Goal: Task Accomplishment & Management: Use online tool/utility

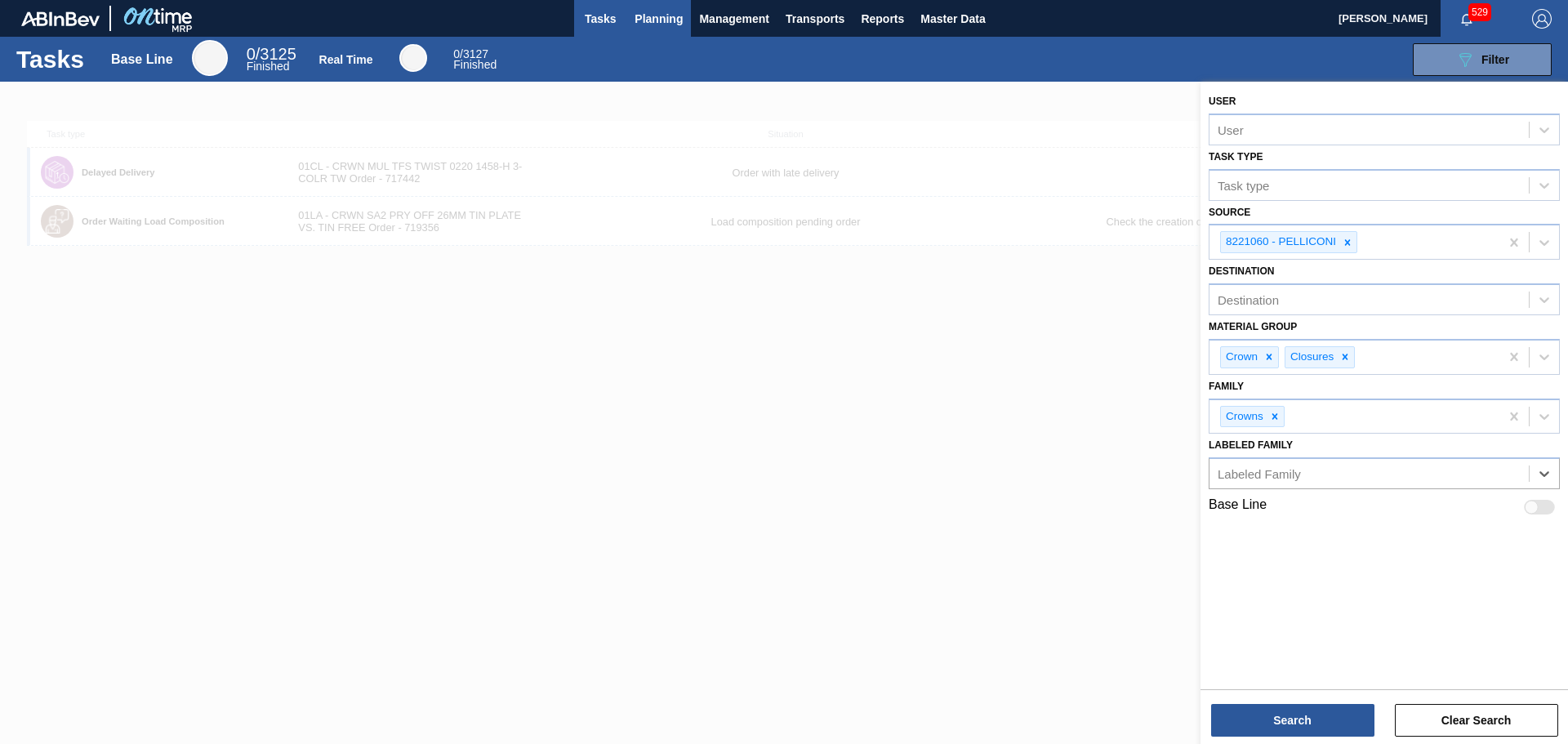
click at [645, 17] on span "Planning" at bounding box center [659, 18] width 49 height 20
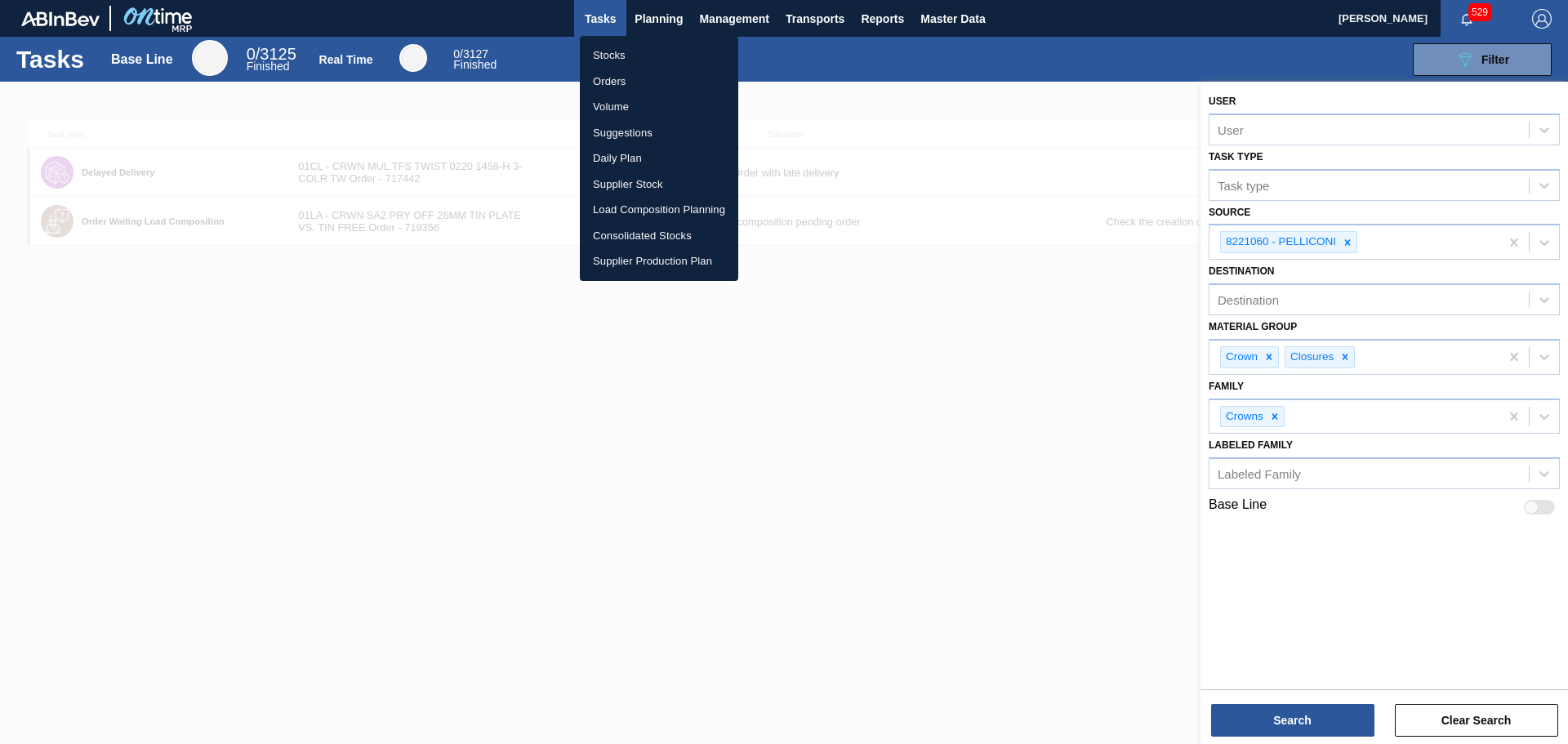
click at [619, 54] on li "Stocks" at bounding box center [658, 55] width 159 height 26
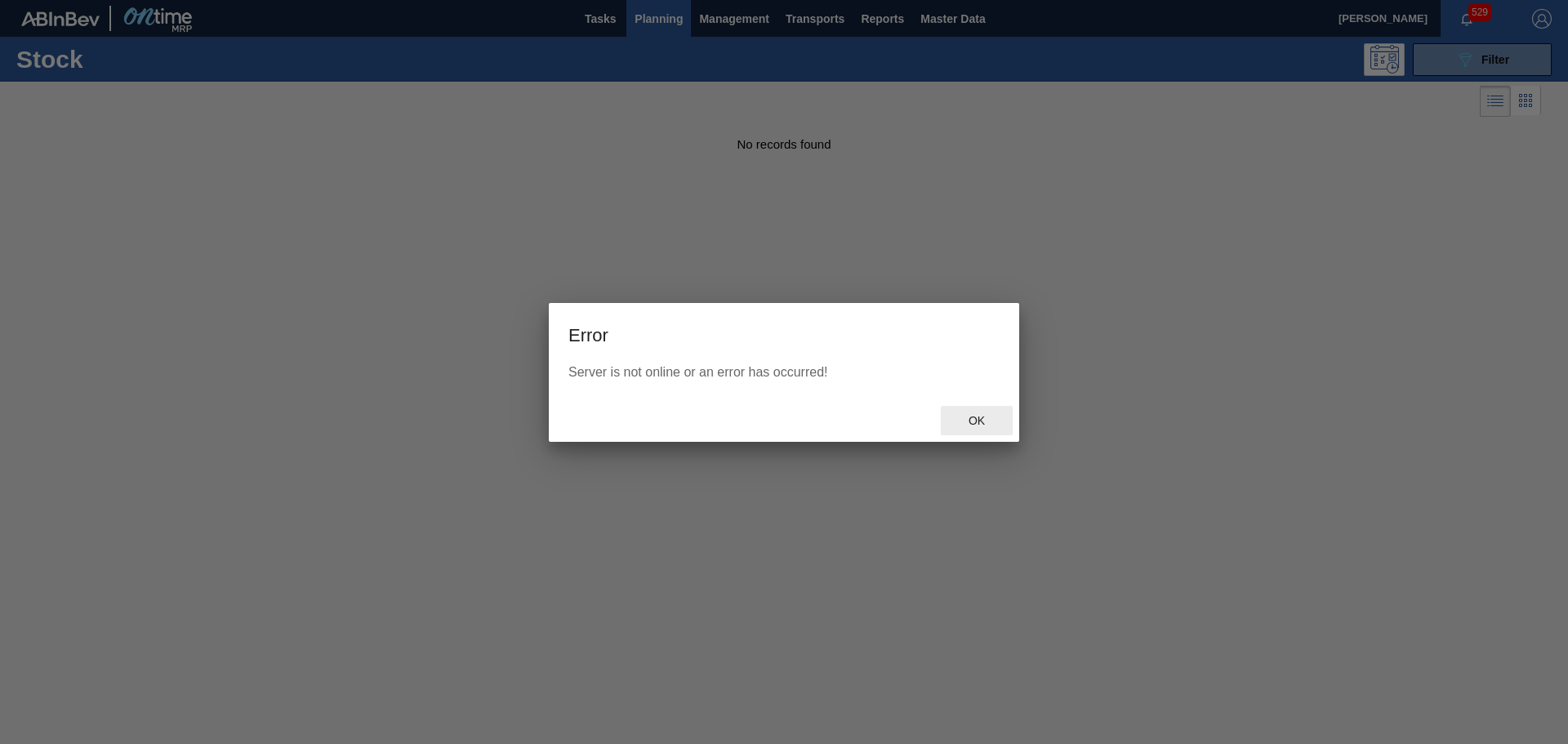
click at [979, 417] on span "Ok" at bounding box center [976, 420] width 42 height 13
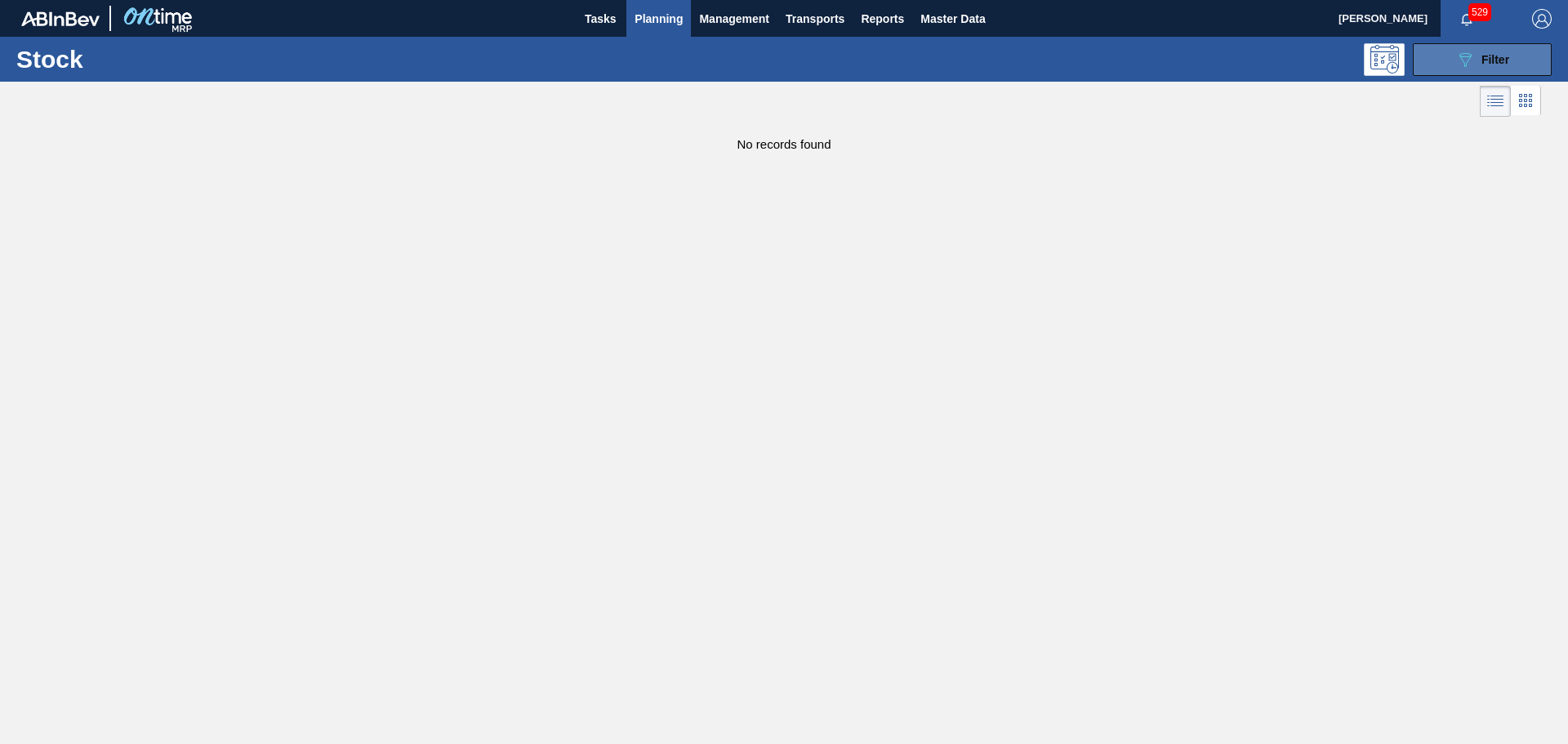
click at [1435, 64] on button "089F7B8B-B2A5-4AFE-B5C0-19BA573D28AC Filter" at bounding box center [1482, 60] width 139 height 33
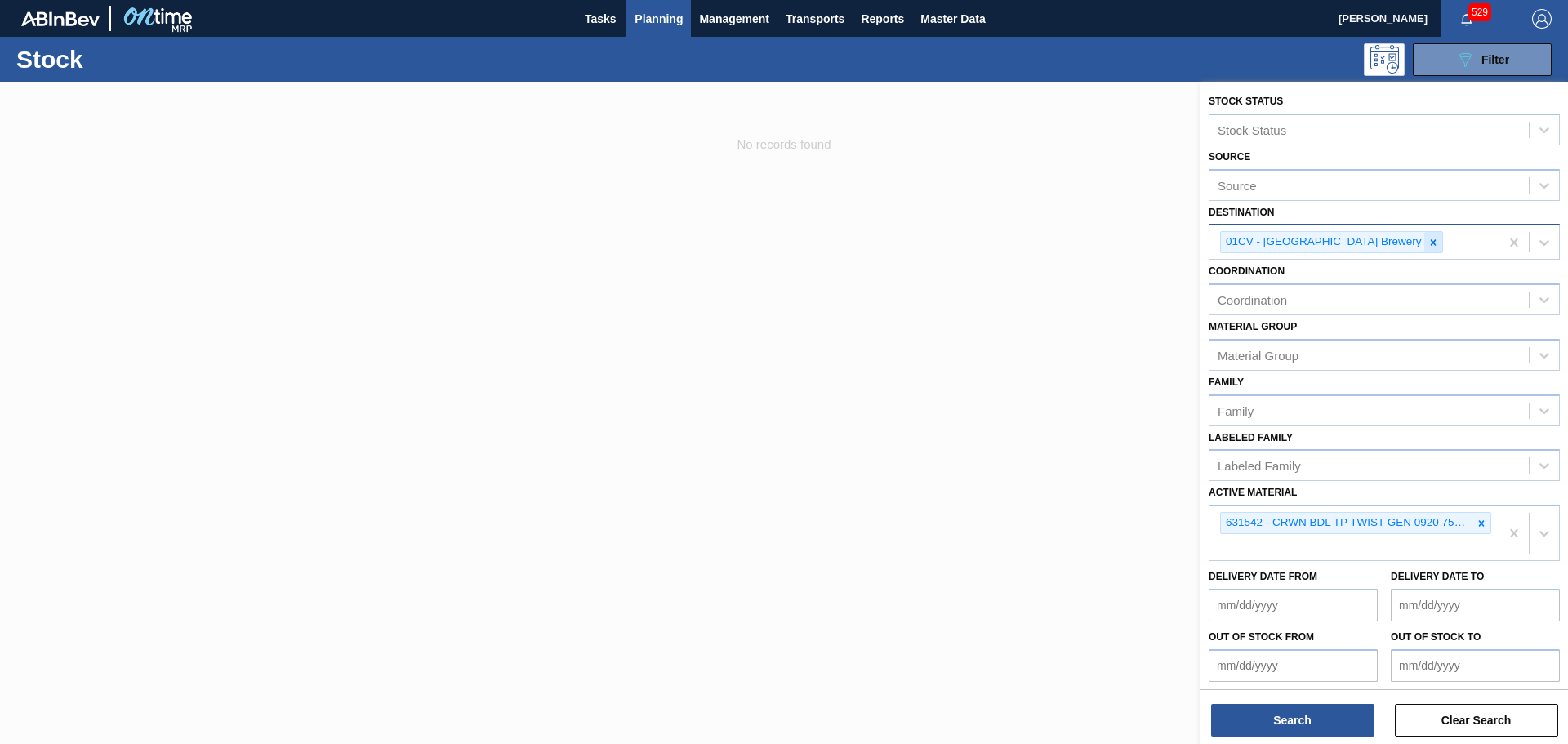
click at [1428, 245] on icon at bounding box center [1433, 242] width 11 height 11
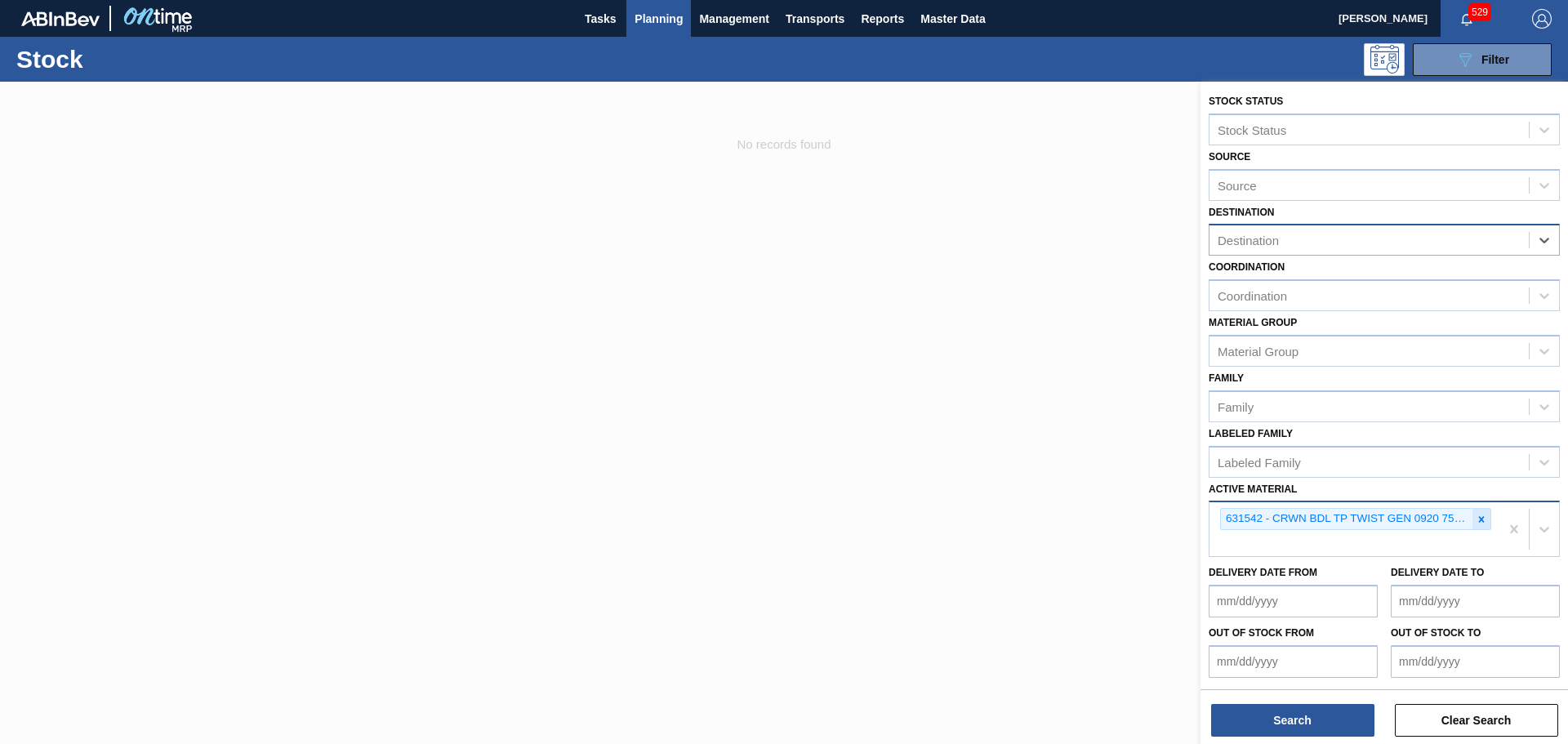
click at [1473, 521] on div at bounding box center [1481, 519] width 18 height 21
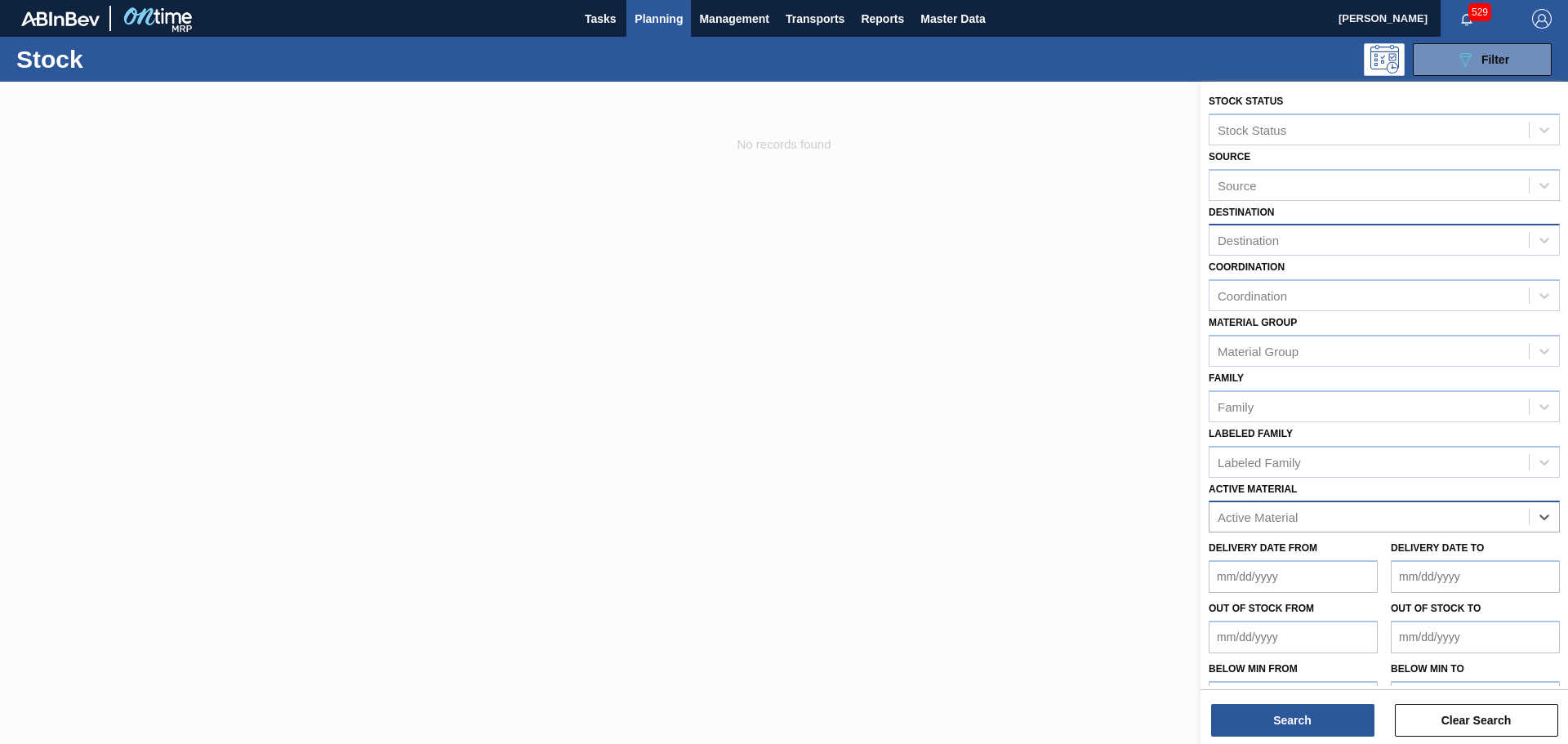
click at [1408, 517] on div "Active Material" at bounding box center [1369, 517] width 320 height 23
type Material "631717"
click at [1166, 527] on div at bounding box center [784, 453] width 1568 height 744
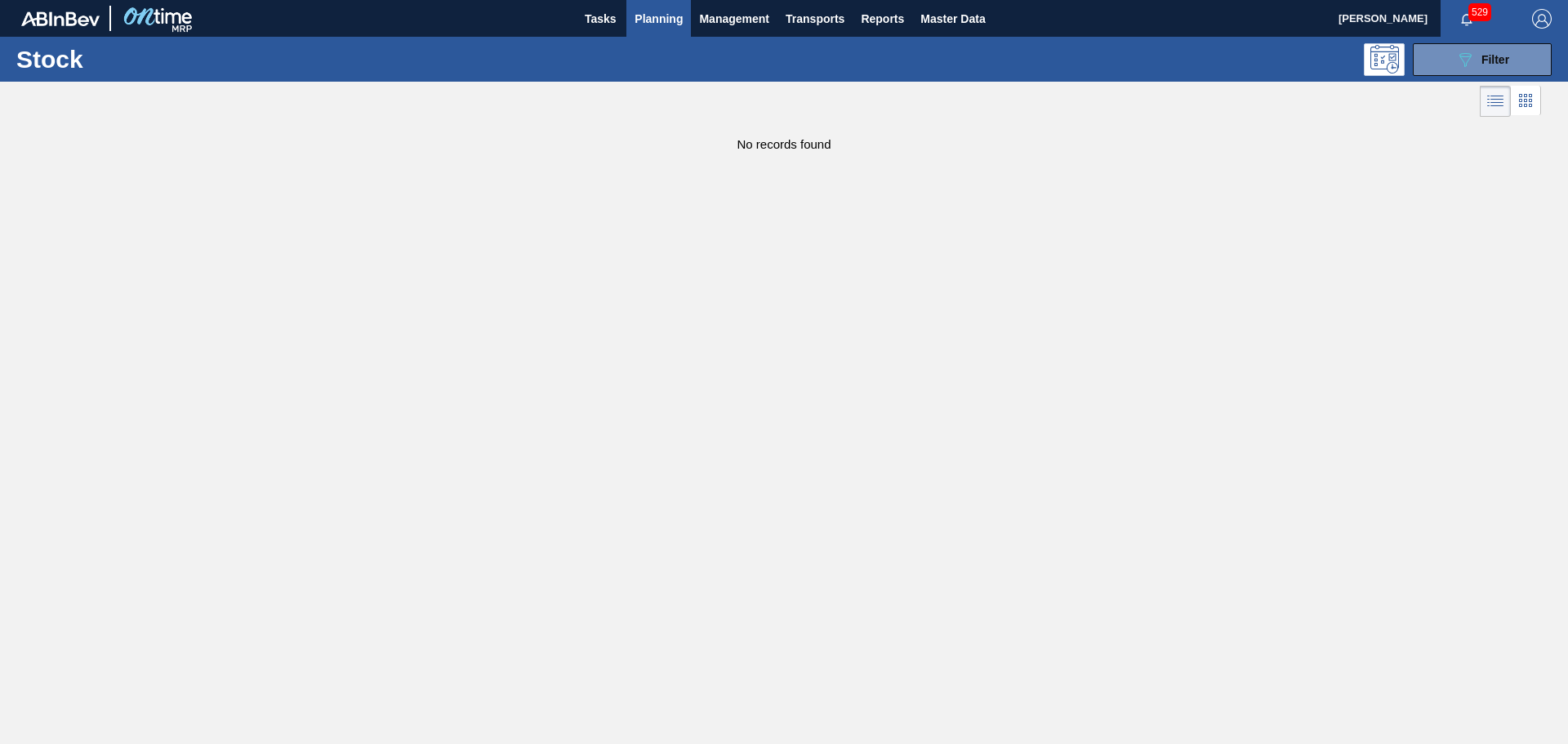
click at [656, 17] on span "Planning" at bounding box center [659, 18] width 49 height 20
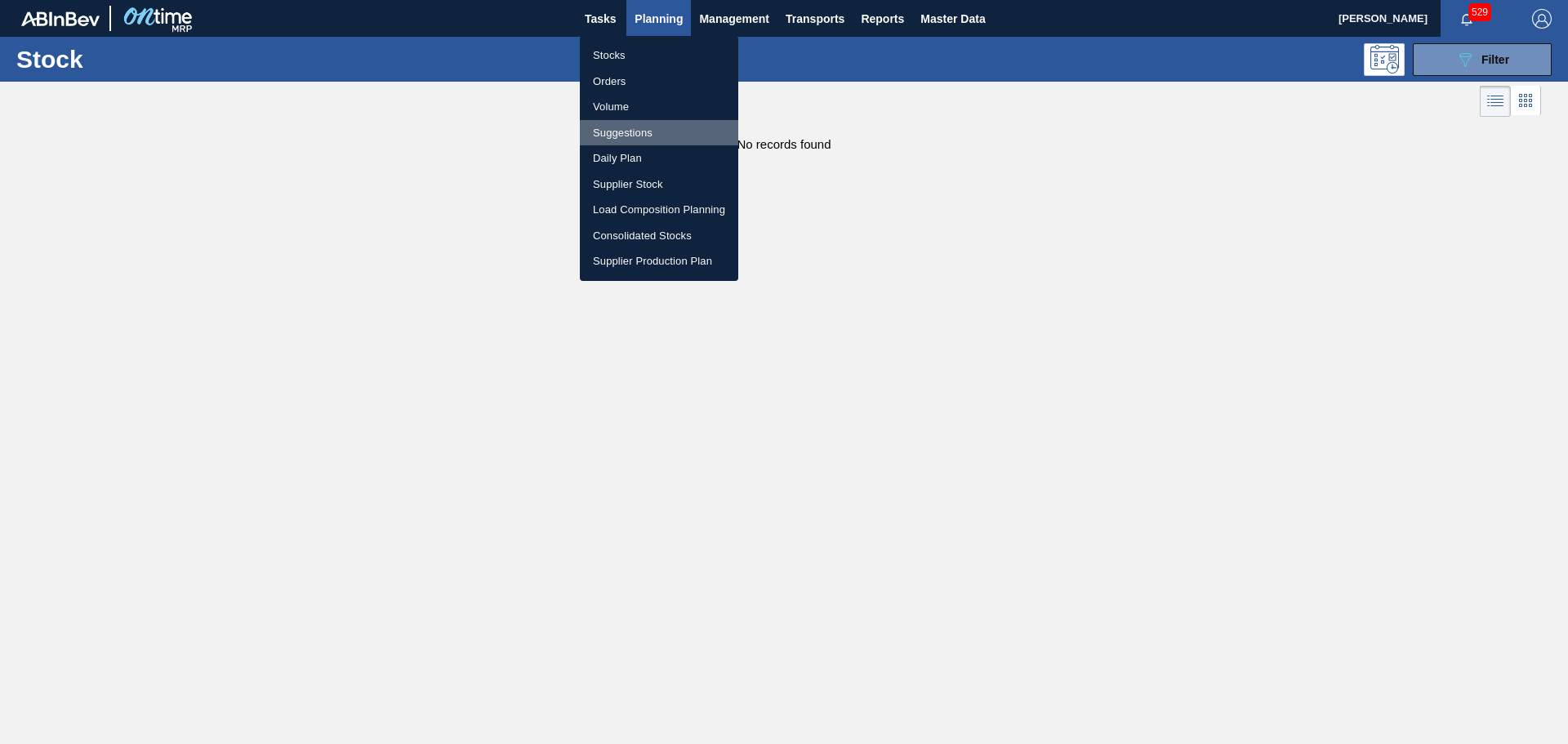
click at [646, 132] on li "Suggestions" at bounding box center [658, 133] width 159 height 26
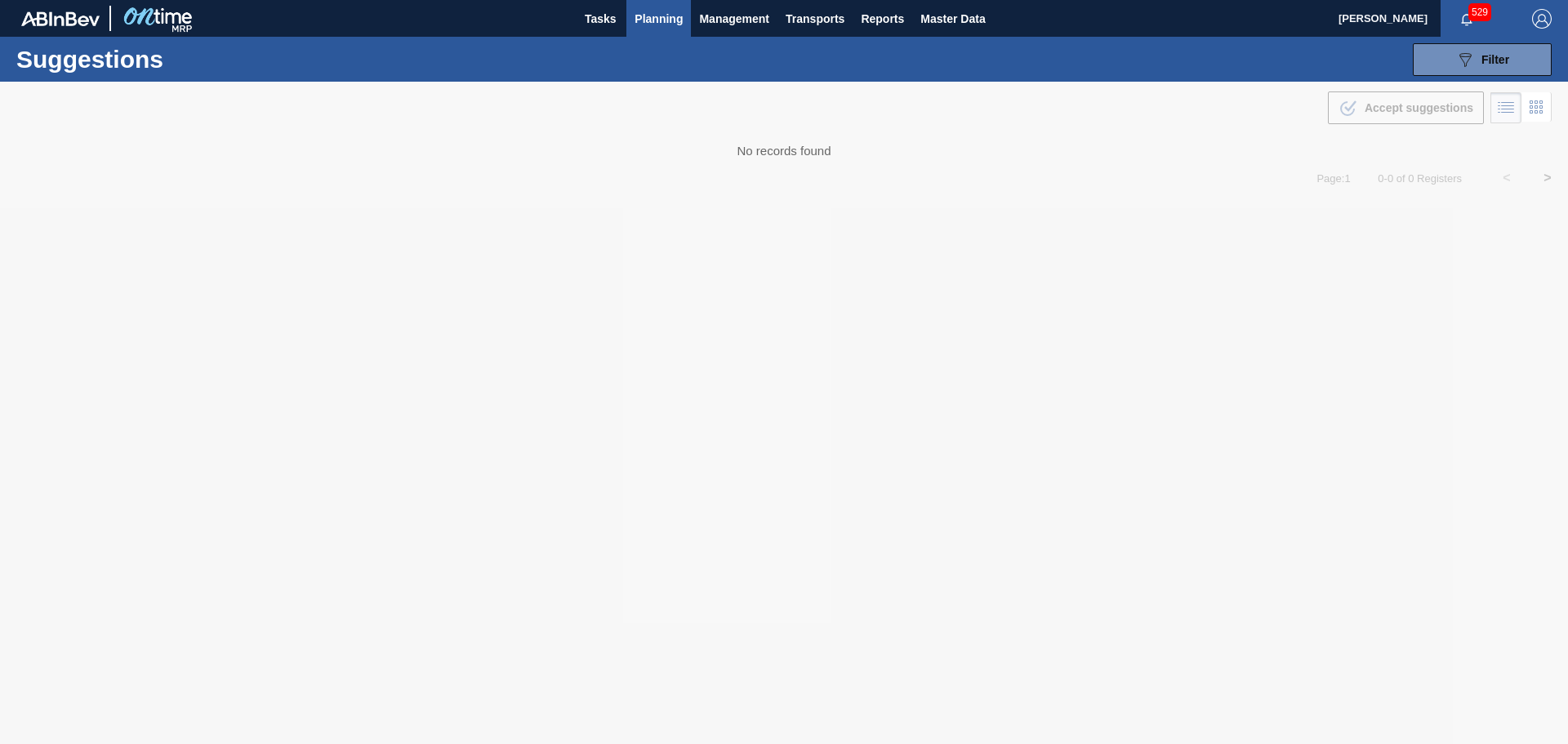
type from "[DATE]"
type to "[DATE]"
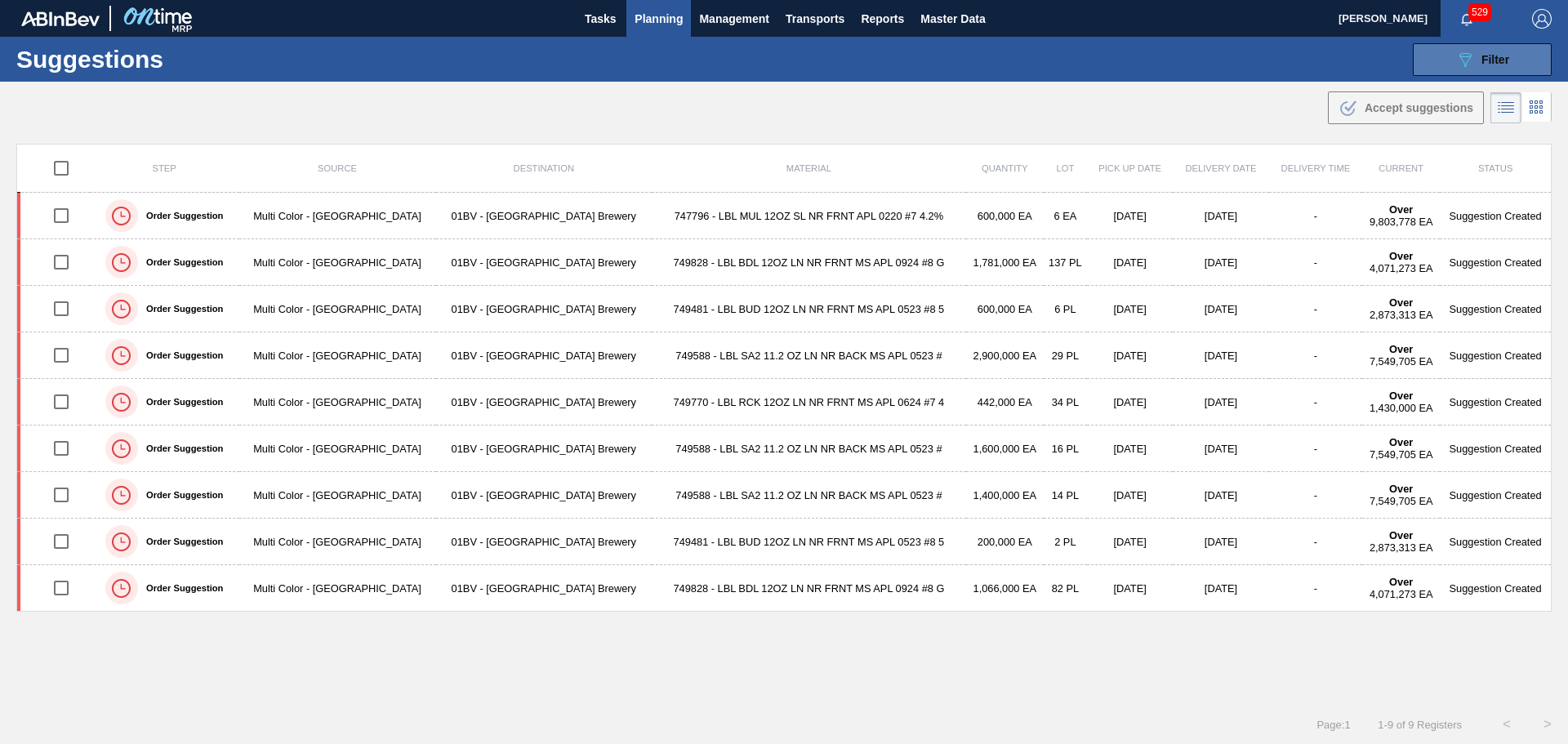
click at [1490, 58] on span "Filter" at bounding box center [1495, 59] width 28 height 13
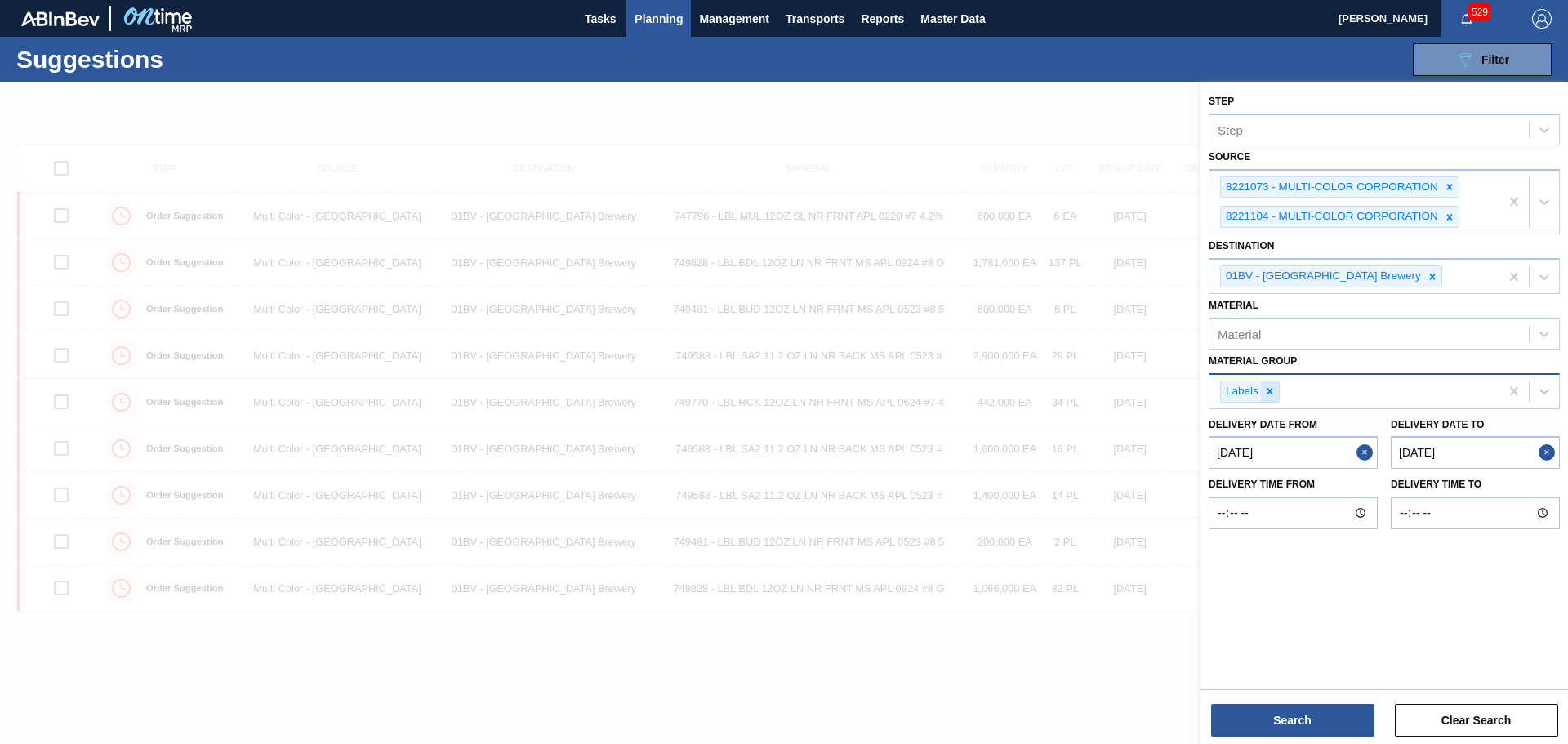
click at [1270, 392] on icon at bounding box center [1270, 391] width 6 height 6
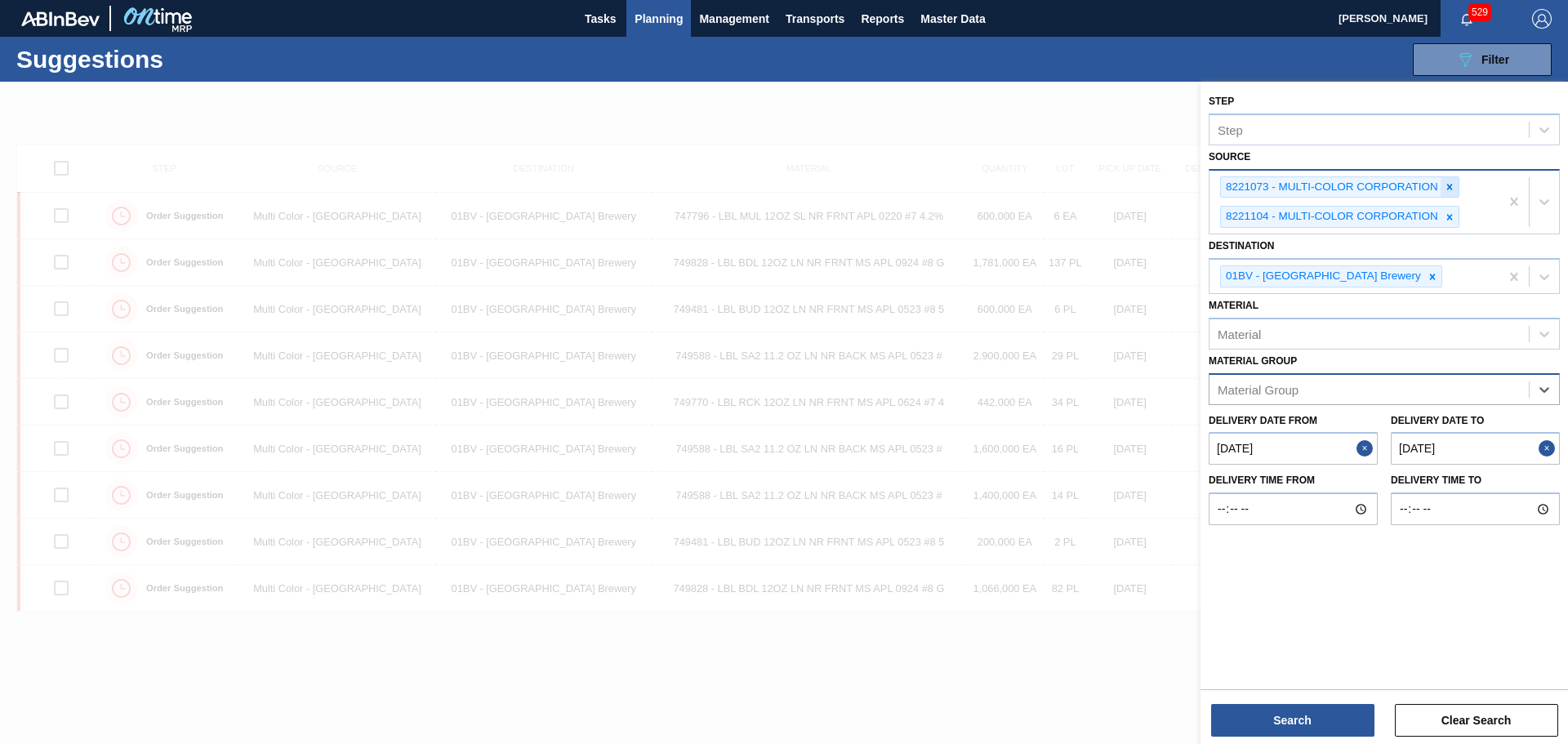
click at [1451, 189] on icon at bounding box center [1450, 186] width 6 height 6
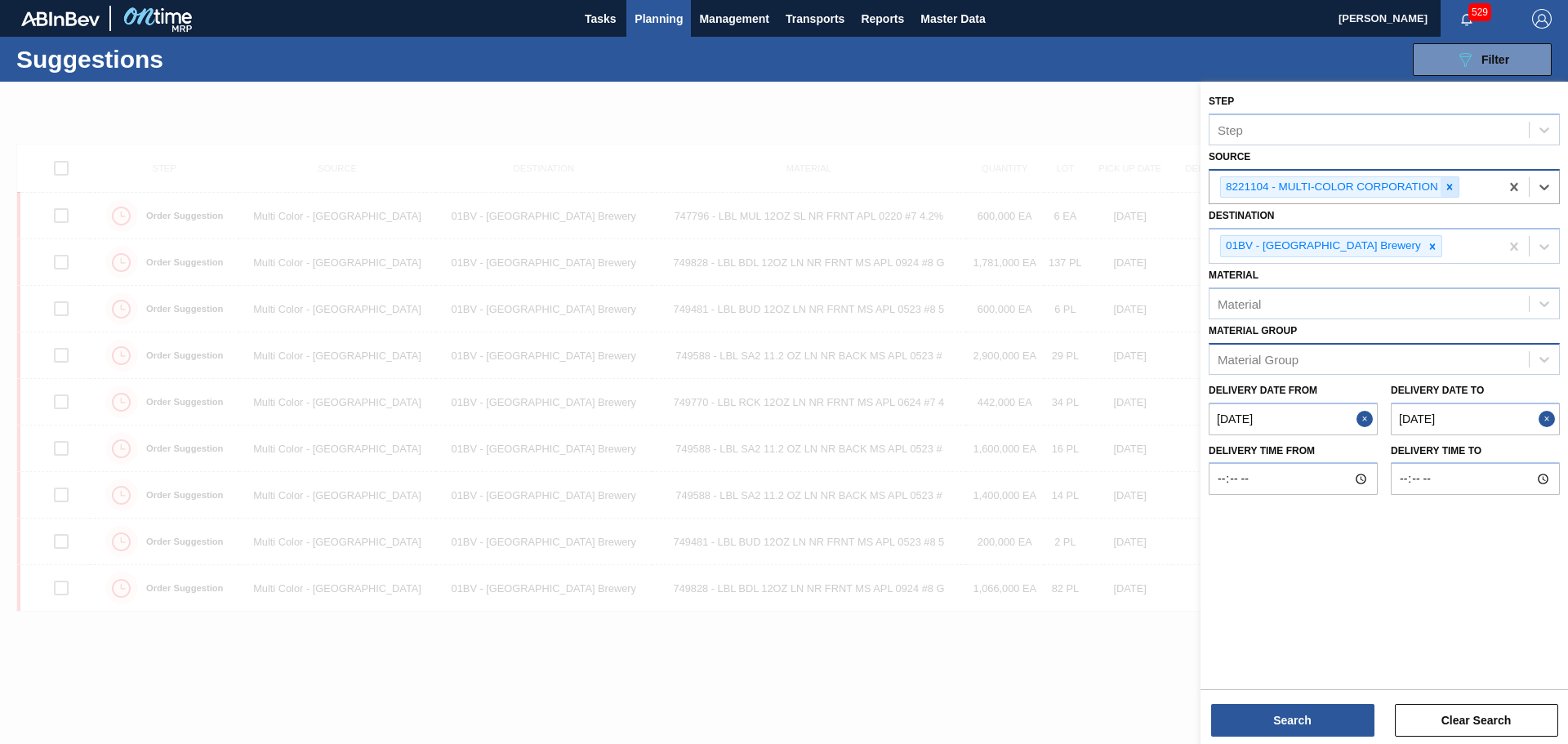
click at [1450, 188] on icon at bounding box center [1450, 186] width 6 height 6
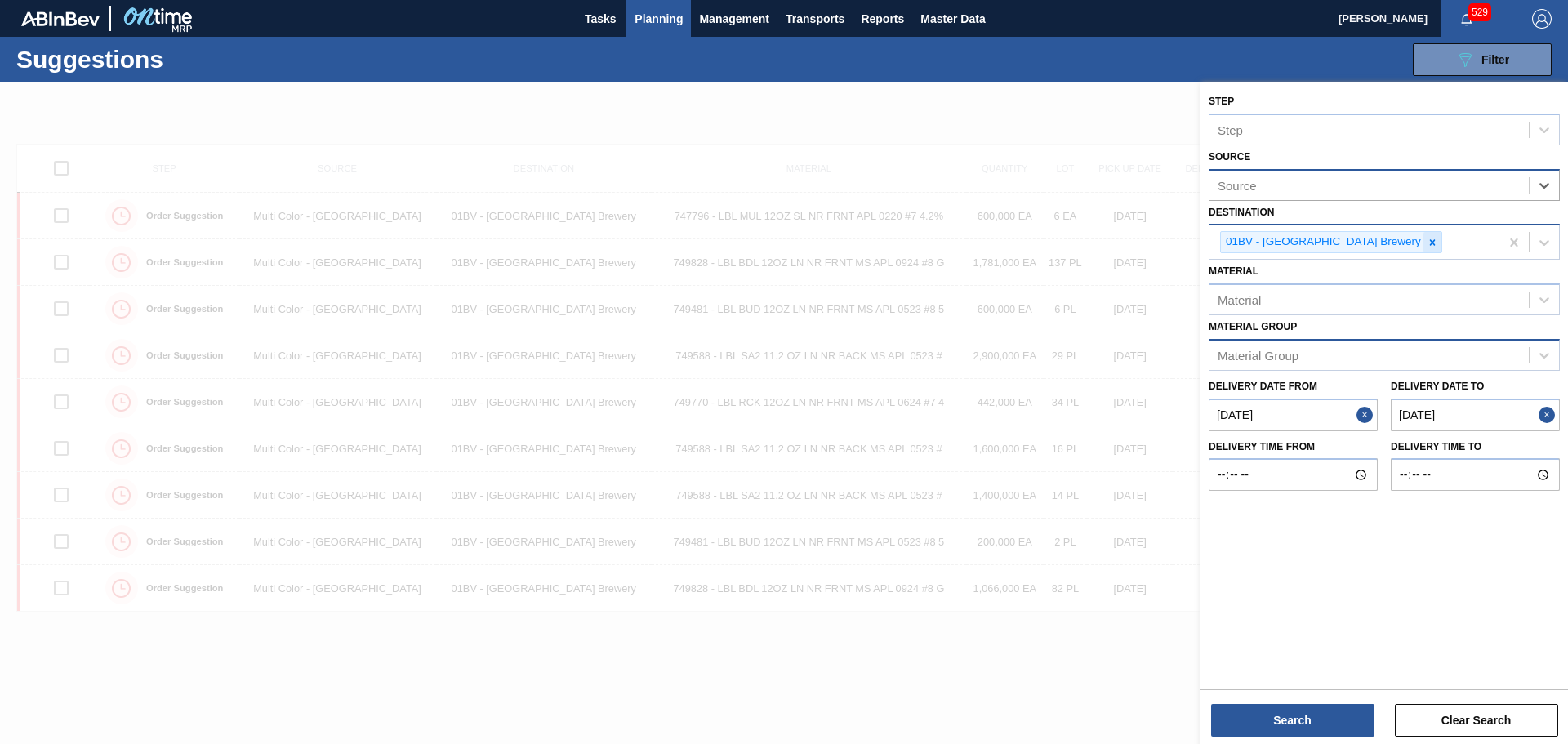
click at [1427, 242] on icon at bounding box center [1432, 242] width 11 height 11
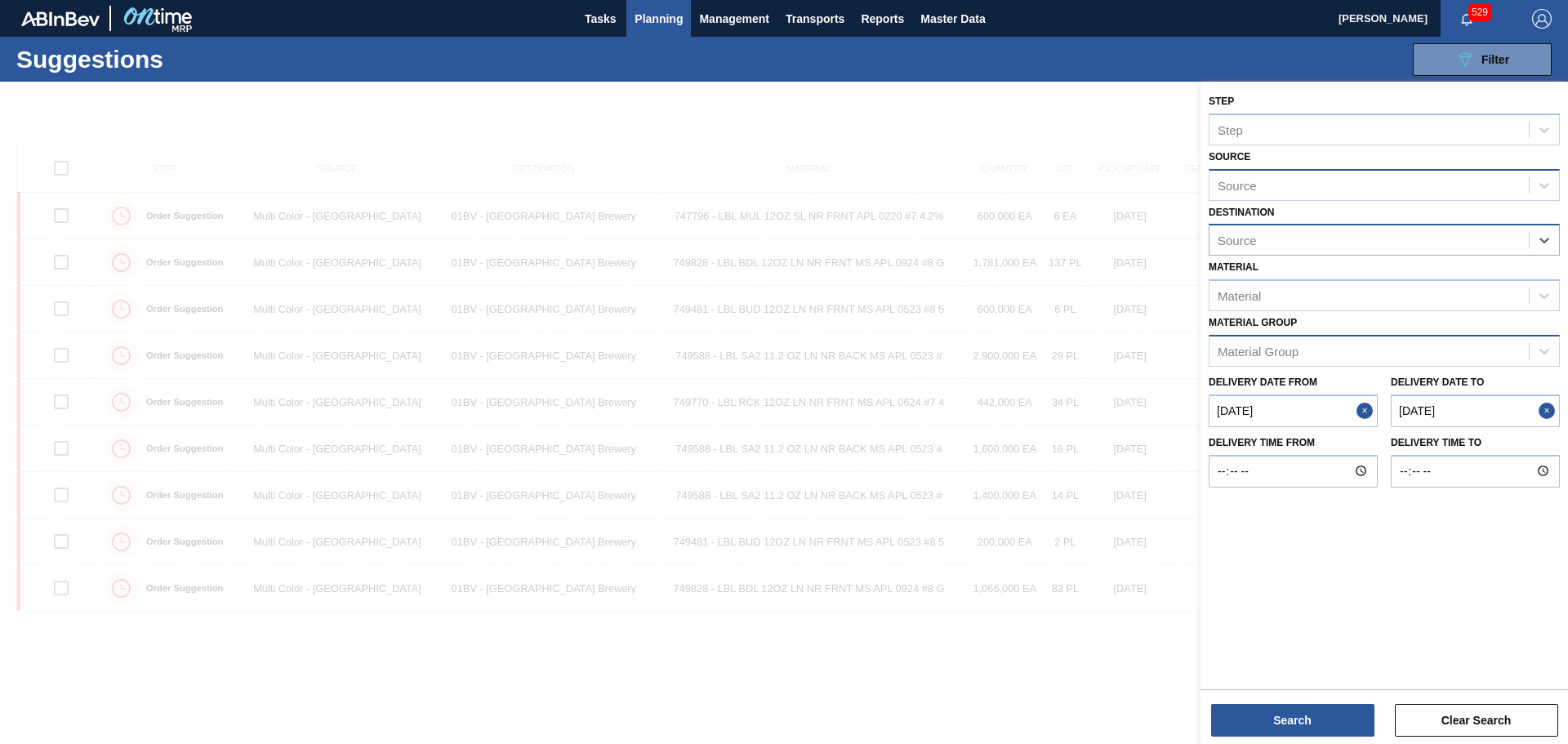
click at [1382, 242] on div "Source" at bounding box center [1369, 240] width 320 height 23
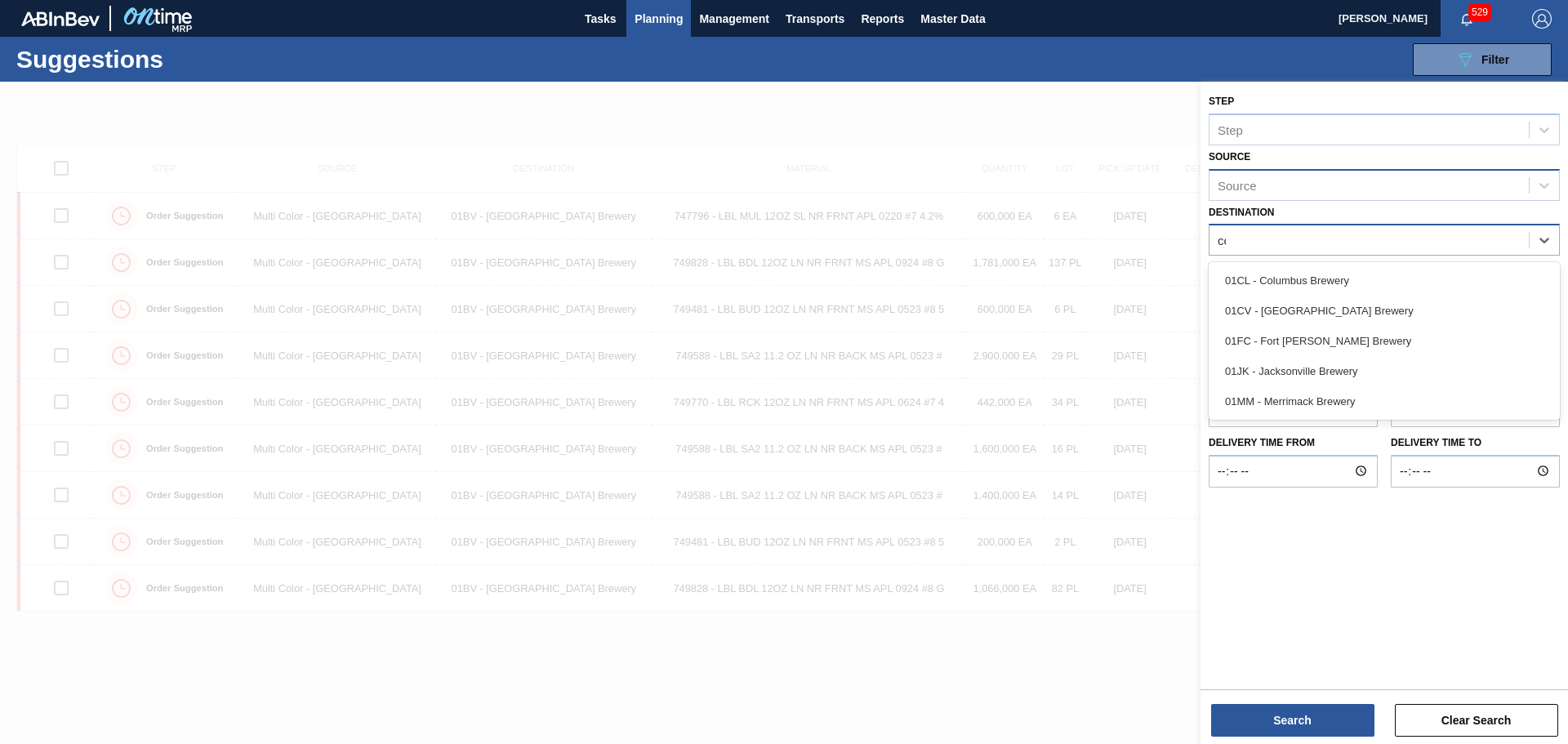
type input "col"
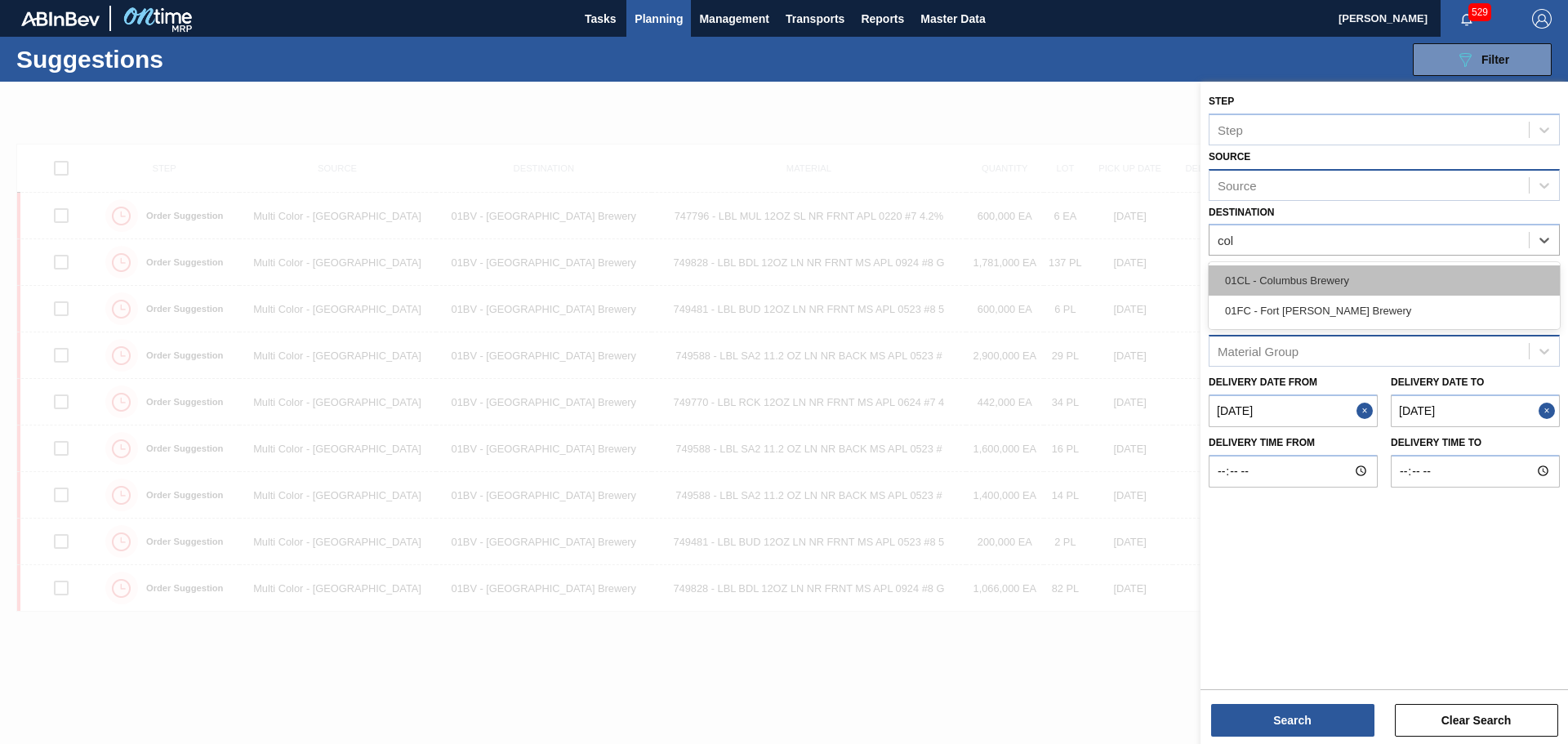
click at [1348, 278] on div "01CL - Columbus Brewery" at bounding box center [1383, 280] width 351 height 30
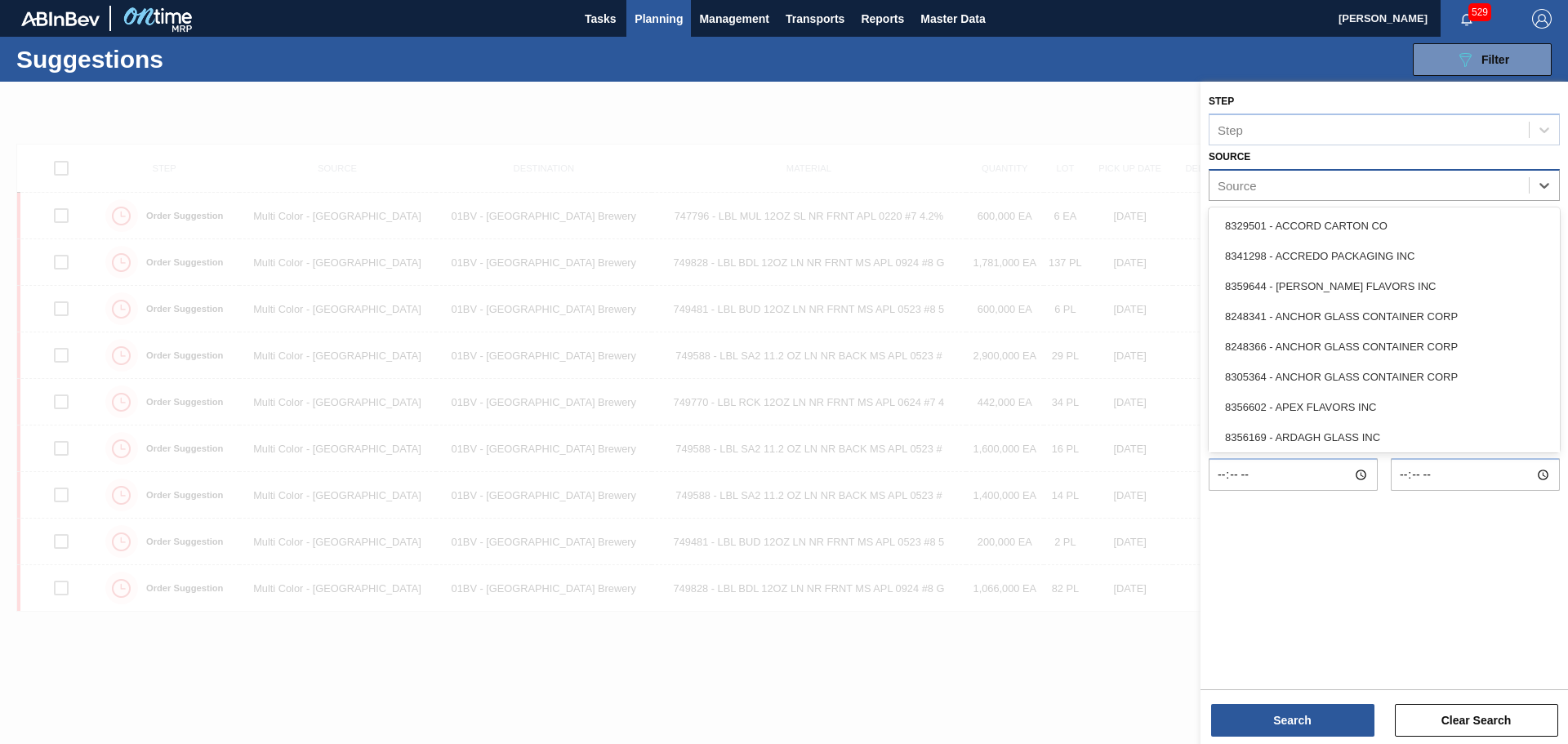
click at [1298, 187] on div "Source" at bounding box center [1369, 184] width 320 height 23
type input "tap"
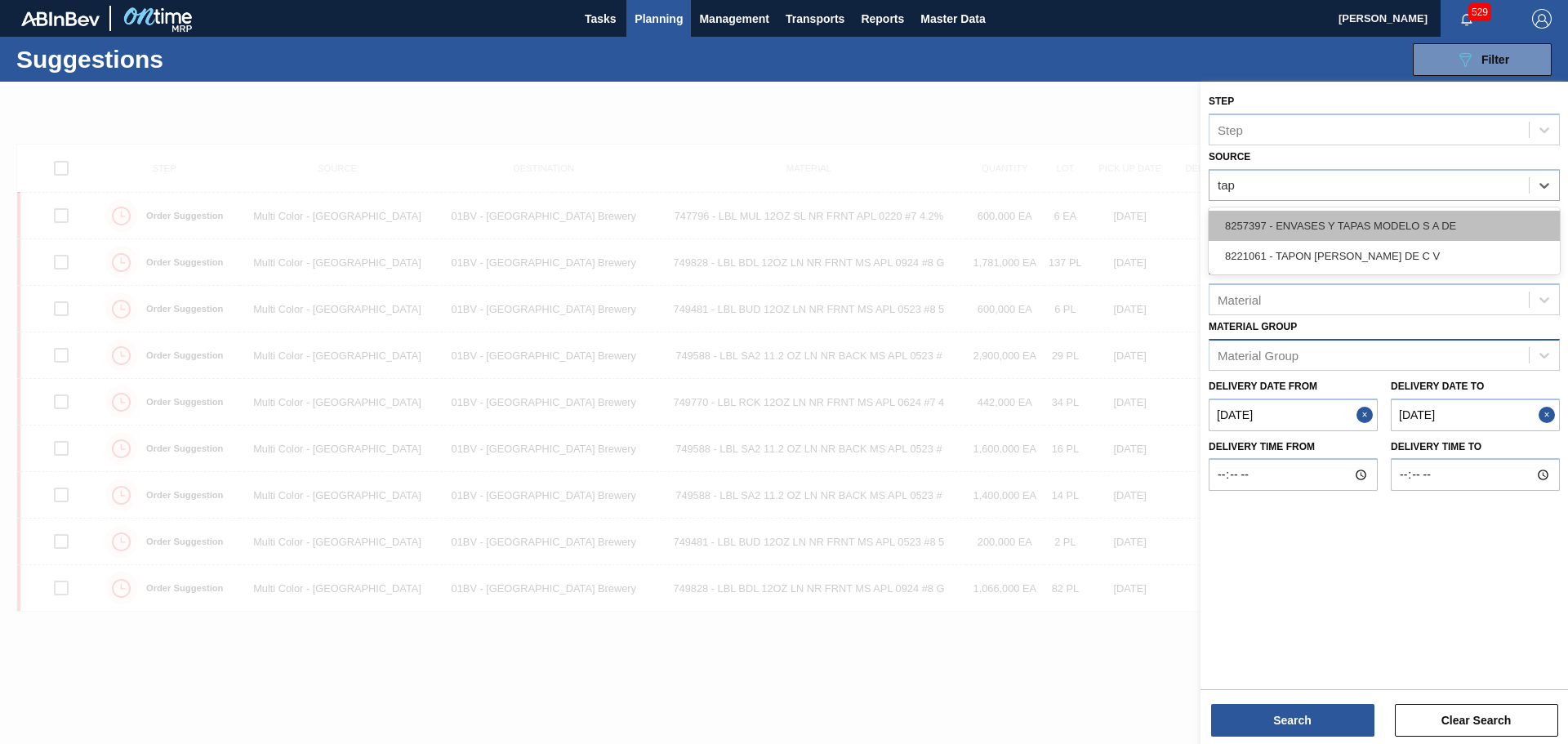
click at [1293, 227] on div "8257397 - ENVASES Y TAPAS MODELO S A DE" at bounding box center [1383, 225] width 351 height 30
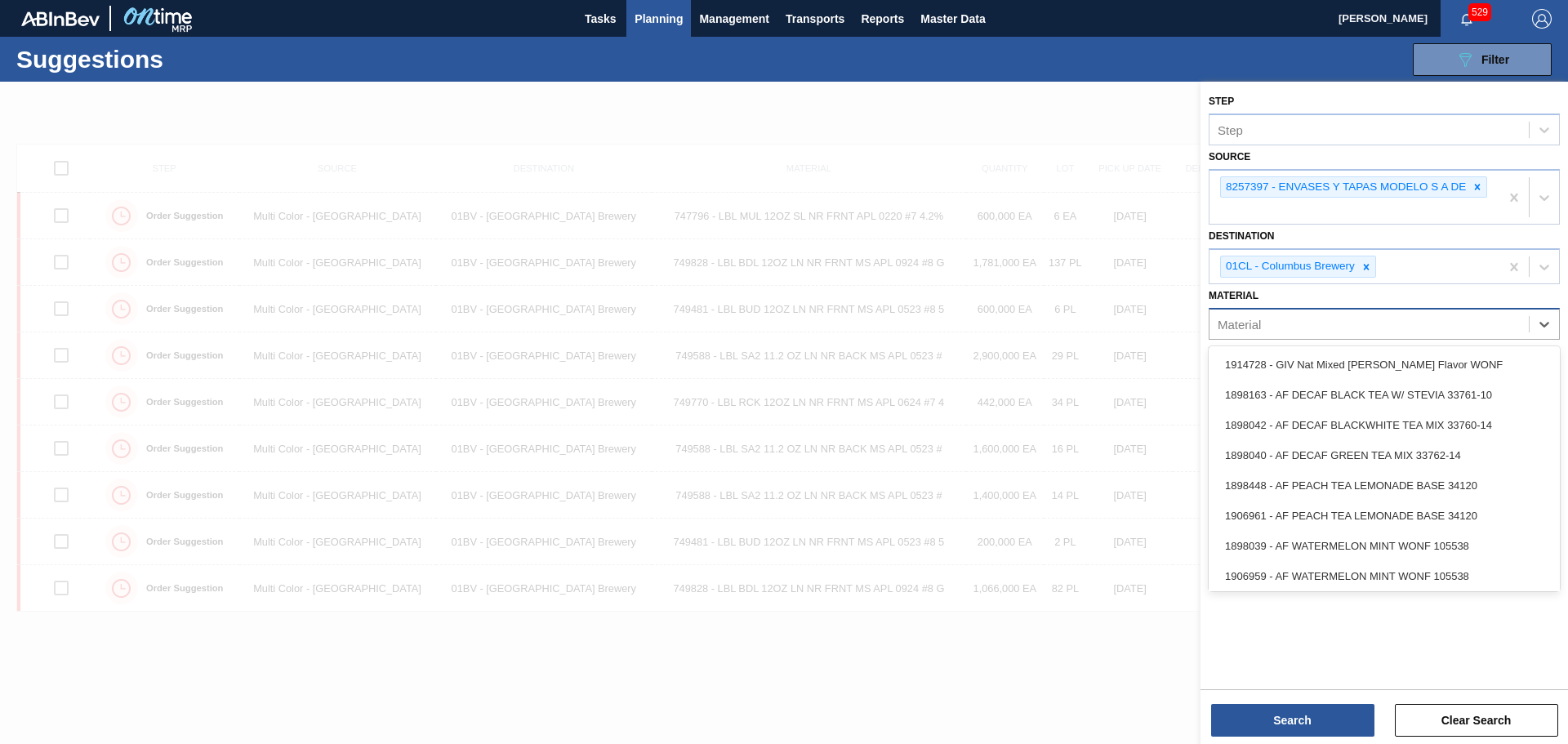
click at [1267, 321] on div "Material" at bounding box center [1369, 323] width 320 height 23
type input "63171"
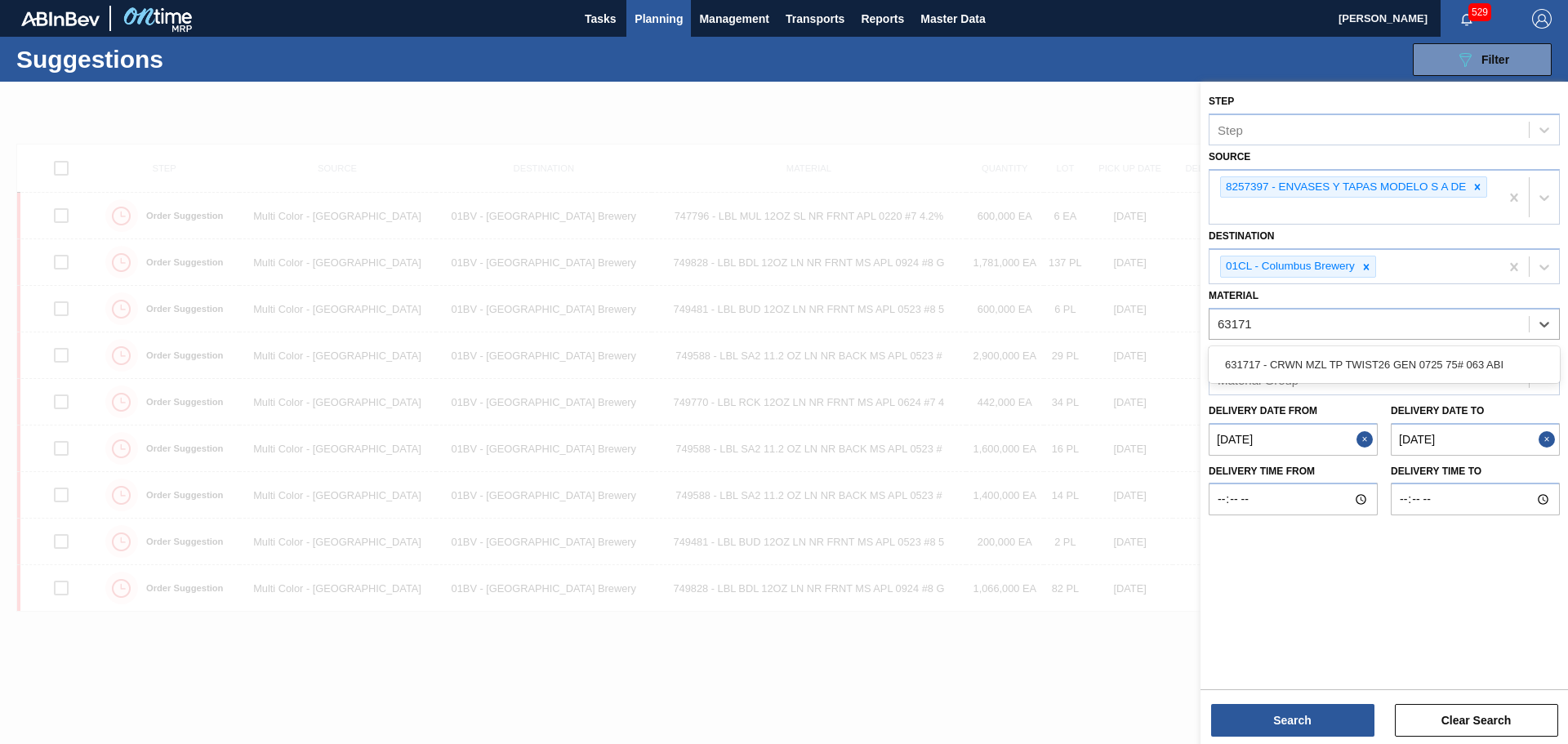
click at [1270, 365] on div "631717 - CRWN MZL TP TWIST26 GEN 0725 75# 063 ABI" at bounding box center [1383, 365] width 351 height 30
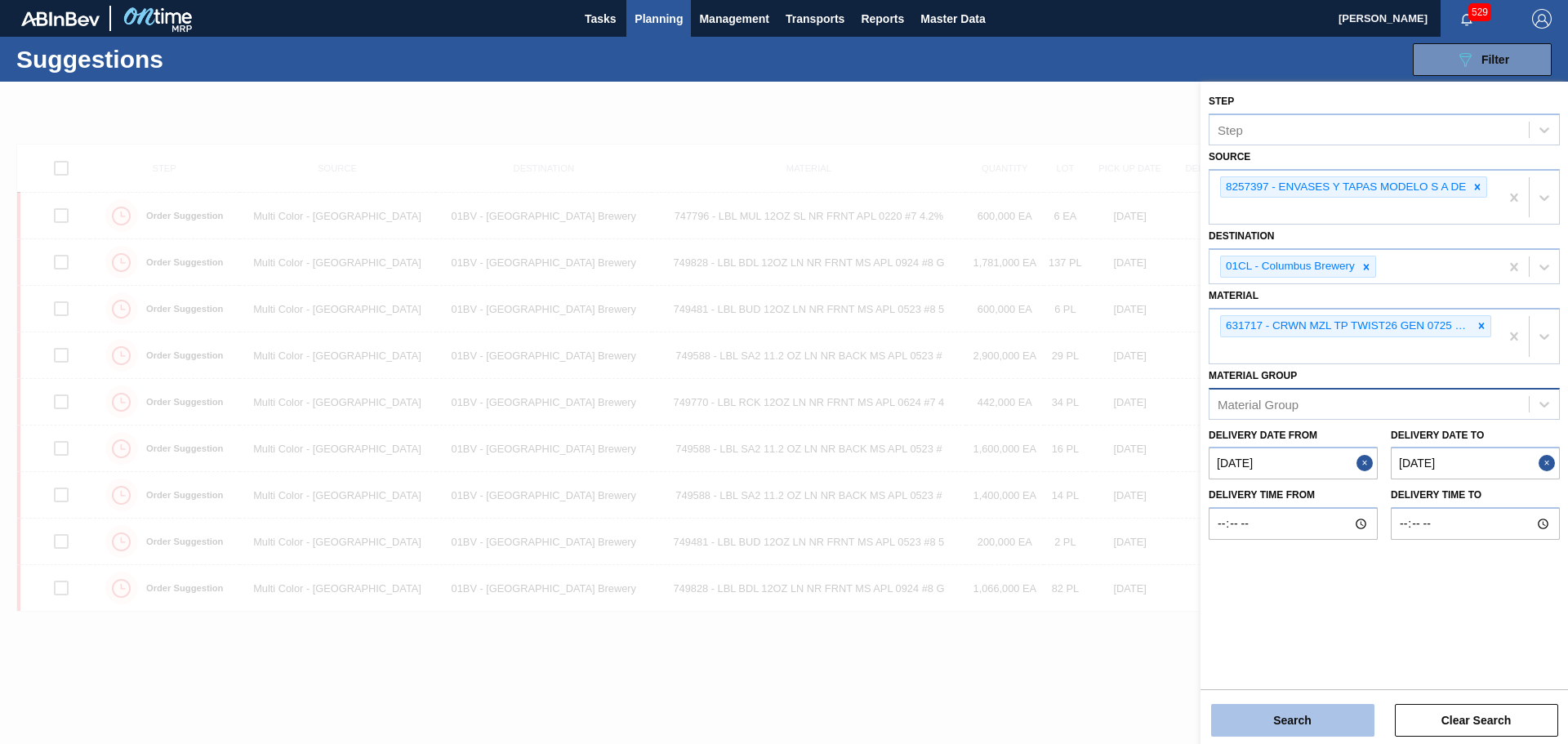
click at [1288, 705] on button "Search" at bounding box center [1293, 721] width 164 height 33
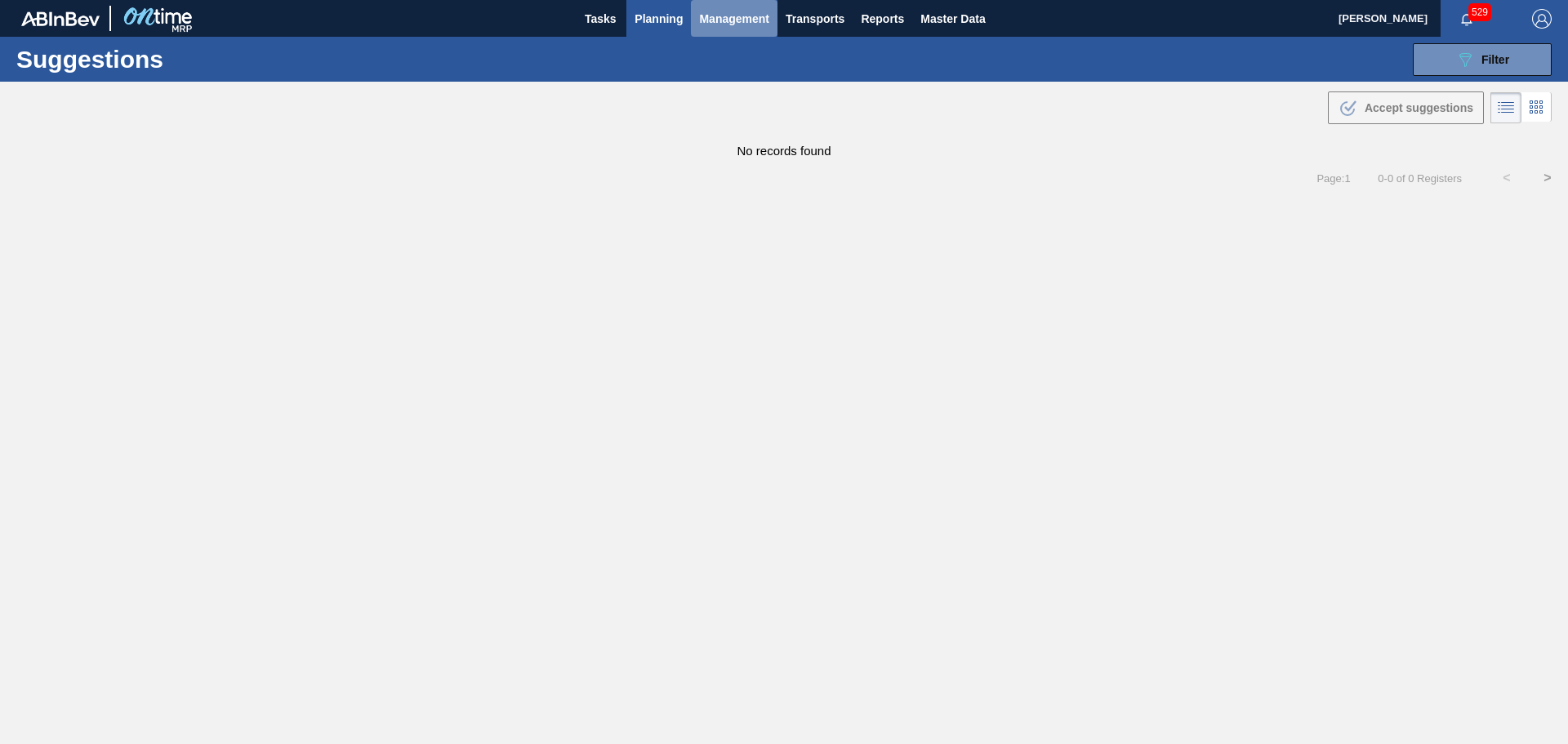
click at [729, 21] on span "Management" at bounding box center [734, 18] width 70 height 20
click at [663, 16] on div at bounding box center [784, 372] width 1568 height 744
click at [664, 14] on span "Planning" at bounding box center [659, 18] width 49 height 20
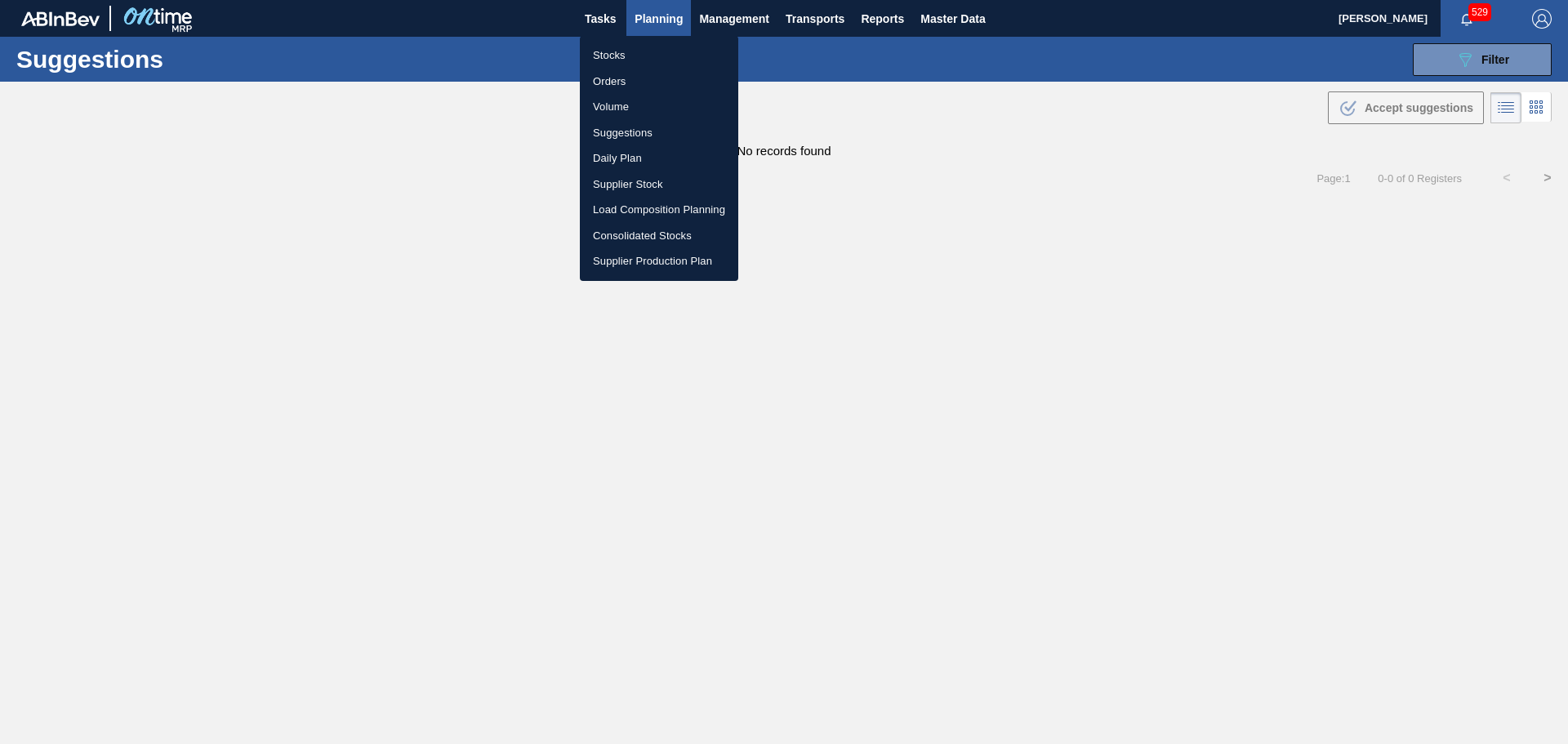
drag, startPoint x: 612, startPoint y: 55, endPoint x: 665, endPoint y: 125, distance: 87.8
click at [612, 55] on li "Stocks" at bounding box center [658, 55] width 159 height 26
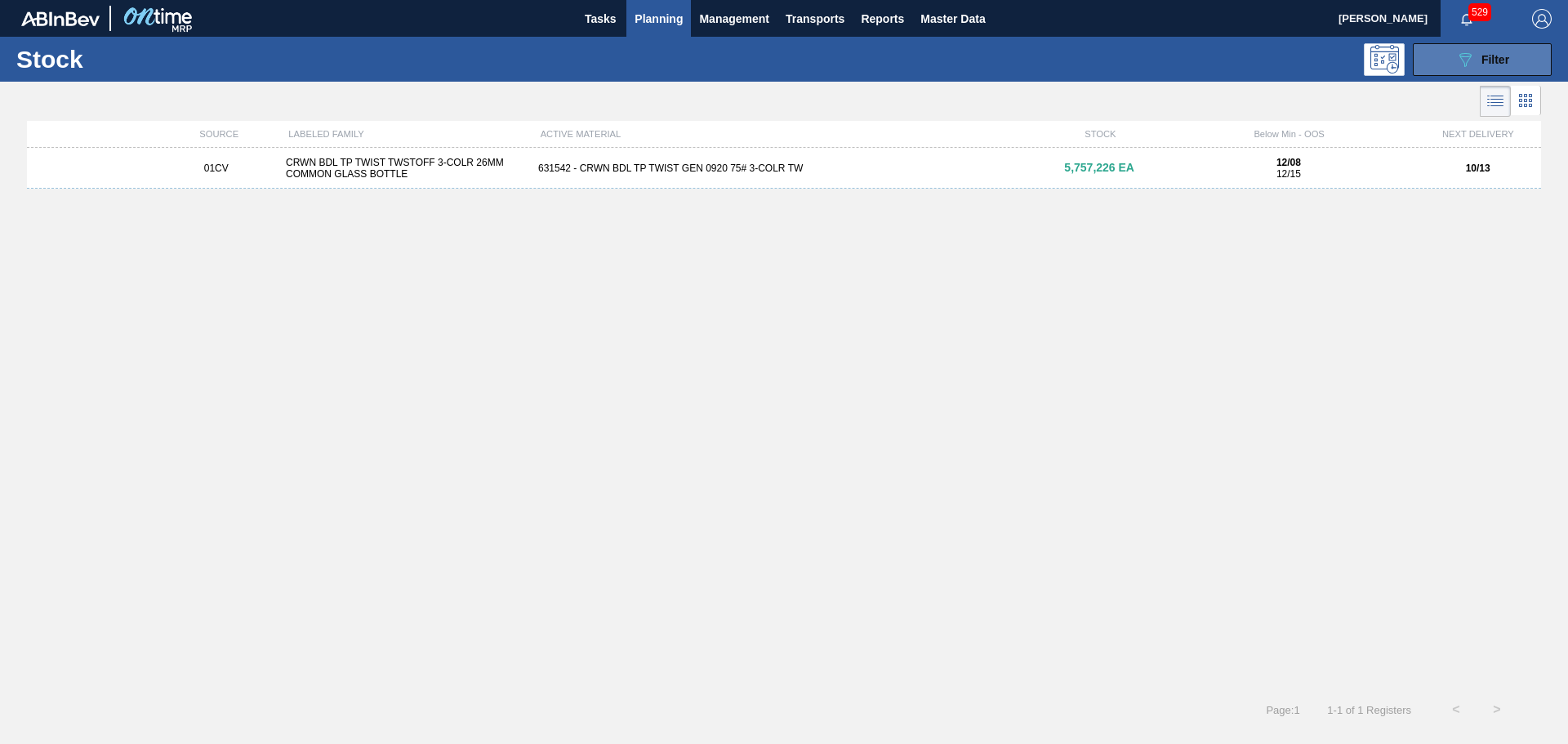
click at [1431, 64] on button "089F7B8B-B2A5-4AFE-B5C0-19BA573D28AC Filter" at bounding box center [1482, 60] width 139 height 33
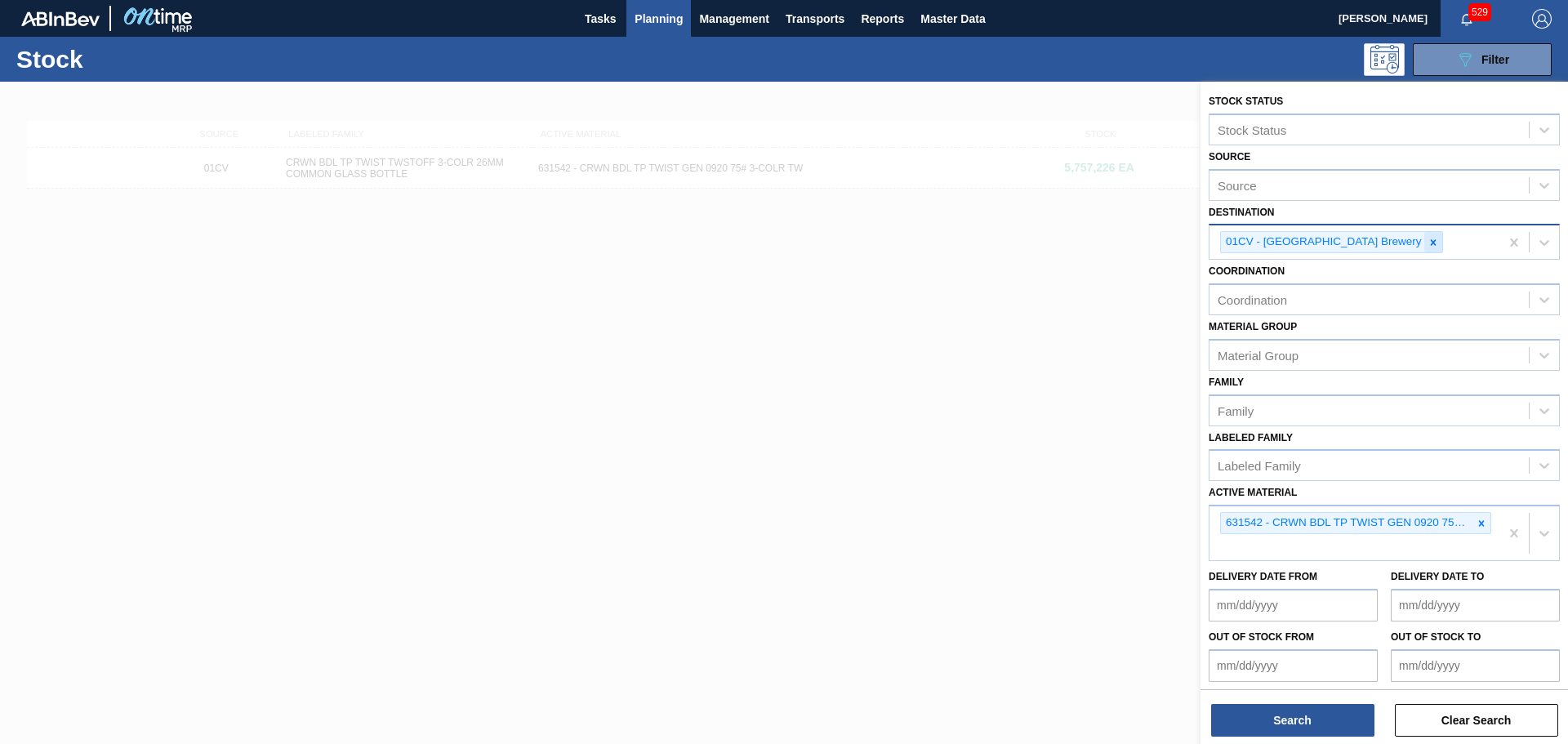
click at [1430, 243] on icon at bounding box center [1433, 242] width 6 height 6
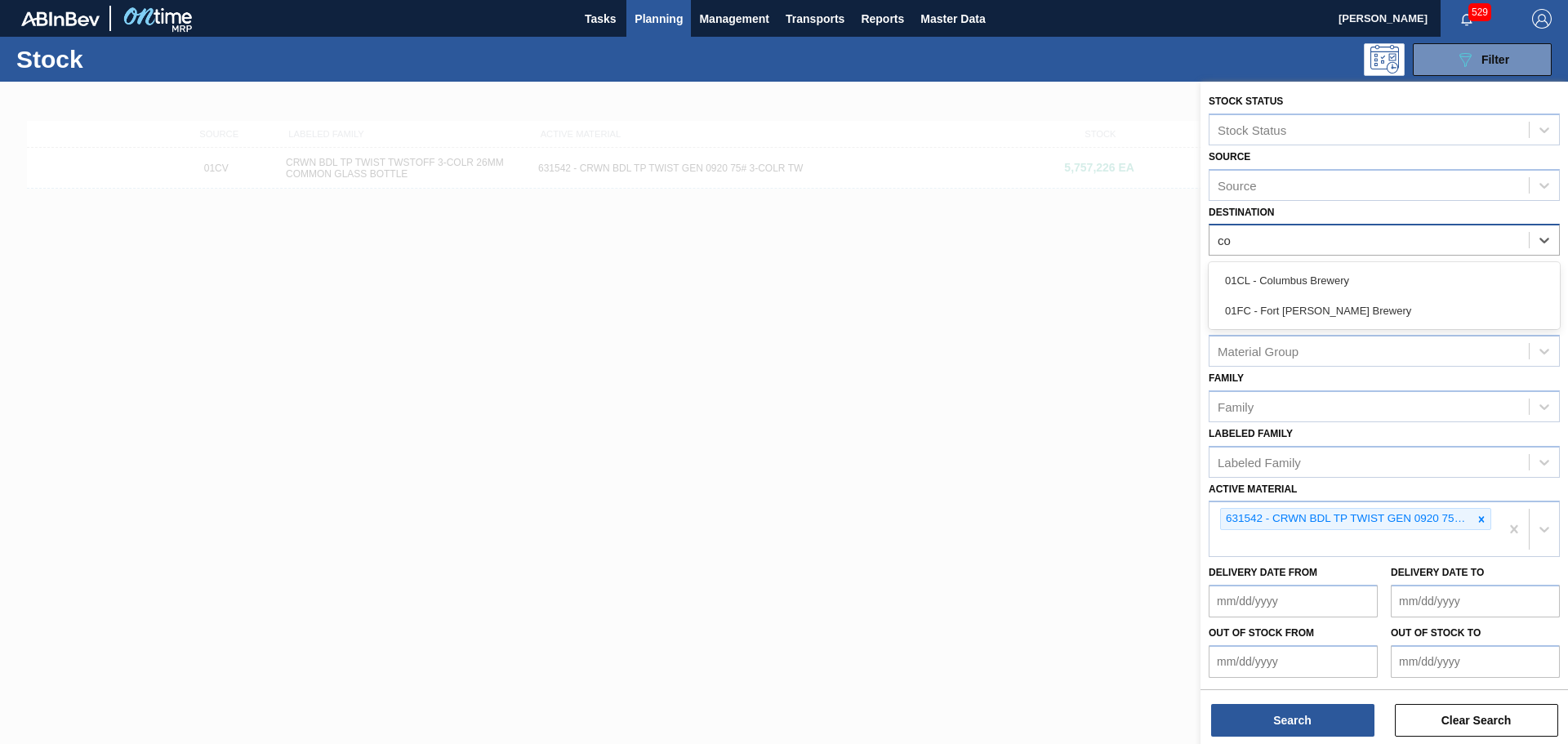
type input "col"
click at [1352, 281] on div "01CL - Columbus Brewery" at bounding box center [1383, 280] width 351 height 30
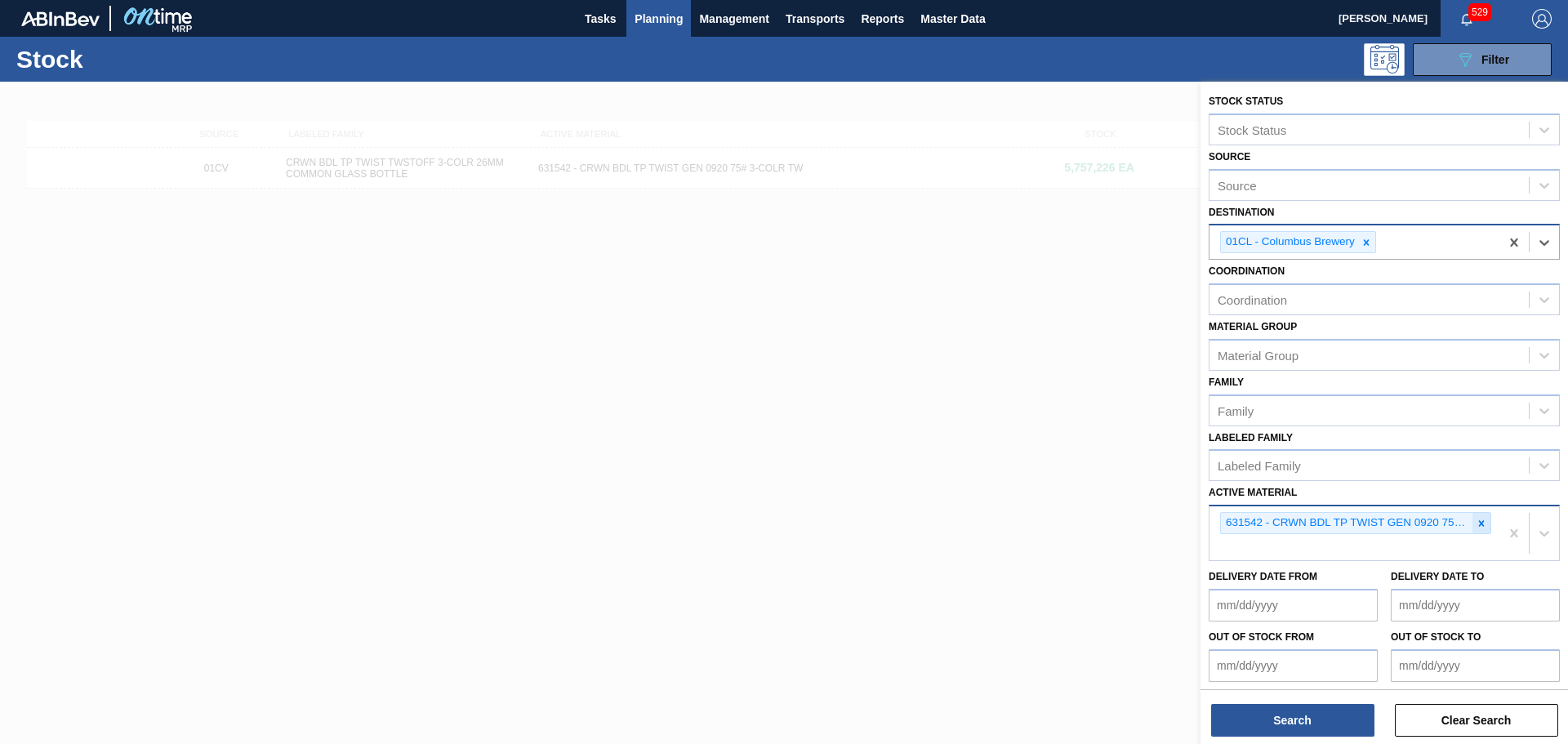
click at [1480, 522] on icon at bounding box center [1482, 523] width 6 height 6
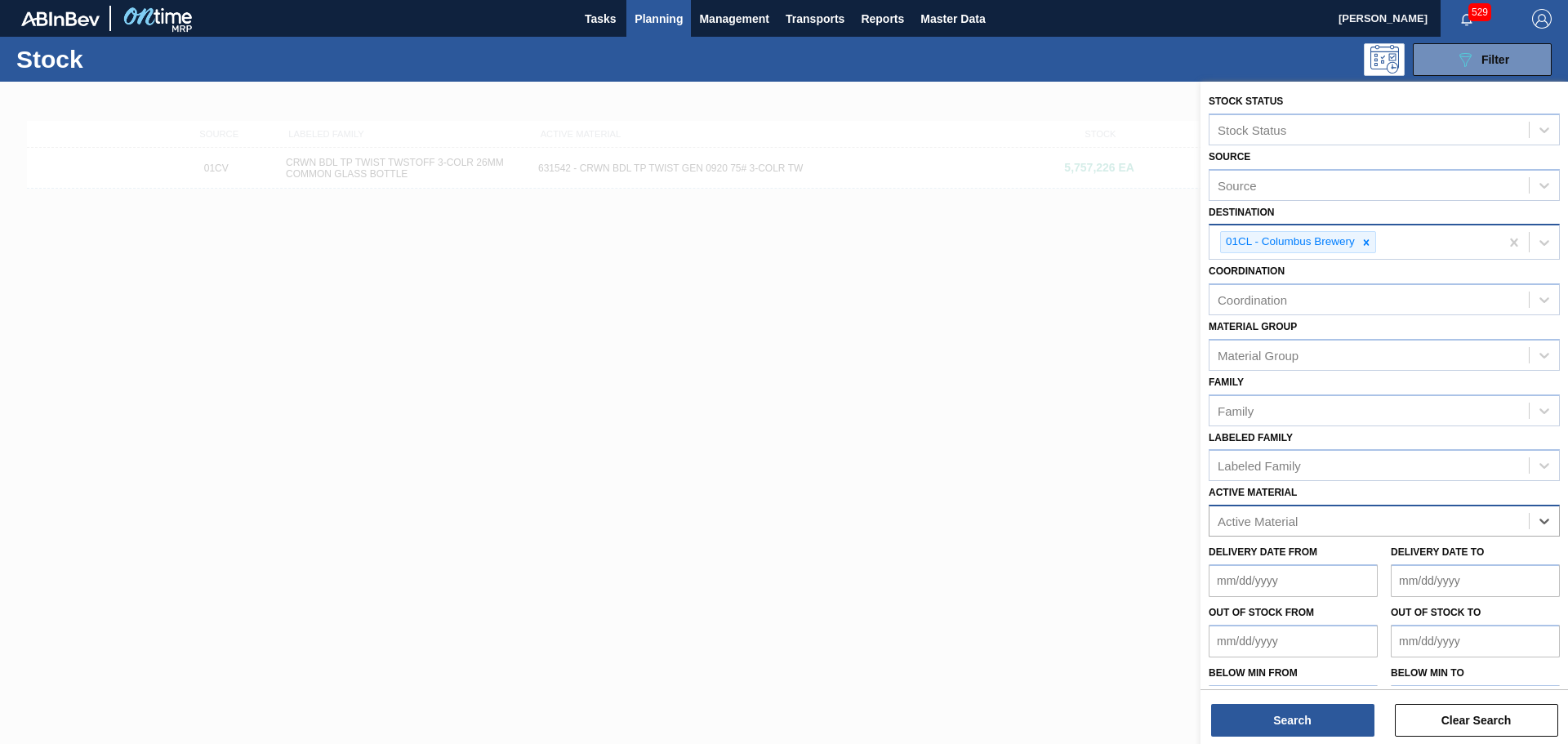
click at [1295, 521] on div "Active Material" at bounding box center [1258, 521] width 80 height 14
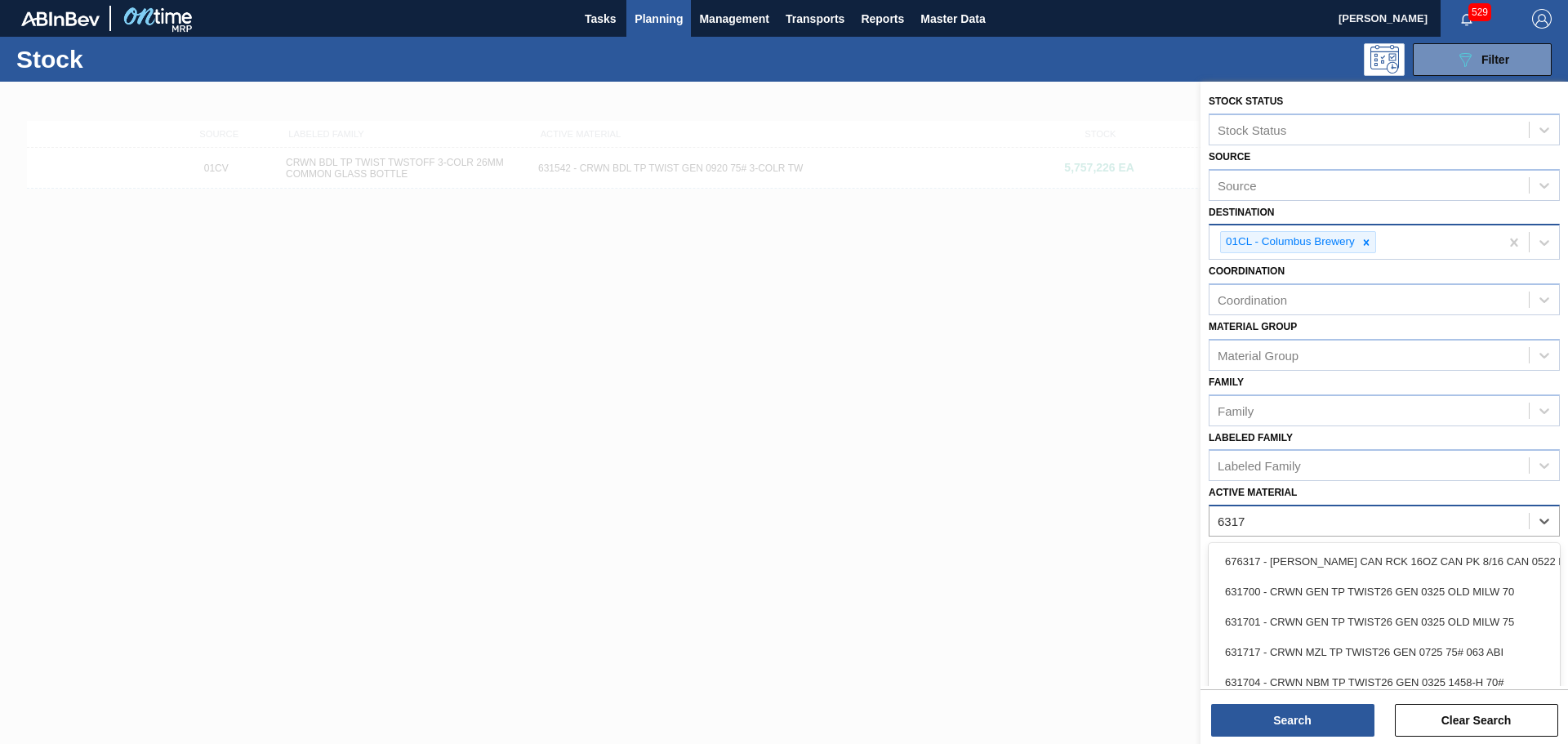
type Material "63171"
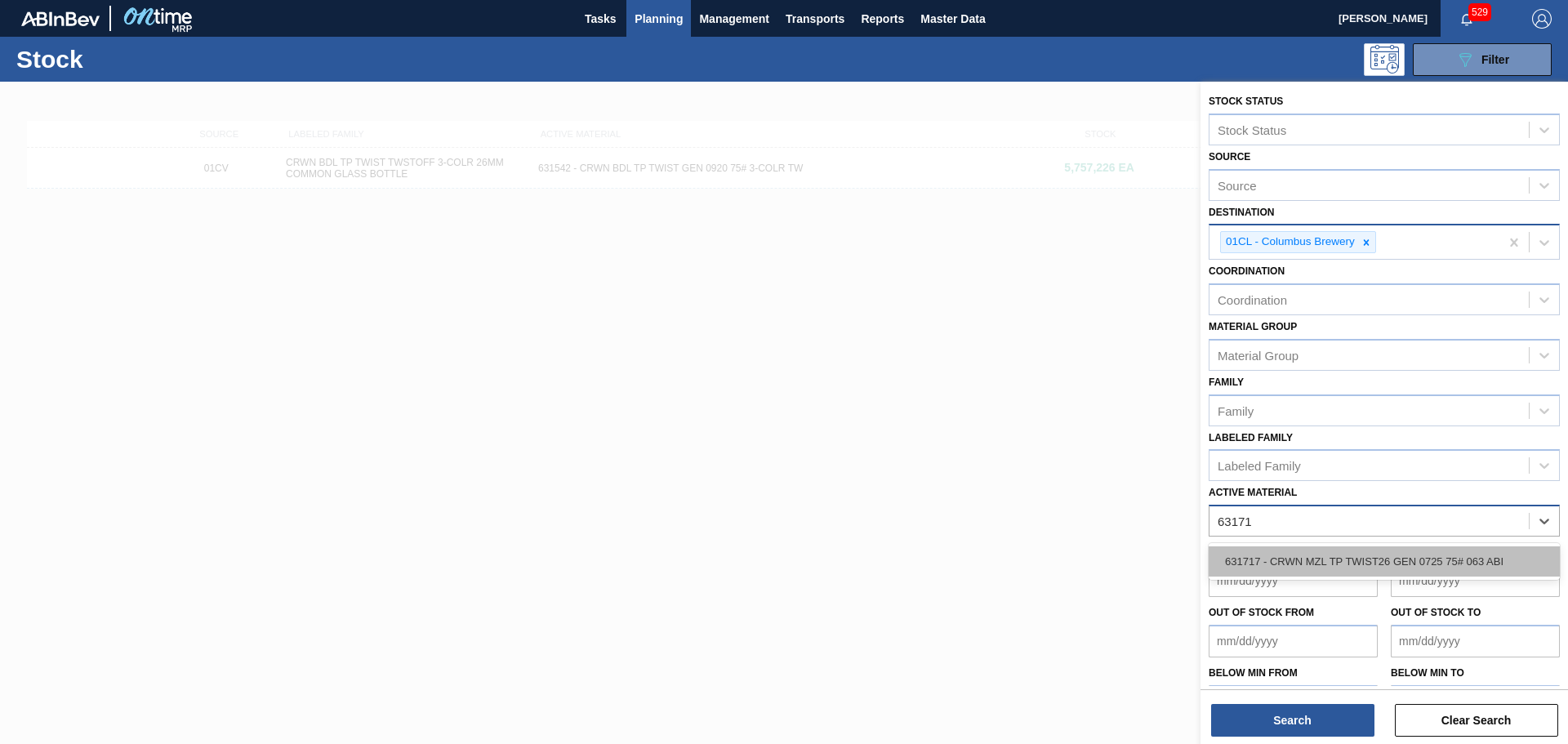
click at [1300, 552] on div "631717 - CRWN MZL TP TWIST26 GEN 0725 75# 063 ABI" at bounding box center [1383, 561] width 351 height 30
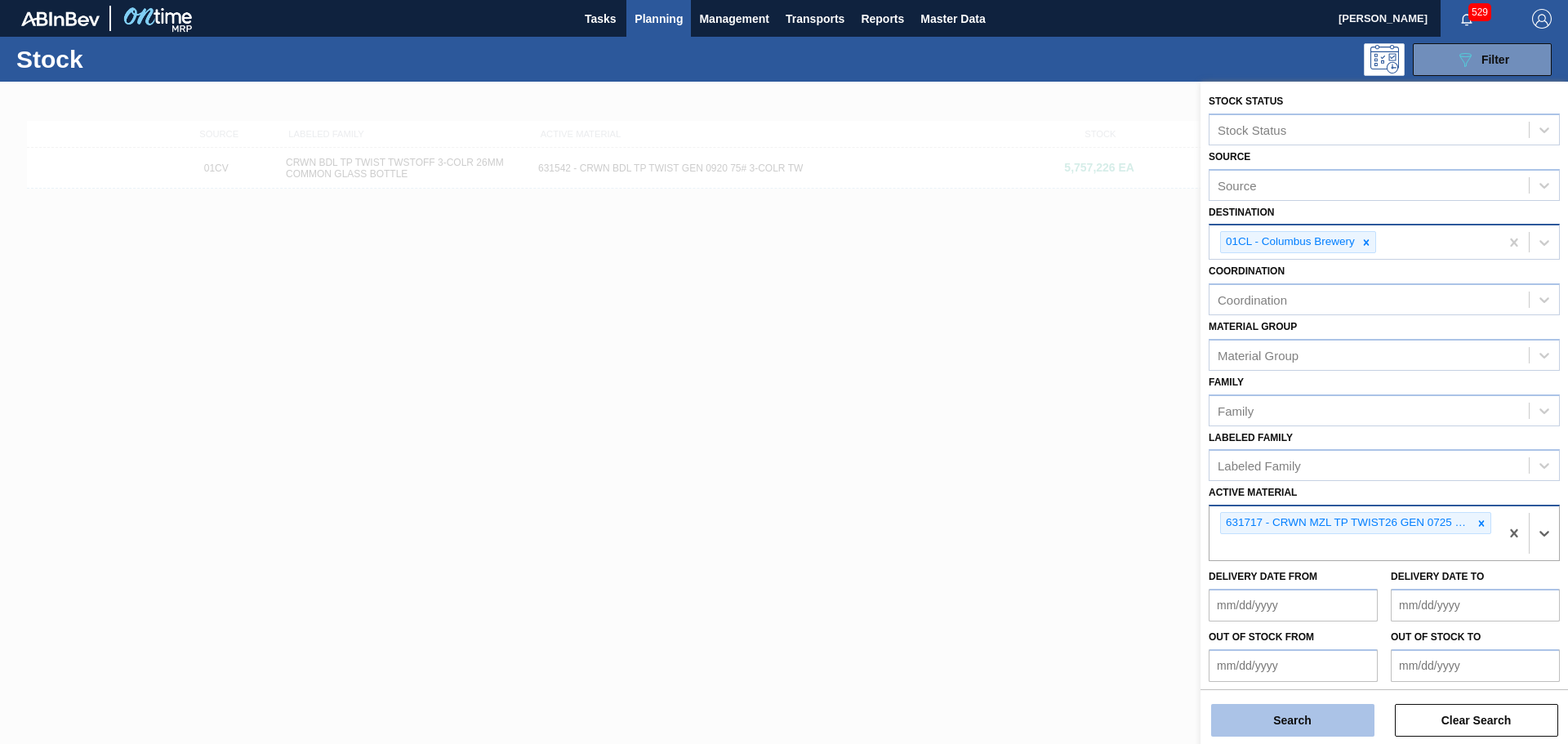
click at [1300, 716] on button "Search" at bounding box center [1293, 721] width 164 height 33
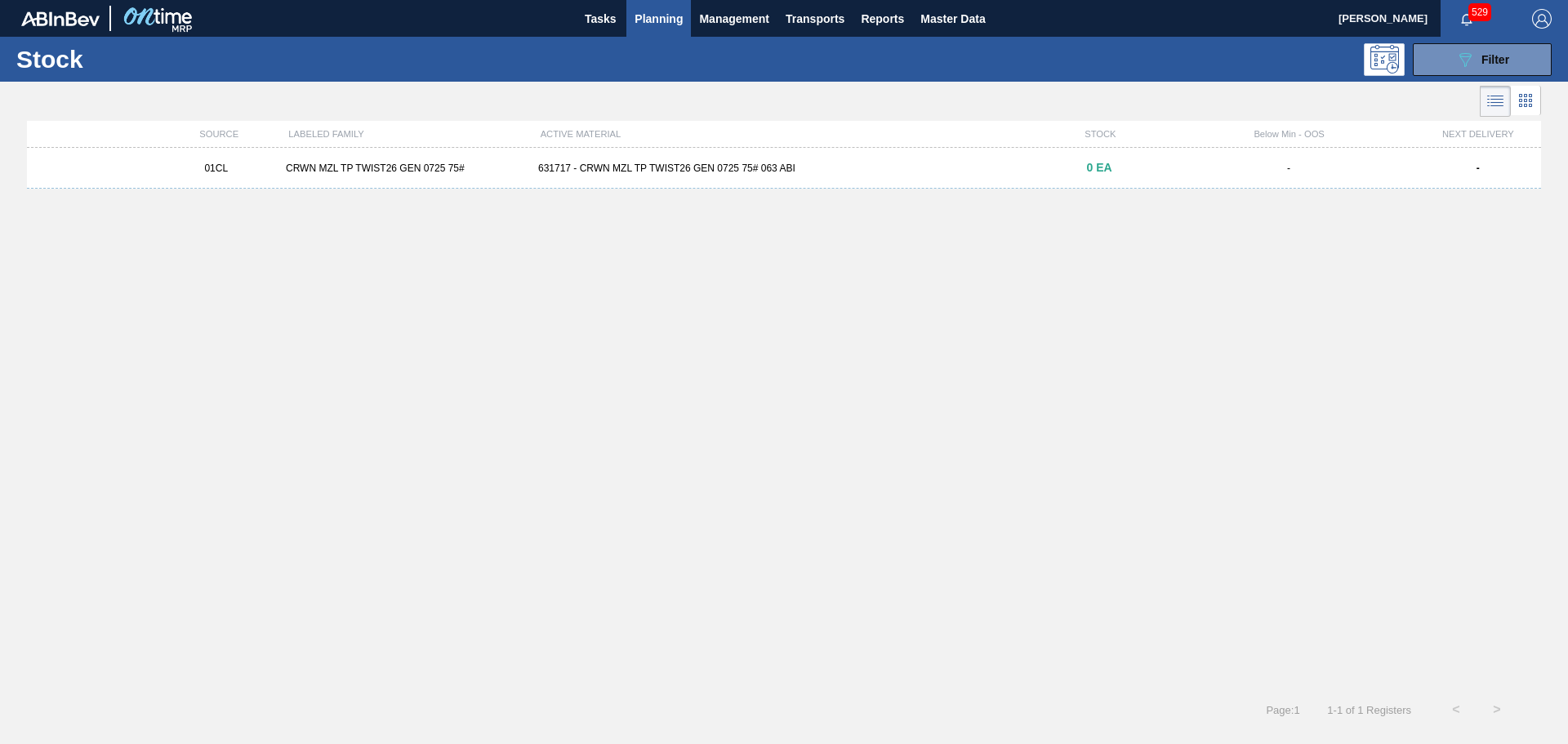
click at [336, 159] on div "01CL CRWN MZL TP TWIST26 GEN 0725 75# 631717 - CRWN MZL TP TWIST26 GEN 0725 75#…" at bounding box center [784, 168] width 1514 height 41
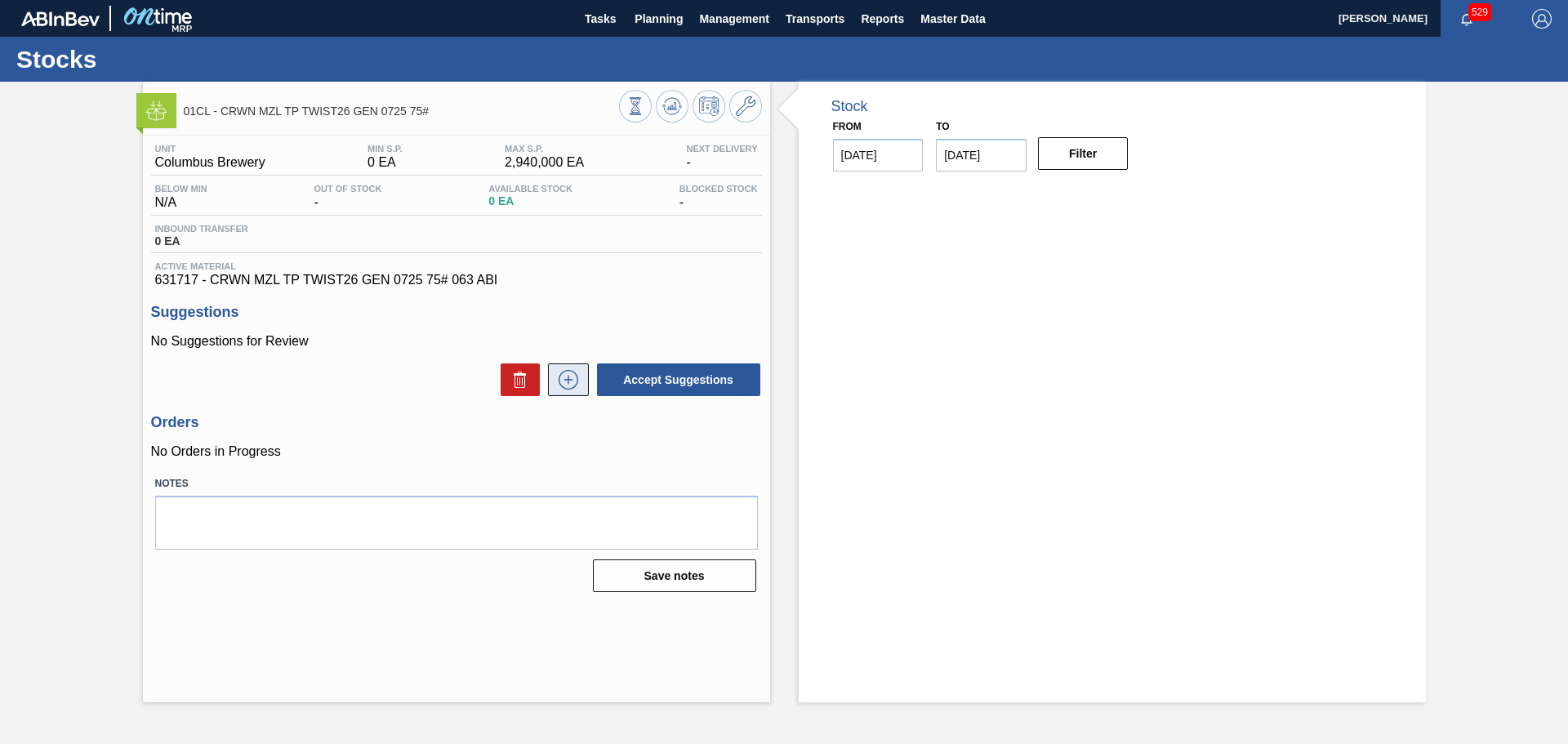
click at [571, 379] on icon at bounding box center [568, 378] width 9 height 1
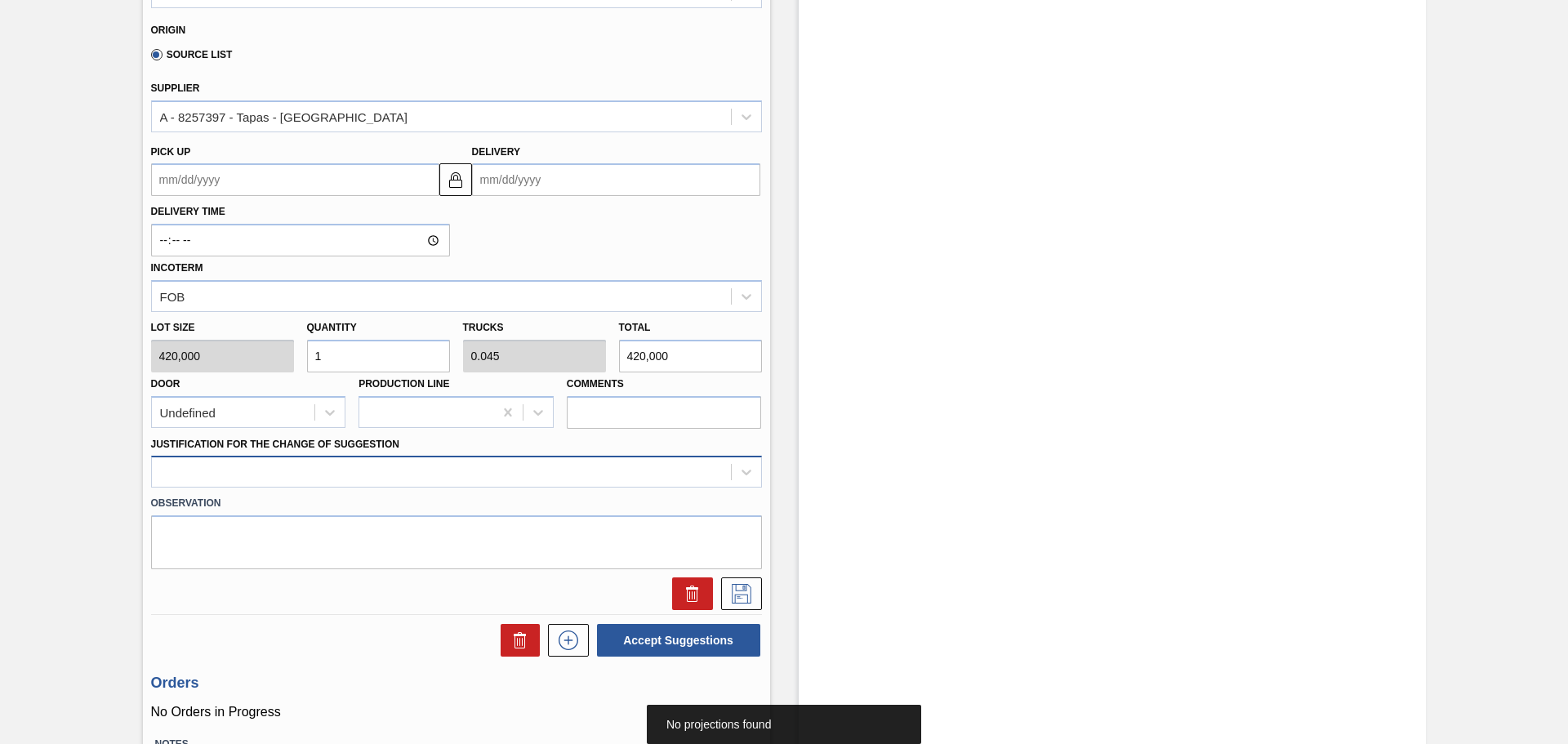
scroll to position [490, 0]
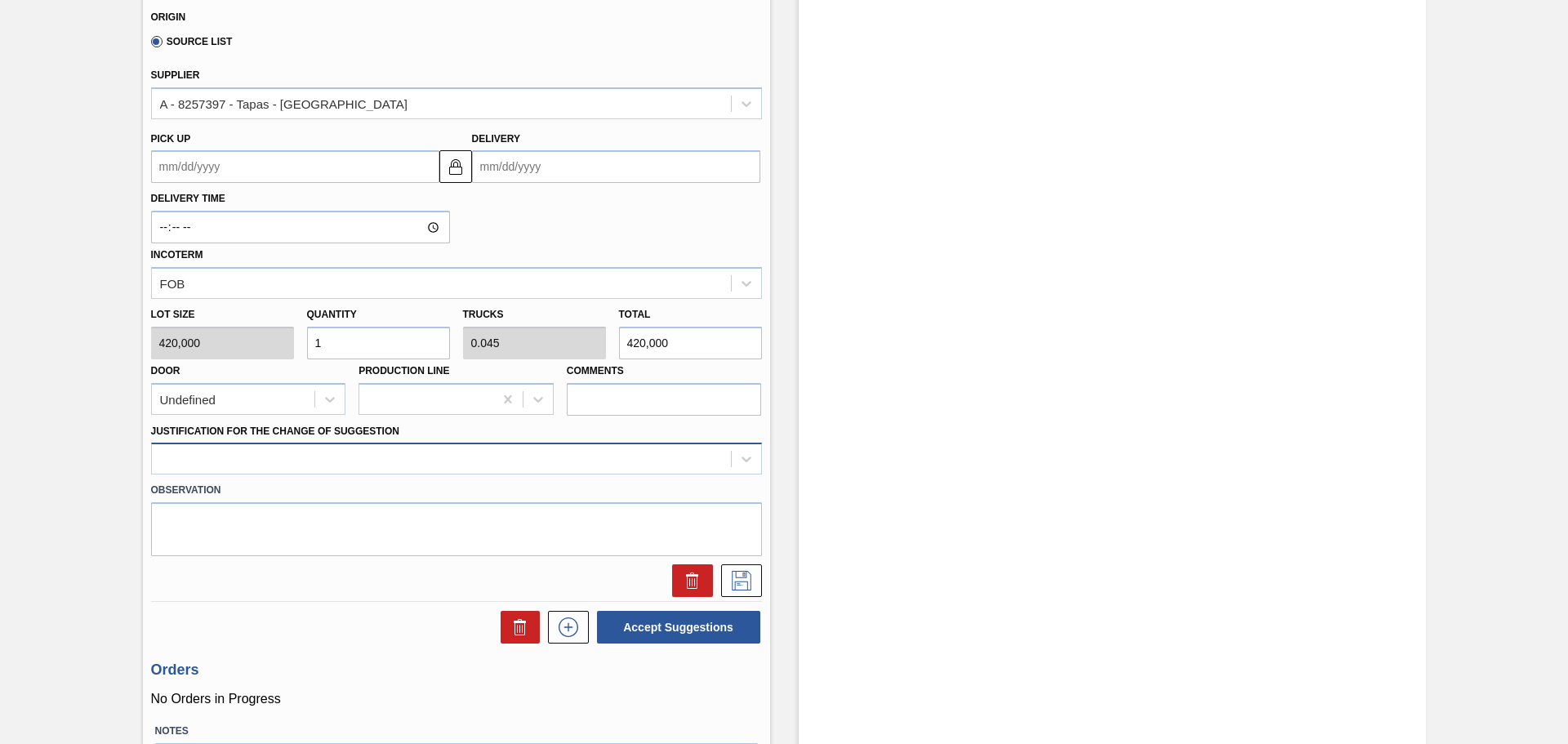
click at [293, 463] on div at bounding box center [441, 459] width 579 height 23
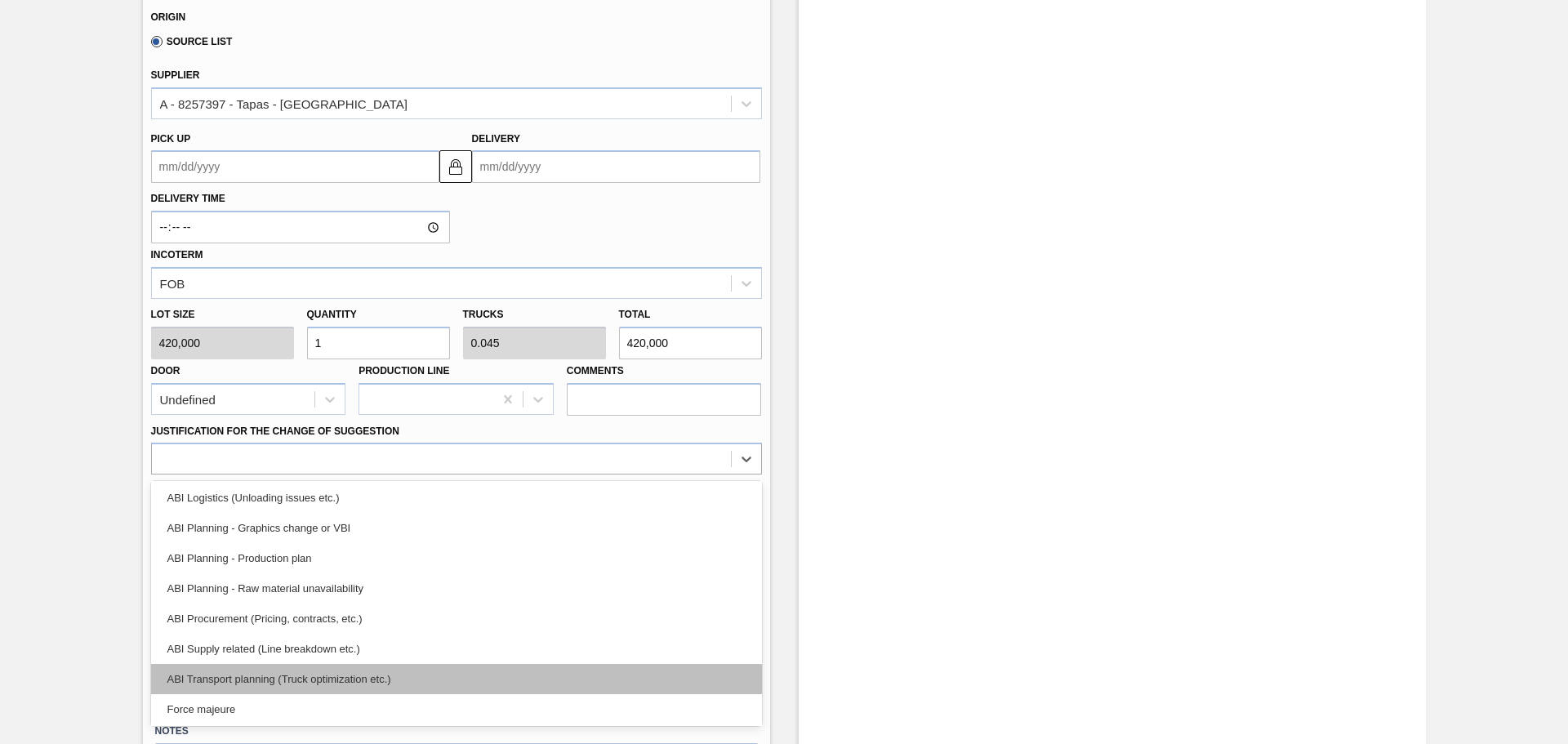
scroll to position [0, 0]
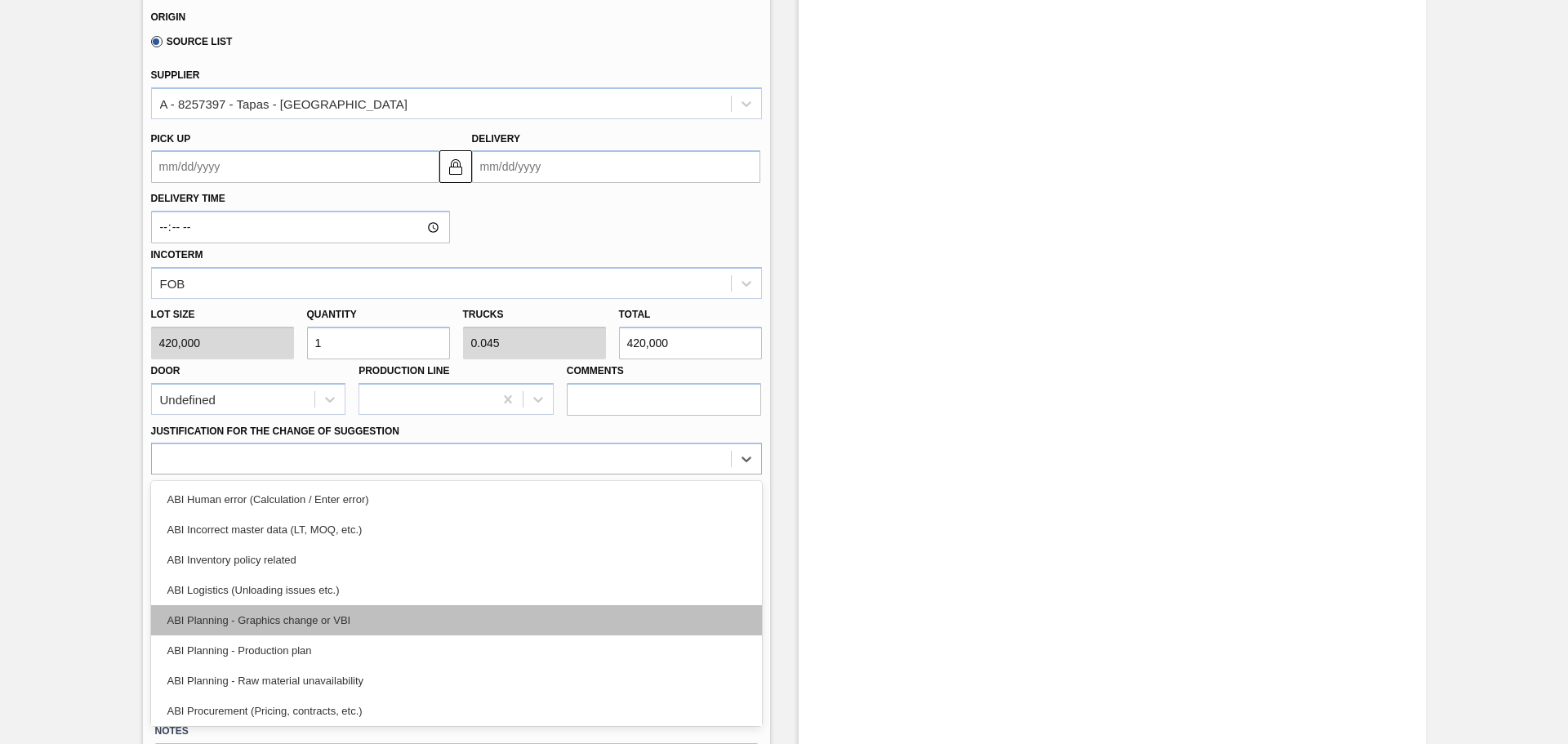
click at [350, 621] on div "ABI Planning - Graphics change or VBI" at bounding box center [456, 620] width 611 height 30
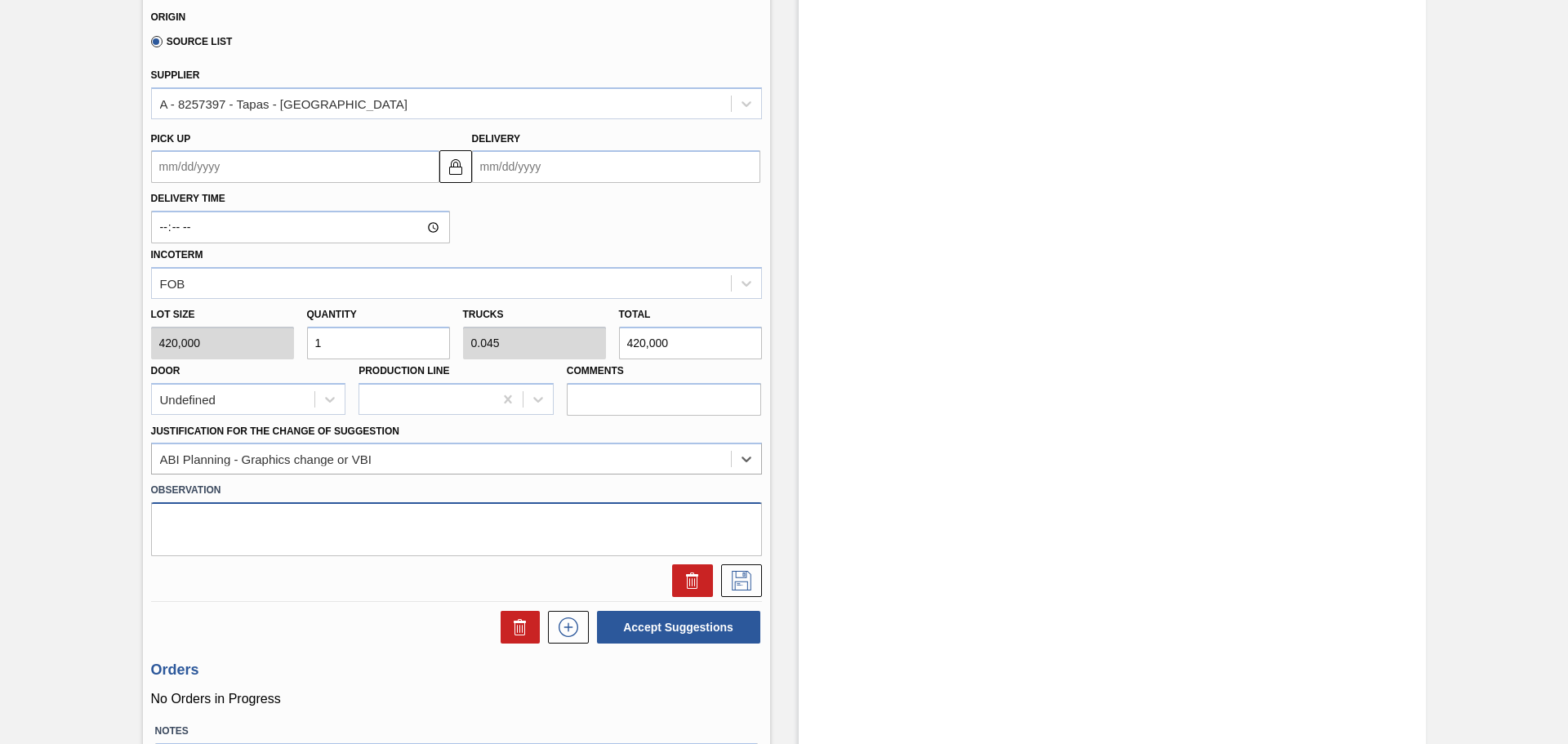
click at [332, 536] on textarea at bounding box center [456, 529] width 611 height 54
drag, startPoint x: 337, startPoint y: 346, endPoint x: 308, endPoint y: 346, distance: 29.0
click at [308, 346] on input "1" at bounding box center [379, 343] width 143 height 33
type input "6"
type input "0.273"
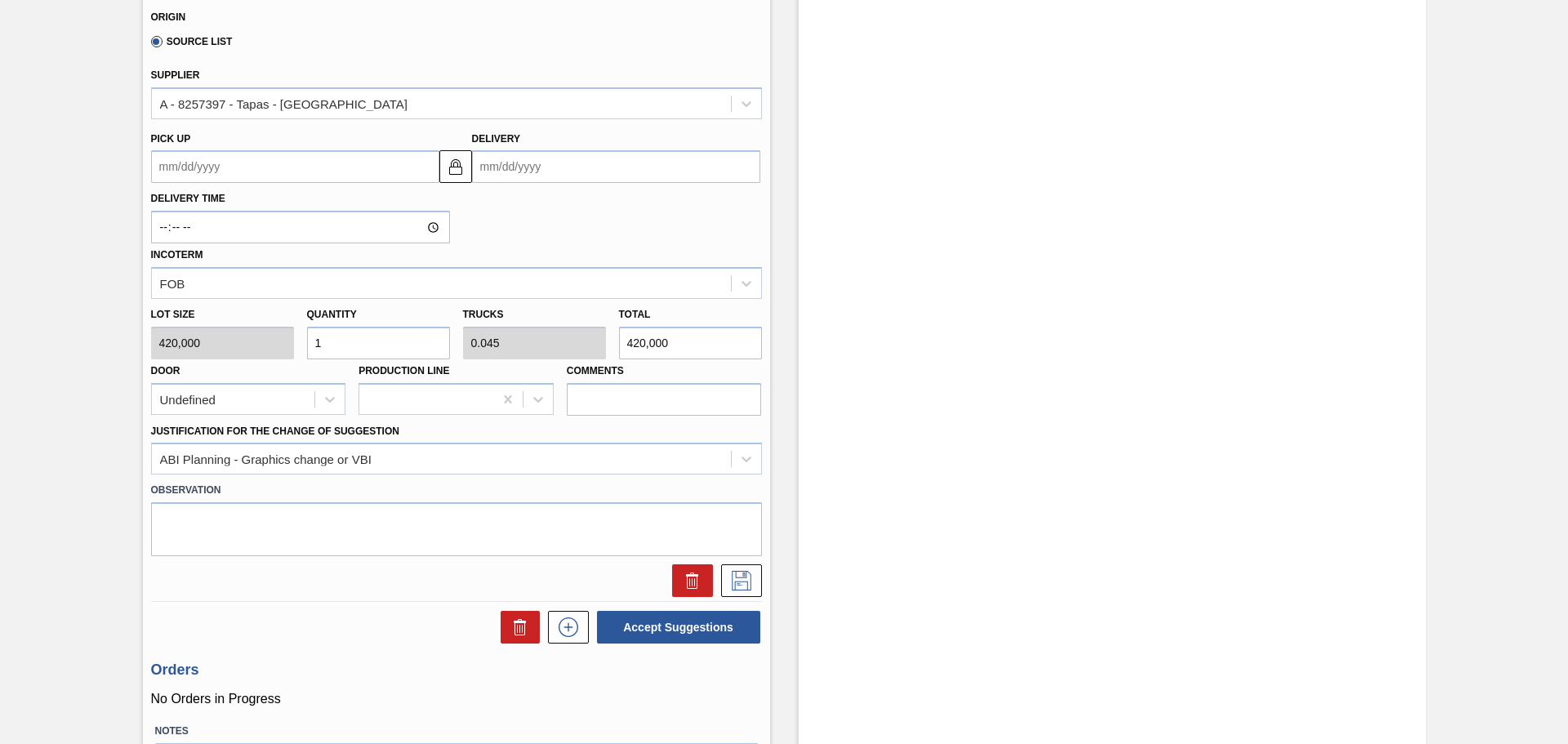
type input "2,520,000"
type input "6"
click at [464, 427] on div "Justification for the Change of Suggestion ABI Planning - Graphics change or VBI" at bounding box center [456, 448] width 611 height 55
click at [347, 534] on textarea at bounding box center [456, 529] width 611 height 54
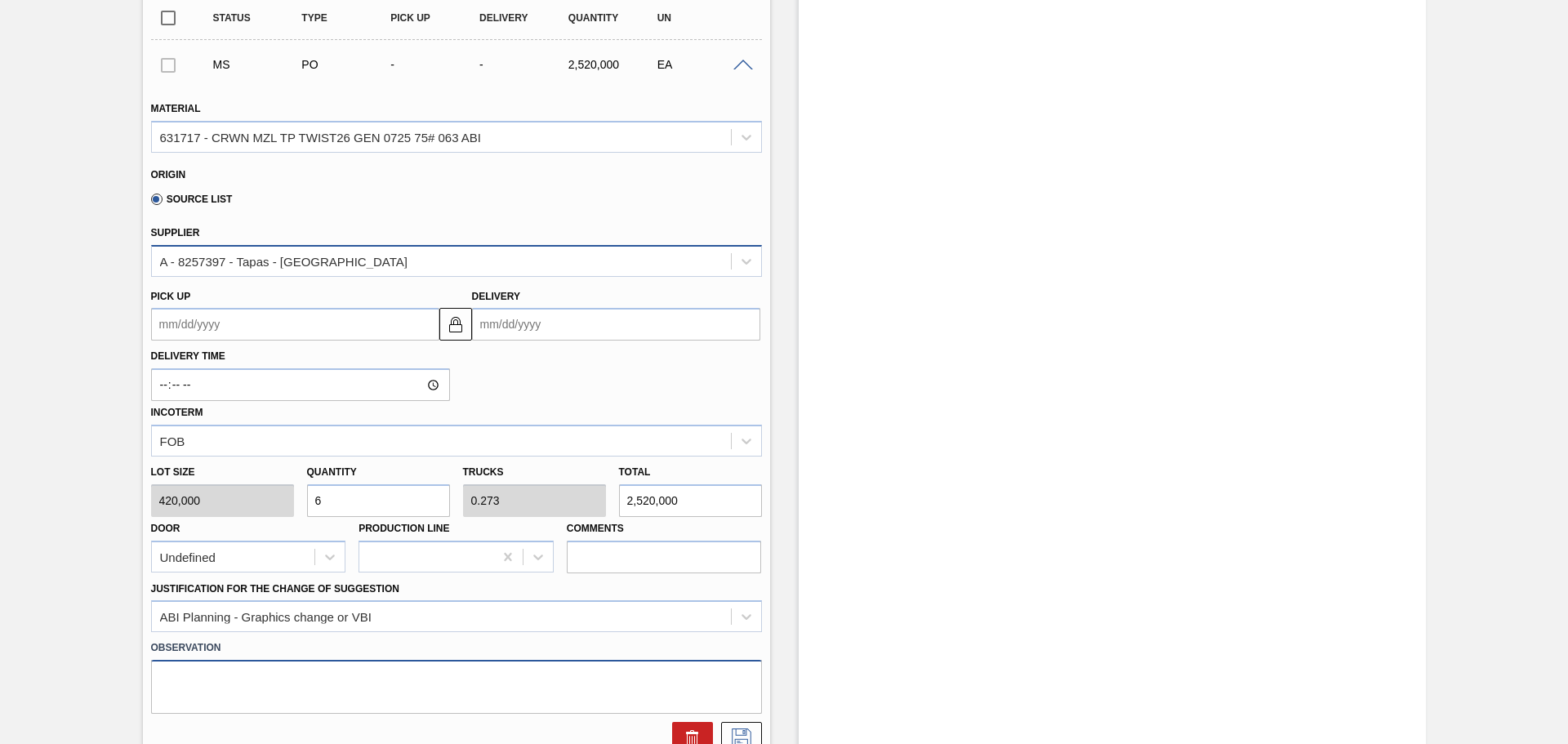
scroll to position [327, 0]
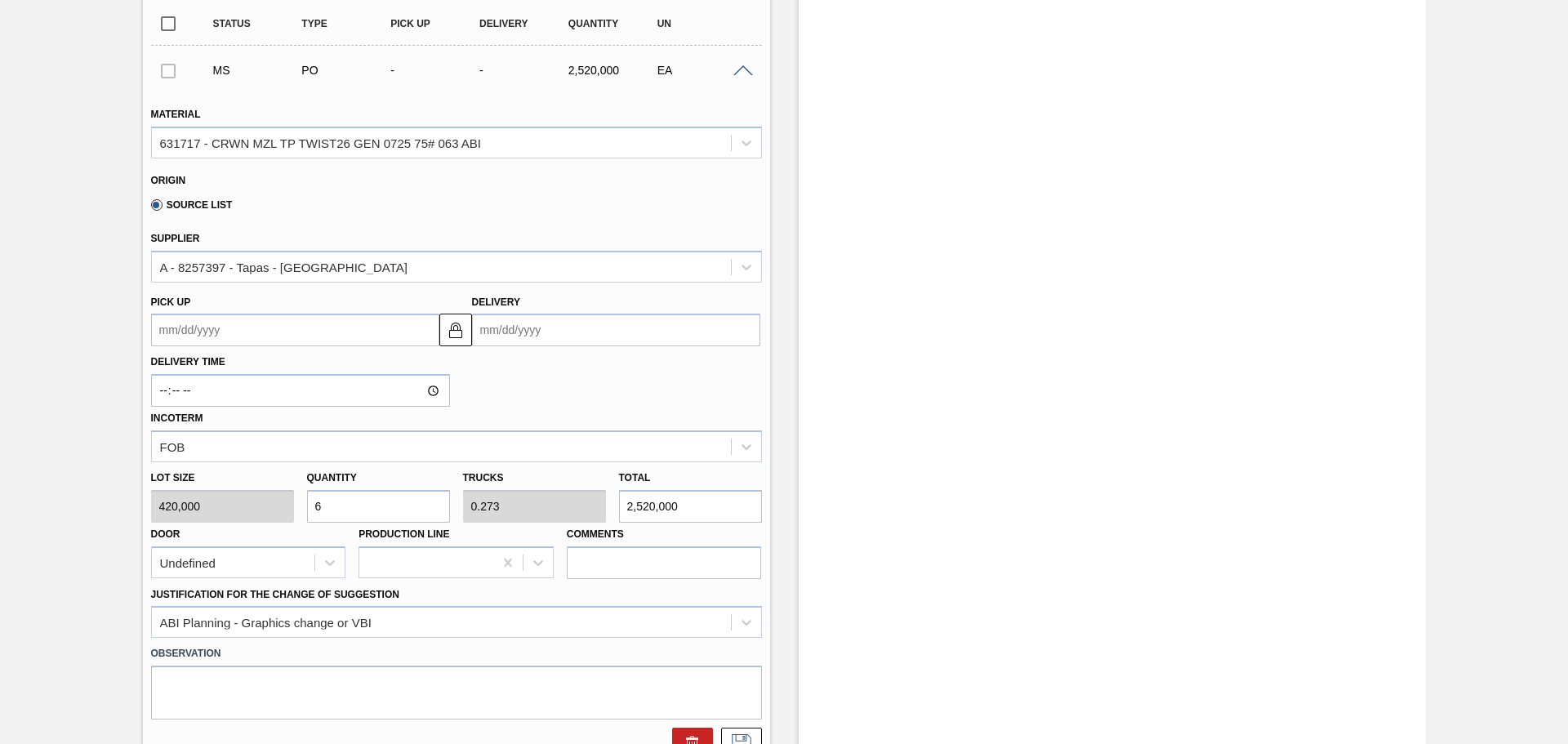
click at [527, 335] on input "Delivery" at bounding box center [616, 330] width 288 height 33
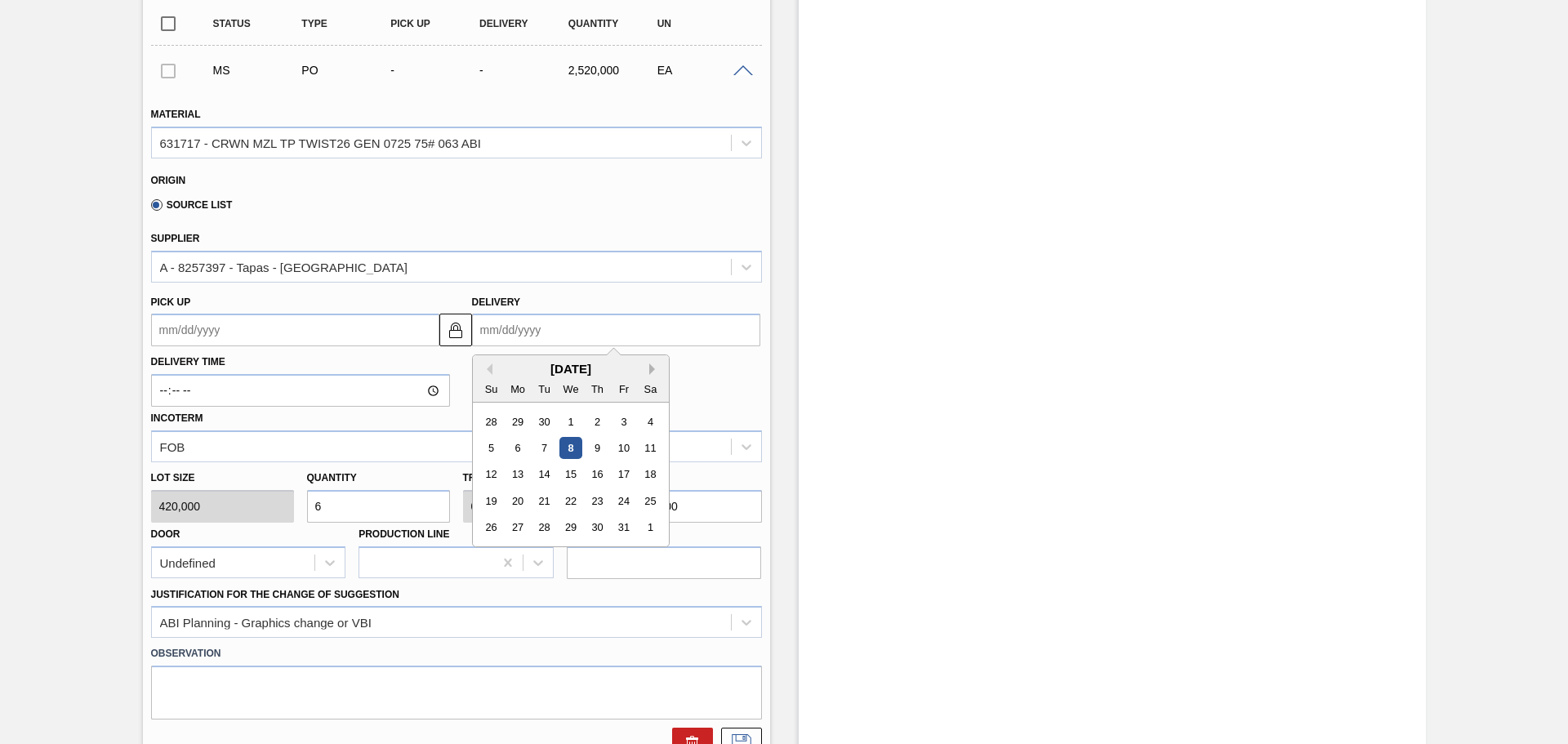
click at [653, 369] on button "Next Month" at bounding box center [655, 369] width 11 height 11
click at [522, 474] on div "10" at bounding box center [517, 475] width 22 height 22
type up105611042 "[DATE]"
type input "[DATE]"
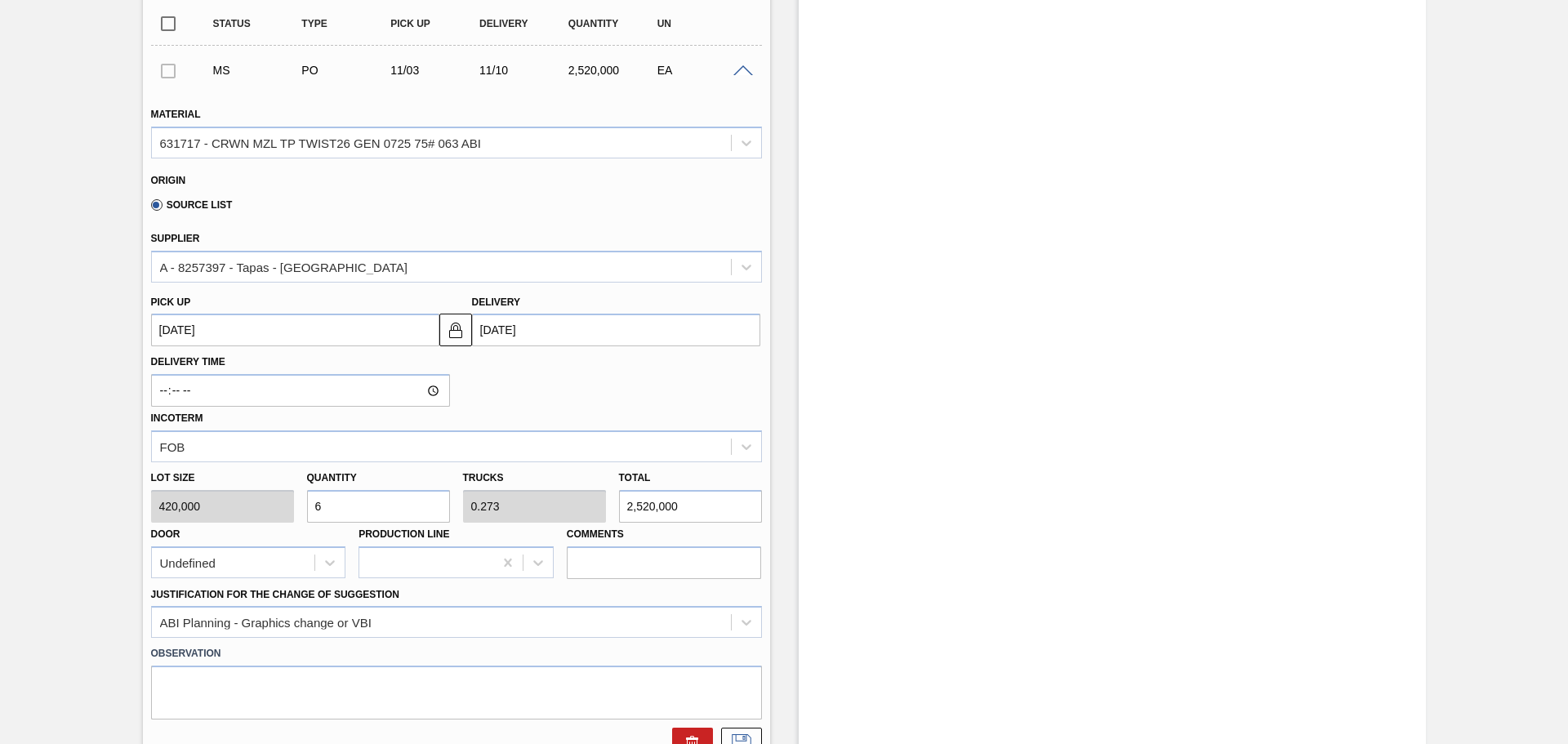
click at [522, 407] on div "Incoterm FOB" at bounding box center [456, 435] width 611 height 55
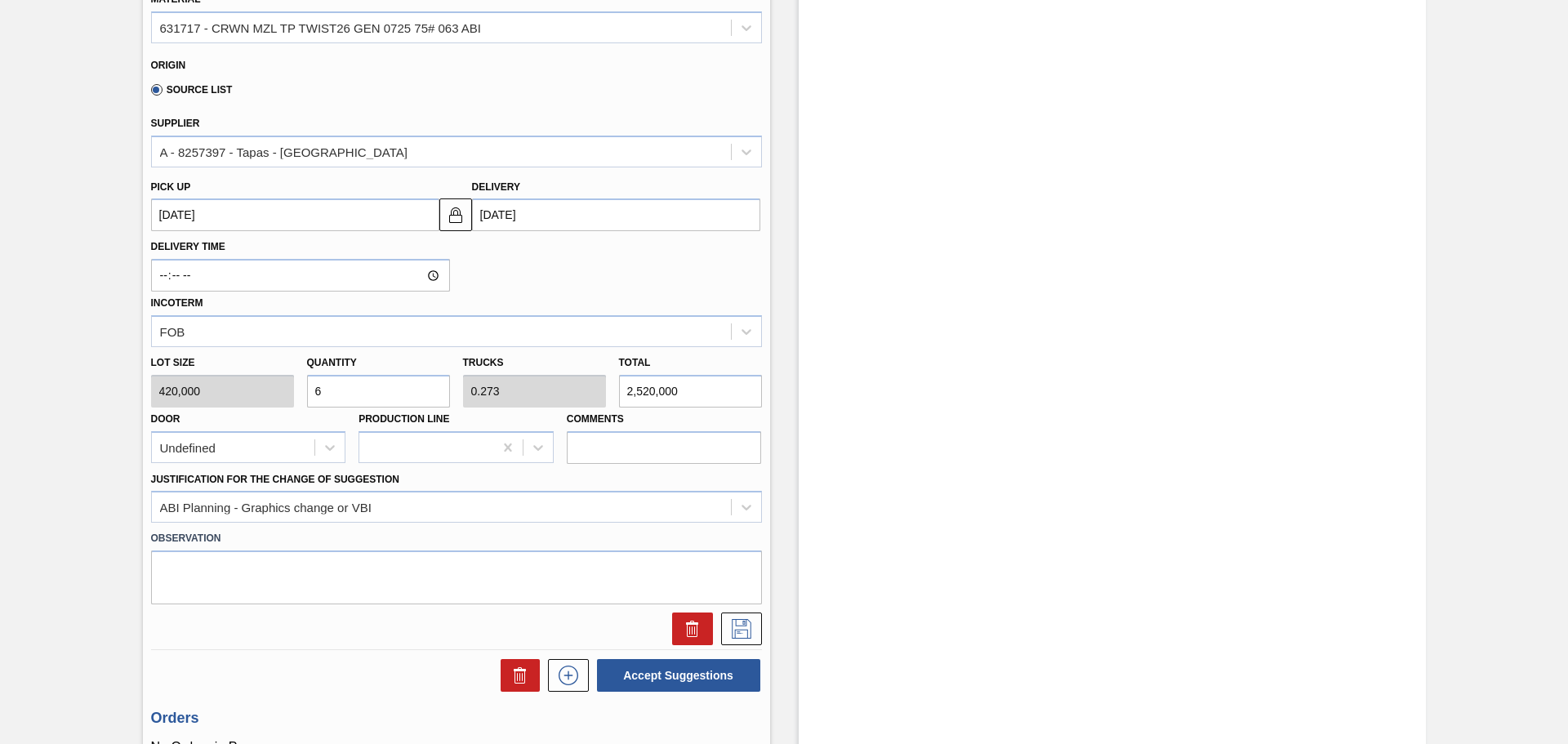
scroll to position [490, 0]
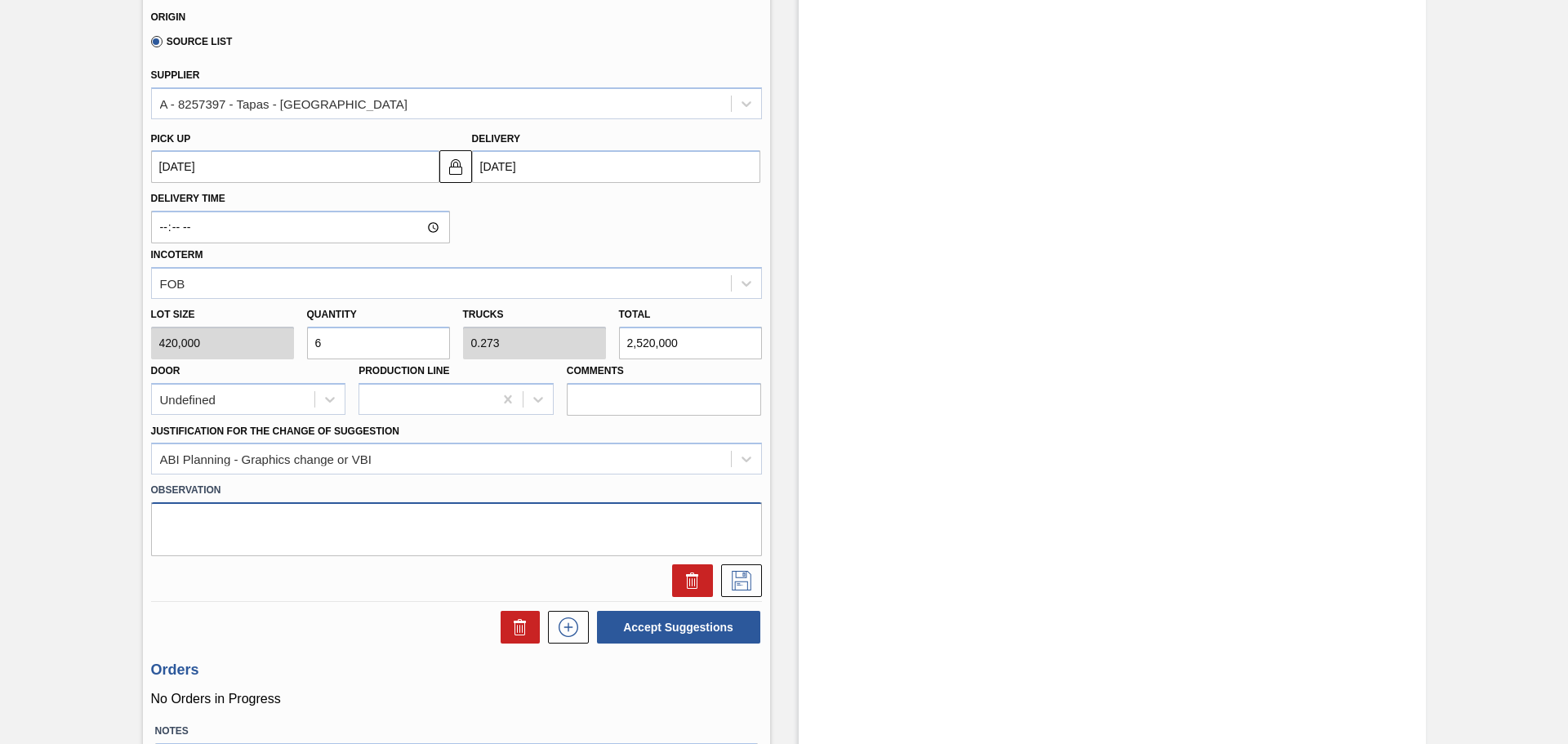
click at [392, 502] on textarea at bounding box center [456, 529] width 611 height 54
type textarea "LOW is still open, production is tentatively scheduled for 11/17."
click at [275, 340] on div "Lot size 420,000 Quantity 6 Trucks 0.273 Total 2,520,000 Door Undefined Product…" at bounding box center [457, 357] width 624 height 117
type input "5"
type input "0.227"
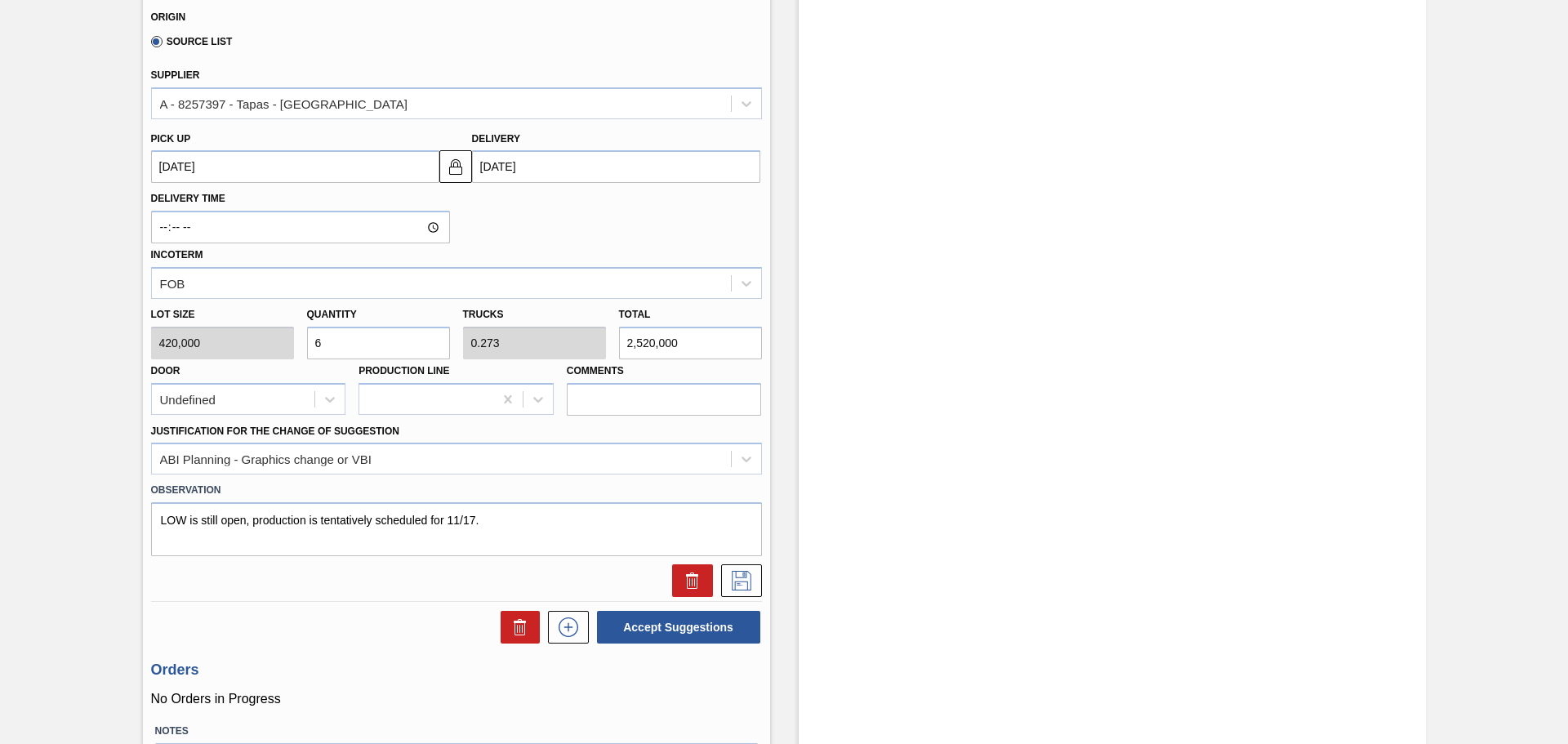
type input "2,100,000"
type input "5"
click at [334, 588] on div at bounding box center [457, 581] width 624 height 33
click at [630, 628] on button "Accept Suggestions" at bounding box center [678, 627] width 164 height 33
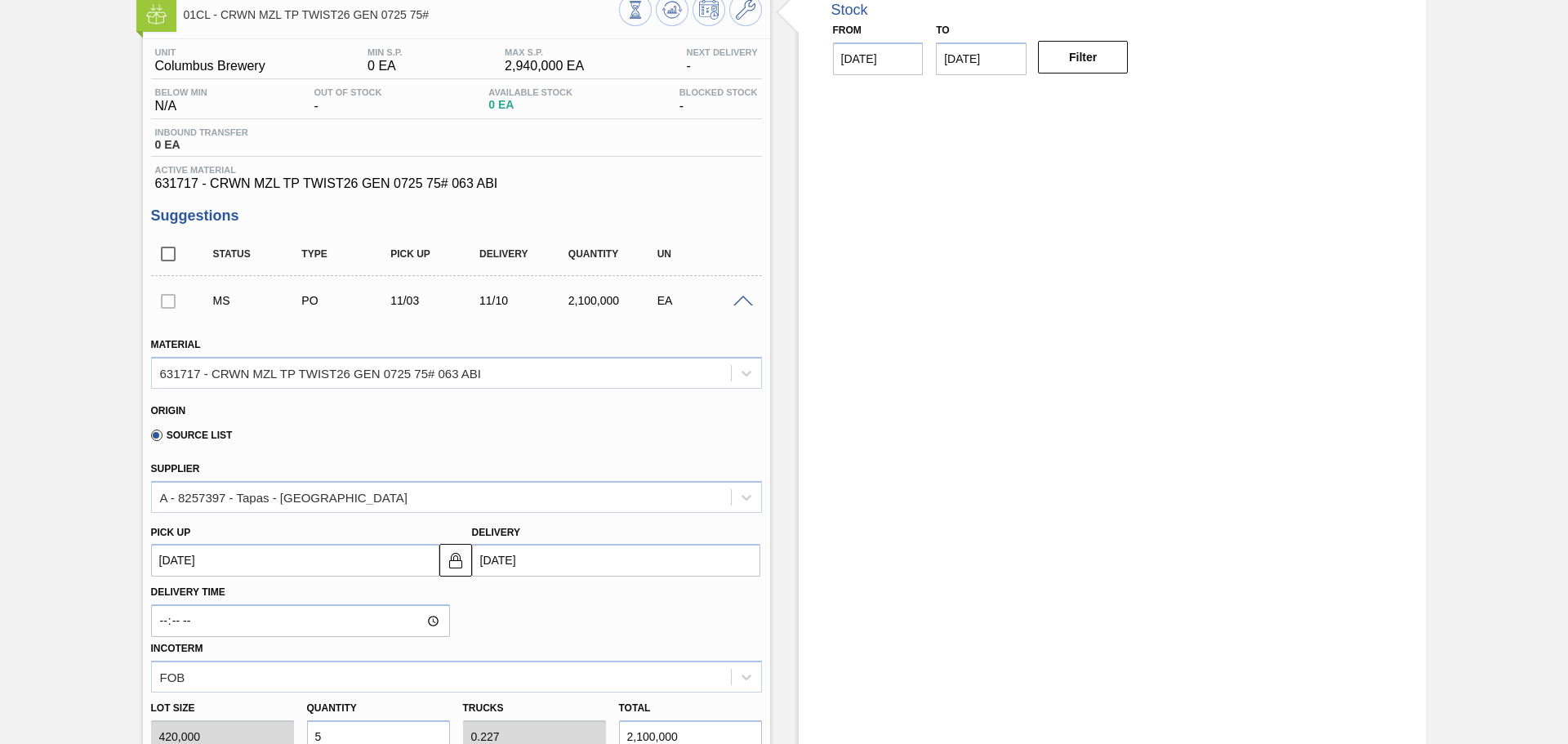
scroll to position [81, 0]
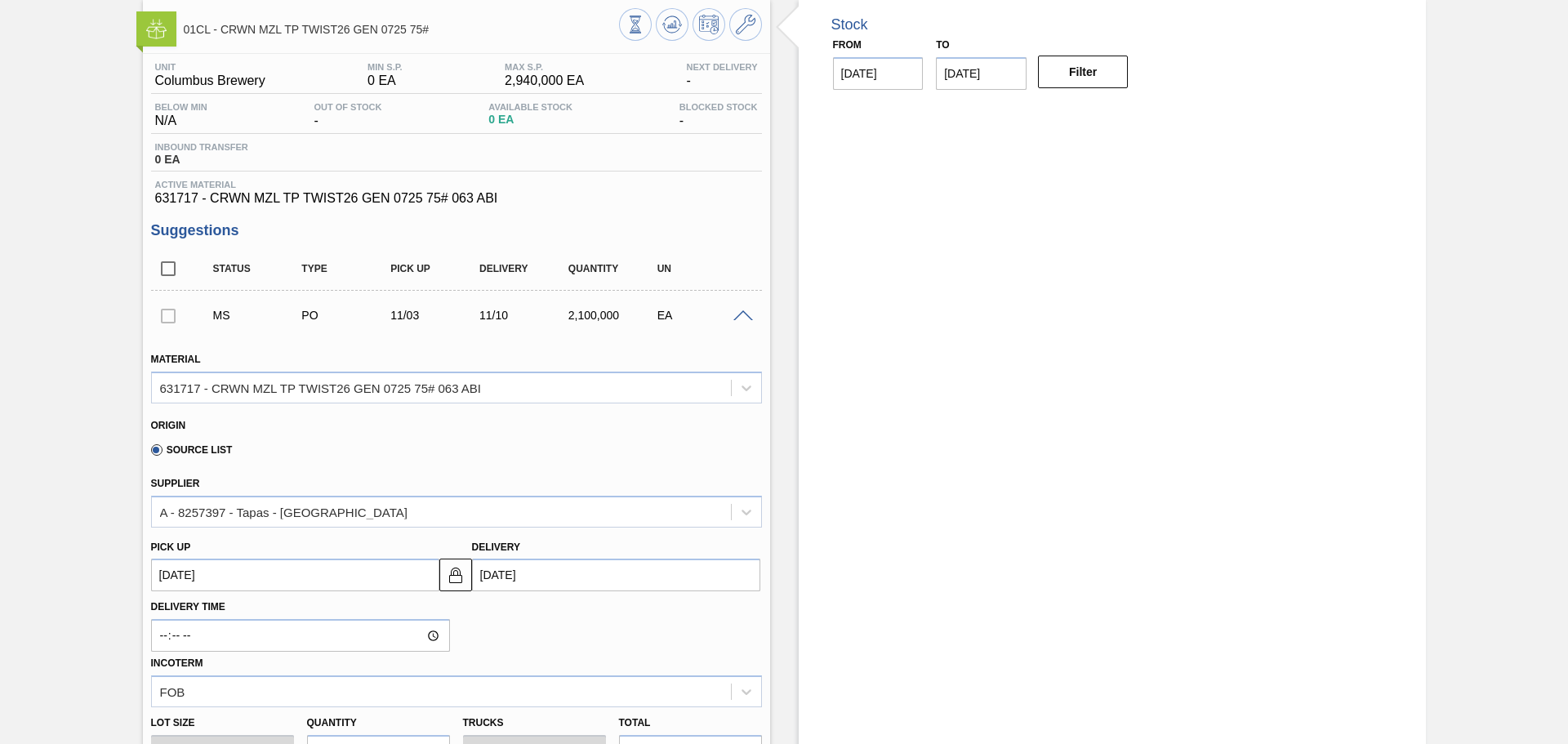
click at [166, 318] on div at bounding box center [168, 315] width 35 height 33
click at [165, 261] on input "checkbox" at bounding box center [168, 268] width 35 height 35
checkbox input "true"
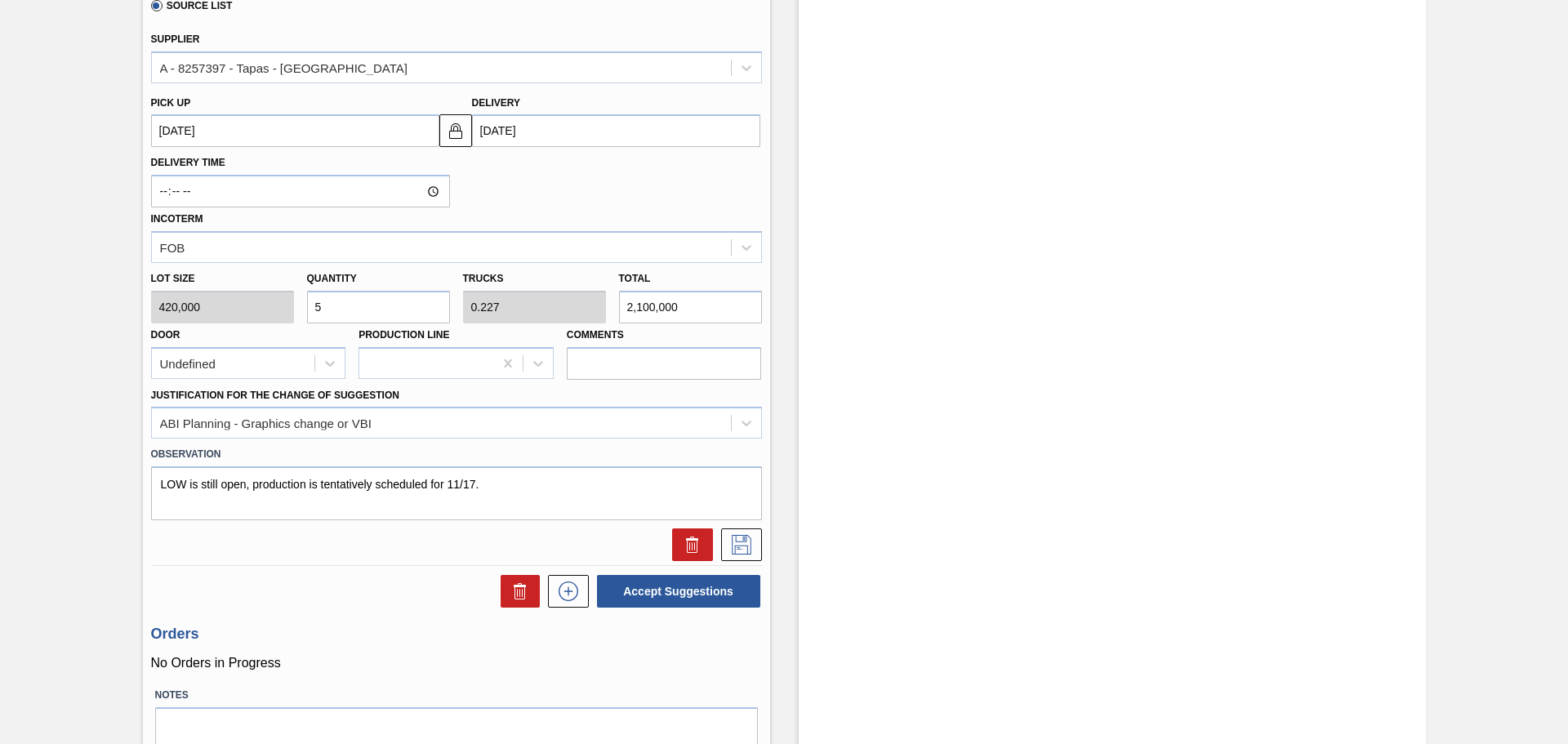
scroll to position [572, 0]
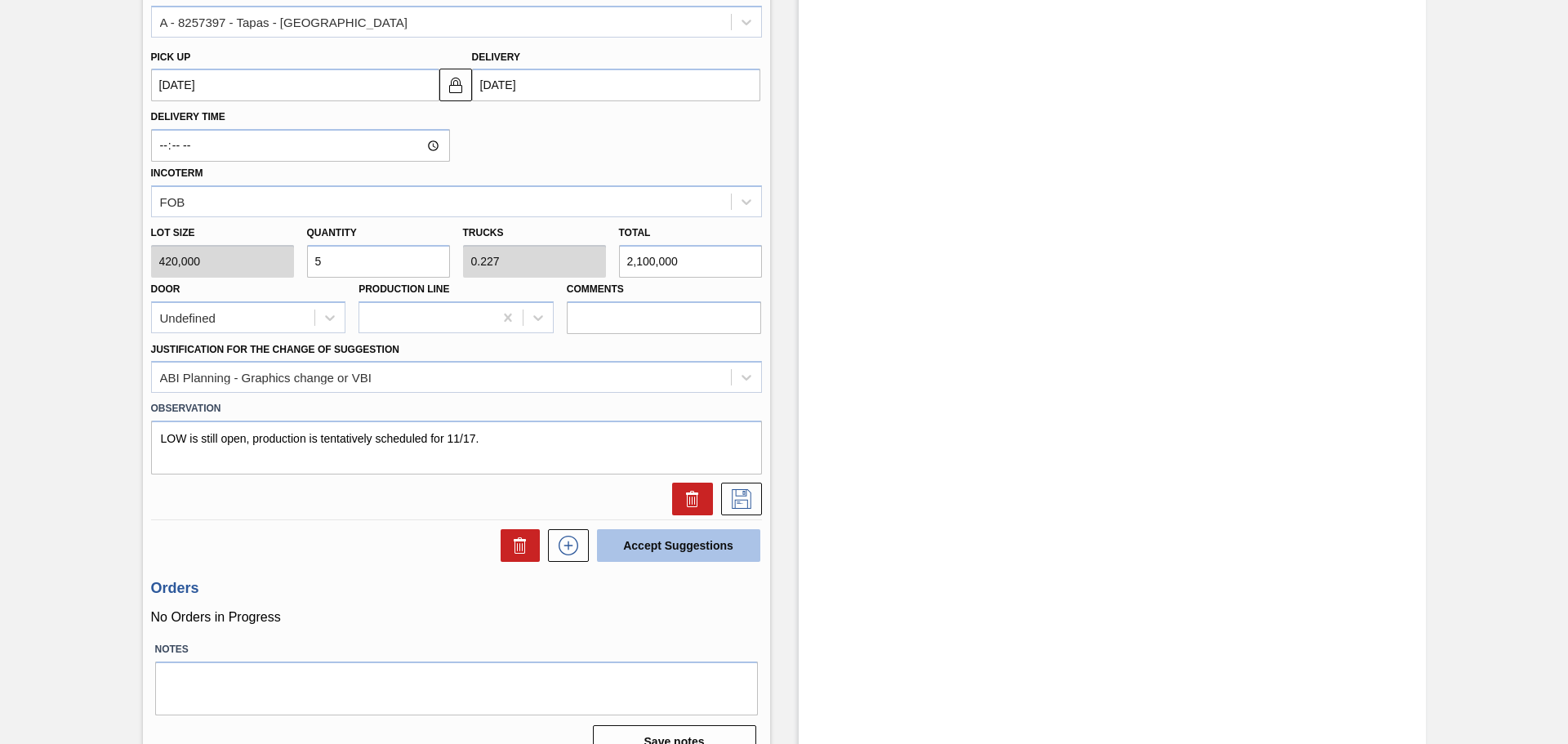
click at [627, 553] on button "Accept Suggestions" at bounding box center [678, 546] width 164 height 33
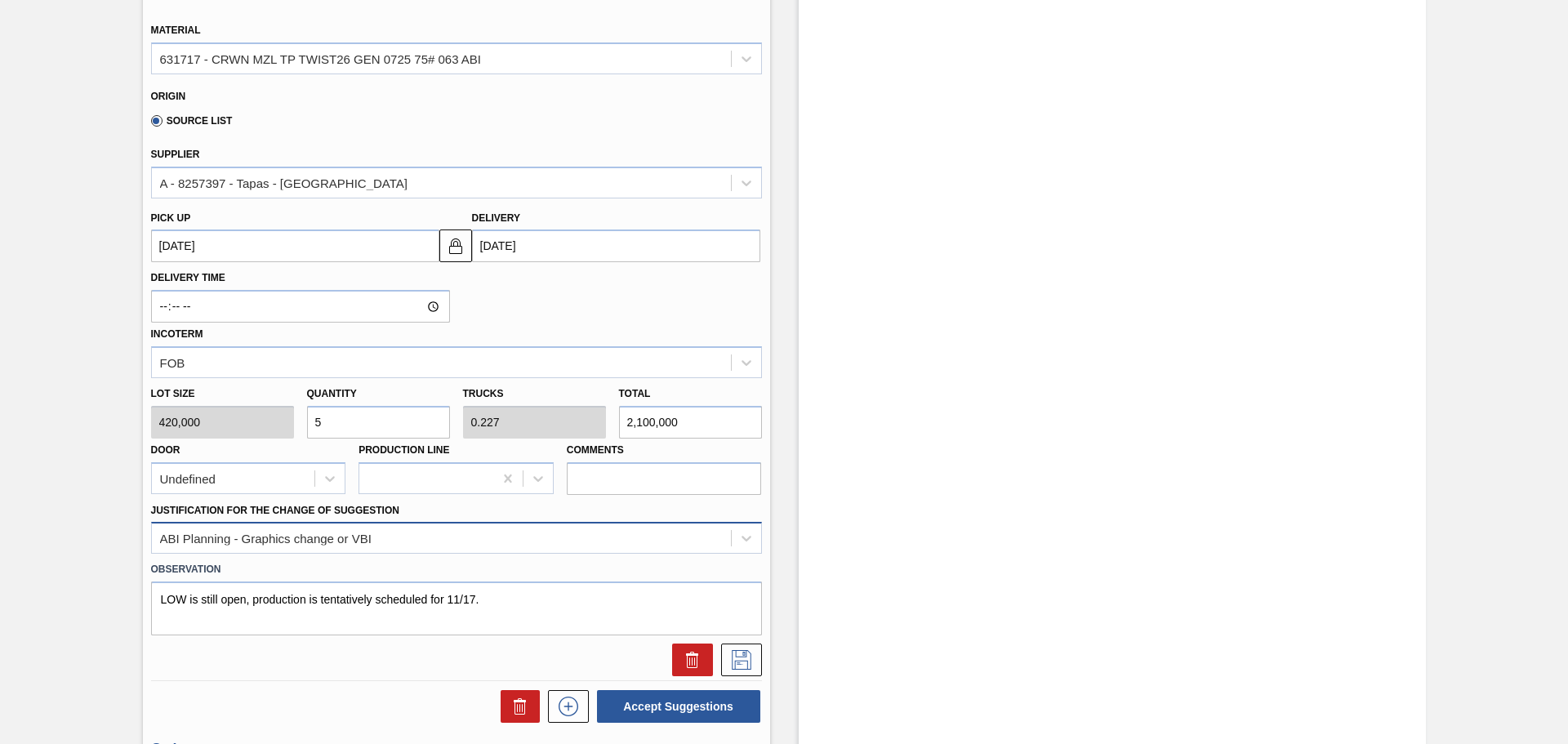
scroll to position [490, 0]
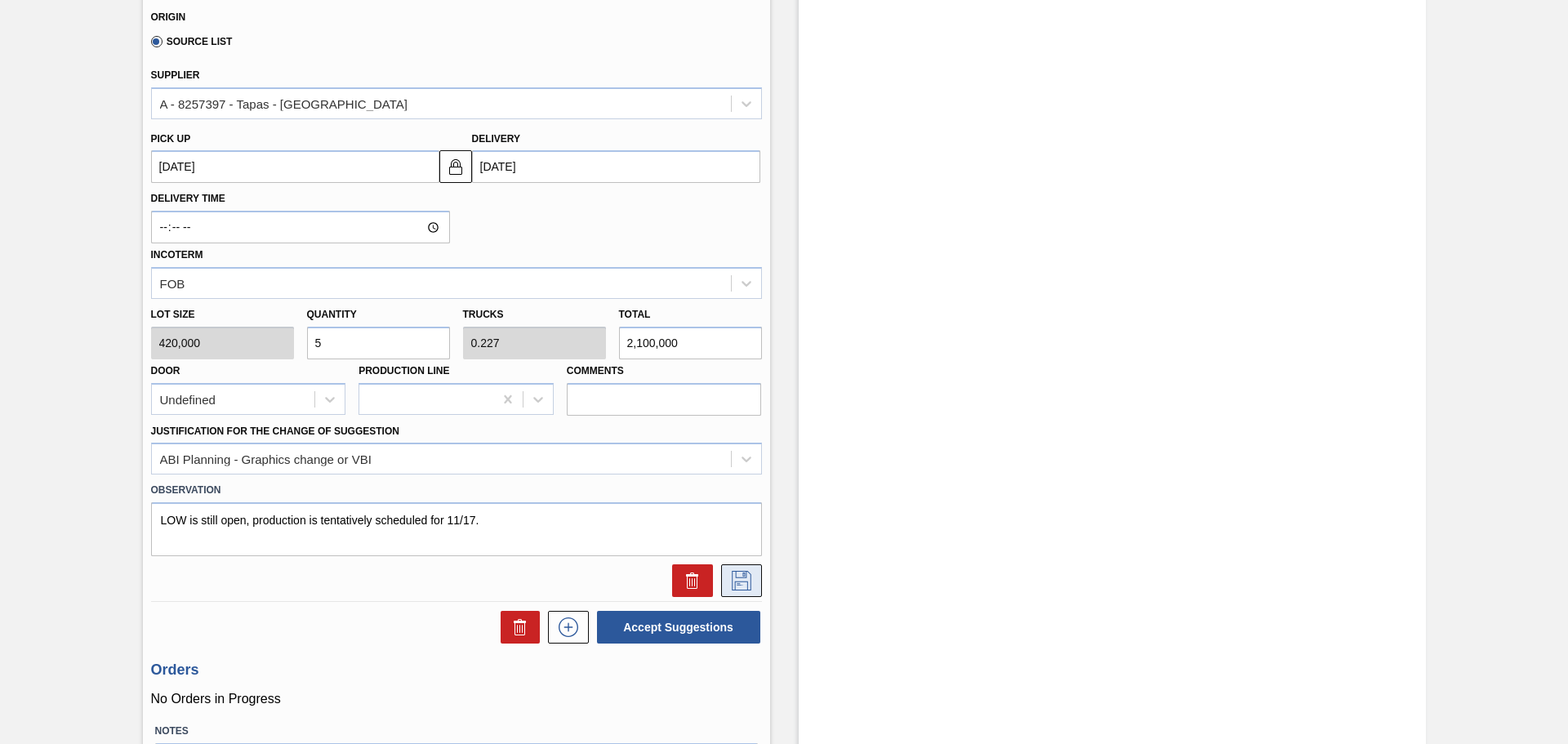
click at [758, 586] on button at bounding box center [742, 581] width 41 height 33
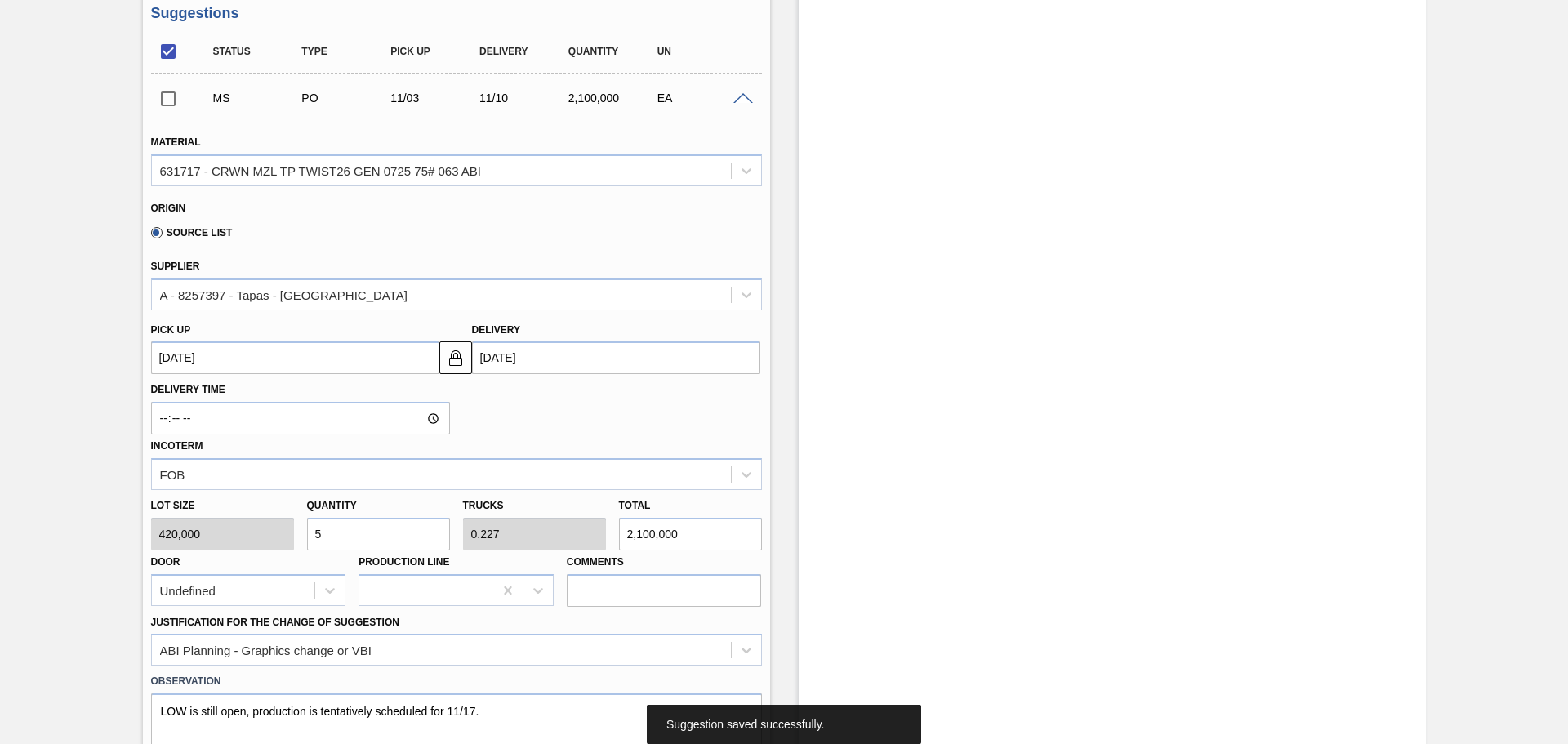
scroll to position [0, 0]
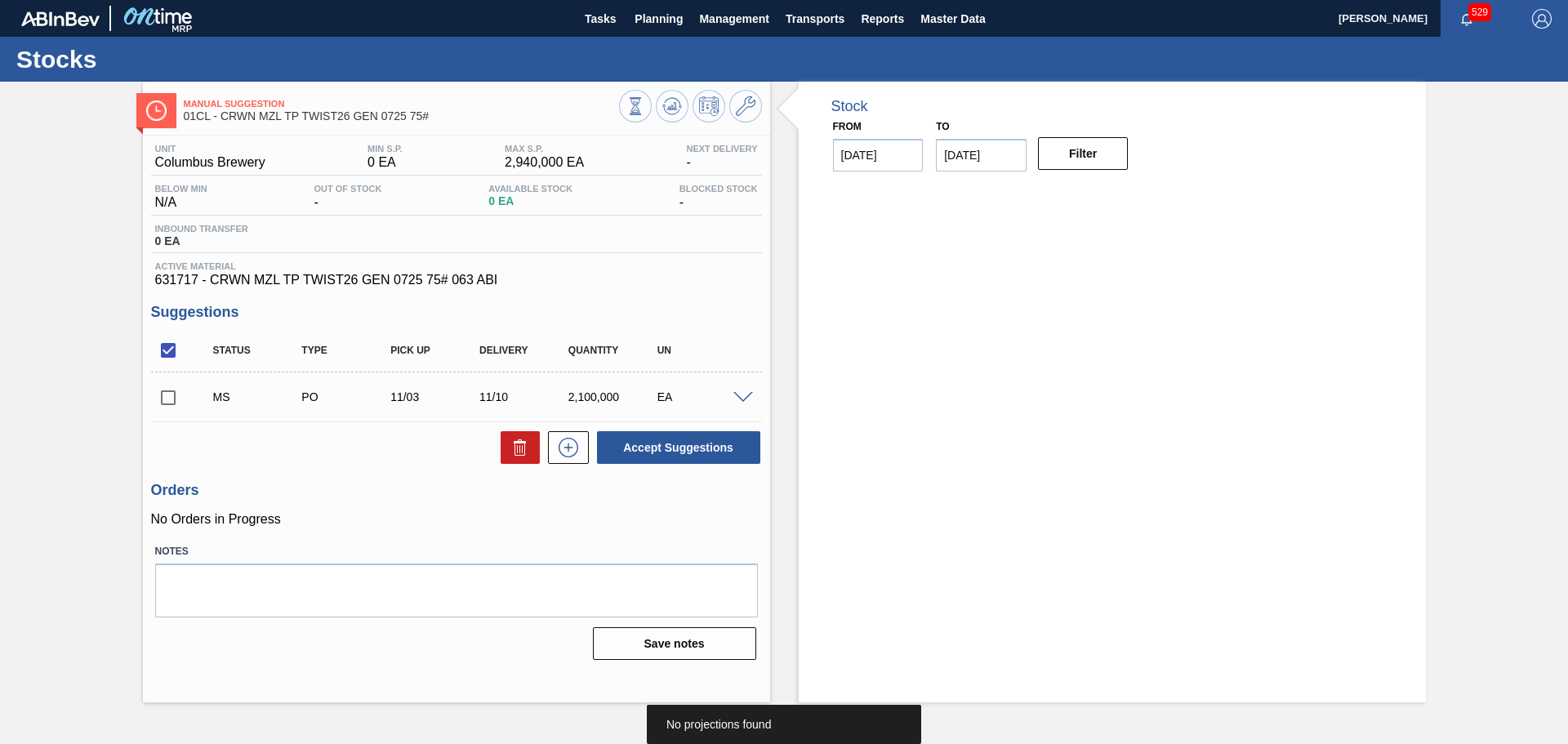
click at [165, 401] on input "checkbox" at bounding box center [168, 398] width 35 height 35
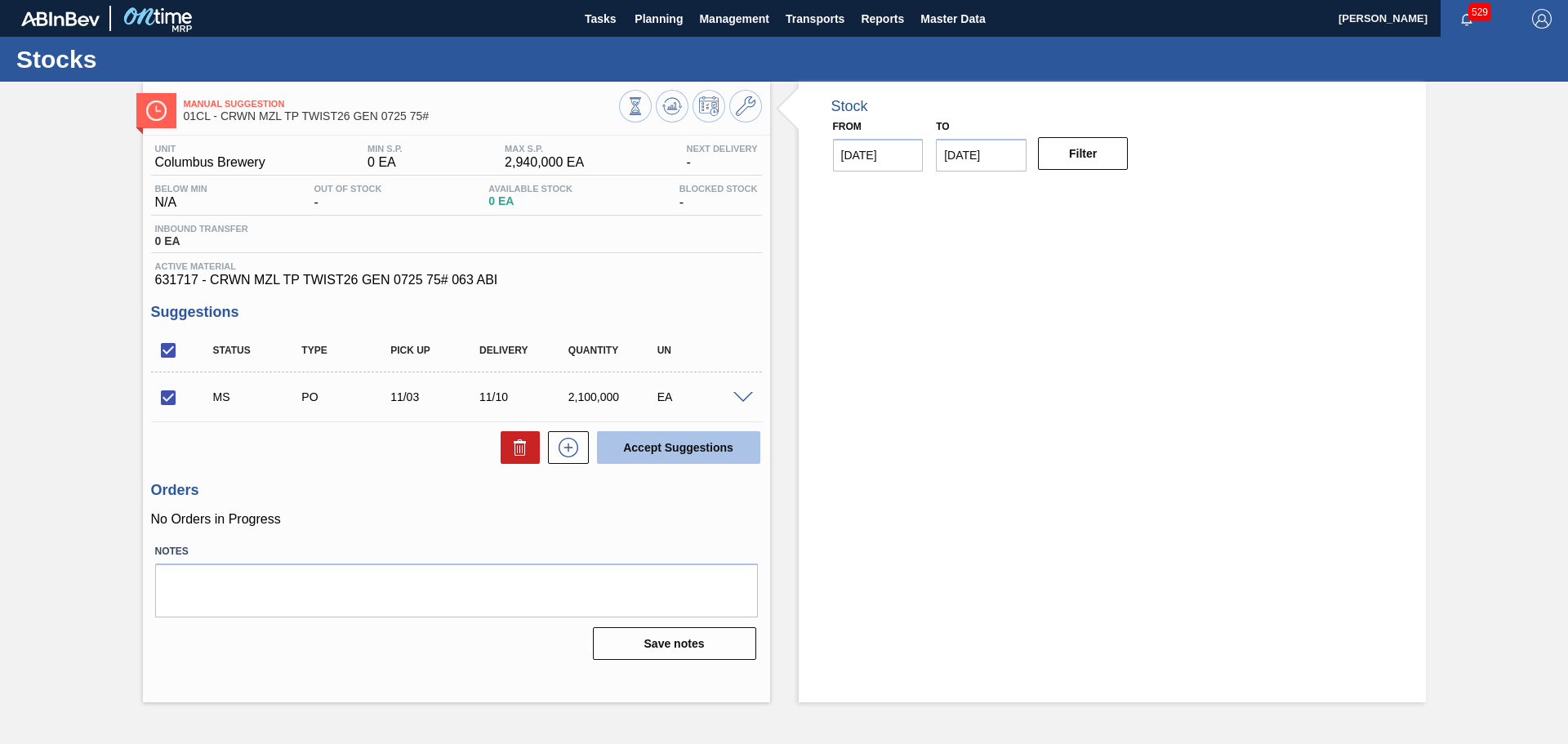
click at [664, 450] on button "Accept Suggestions" at bounding box center [678, 448] width 164 height 33
checkbox input "false"
click at [676, 20] on span "Planning" at bounding box center [659, 18] width 49 height 20
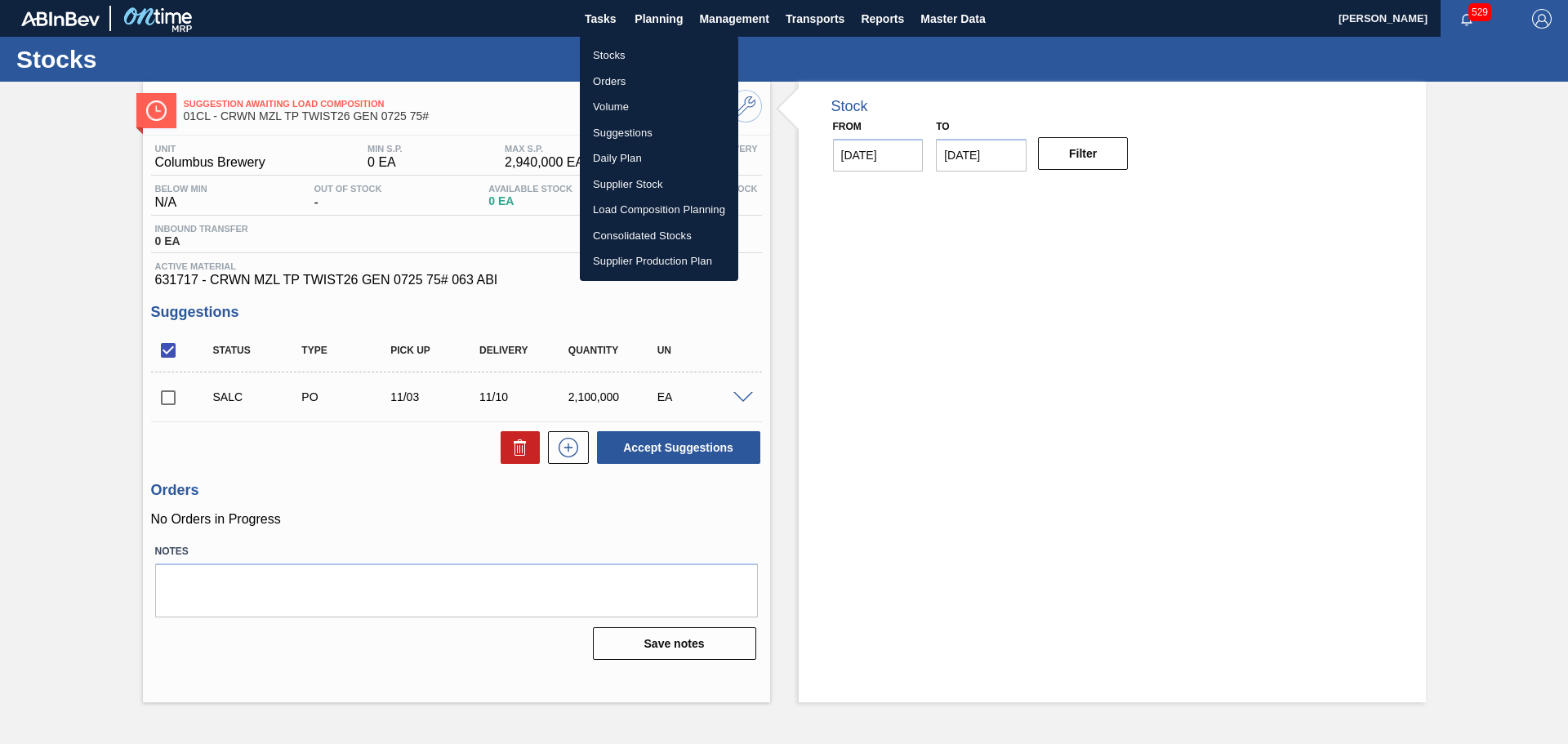
click at [629, 129] on li "Suggestions" at bounding box center [658, 133] width 159 height 26
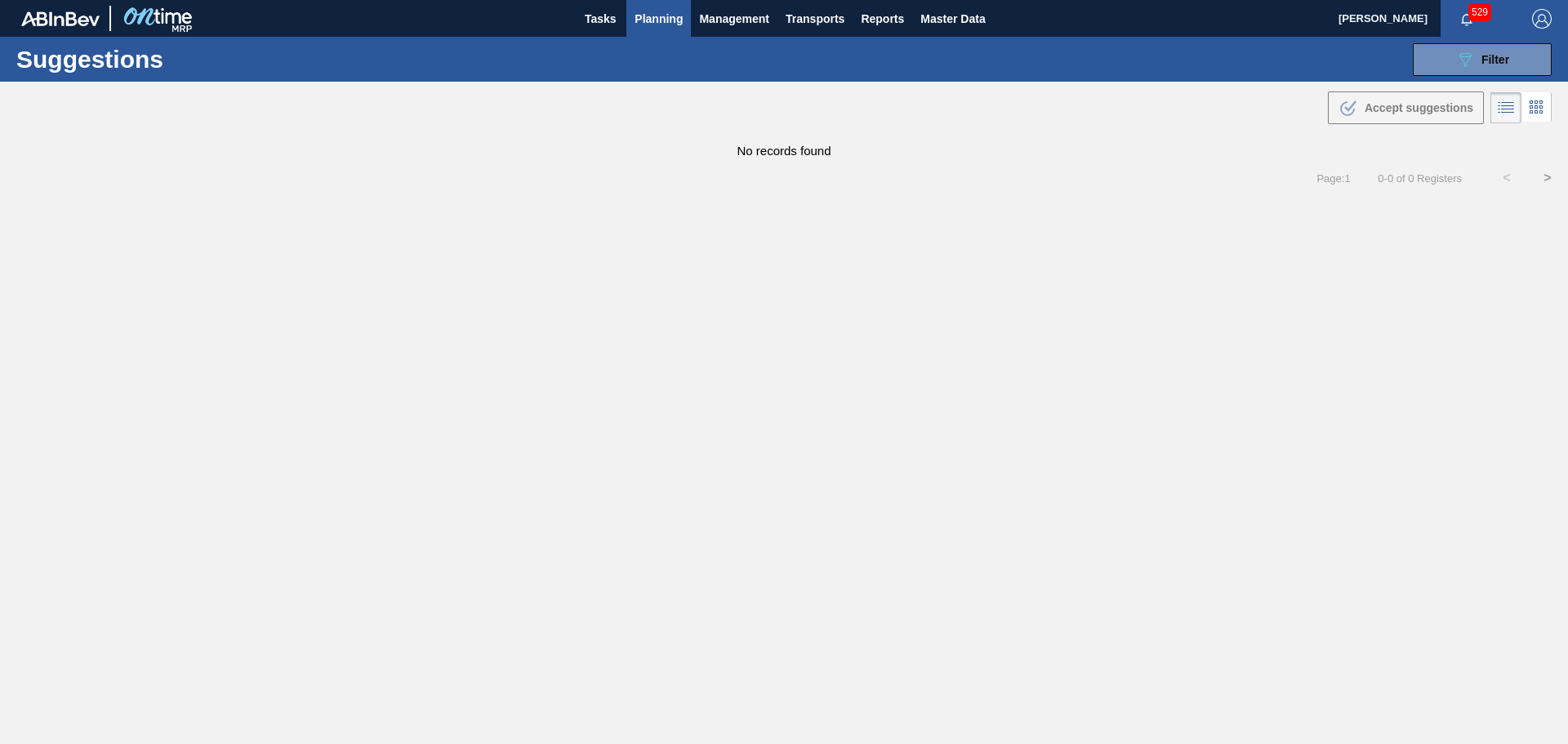
type from "[DATE]"
type to "[DATE]"
click at [1446, 67] on button "089F7B8B-B2A5-4AFE-B5C0-19BA573D28AC Filter" at bounding box center [1482, 60] width 139 height 33
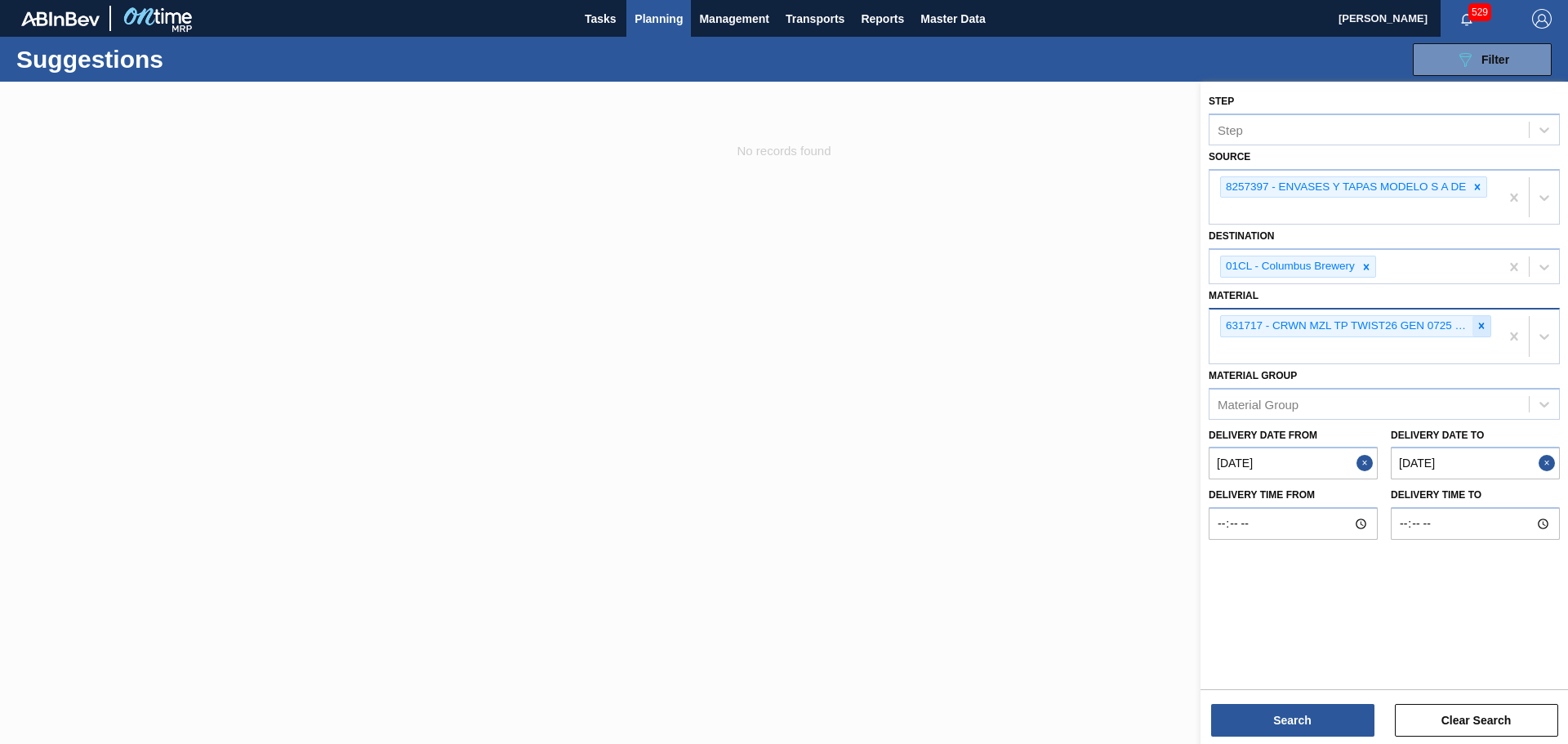
click at [1475, 321] on div at bounding box center [1481, 327] width 18 height 21
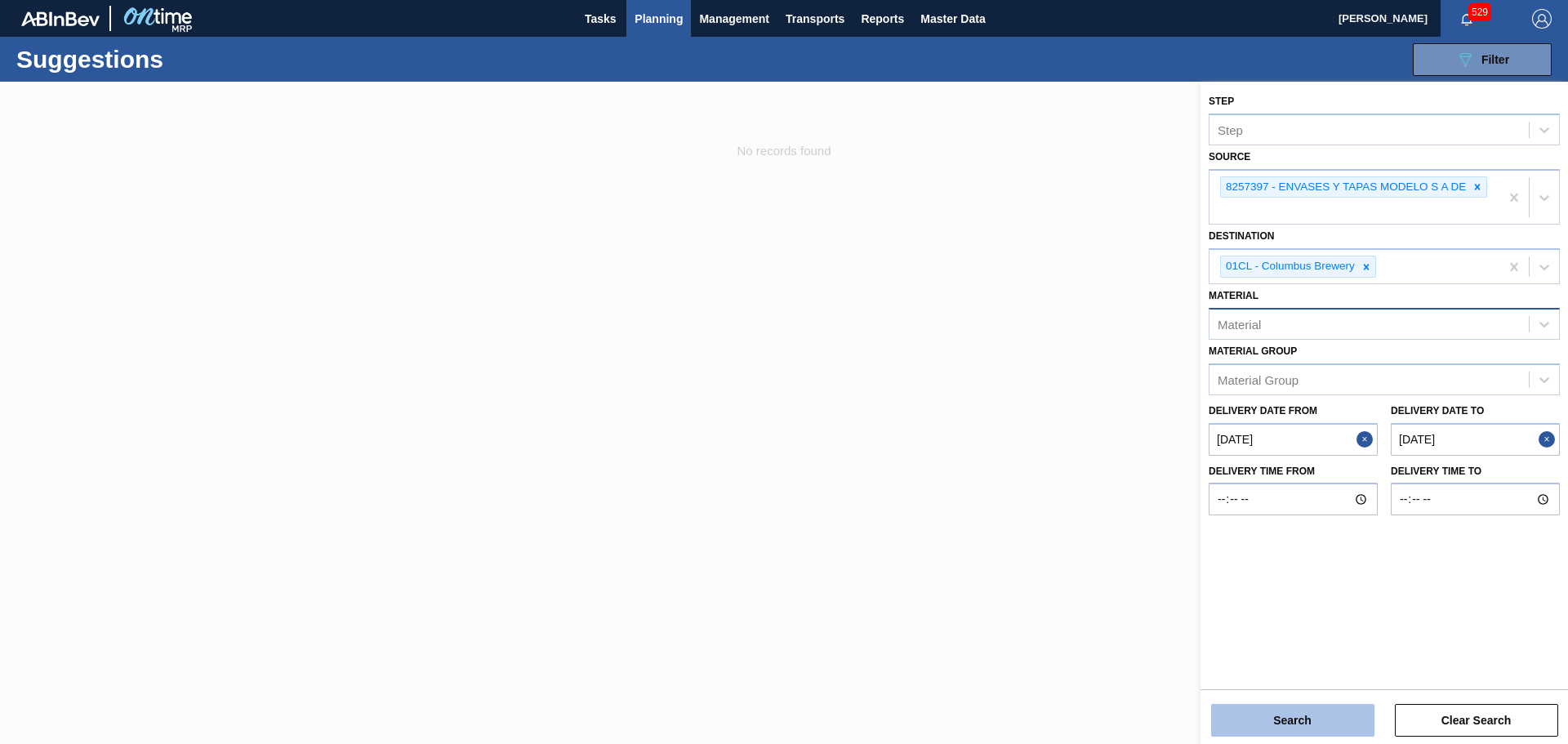
click at [1330, 720] on button "Search" at bounding box center [1293, 721] width 164 height 33
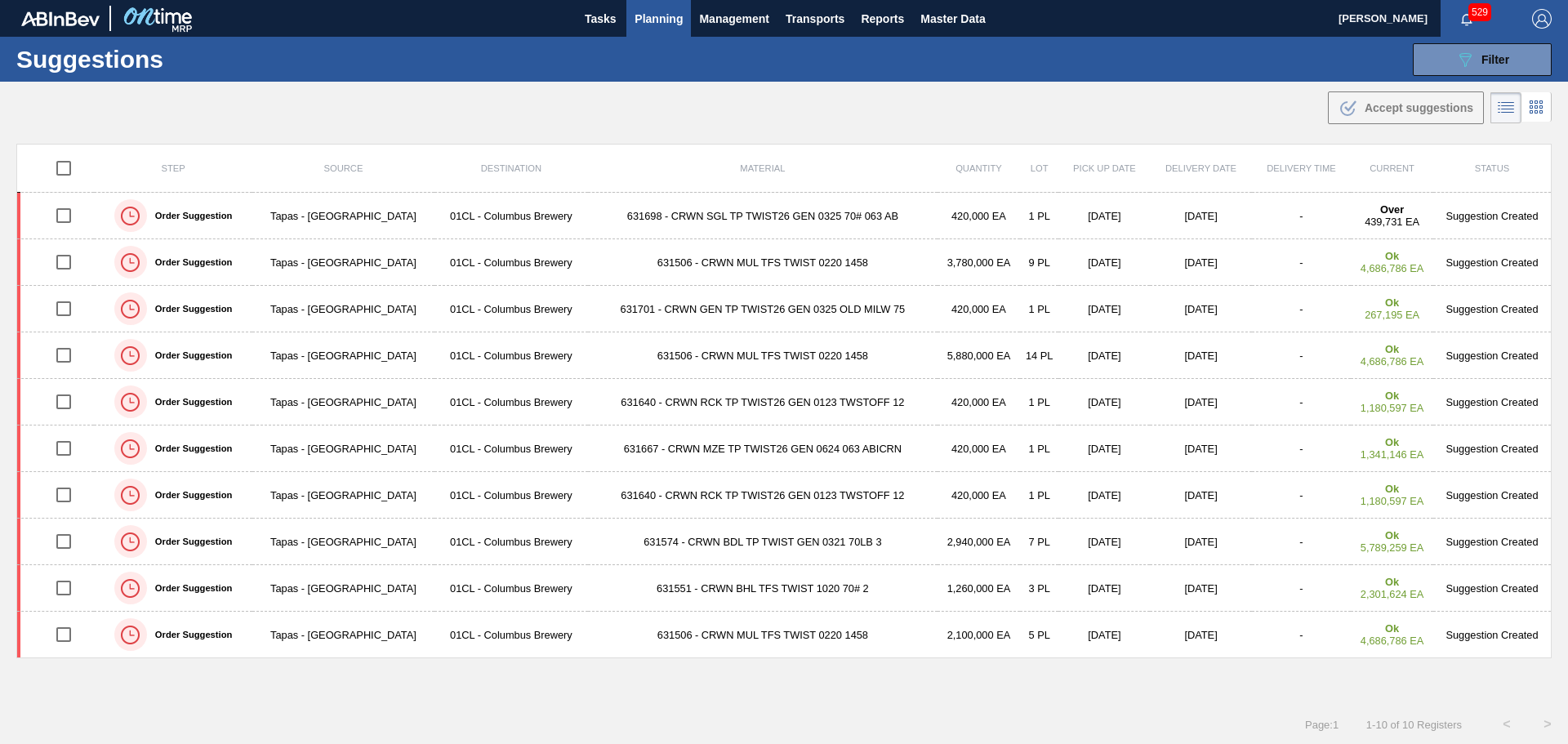
click at [590, 355] on td "631506 - CRWN MUL TFS TWIST 0220 1458" at bounding box center [763, 356] width 350 height 47
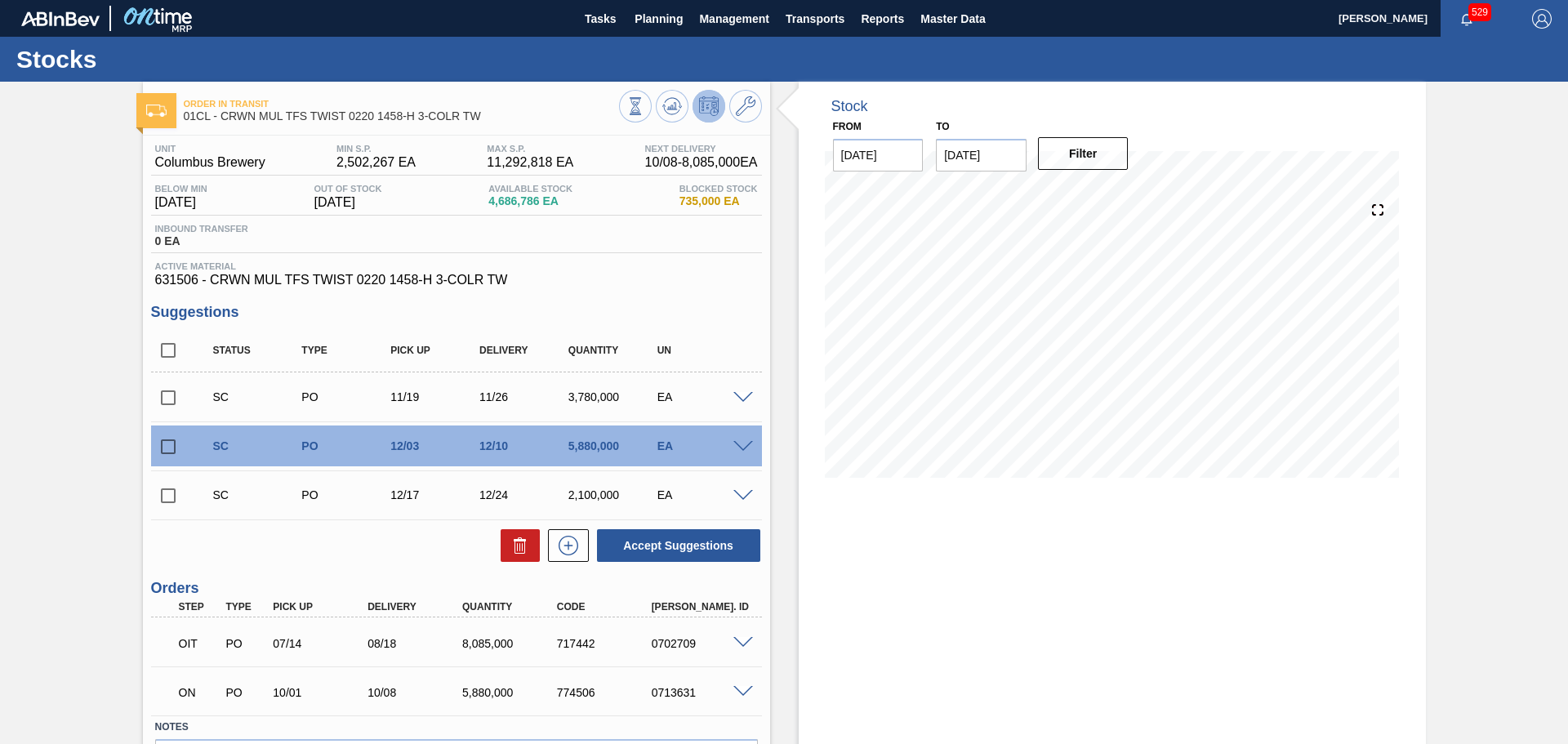
click at [975, 156] on input "[DATE]" at bounding box center [982, 155] width 91 height 33
click at [1114, 196] on button "Next Month" at bounding box center [1118, 194] width 11 height 11
click at [949, 381] on div "30" at bounding box center [955, 378] width 22 height 22
type input "[DATE]"
click at [1081, 160] on button "Filter" at bounding box center [1083, 153] width 91 height 33
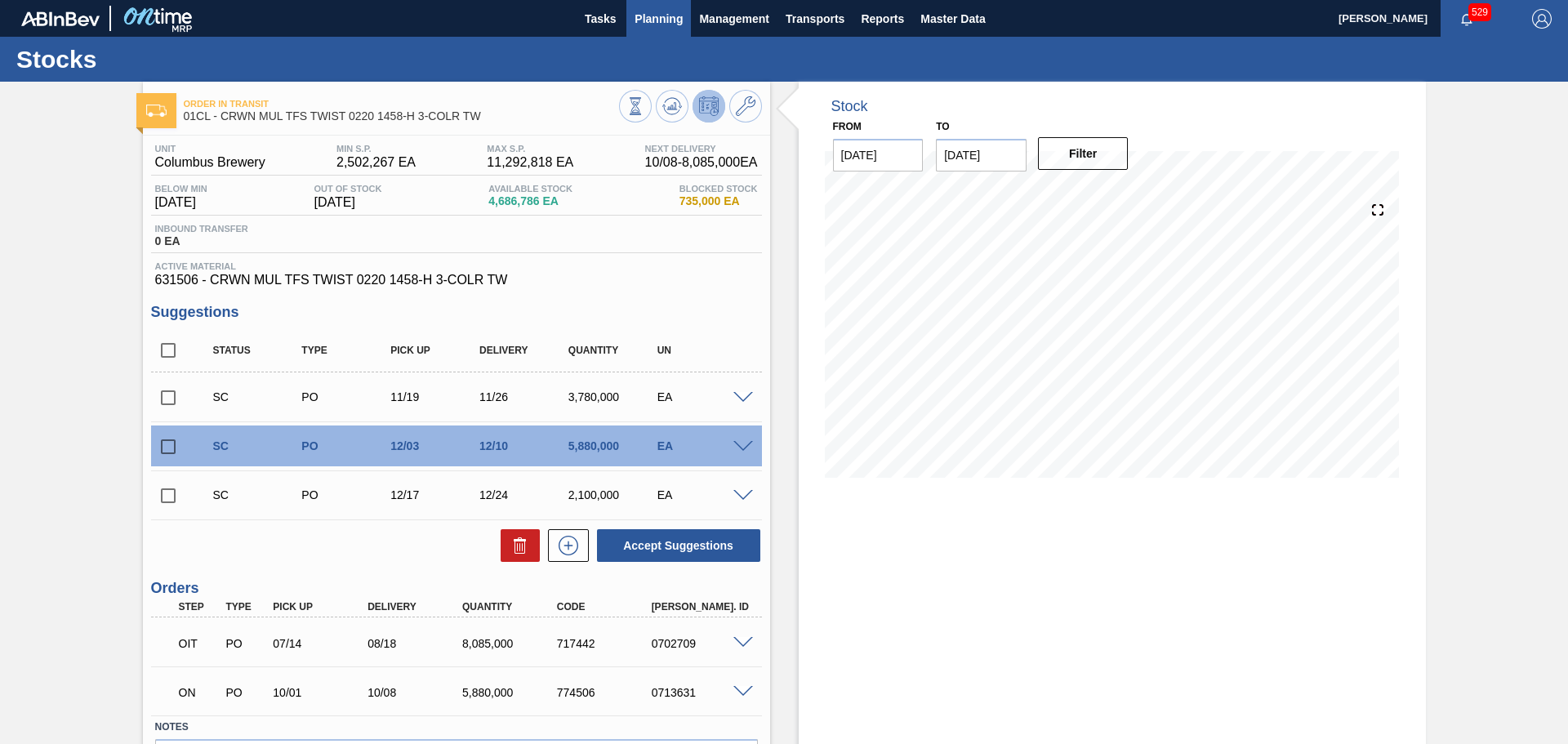
click at [667, 21] on span "Planning" at bounding box center [659, 18] width 49 height 20
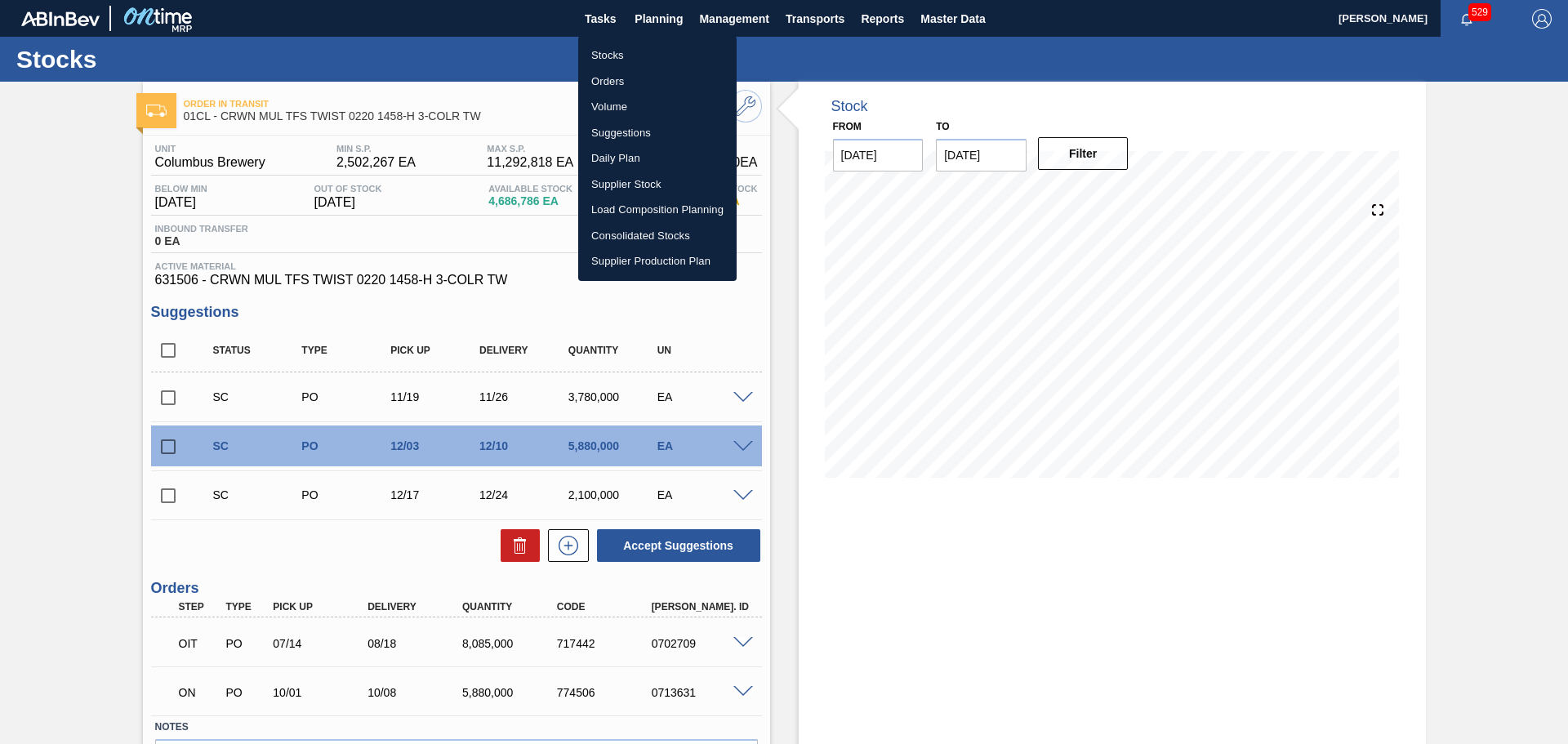
click at [651, 131] on li "Suggestions" at bounding box center [658, 133] width 159 height 26
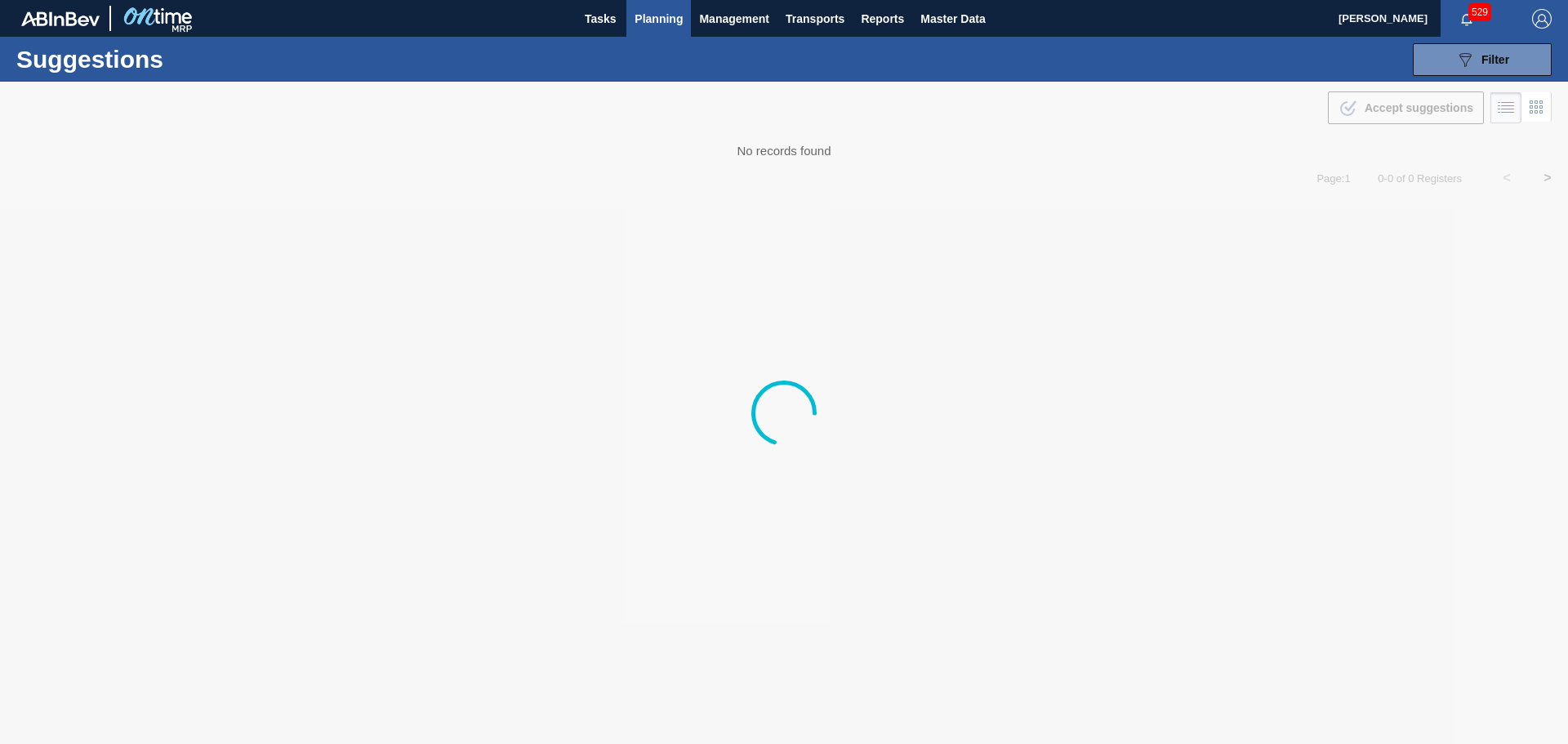
type from "[DATE]"
type to "[DATE]"
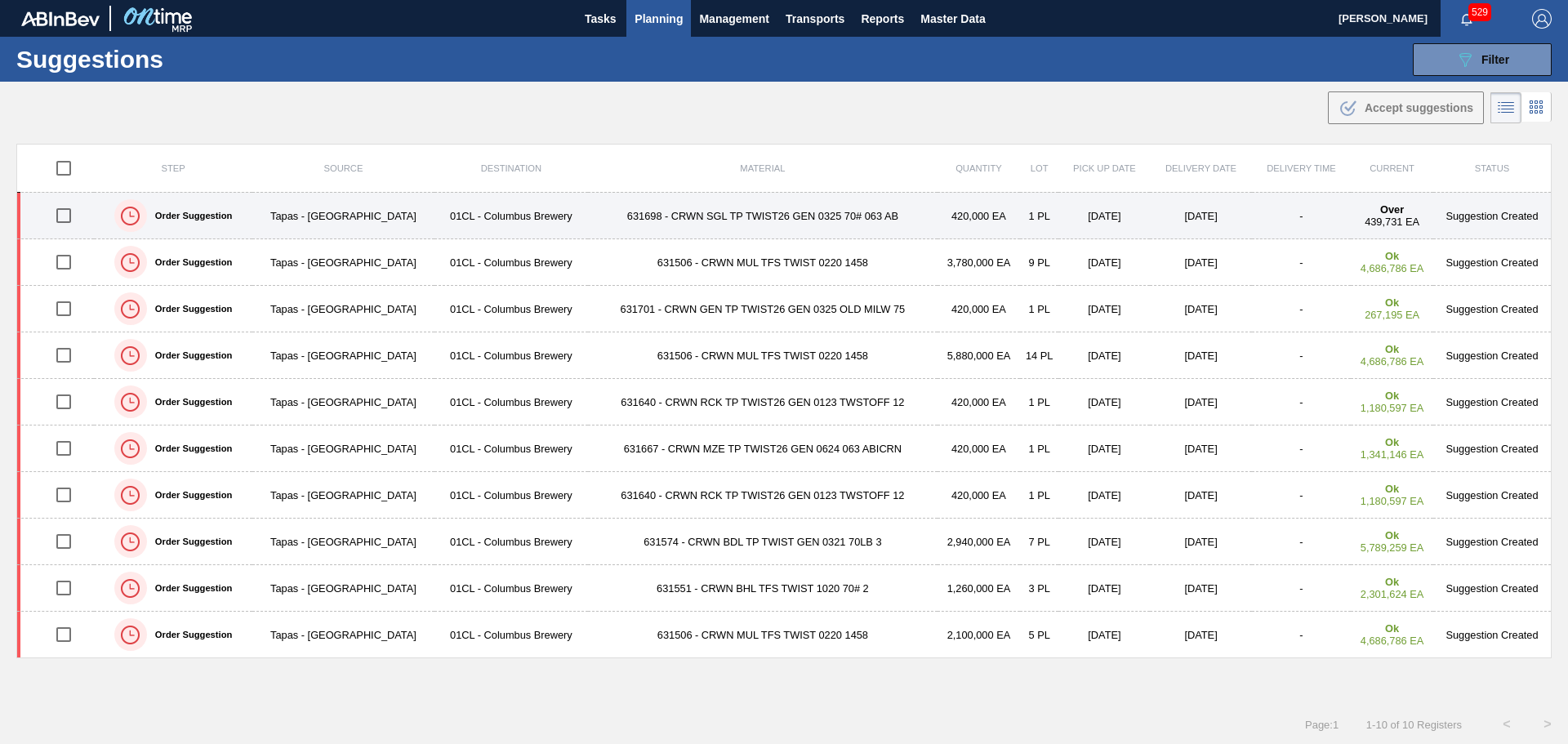
click at [64, 214] on input "checkbox" at bounding box center [64, 216] width 35 height 35
checkbox input "true"
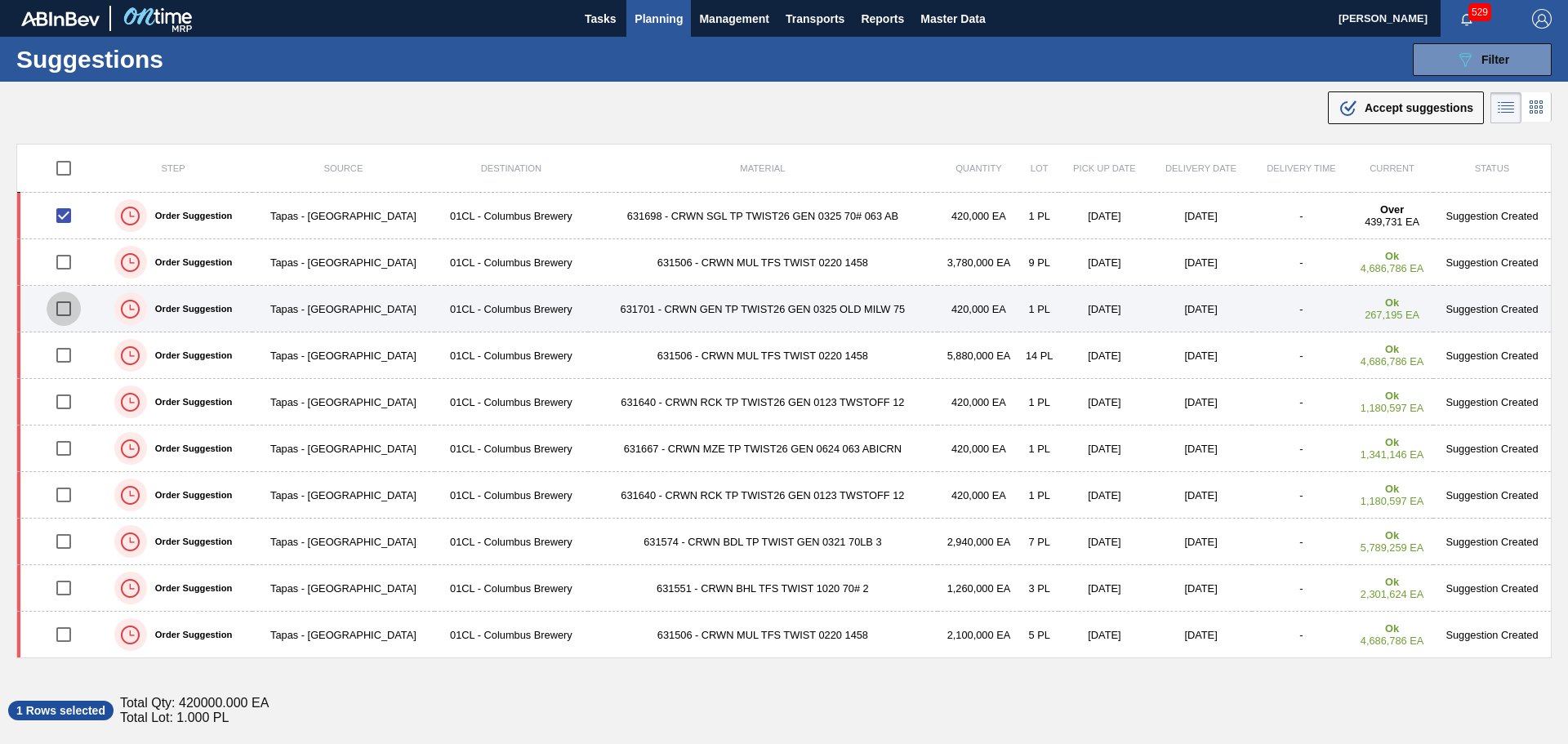
click at [62, 306] on input "checkbox" at bounding box center [64, 309] width 35 height 35
checkbox input "true"
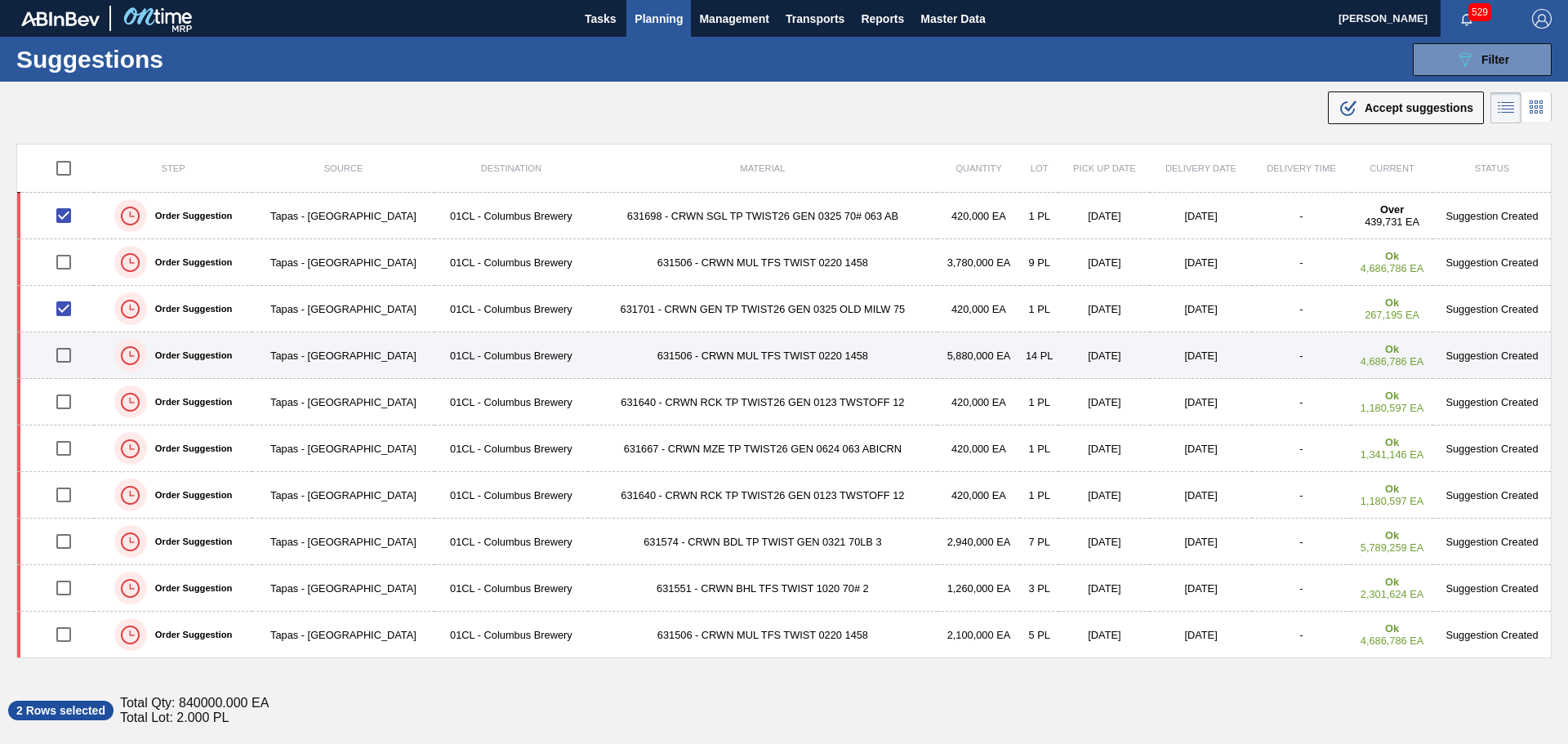
click at [67, 358] on input "checkbox" at bounding box center [64, 355] width 35 height 35
checkbox input "true"
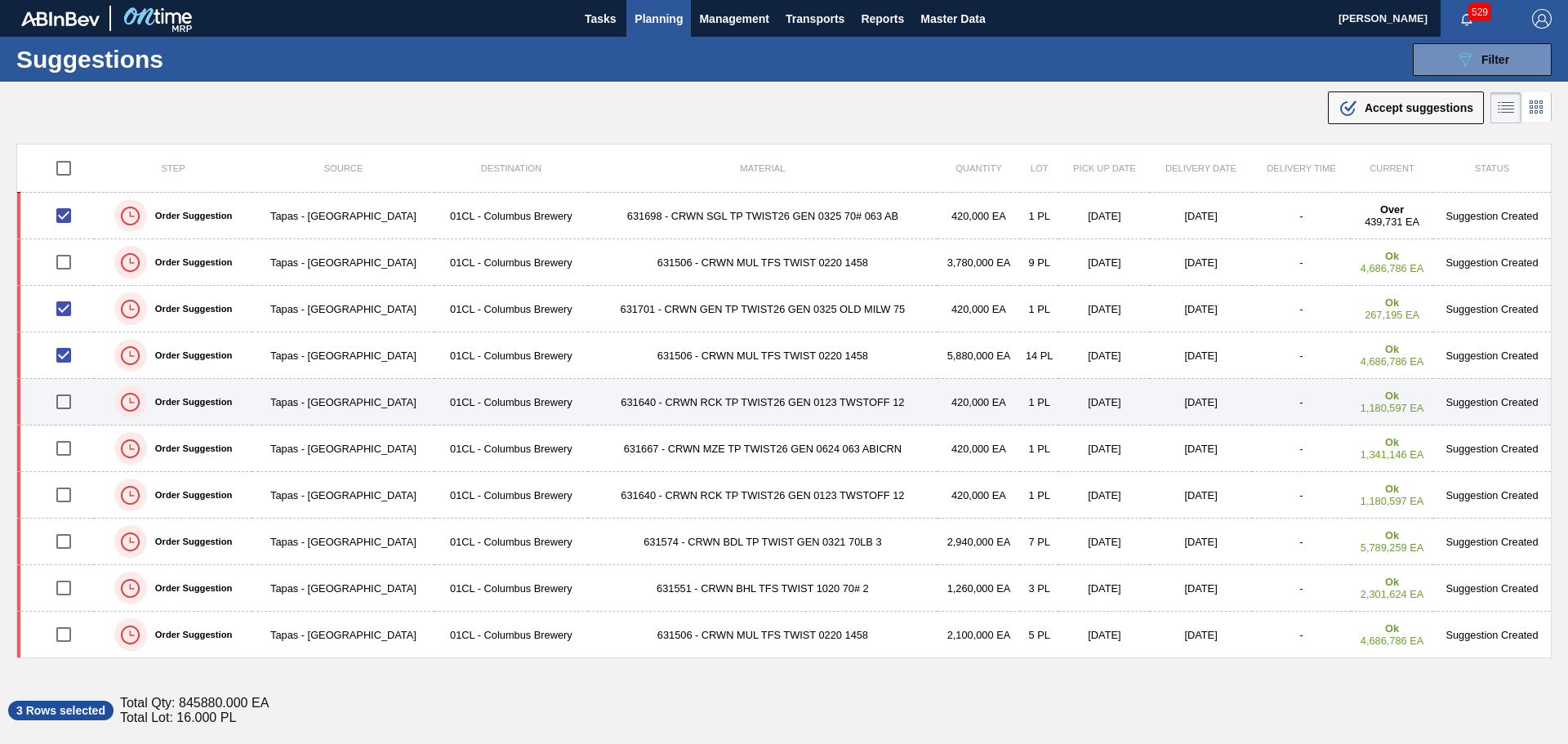
click at [67, 402] on input "checkbox" at bounding box center [64, 402] width 35 height 35
checkbox input "true"
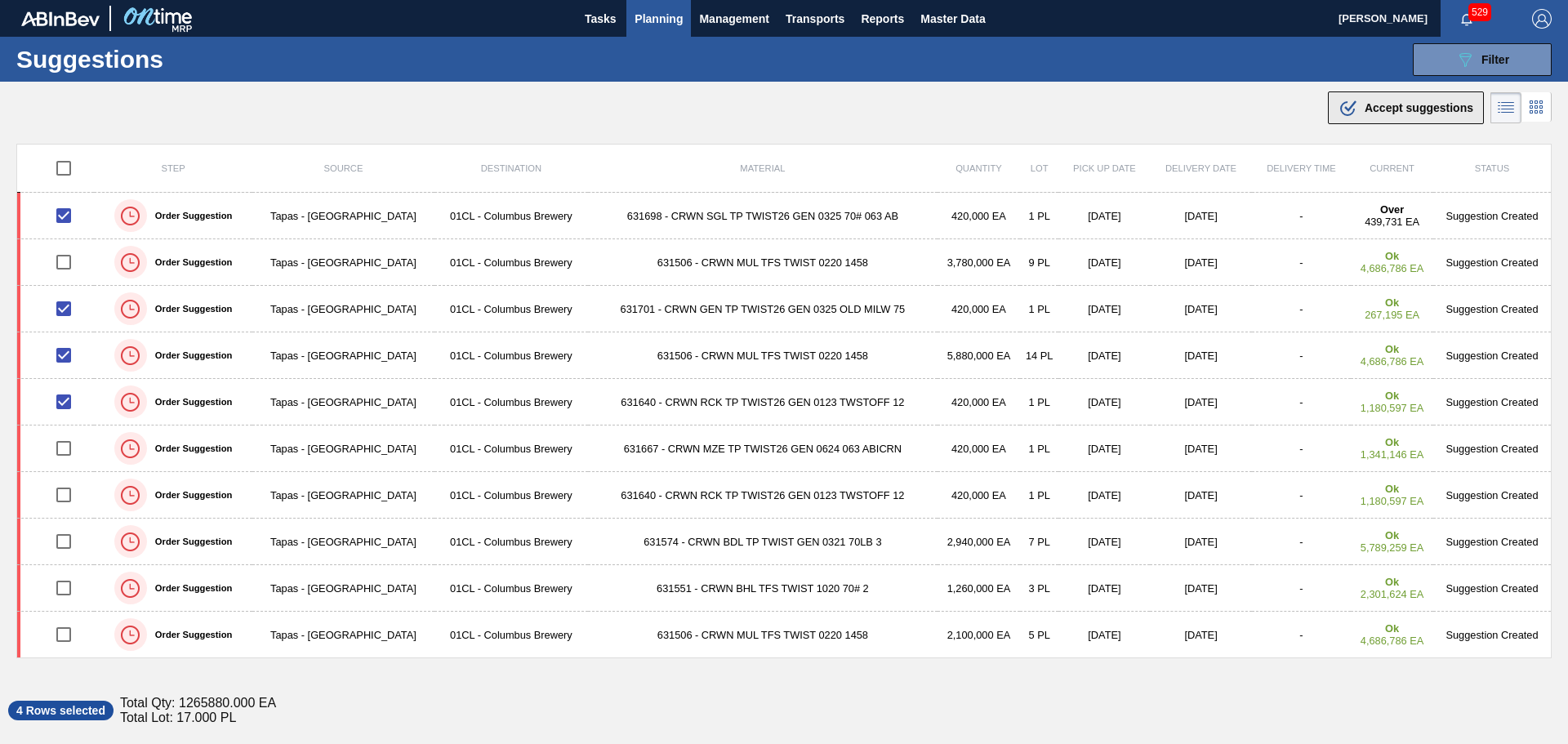
click at [1369, 100] on div ".b{fill:var(--color-action-default)} Accept suggestions" at bounding box center [1406, 107] width 135 height 20
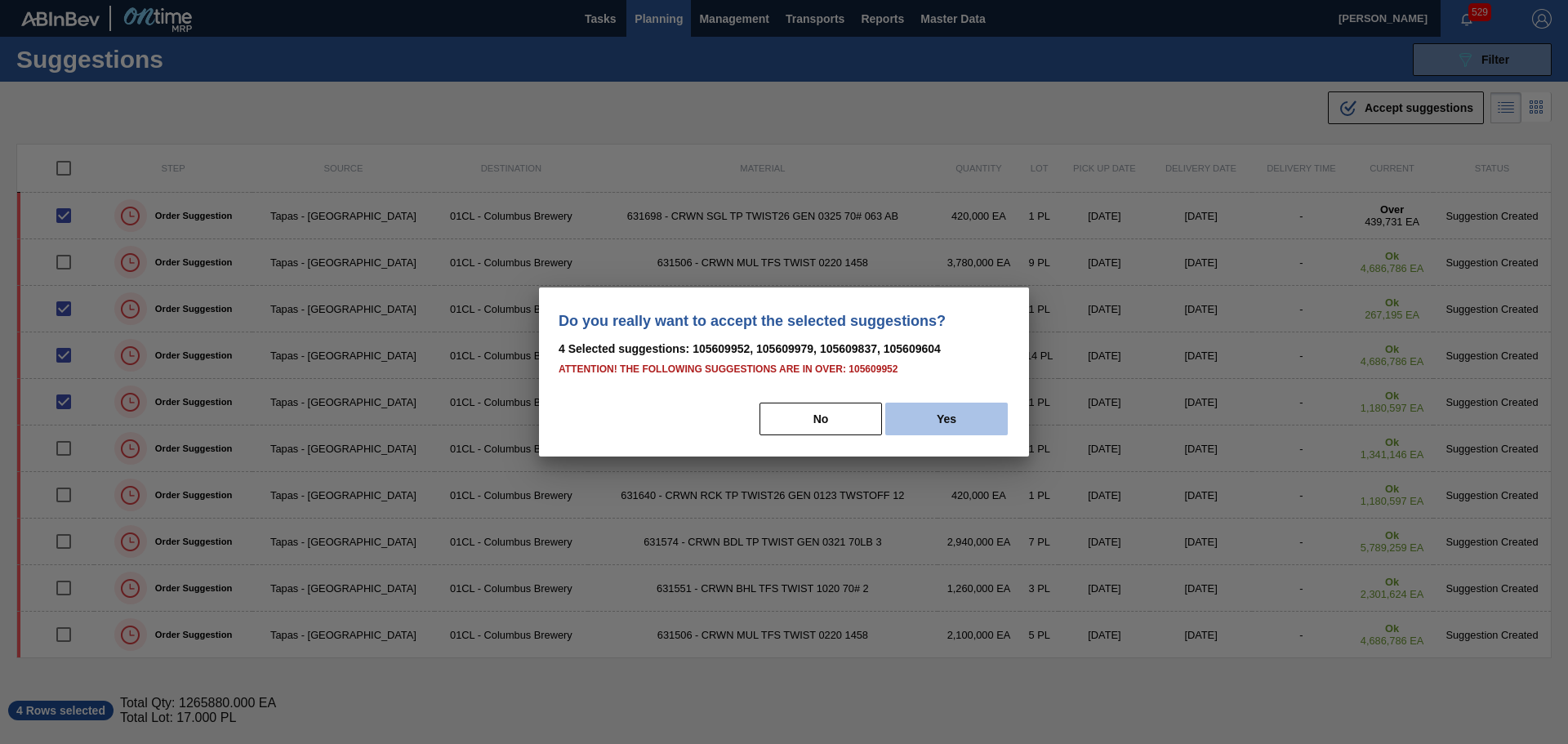
click at [948, 419] on button "Yes" at bounding box center [946, 419] width 122 height 33
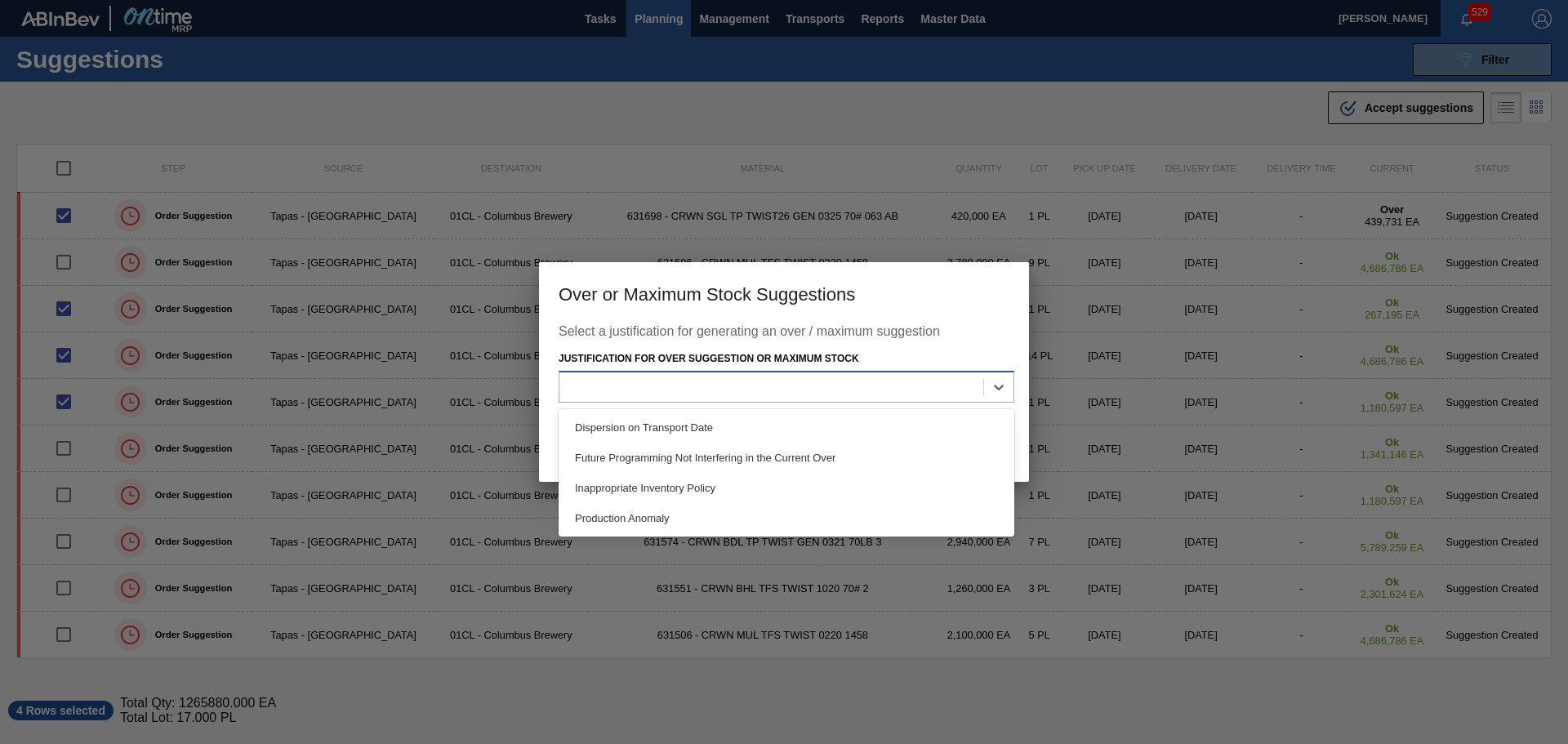
click at [814, 378] on div at bounding box center [771, 386] width 424 height 23
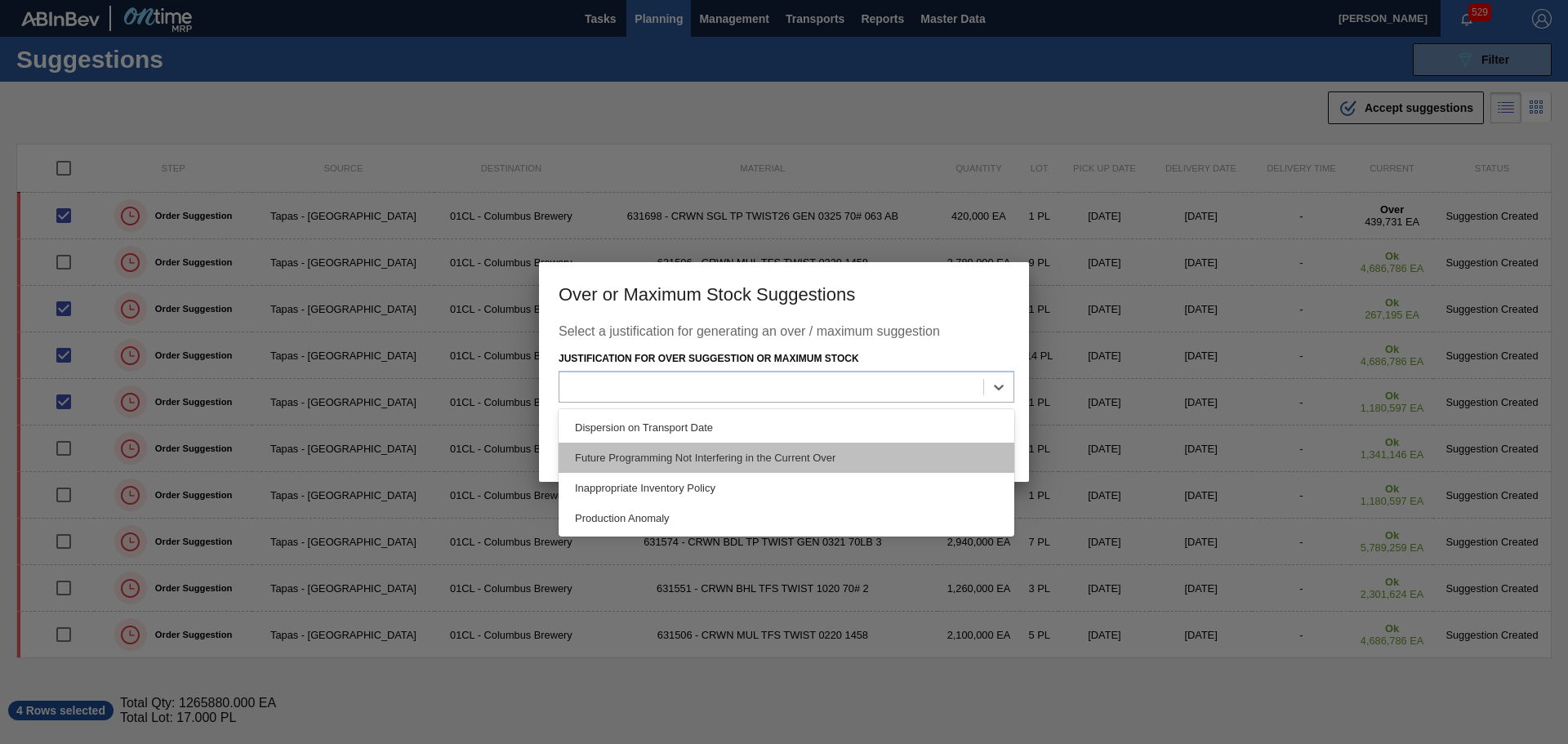
click at [753, 465] on div "Future Programming Not Interfering in the Current Over" at bounding box center [787, 457] width 456 height 30
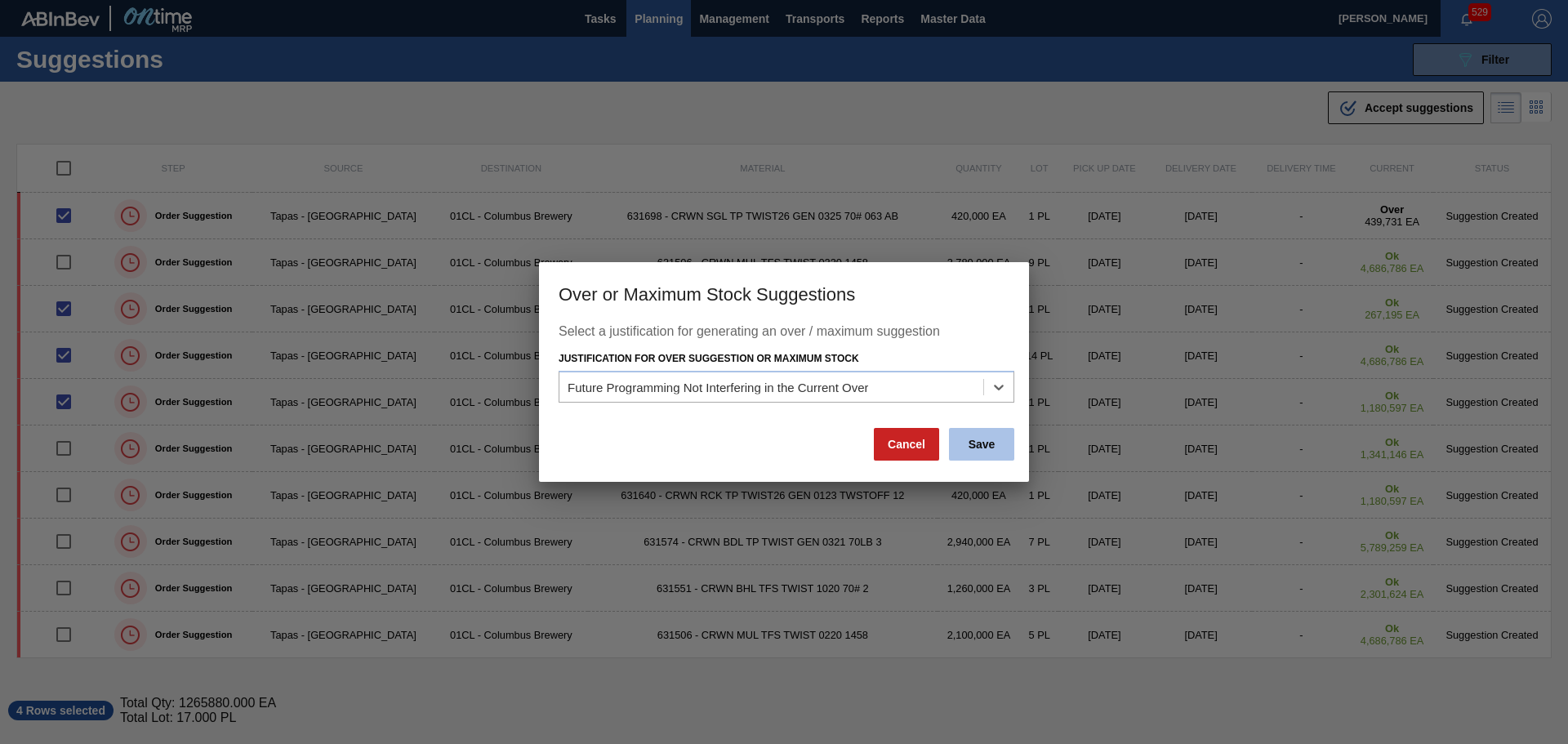
click at [975, 447] on button "Save" at bounding box center [982, 444] width 65 height 33
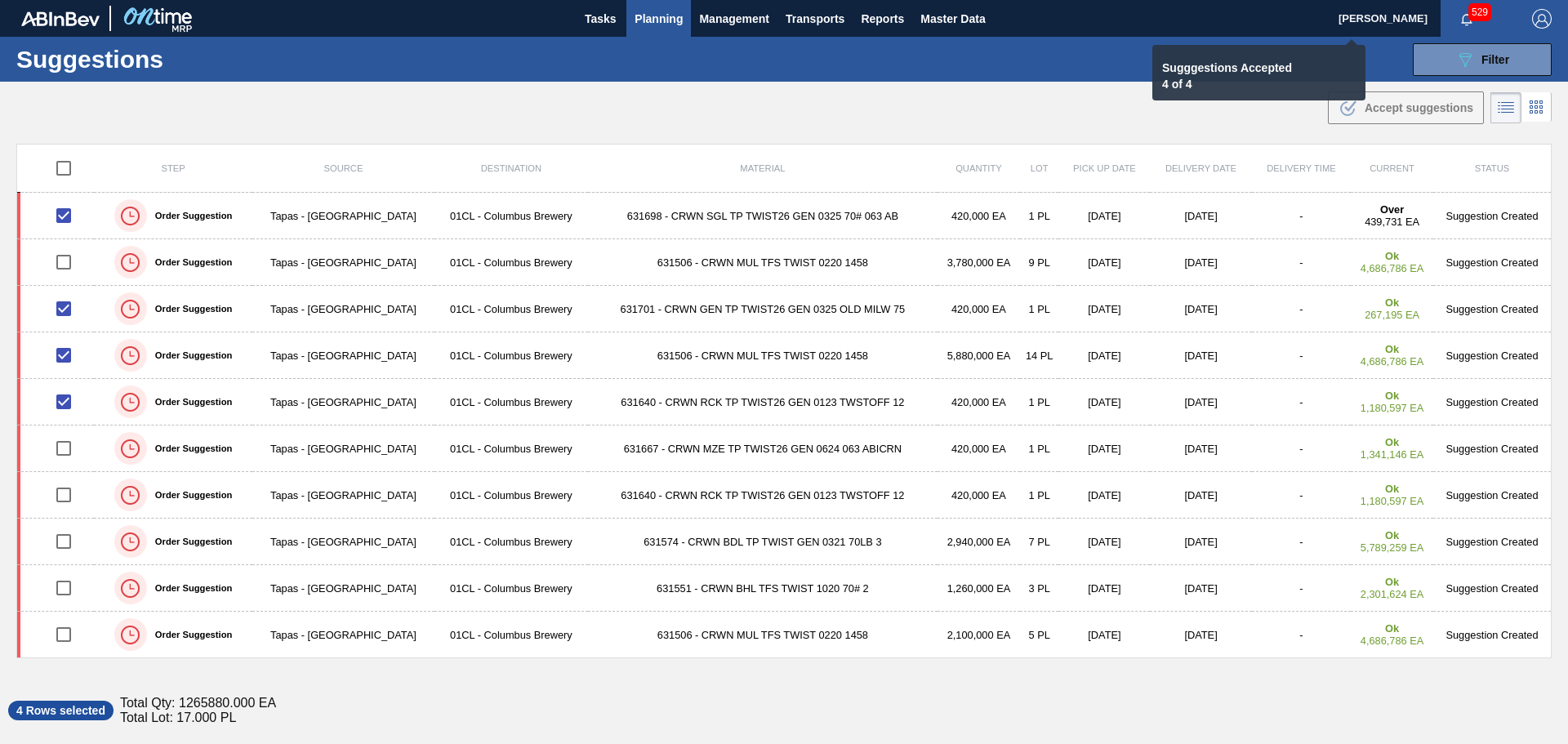
checkbox input "false"
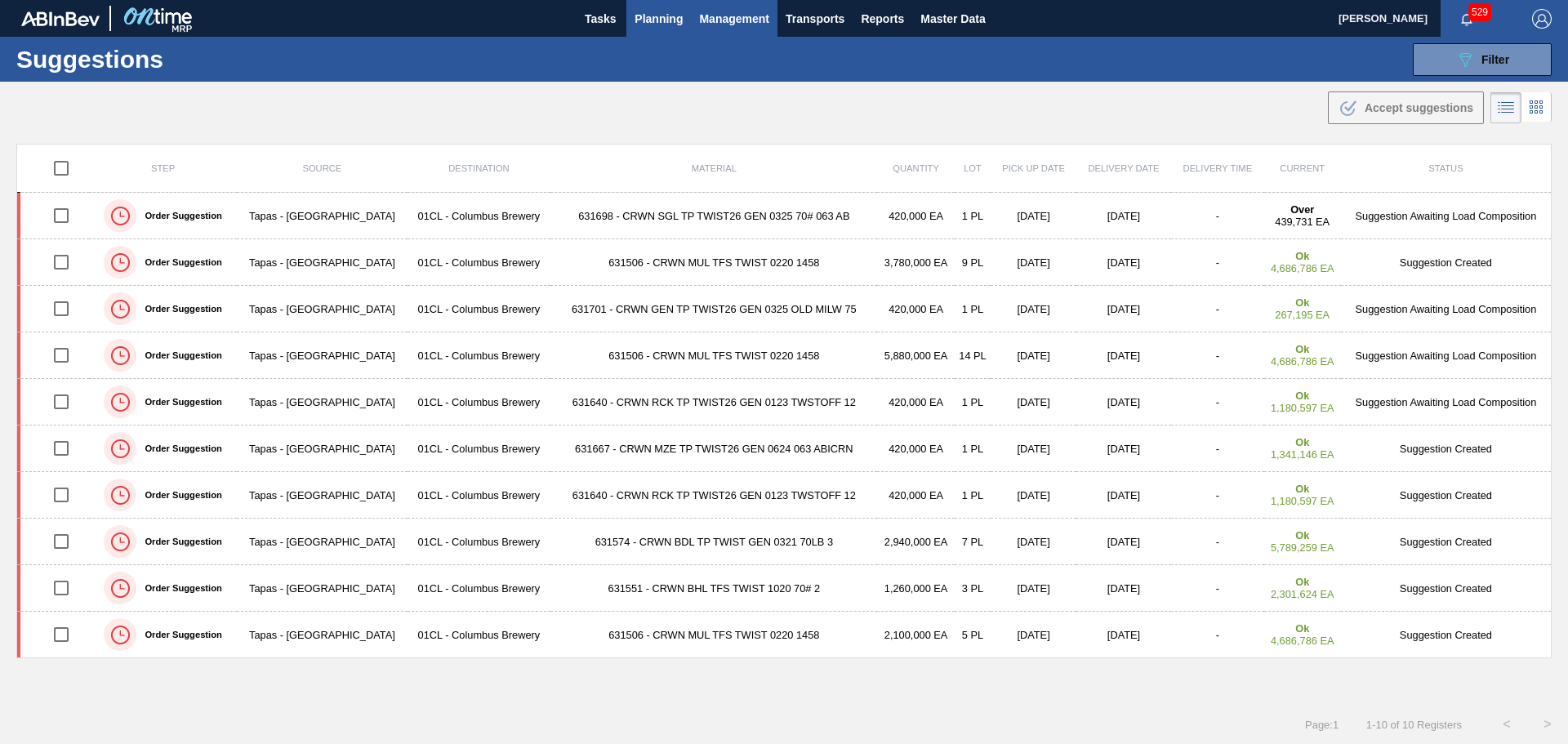
click at [742, 19] on span "Management" at bounding box center [734, 18] width 70 height 20
click at [678, 18] on div at bounding box center [784, 372] width 1568 height 744
click at [661, 16] on span "Planning" at bounding box center [659, 18] width 49 height 20
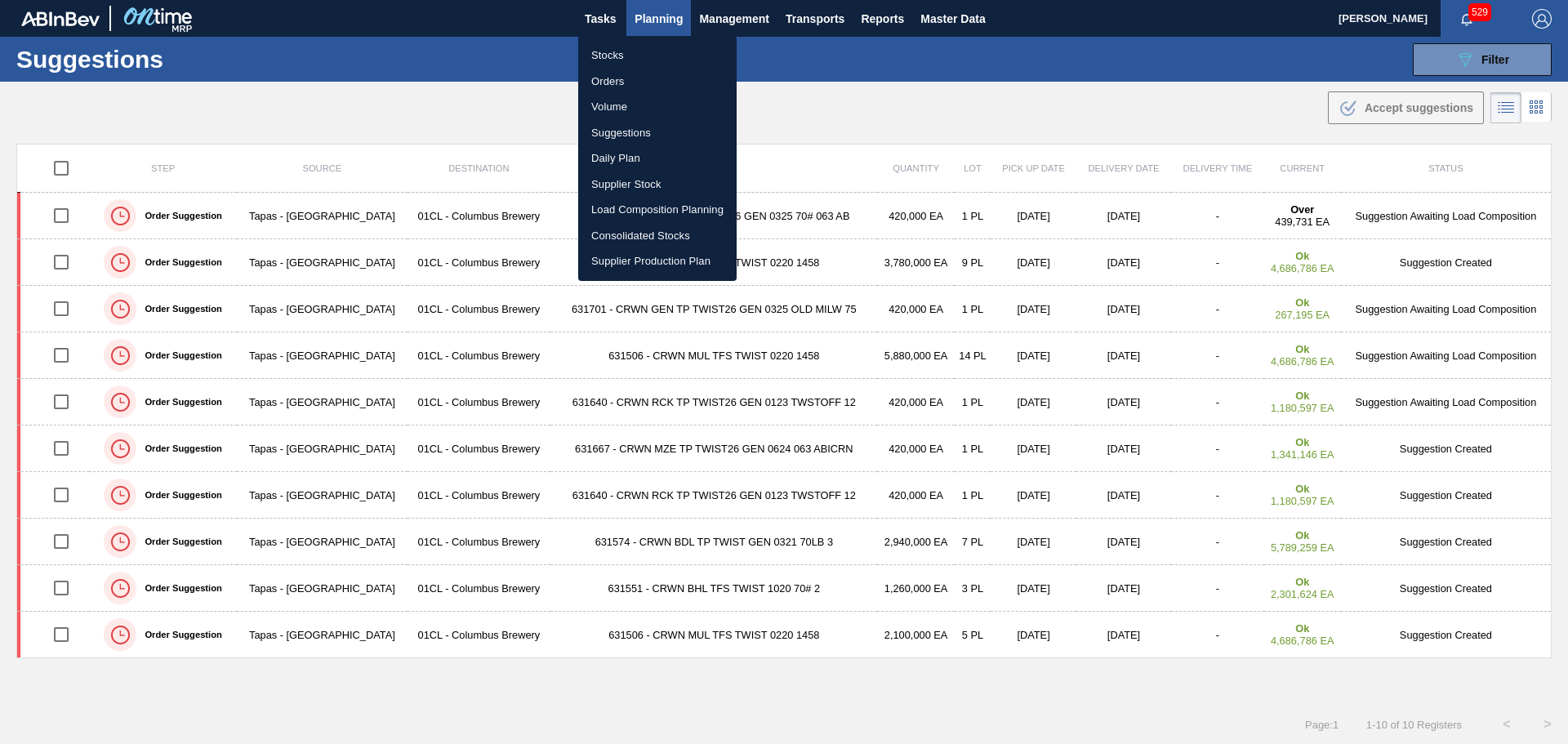
click at [677, 210] on li "Load Composition Planning" at bounding box center [658, 210] width 159 height 26
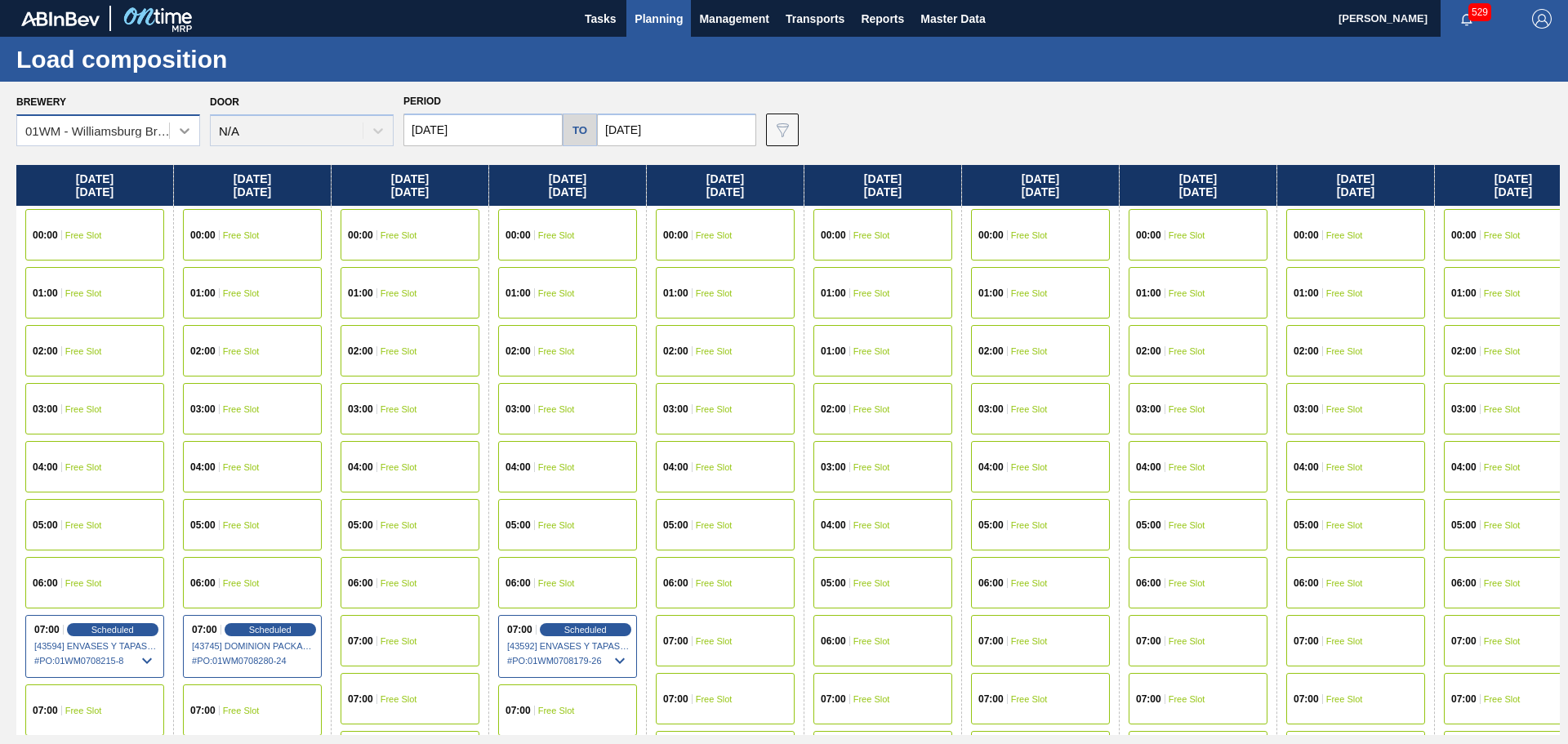
click at [173, 136] on div at bounding box center [185, 131] width 29 height 29
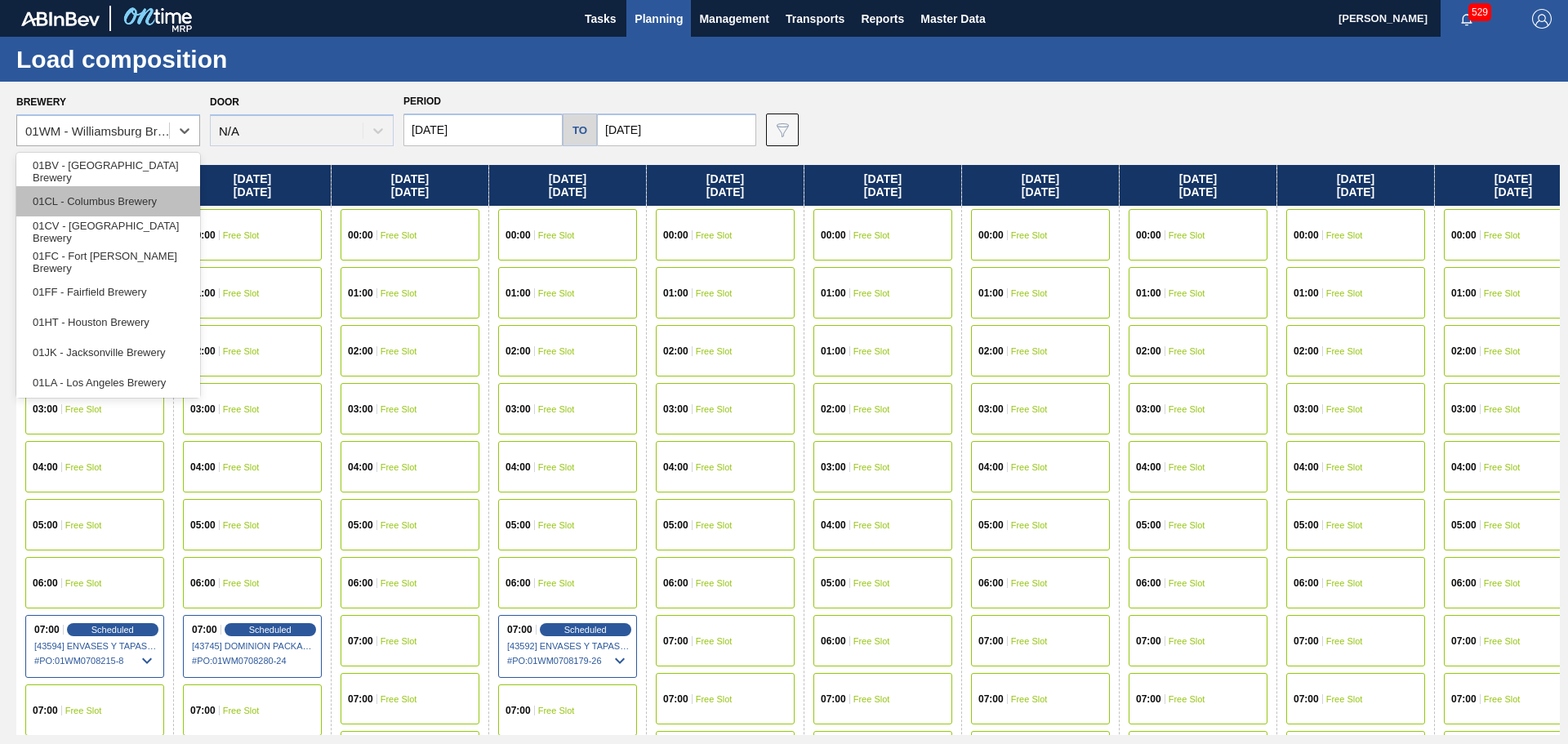
click at [102, 203] on div "01CL - Columbus Brewery" at bounding box center [108, 201] width 184 height 30
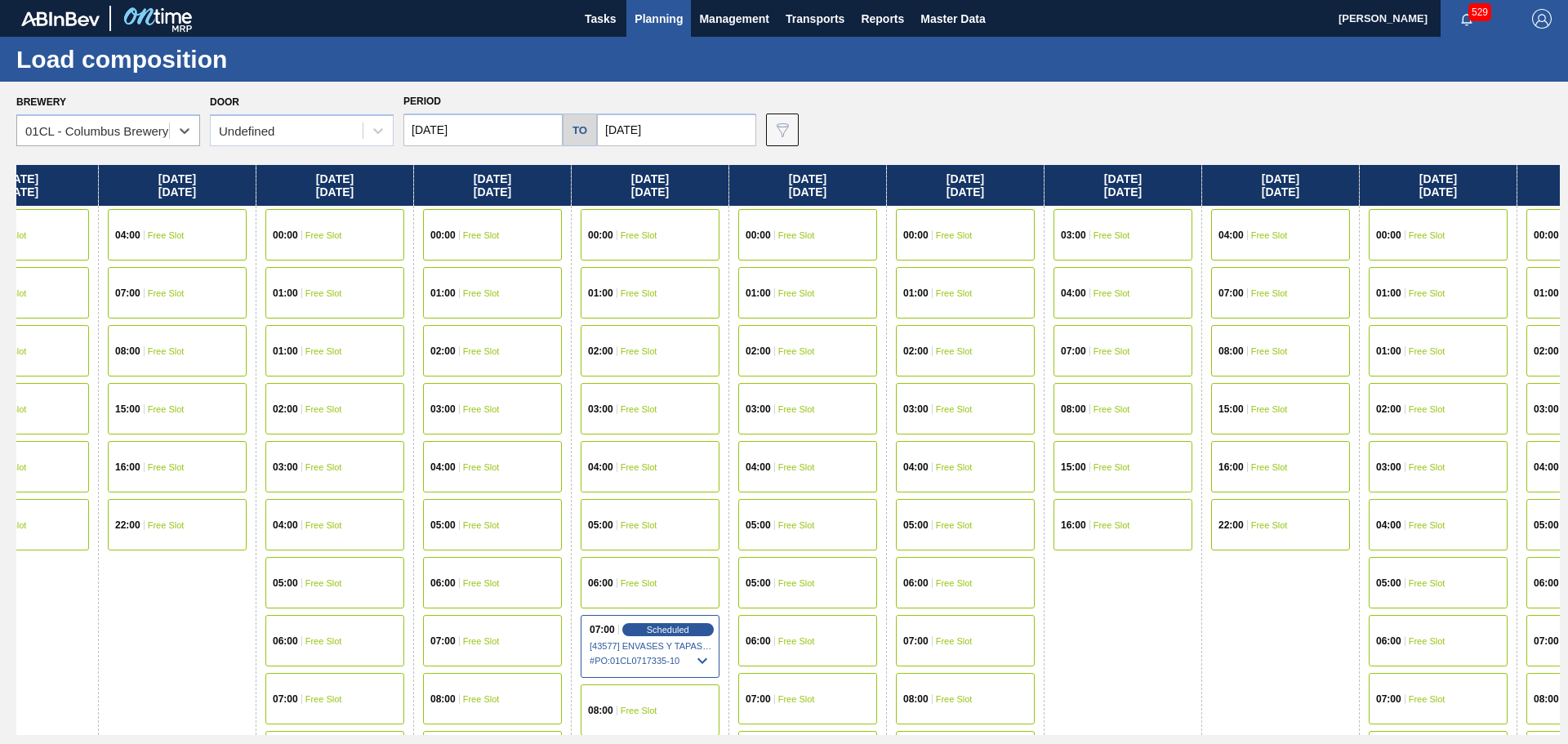
drag, startPoint x: 369, startPoint y: 605, endPoint x: 171, endPoint y: 567, distance: 201.6
click at [171, 567] on div "[DATE] 00:00 Free Slot 01:00 Free Slot 02:00 Free Slot 03:00 Free Slot 04:00 Fr…" at bounding box center [788, 450] width 1544 height 570
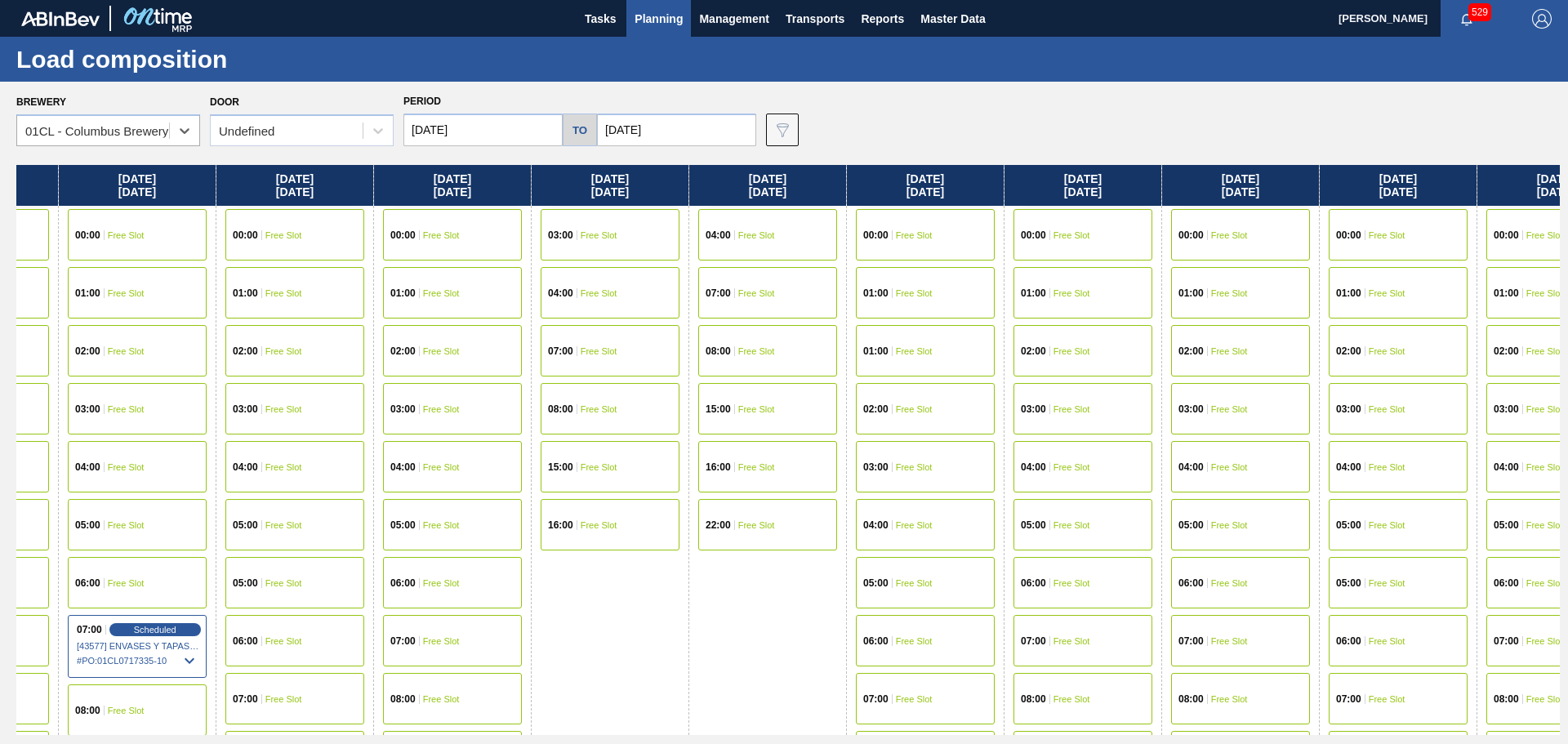
scroll to position [0, 759]
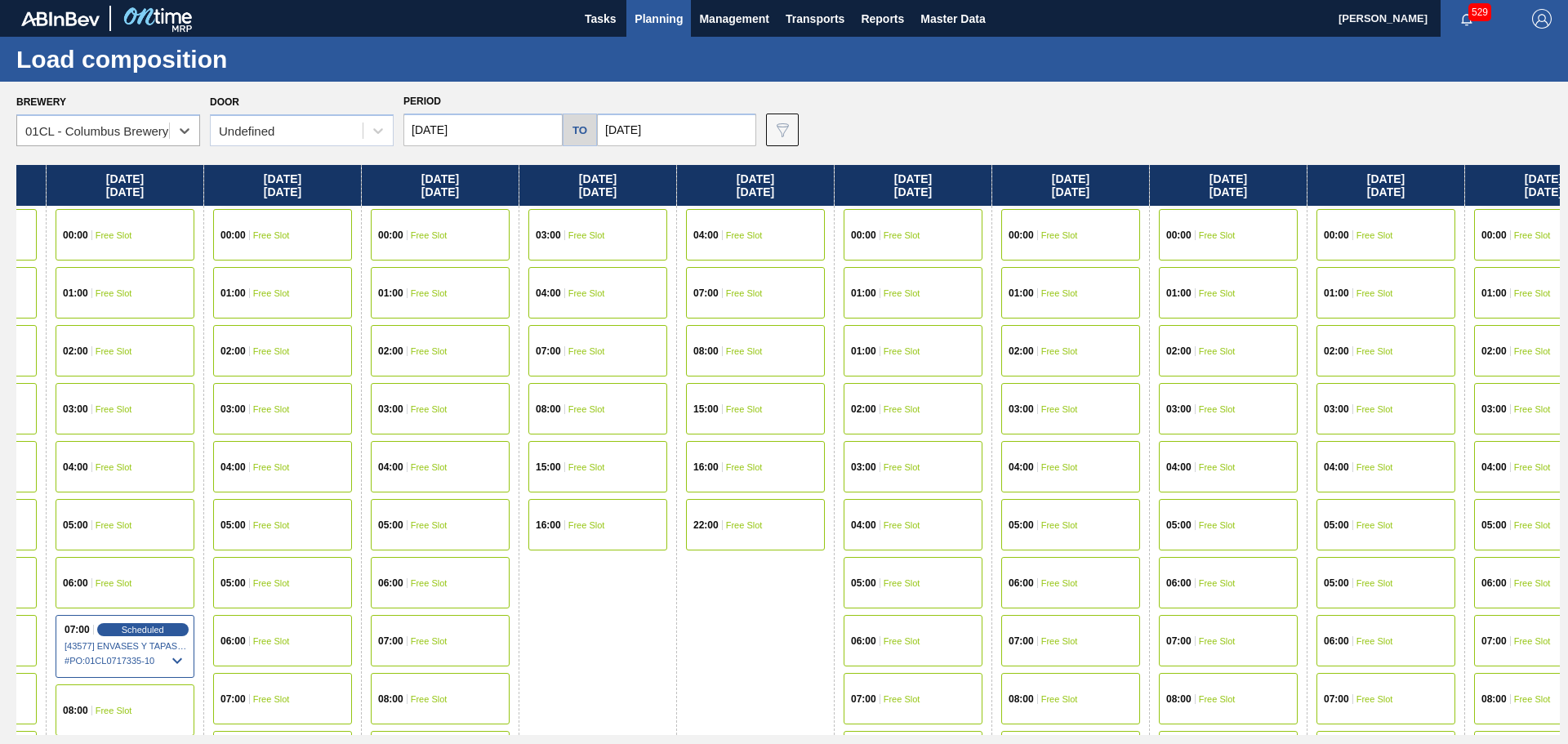
drag, startPoint x: 1192, startPoint y: 525, endPoint x: 643, endPoint y: 488, distance: 550.2
click at [643, 488] on div "[DATE] 00:00 Free Slot 01:00 Free Slot 02:00 Free Slot 03:00 Free Slot 04:00 Fr…" at bounding box center [788, 450] width 1544 height 570
click at [1051, 637] on span "Free Slot" at bounding box center [1059, 640] width 36 height 10
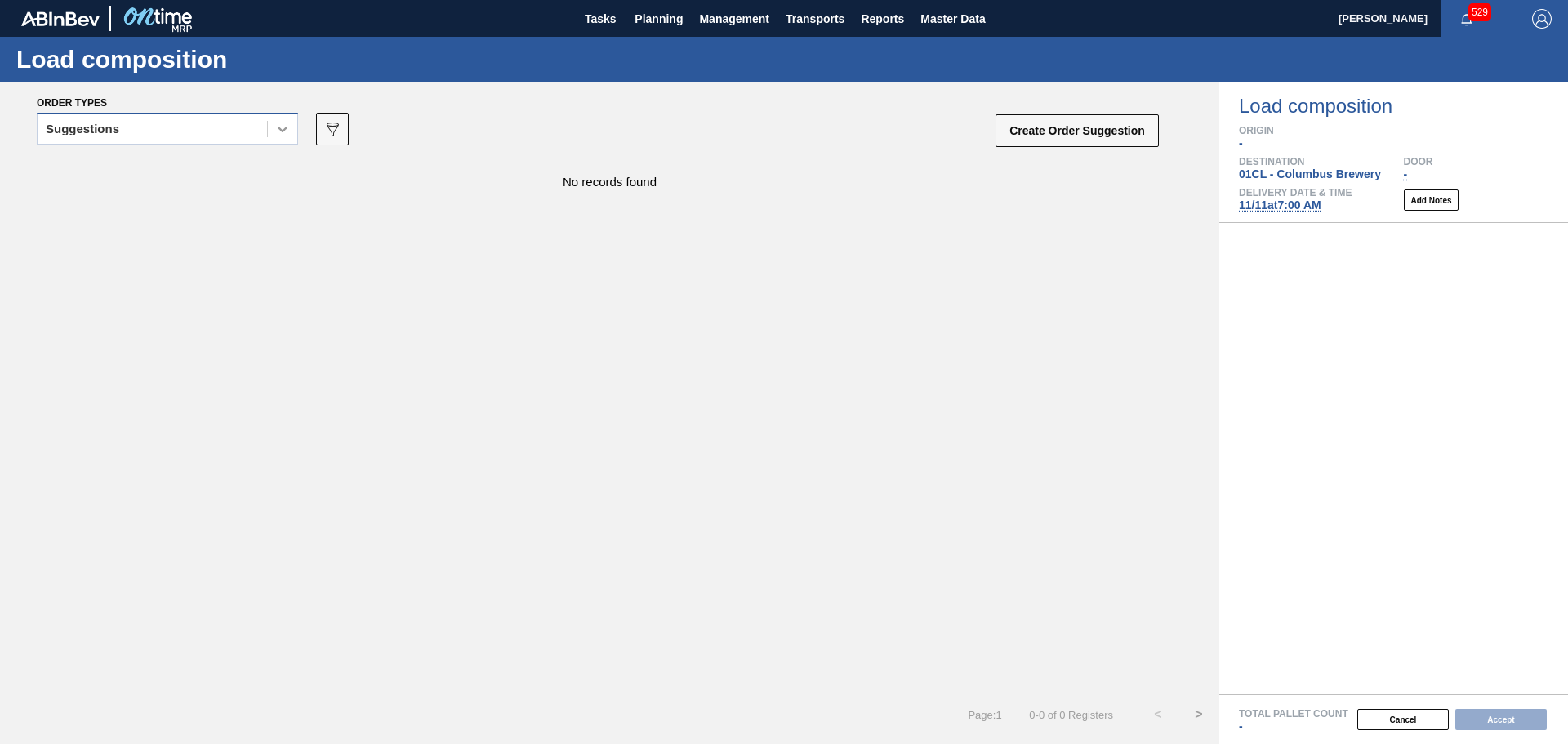
click at [275, 125] on icon at bounding box center [282, 129] width 16 height 16
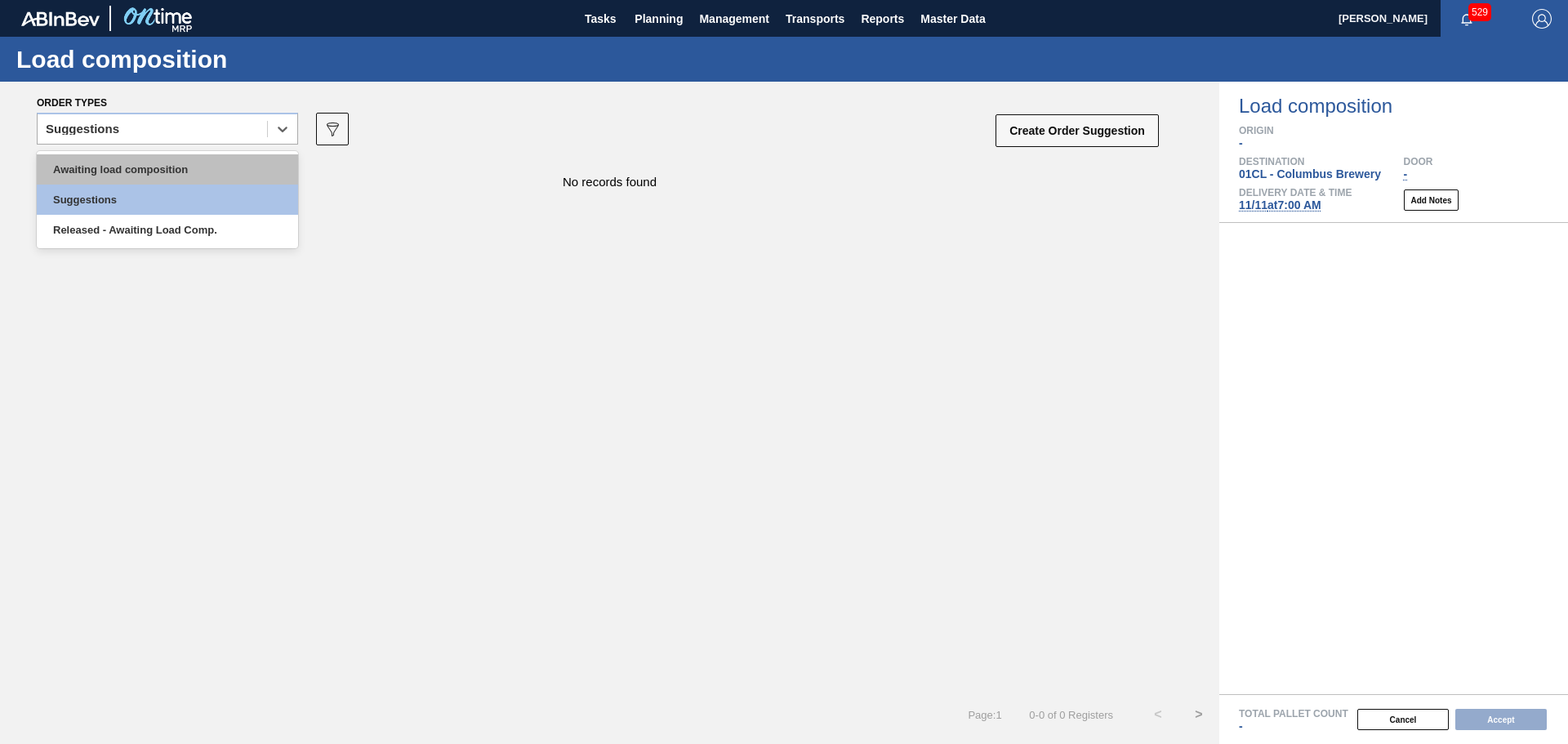
click at [211, 169] on div "Awaiting load composition" at bounding box center [167, 169] width 262 height 30
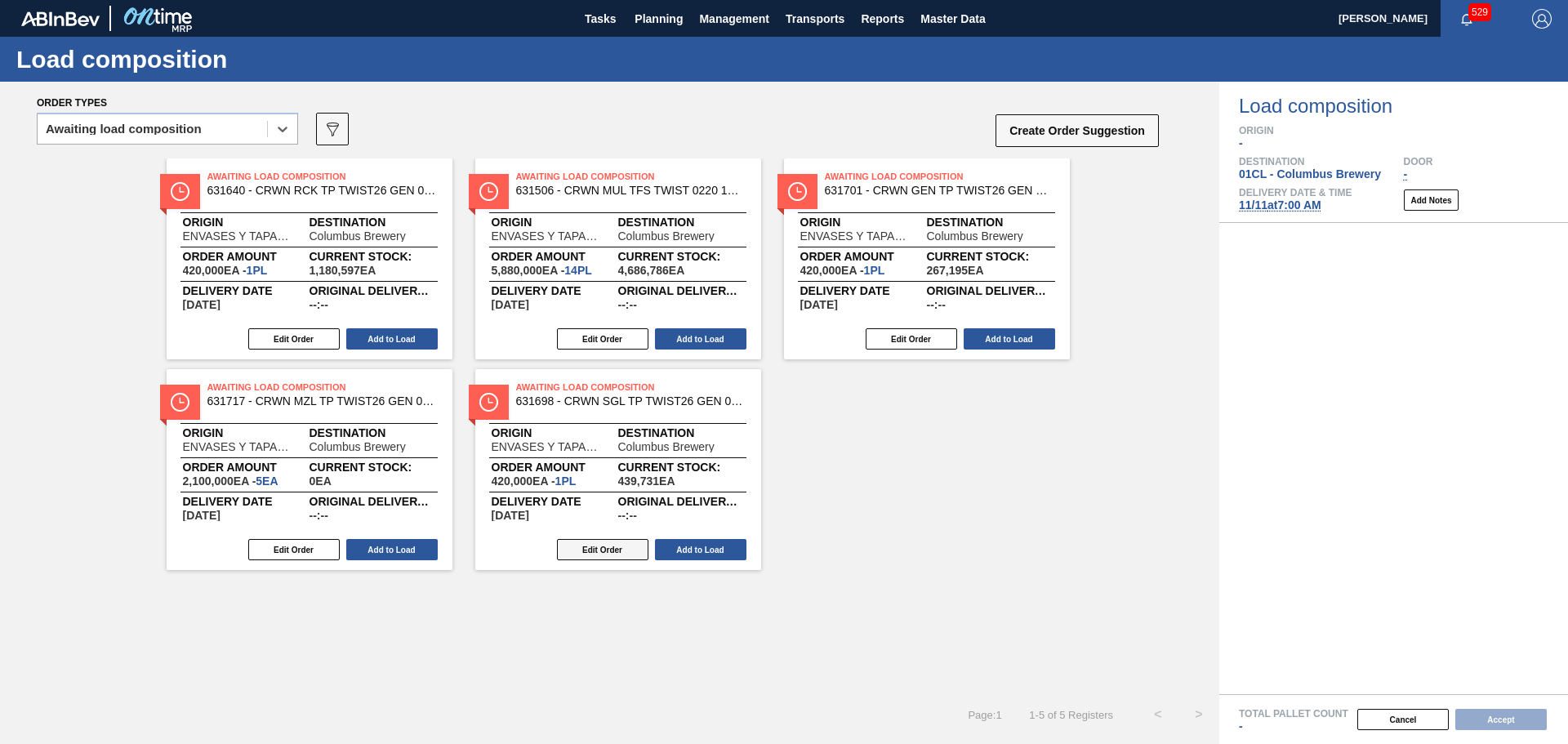
click at [607, 554] on button "Edit Order" at bounding box center [603, 549] width 92 height 22
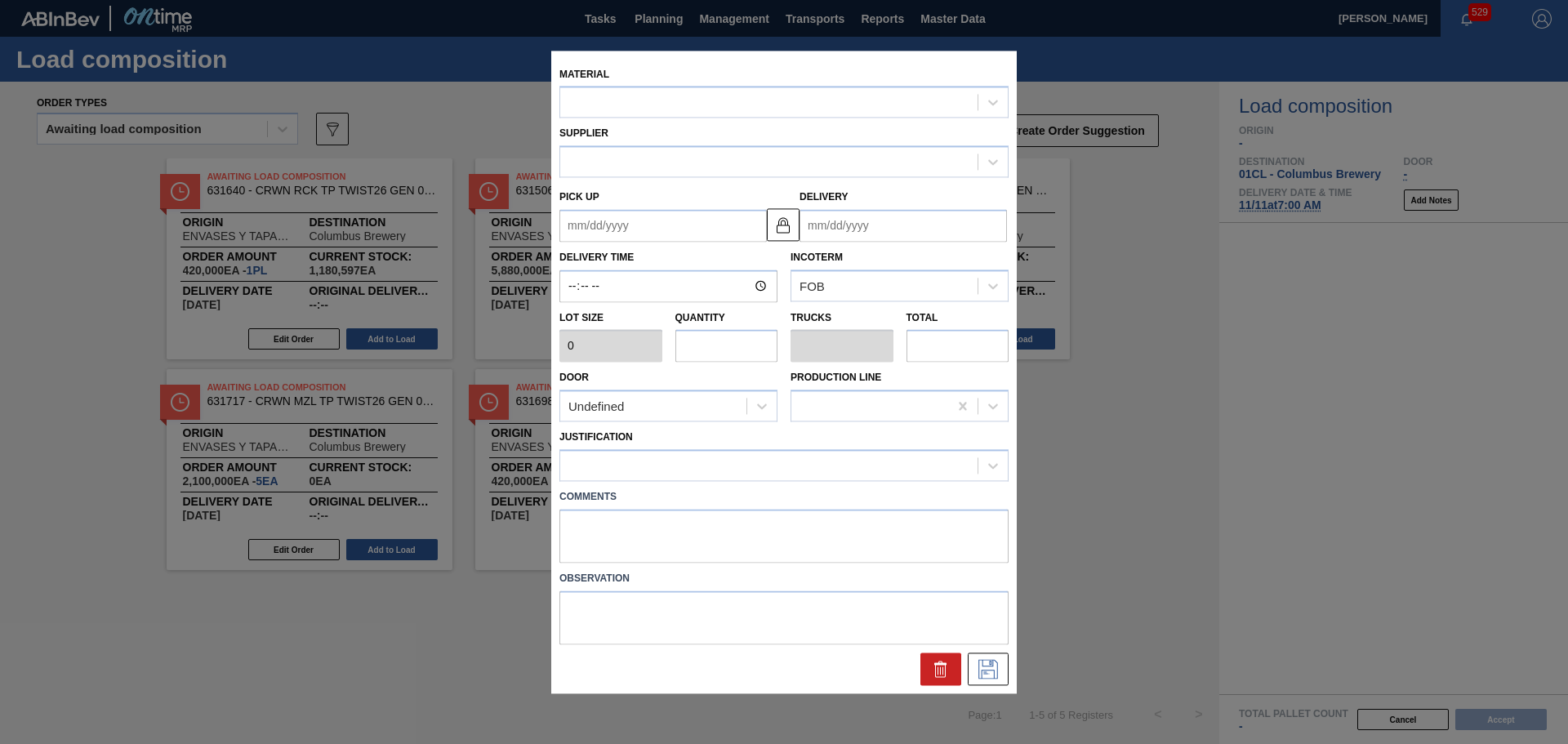
type input "420,000"
type input "1"
type input "0.045"
type input "420,000"
type up "[DATE]"
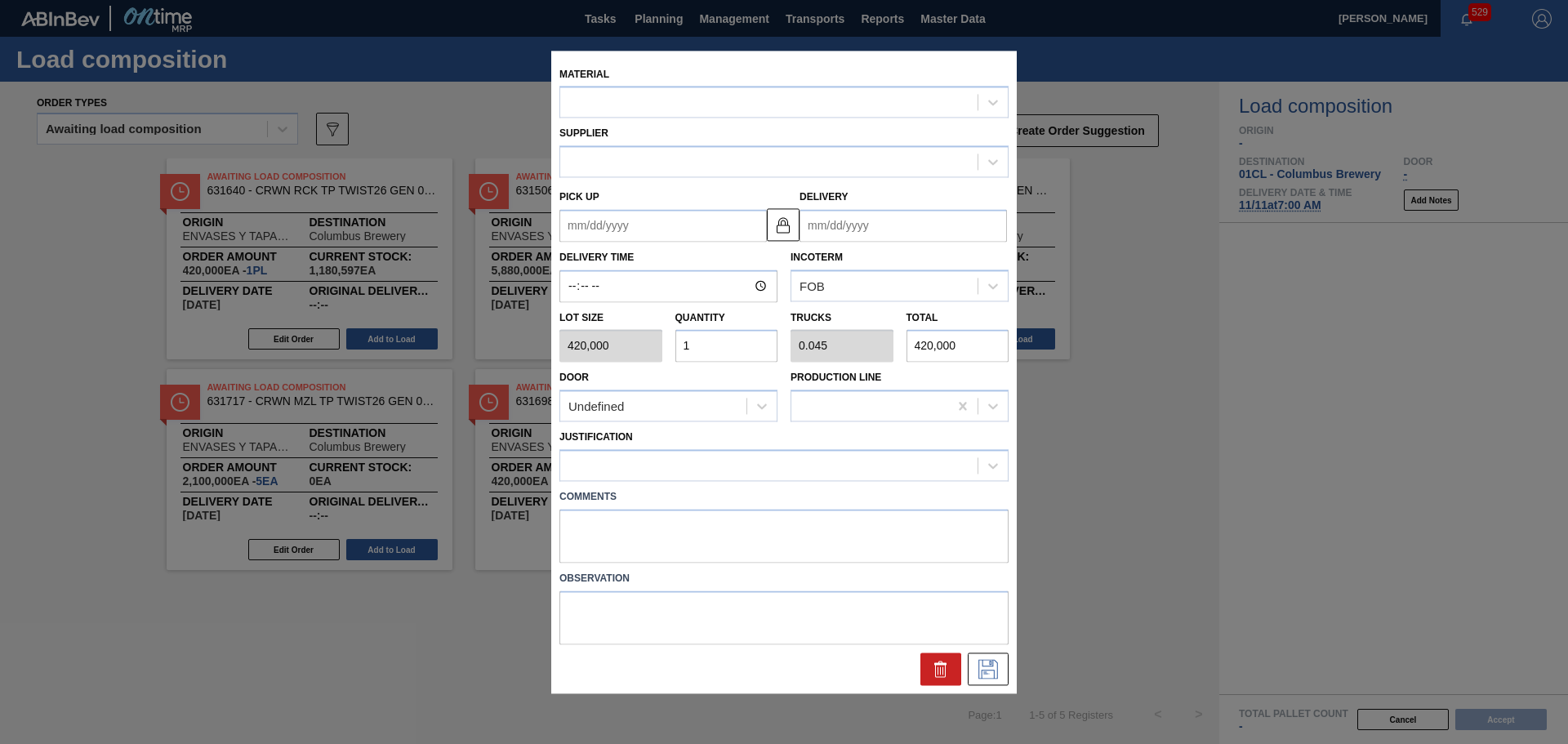
type input "[DATE]"
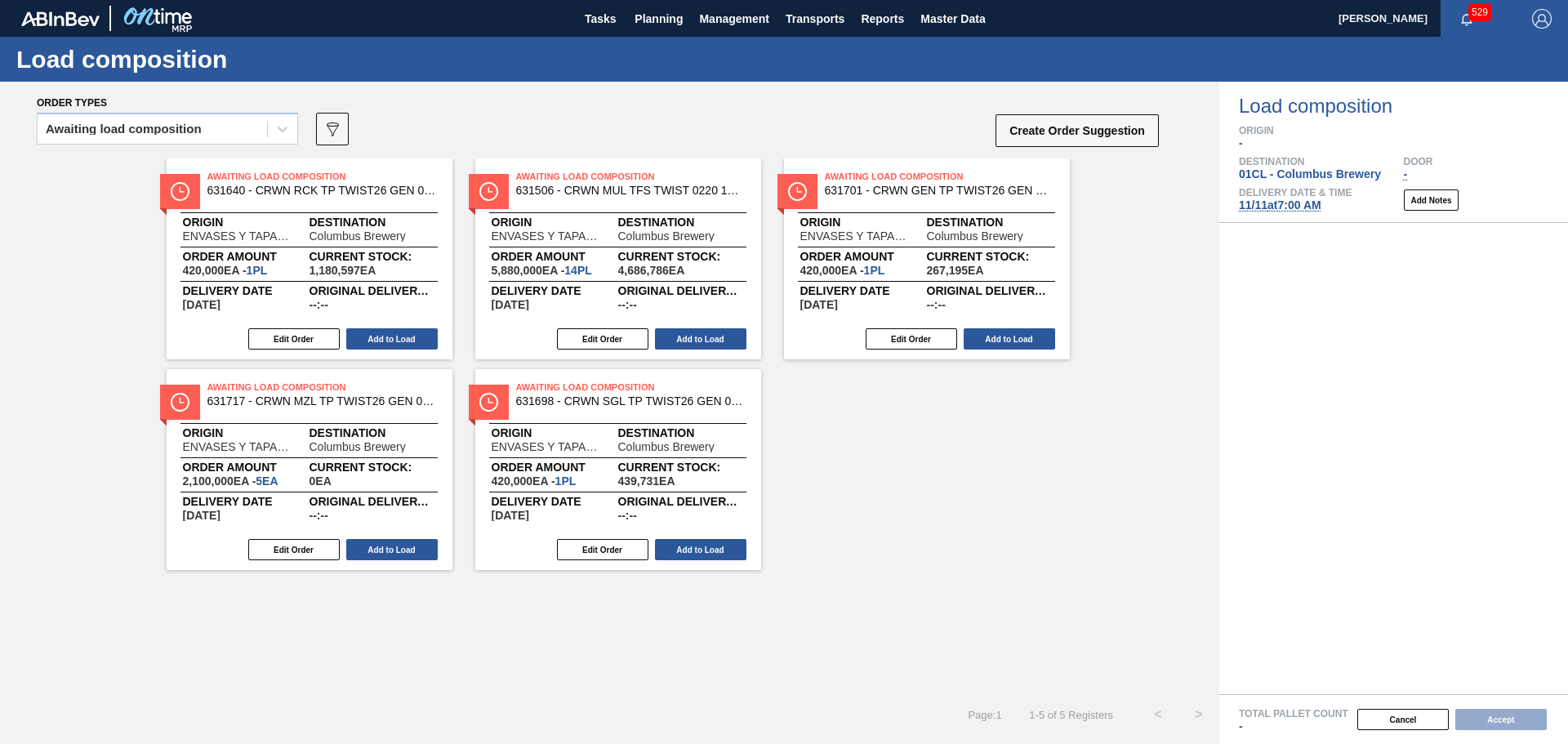
click at [1287, 204] on span "[DATE] 7:00 AM" at bounding box center [1280, 204] width 82 height 13
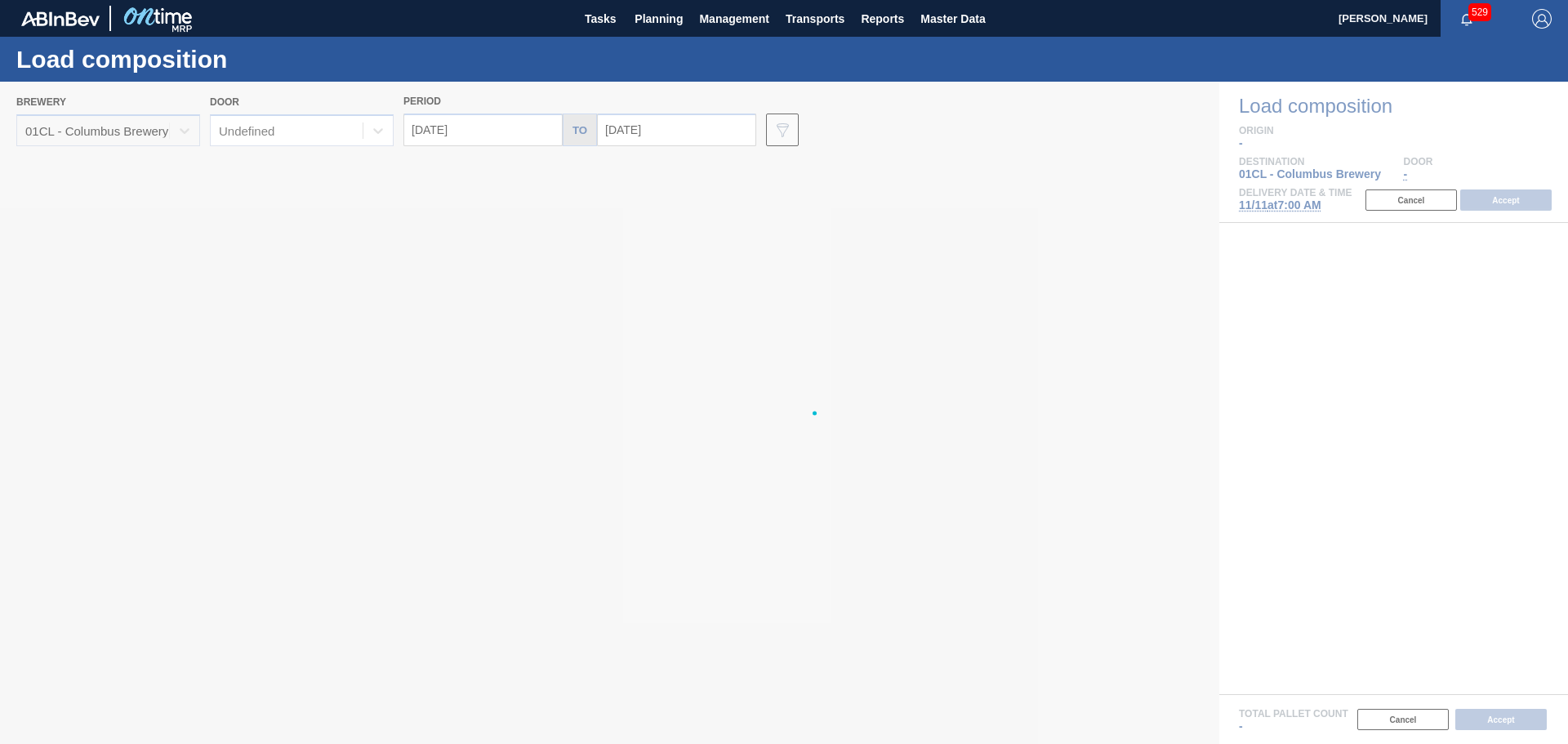
type input "[DATE]"
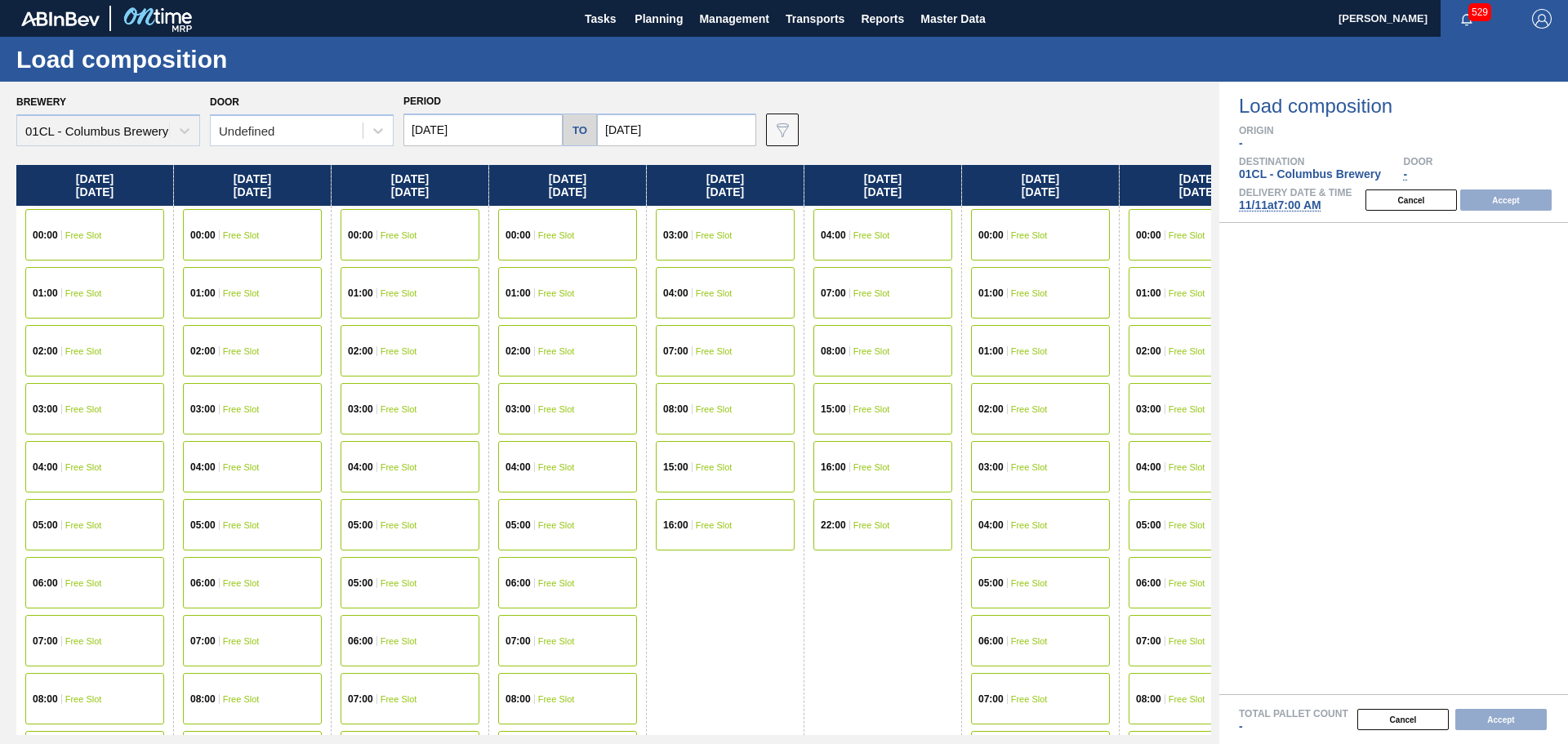
drag, startPoint x: 687, startPoint y: 606, endPoint x: 904, endPoint y: 611, distance: 217.1
click at [908, 614] on div "[DATE] 00:00 Free Slot 01:00 Free Slot 02:00 Free Slot 03:00 Free Slot 04:00 Fr…" at bounding box center [613, 450] width 1195 height 570
drag, startPoint x: 285, startPoint y: 494, endPoint x: 522, endPoint y: 525, distance: 239.0
click at [522, 525] on div "[DATE] 00:00 Free Slot 01:00 Free Slot 02:00 Free Slot 03:00 Free Slot 04:00 Fr…" at bounding box center [613, 450] width 1195 height 570
click at [500, 130] on input "[DATE]" at bounding box center [483, 130] width 159 height 33
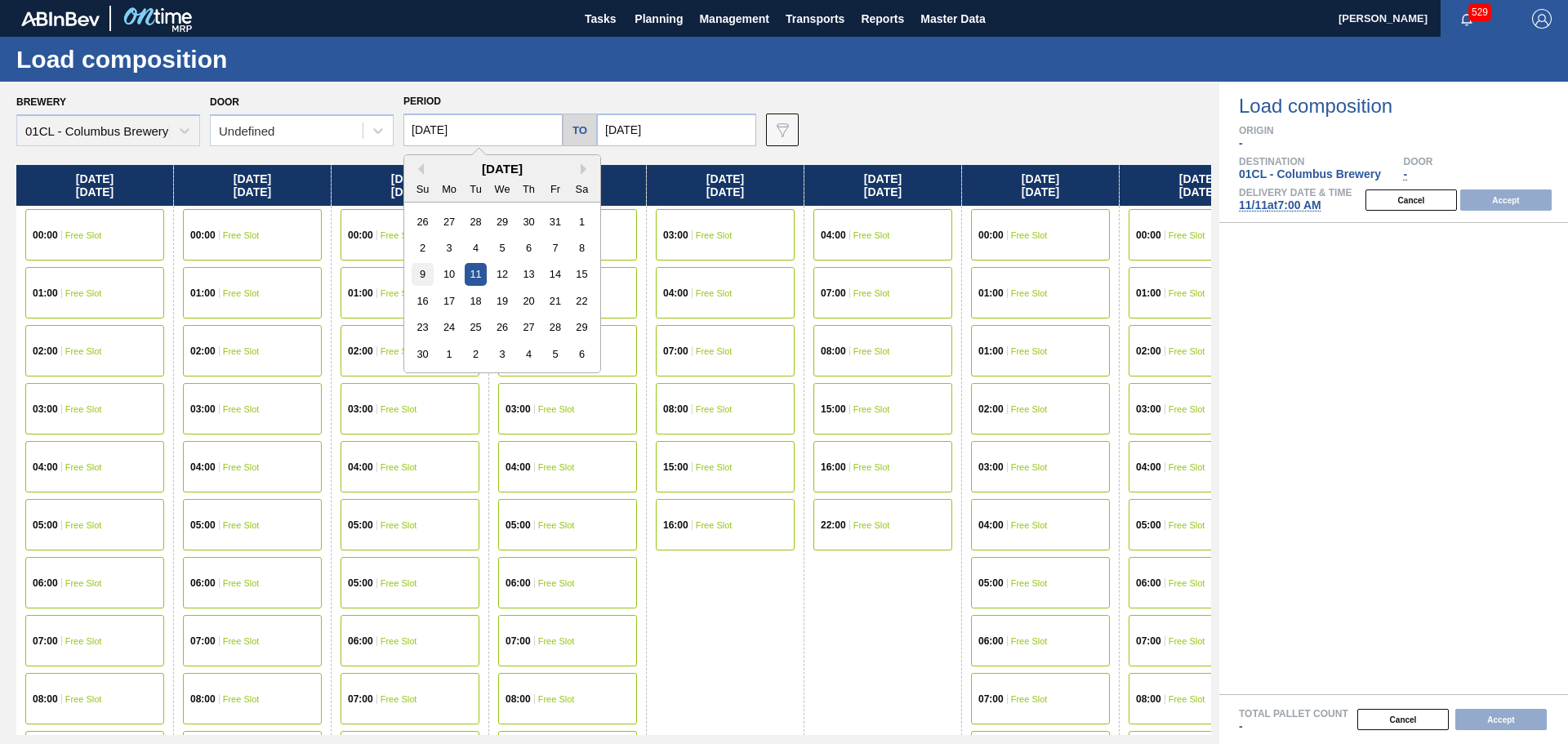
click at [424, 269] on div "9" at bounding box center [422, 274] width 22 height 22
type input "[DATE]"
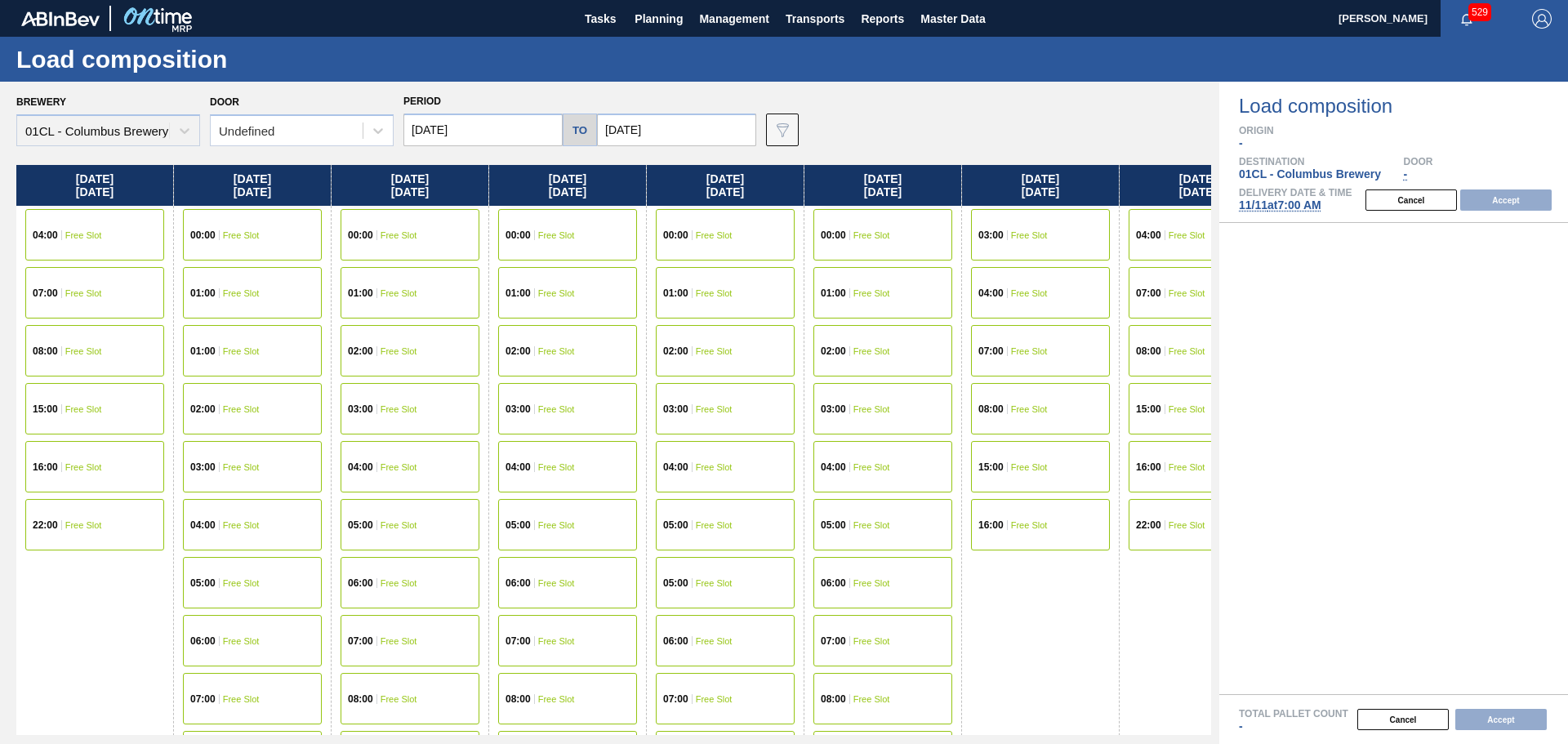
click at [228, 695] on span "Free Slot" at bounding box center [241, 698] width 36 height 10
click at [1496, 199] on button "Accept" at bounding box center [1506, 200] width 92 height 22
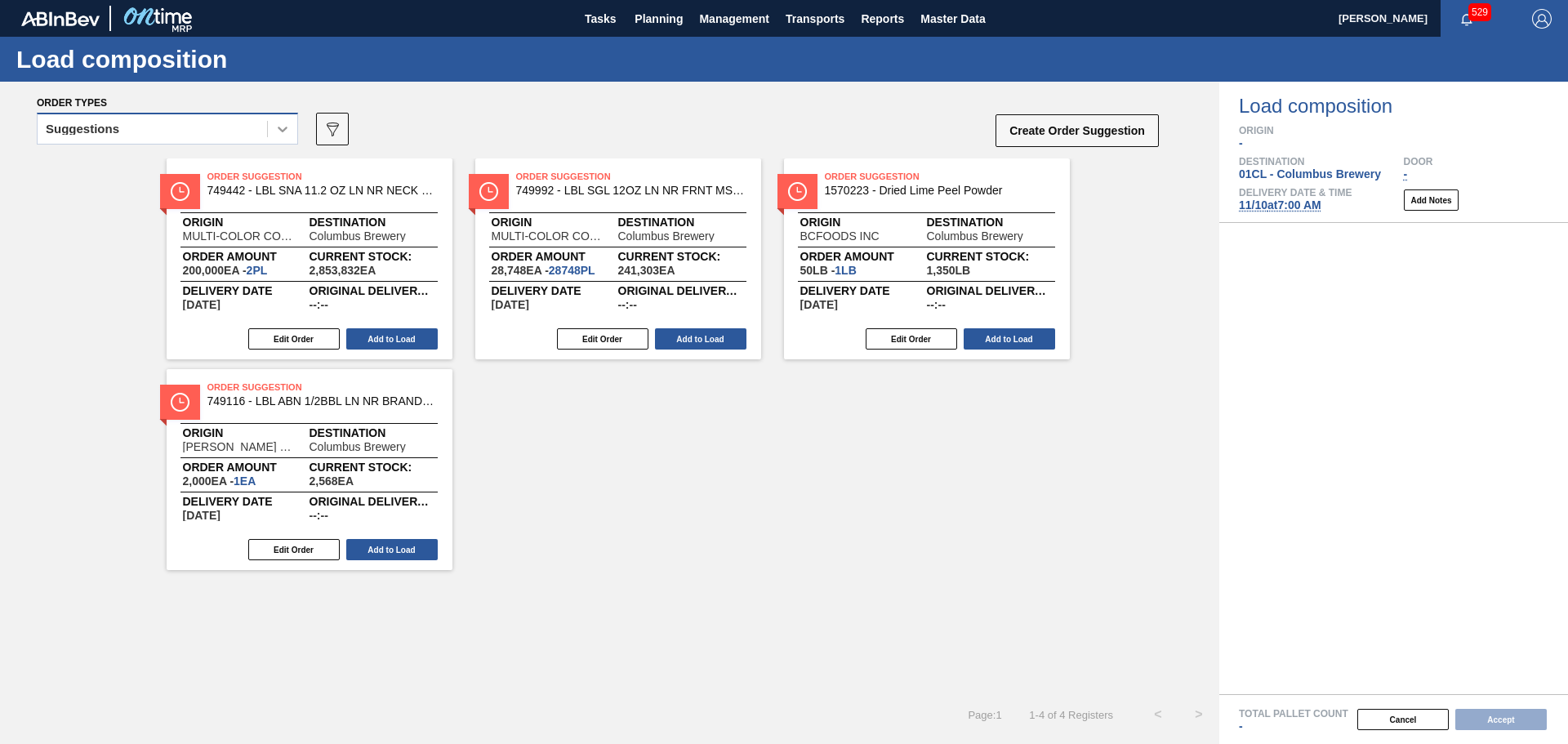
click at [285, 126] on icon at bounding box center [282, 129] width 16 height 16
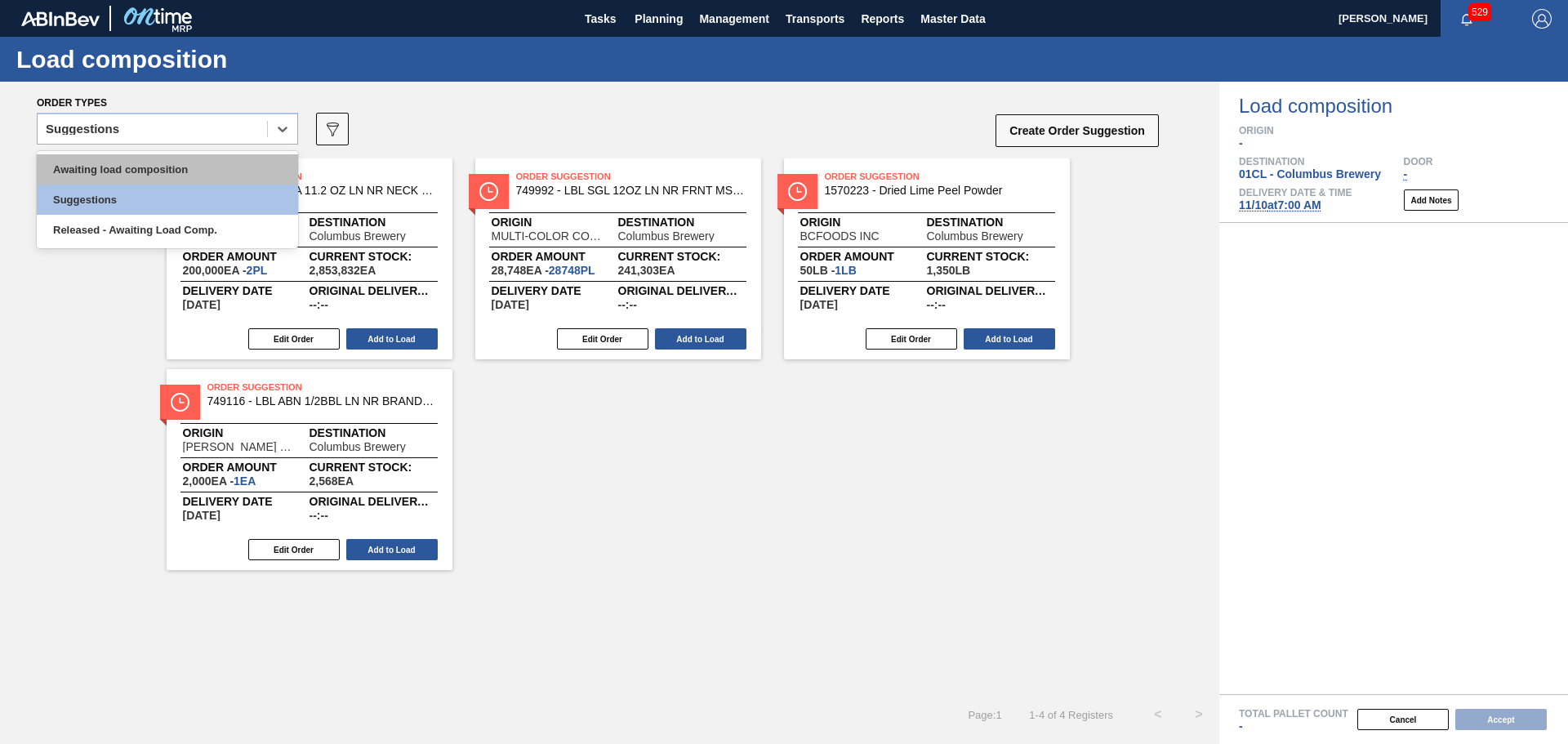
click at [139, 170] on div "Awaiting load composition" at bounding box center [167, 169] width 262 height 30
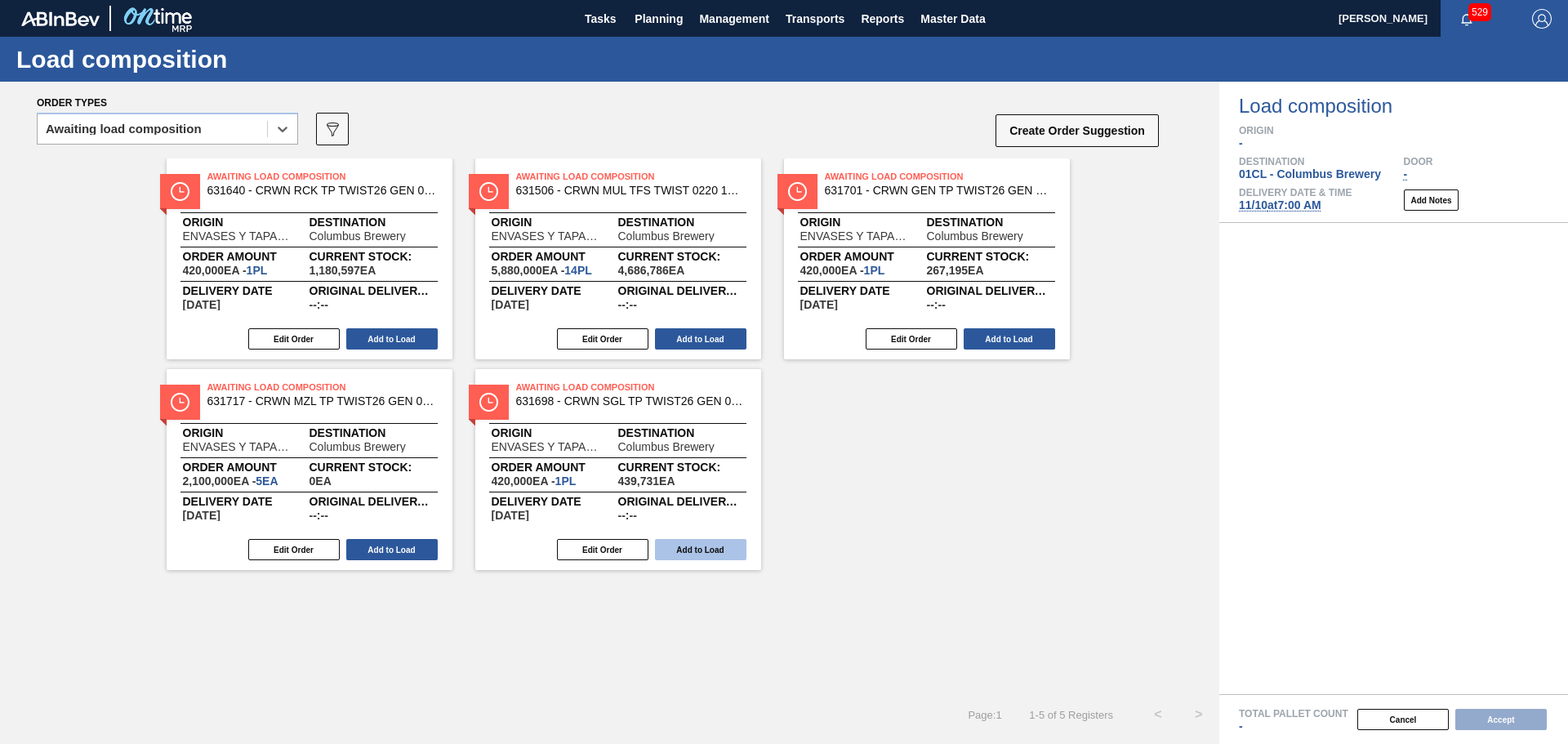
click at [711, 548] on button "Add to Load" at bounding box center [701, 549] width 92 height 22
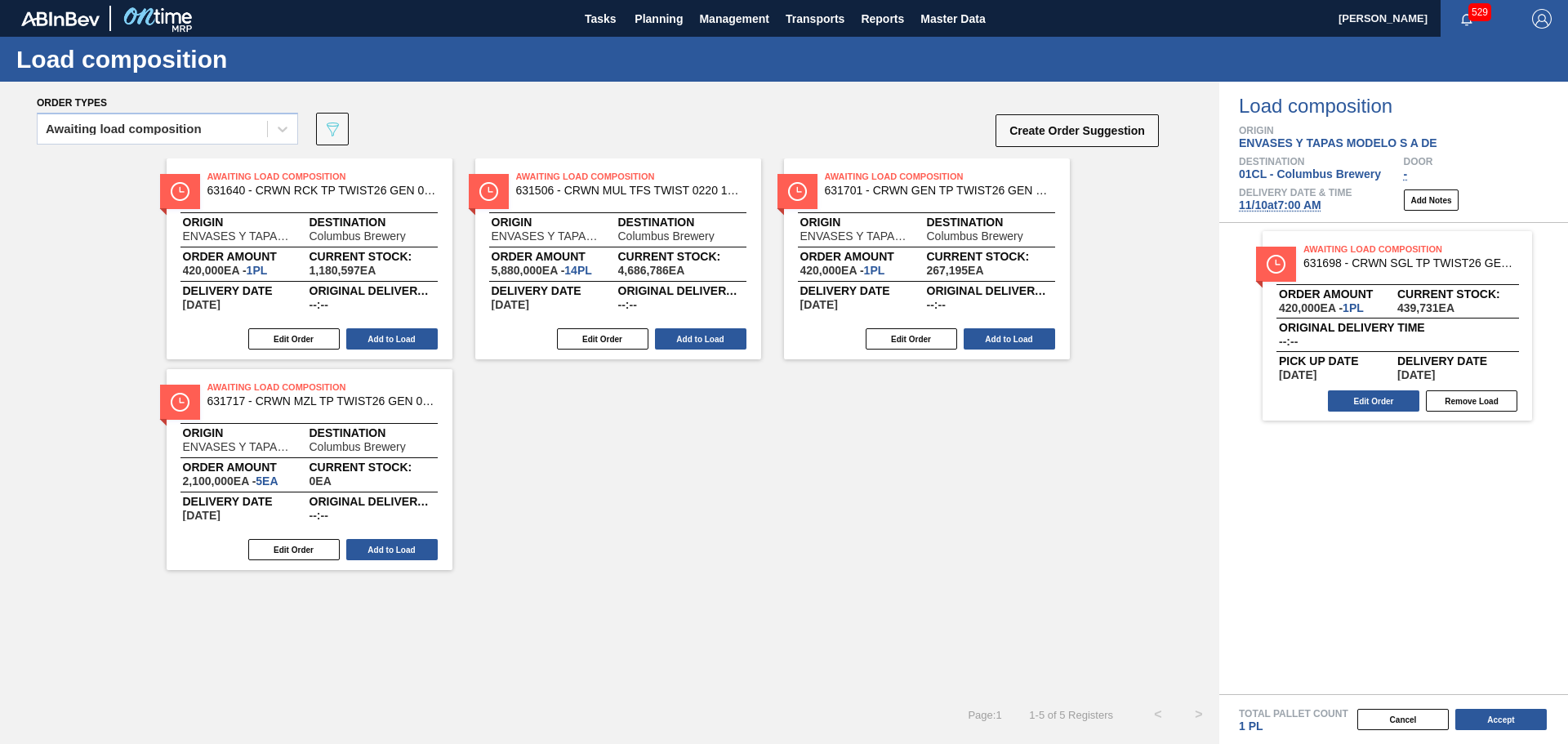
click at [407, 541] on button "Add to Load" at bounding box center [392, 549] width 92 height 22
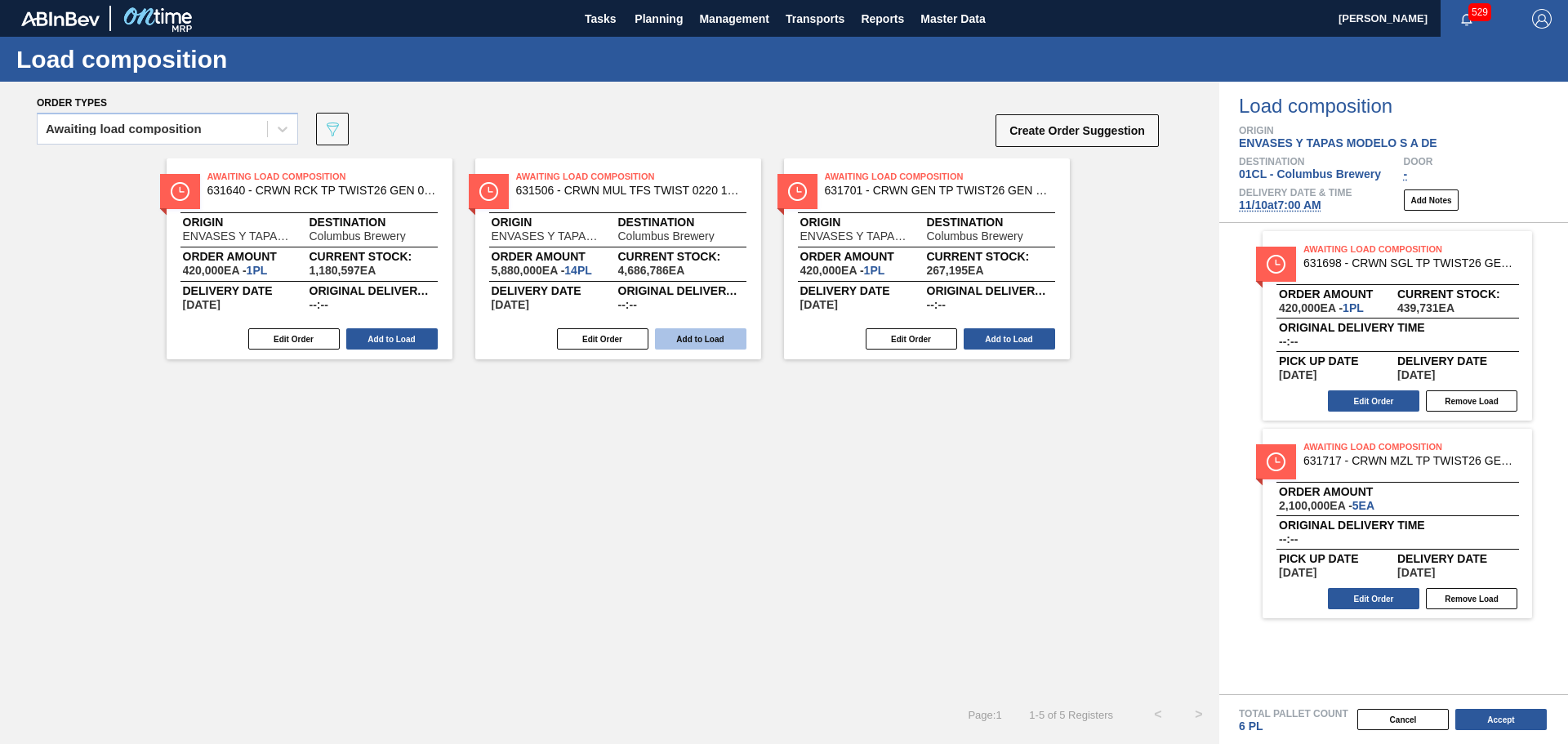
click at [401, 337] on button "Add to Load" at bounding box center [392, 339] width 92 height 22
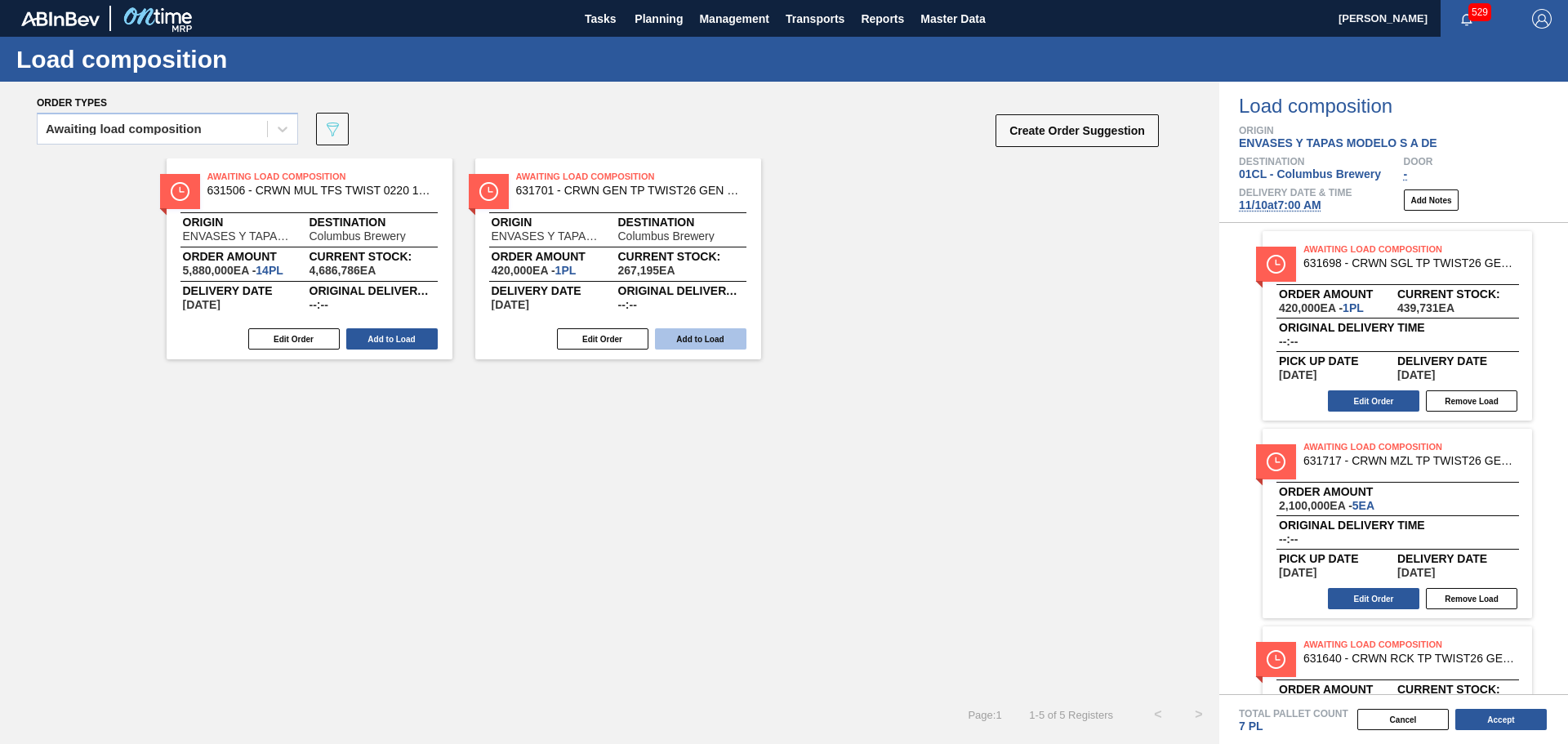
click at [680, 339] on button "Add to Load" at bounding box center [701, 339] width 92 height 22
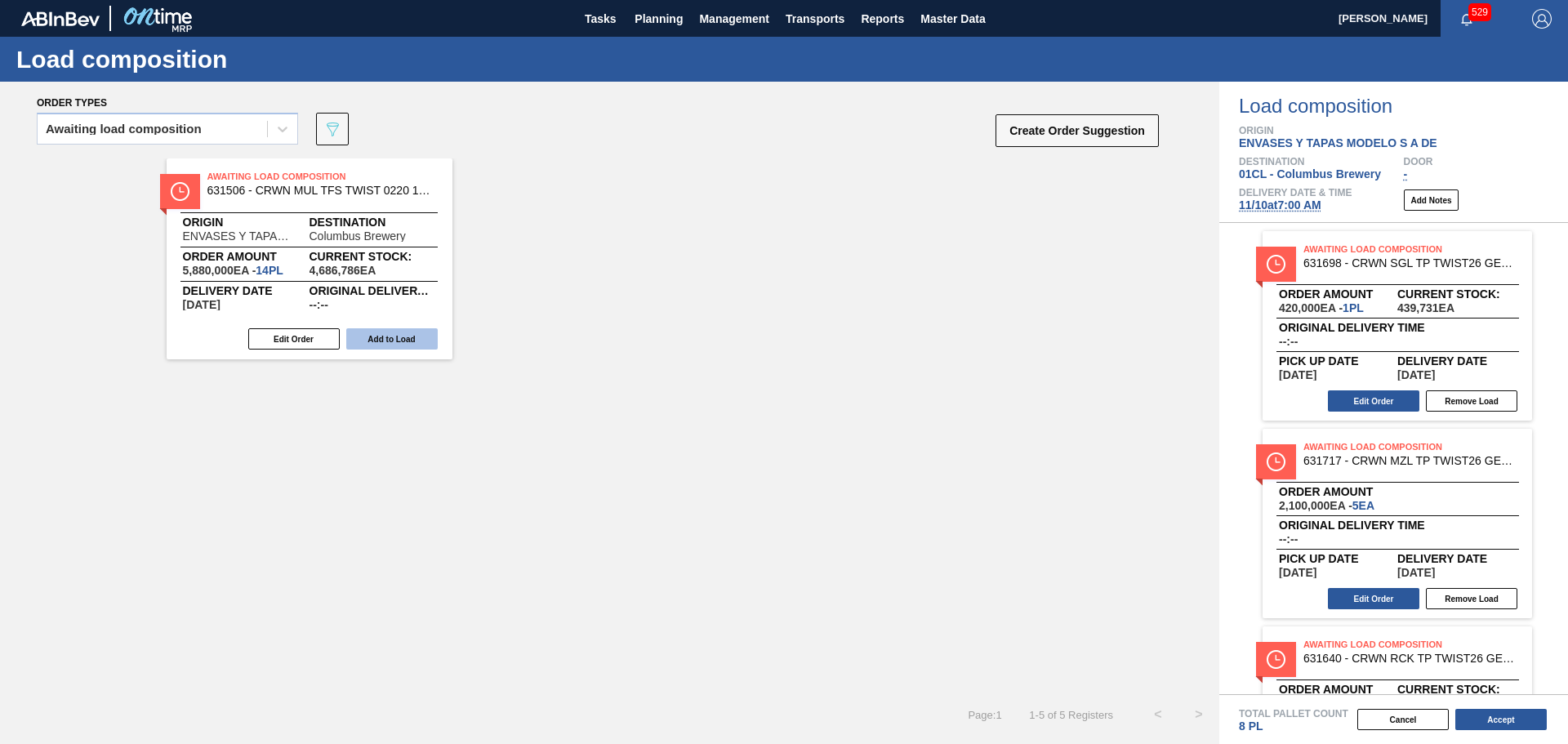
click at [415, 339] on button "Add to Load" at bounding box center [392, 339] width 92 height 22
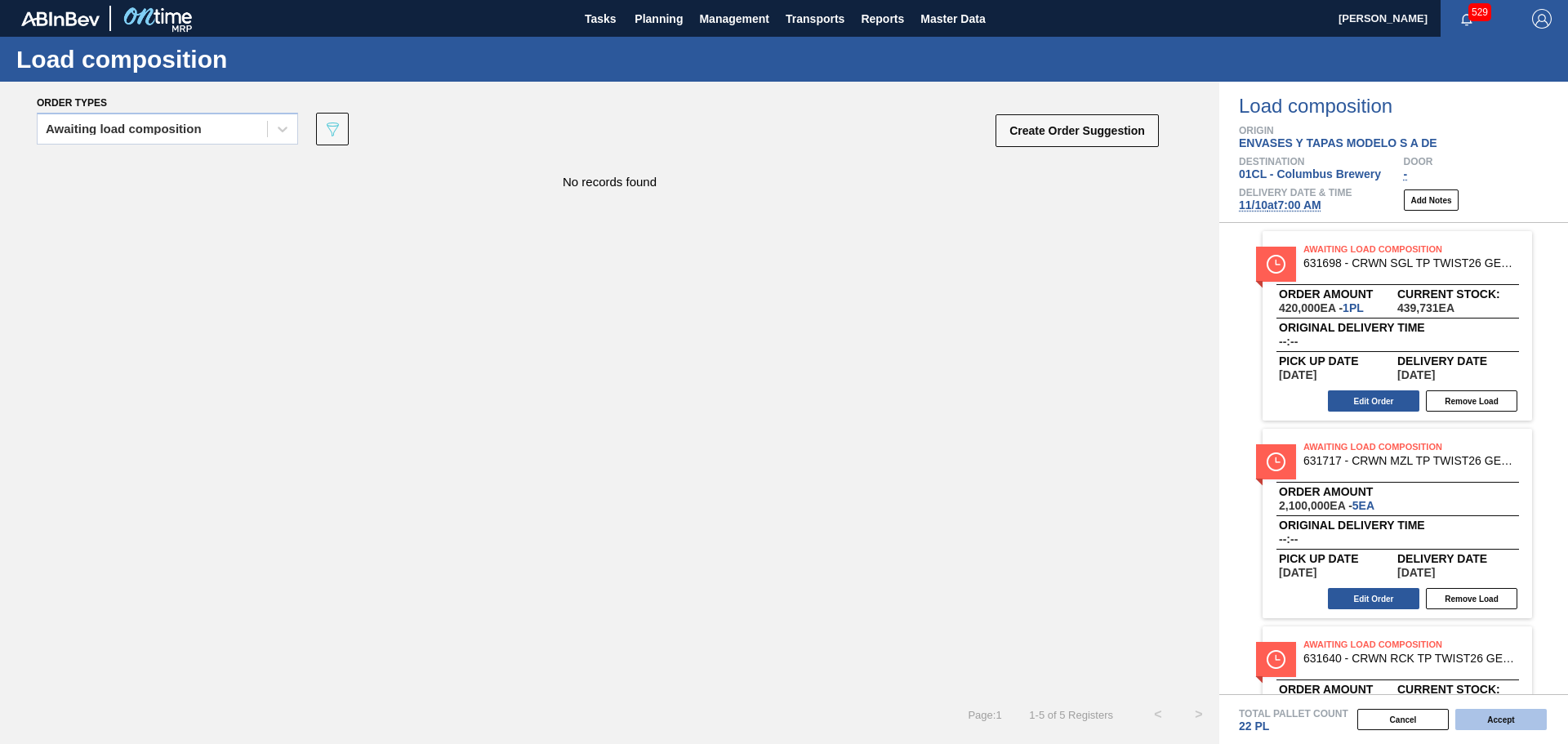
click at [1480, 716] on button "Accept" at bounding box center [1501, 719] width 92 height 22
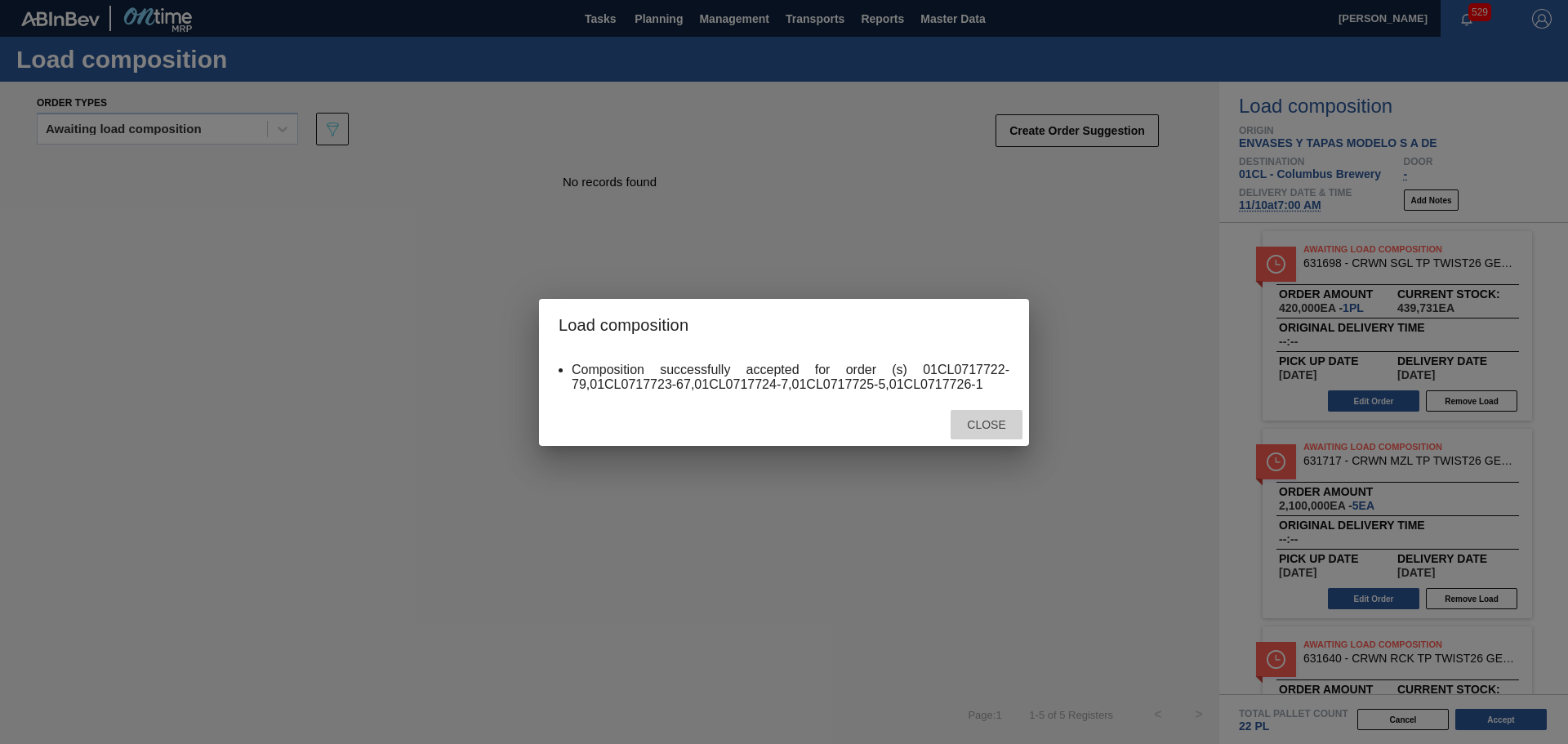
click at [980, 422] on span "Close" at bounding box center [986, 424] width 64 height 13
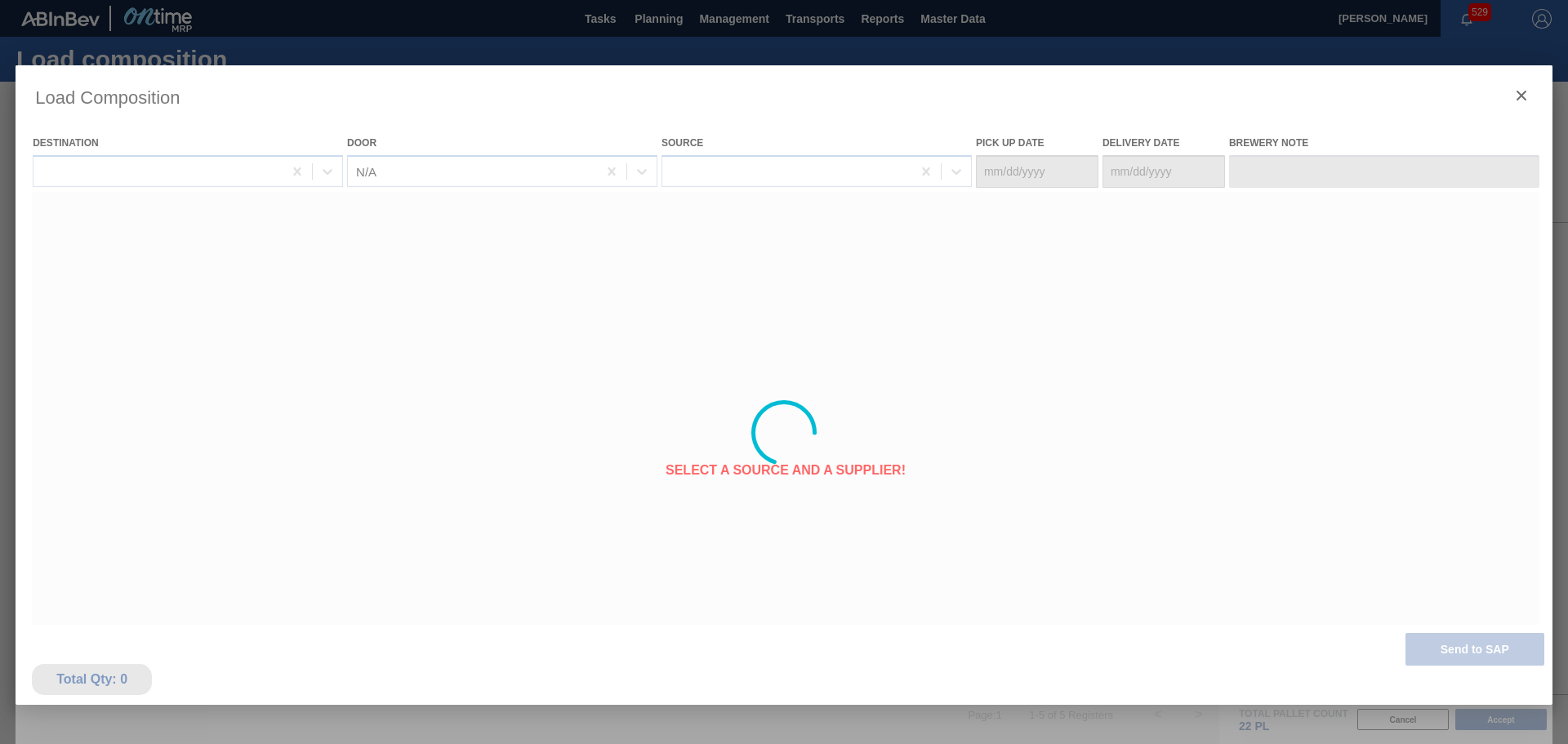
type Date "[DATE]"
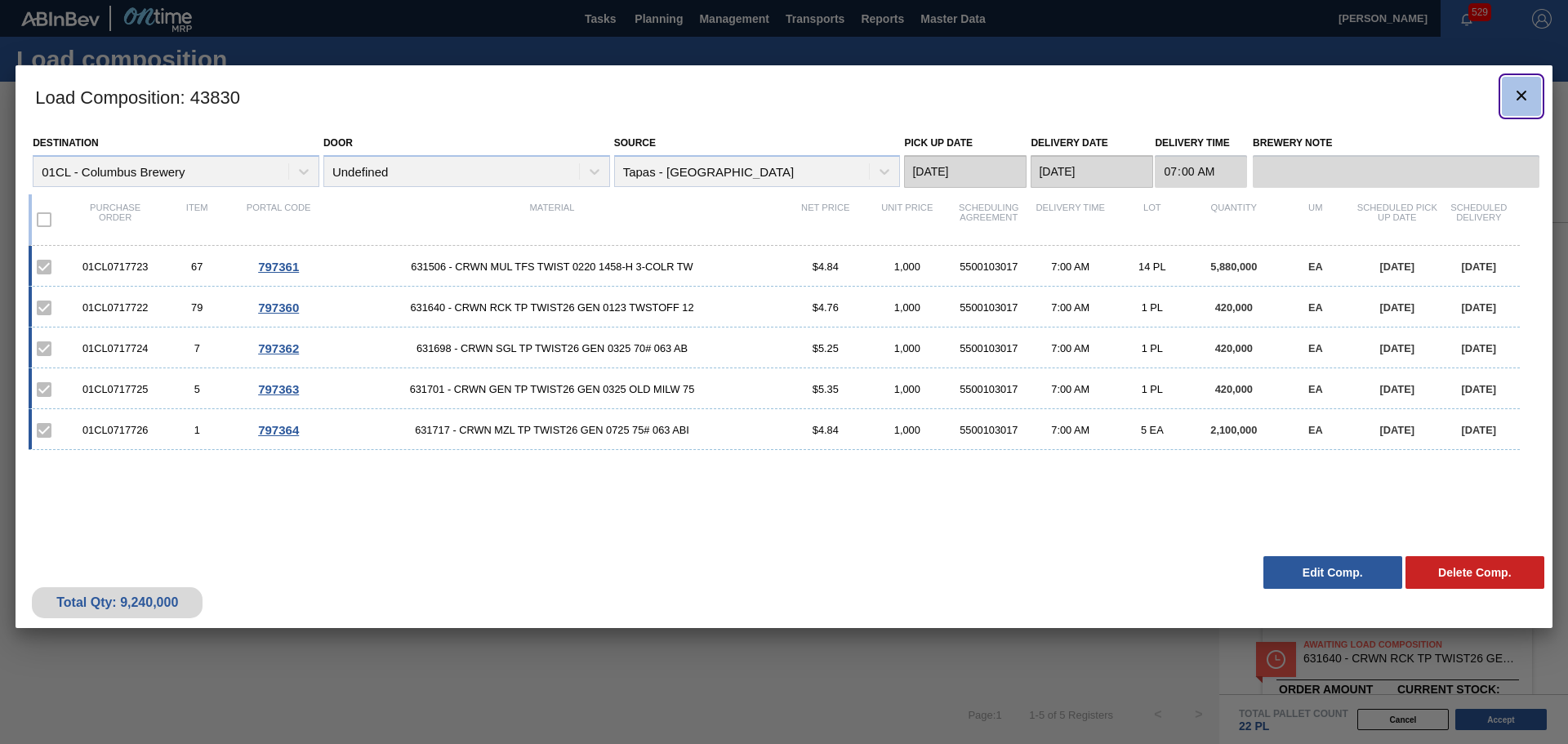
click at [1516, 94] on icon "botão de ícone" at bounding box center [1521, 95] width 20 height 20
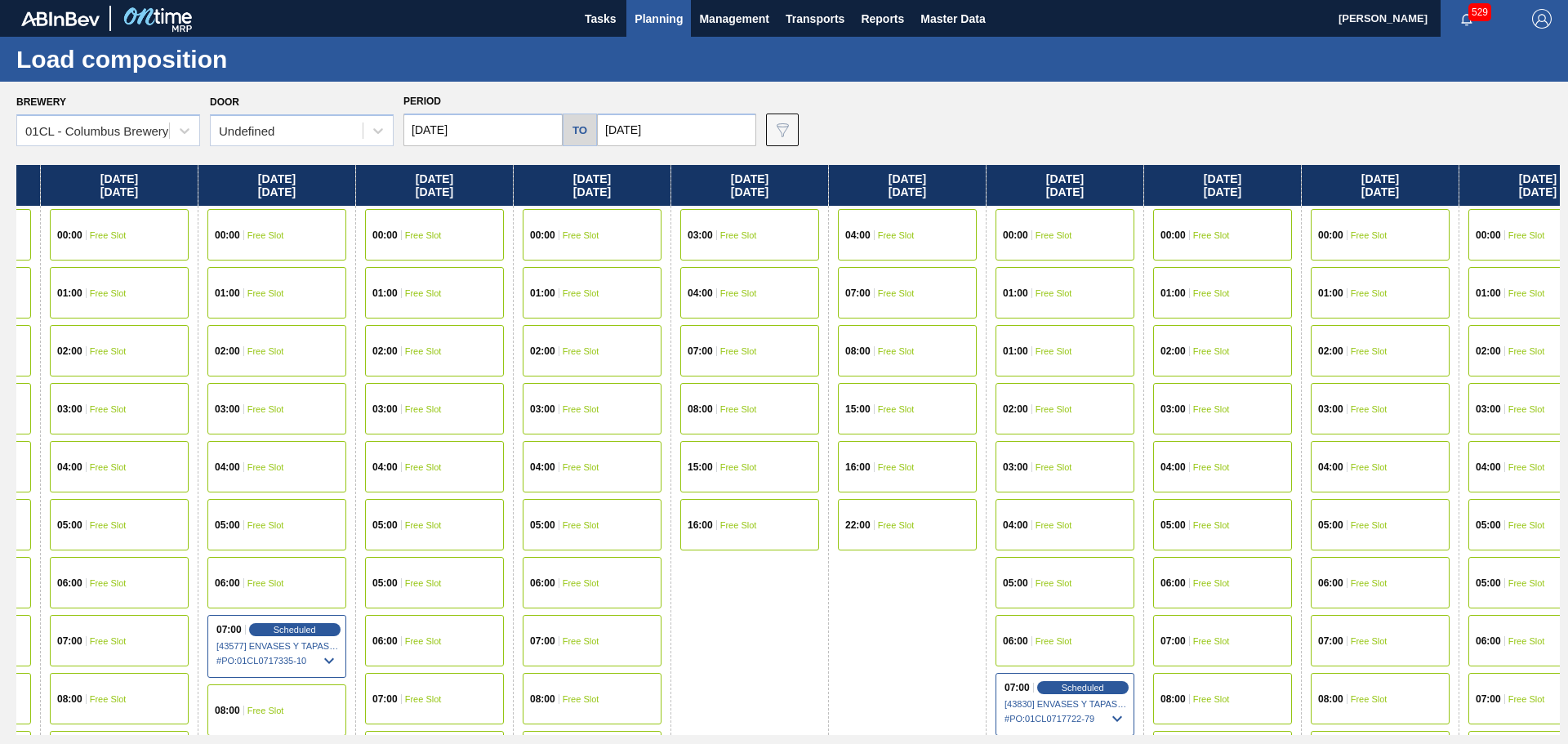
scroll to position [0, 649]
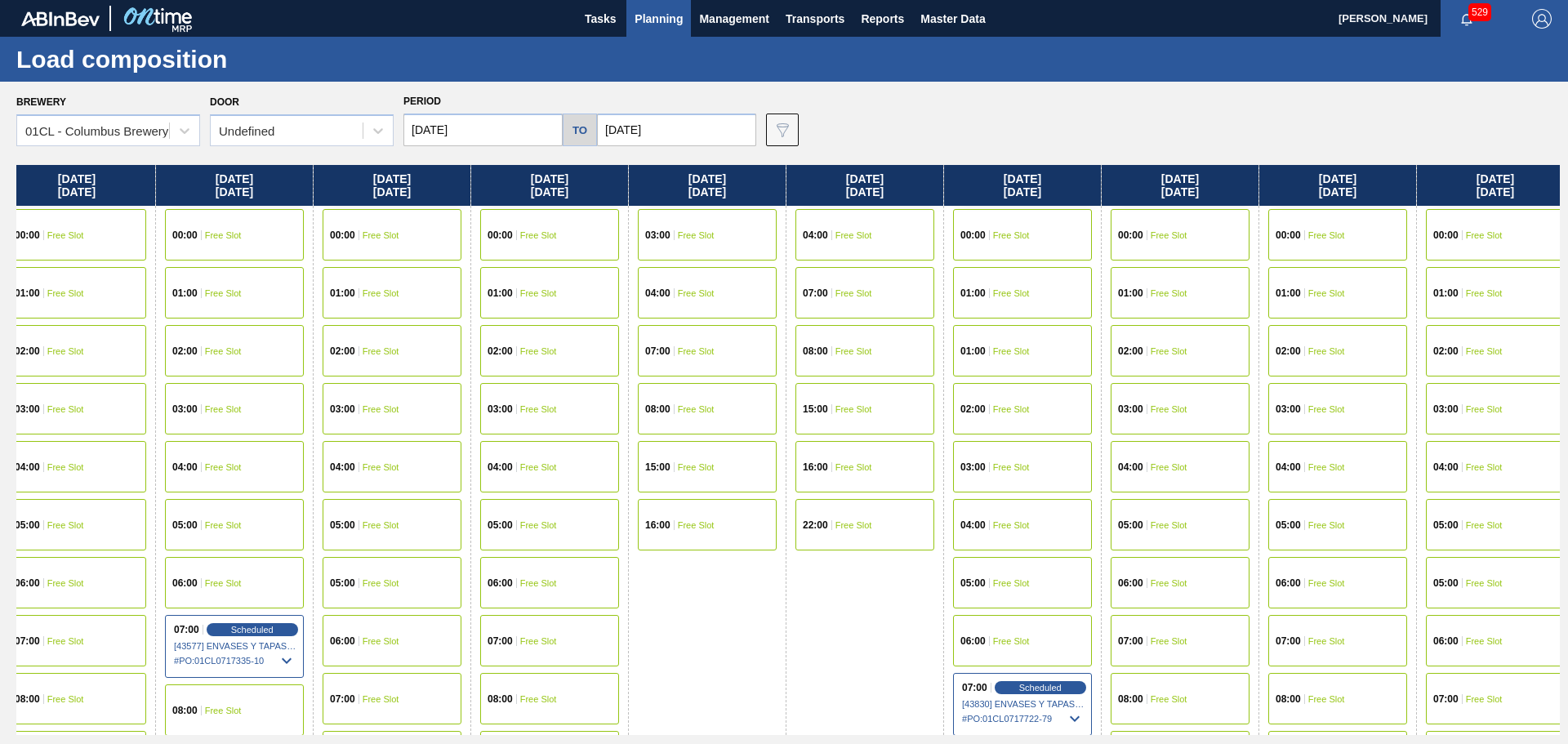
drag, startPoint x: 1356, startPoint y: 616, endPoint x: 698, endPoint y: 559, distance: 660.5
click at [698, 559] on div "[DATE] 00:00 Free Slot 01:00 Free Slot 02:00 Free Slot 03:00 Free Slot 04:00 Fr…" at bounding box center [788, 450] width 1544 height 570
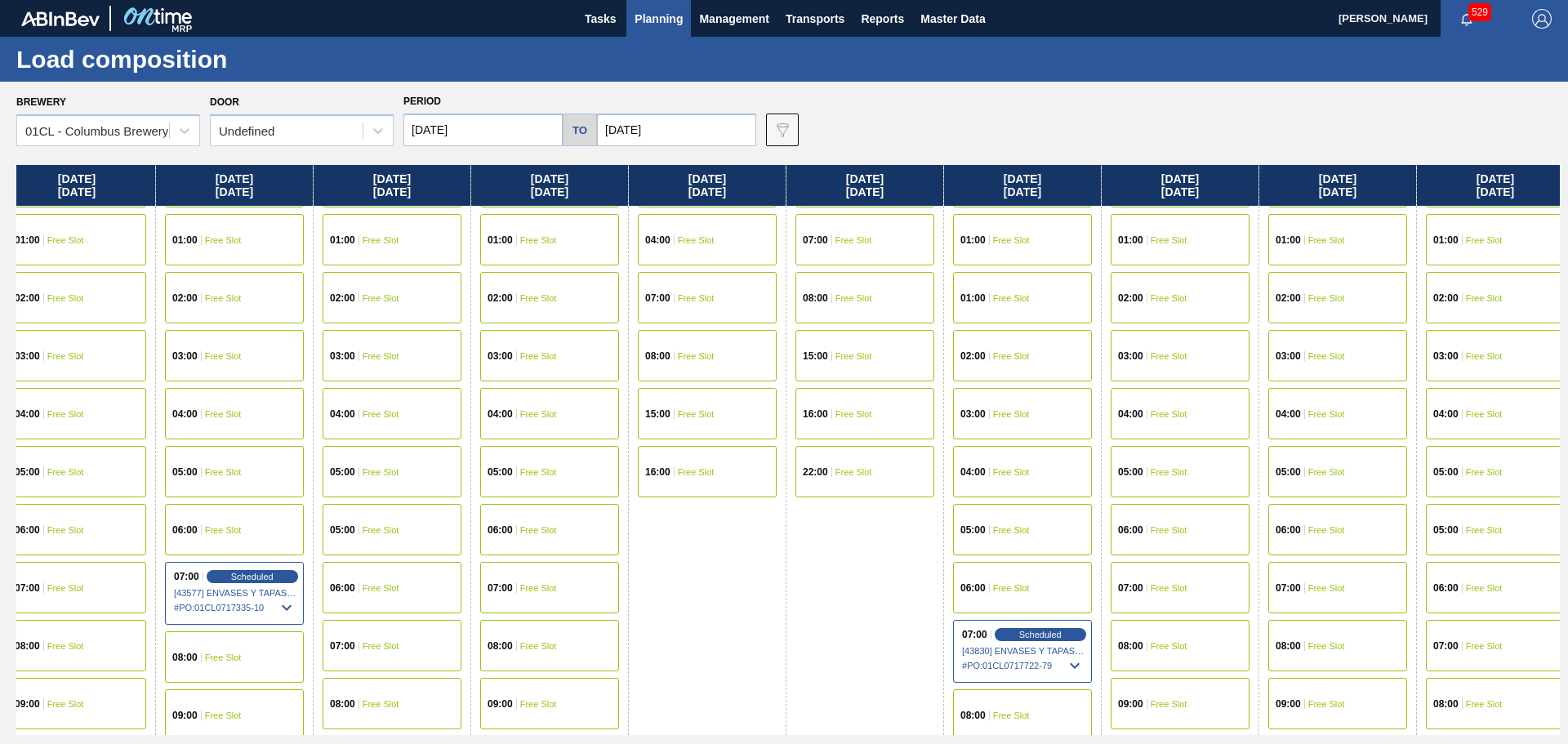
scroll to position [81, 649]
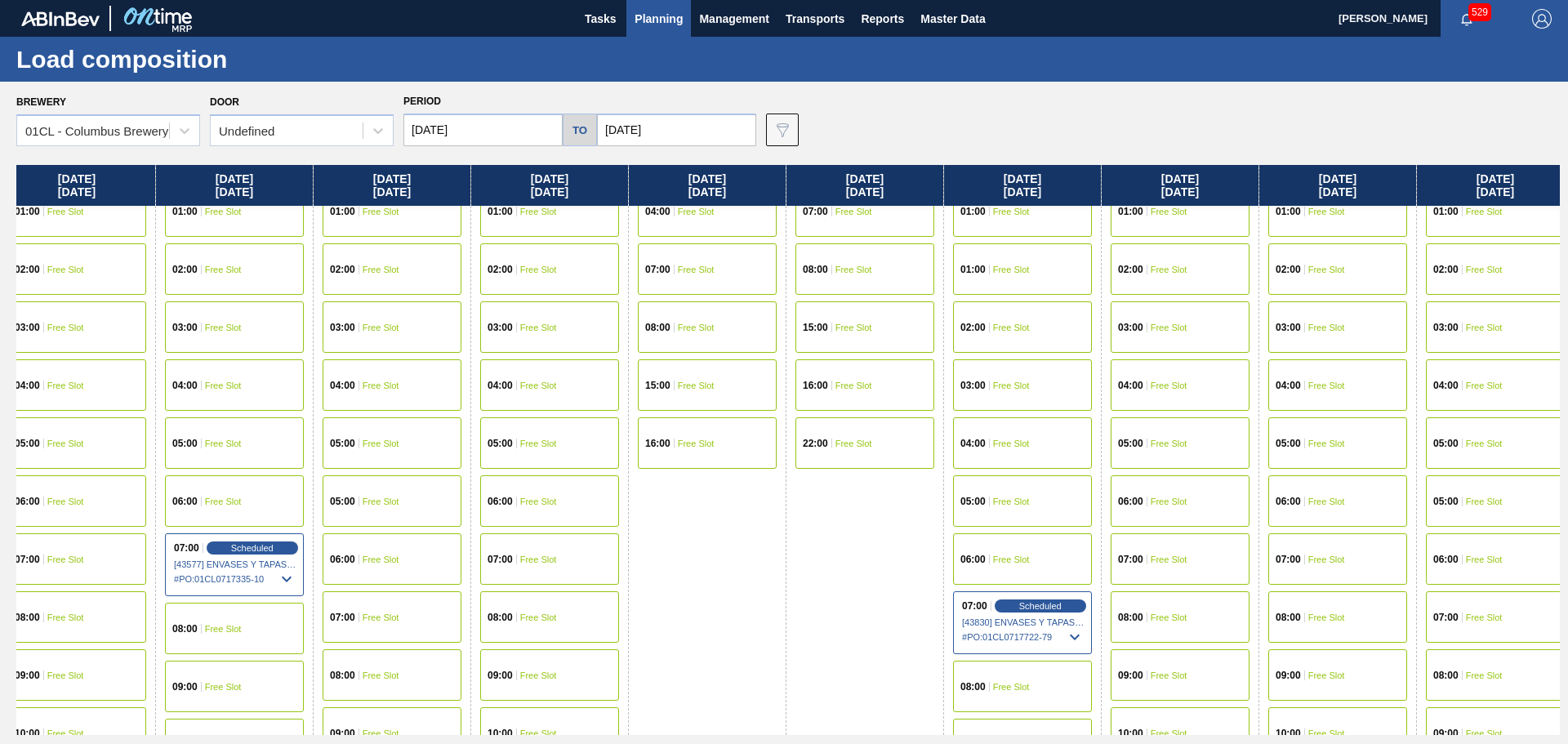
click at [1072, 637] on icon at bounding box center [1074, 637] width 20 height 20
drag, startPoint x: 672, startPoint y: 585, endPoint x: 680, endPoint y: 590, distance: 9.4
click at [655, 22] on span "Planning" at bounding box center [659, 18] width 49 height 20
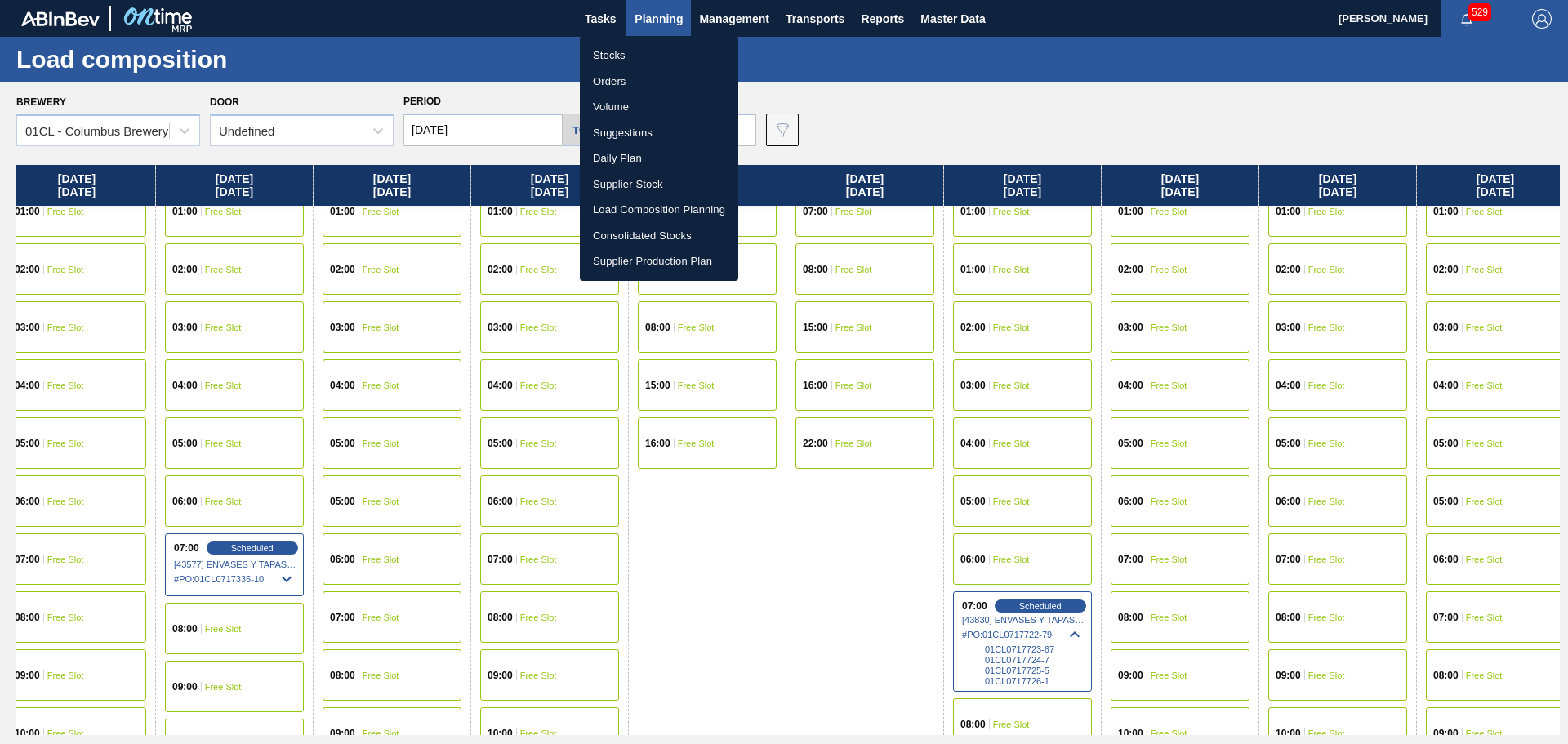
click at [636, 131] on li "Suggestions" at bounding box center [658, 133] width 159 height 26
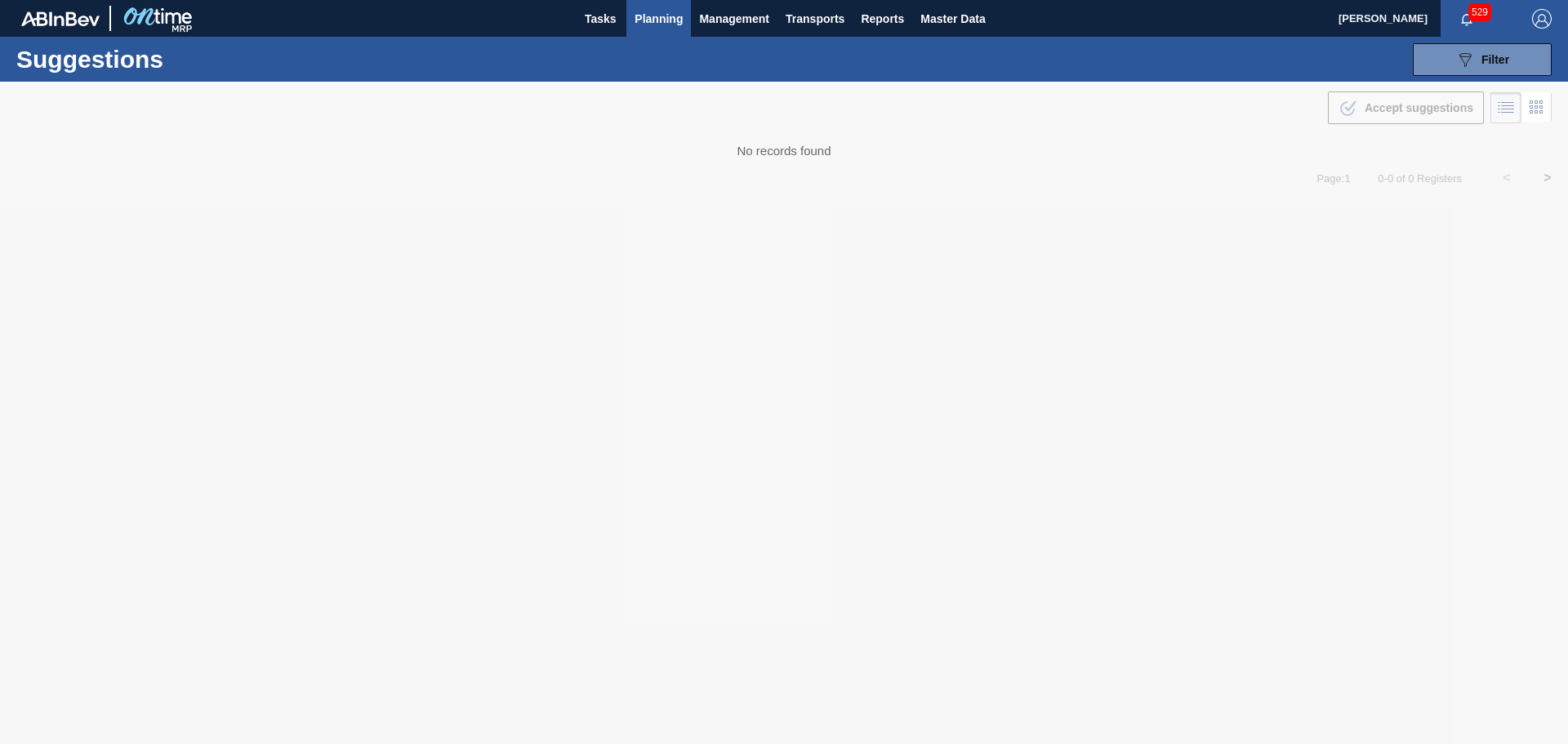
type from "[DATE]"
type to "[DATE]"
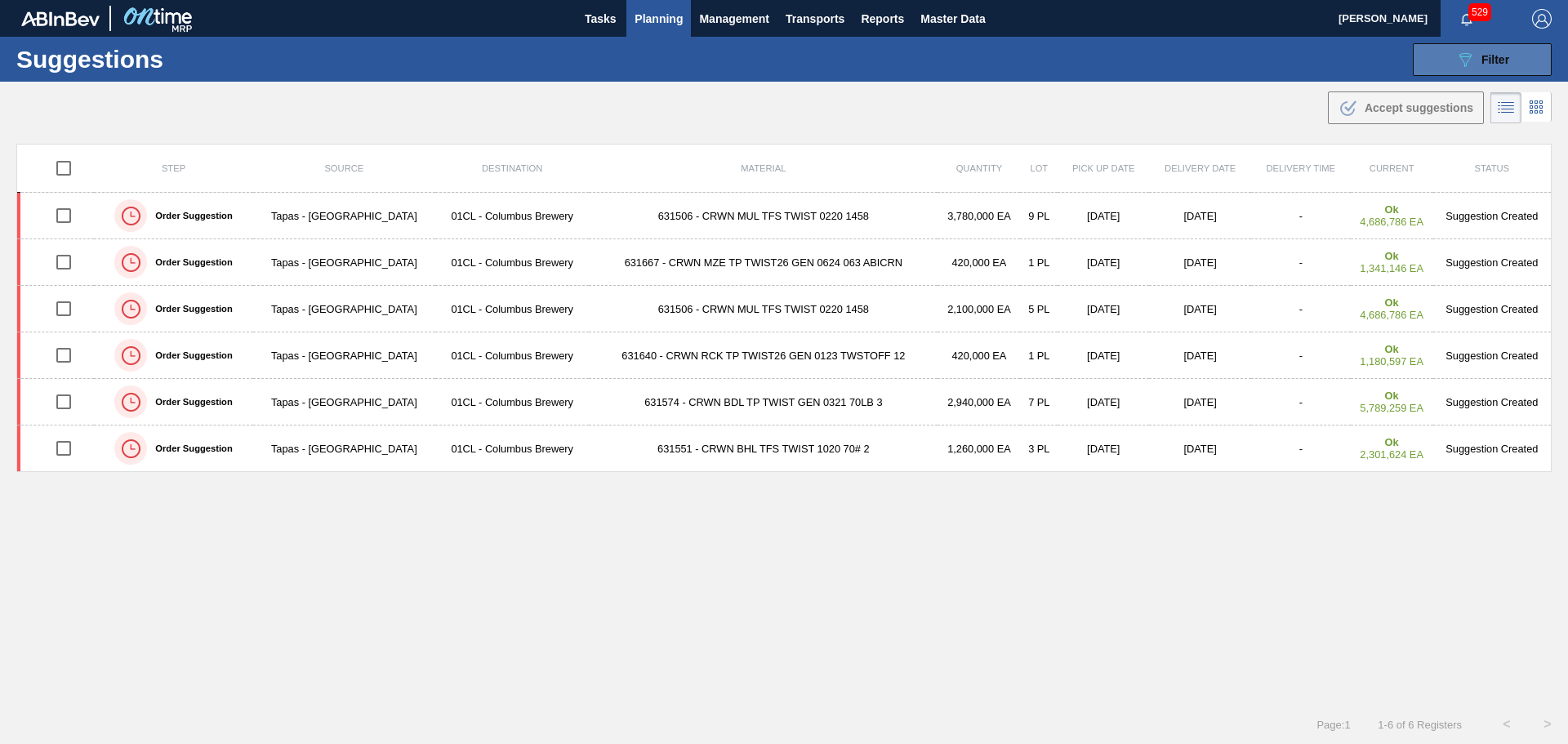
click at [1461, 52] on icon "089F7B8B-B2A5-4AFE-B5C0-19BA573D28AC" at bounding box center [1465, 60] width 20 height 20
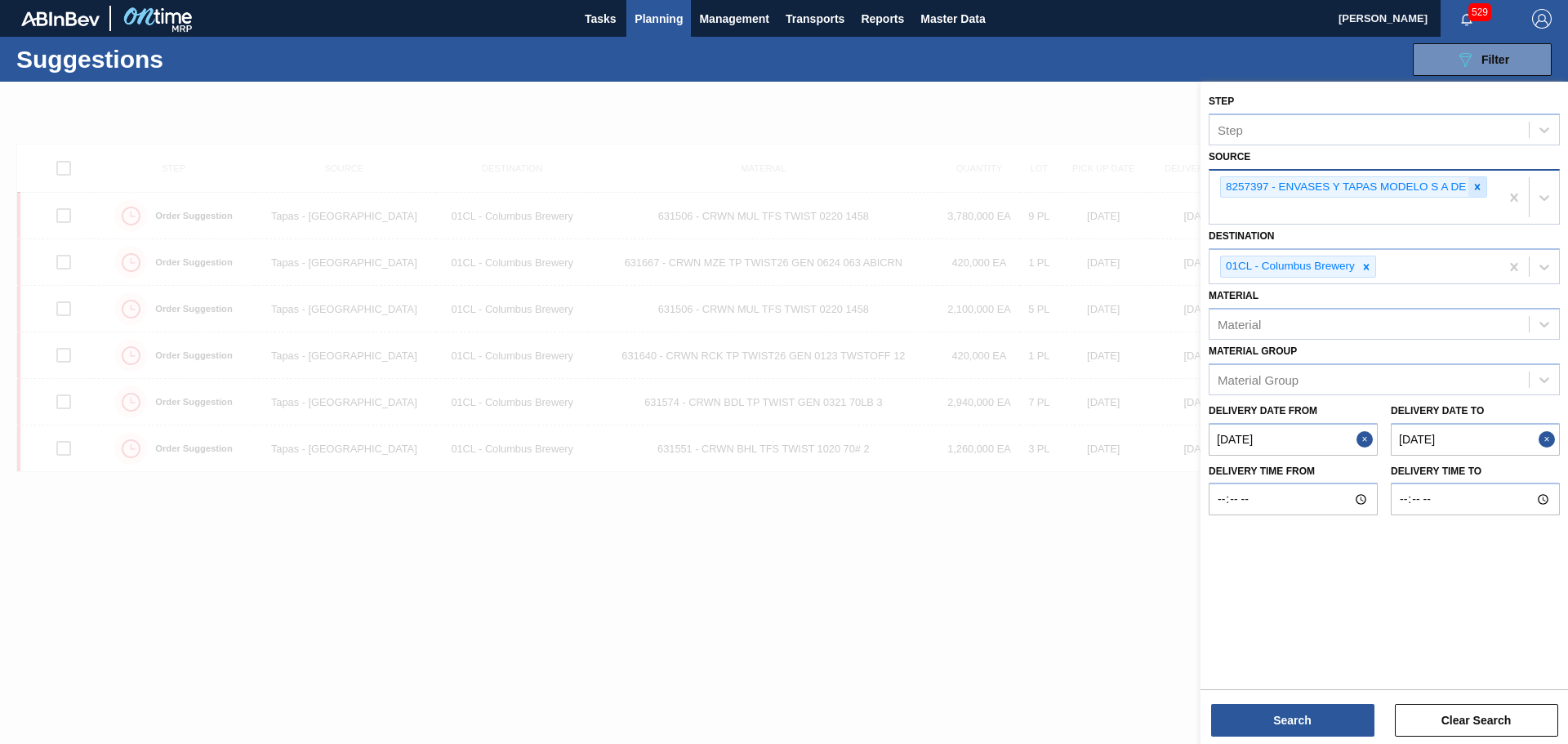
click at [1480, 189] on icon at bounding box center [1478, 186] width 6 height 6
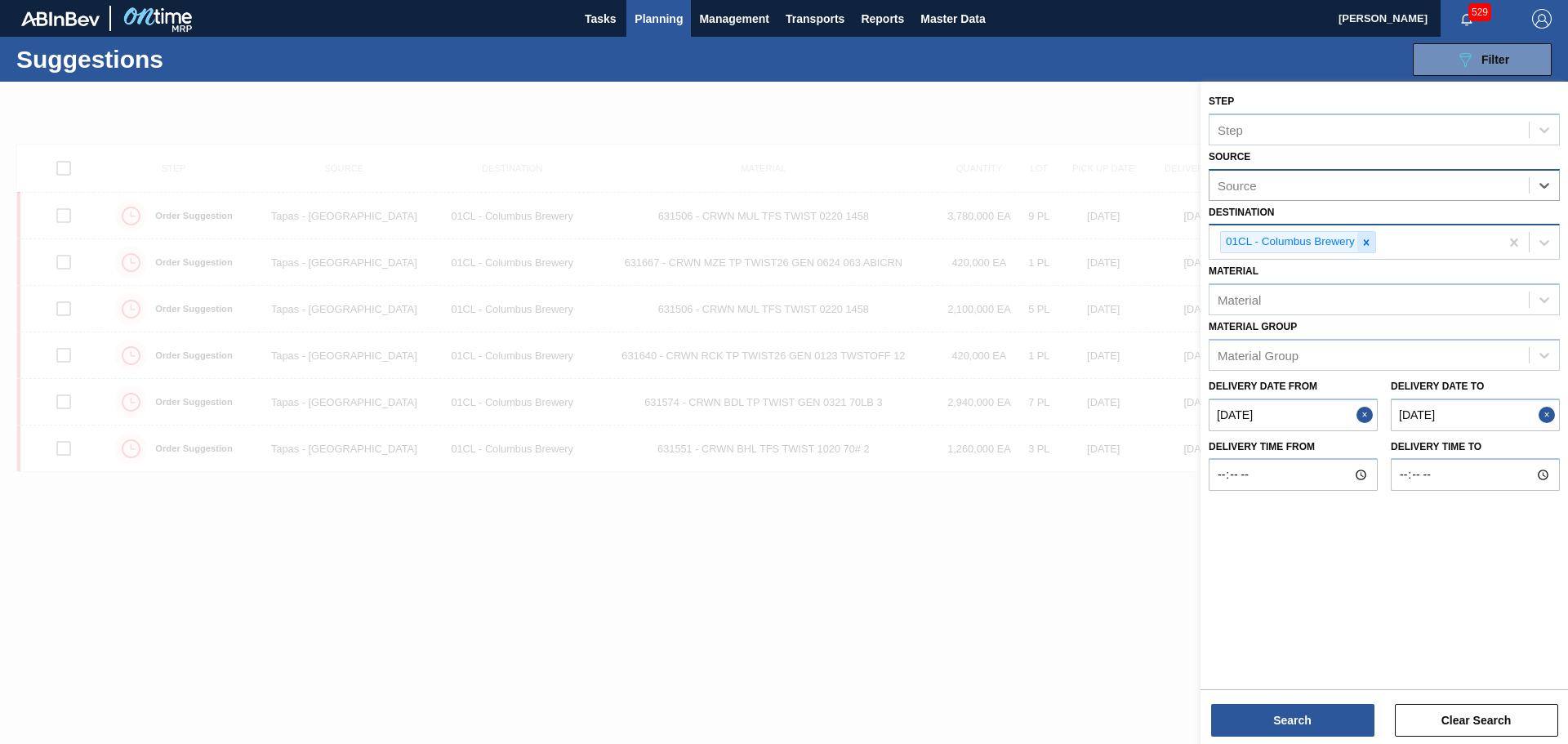
click at [1363, 240] on icon at bounding box center [1366, 242] width 11 height 11
click at [1364, 192] on div "Source" at bounding box center [1369, 184] width 320 height 23
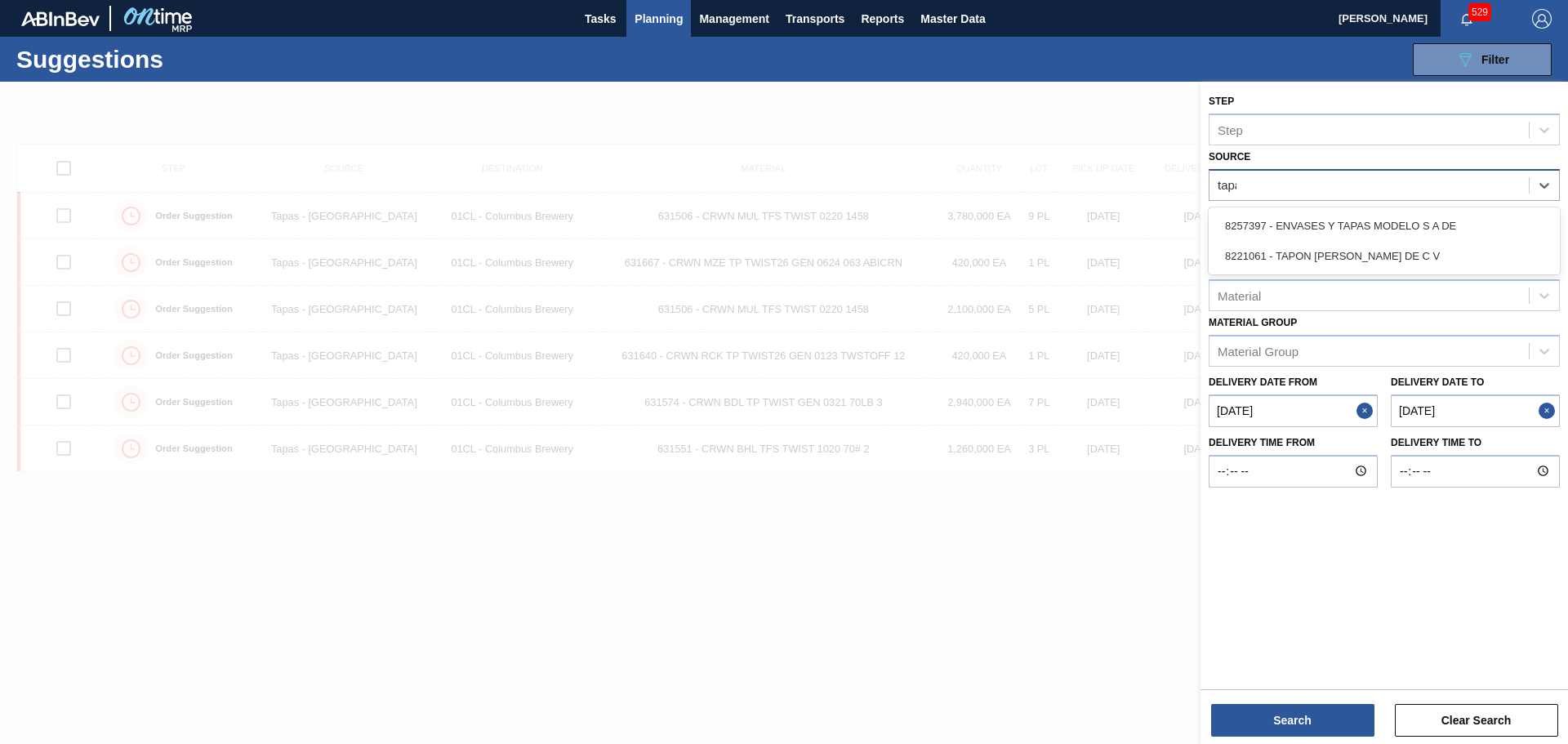
type input "tapas"
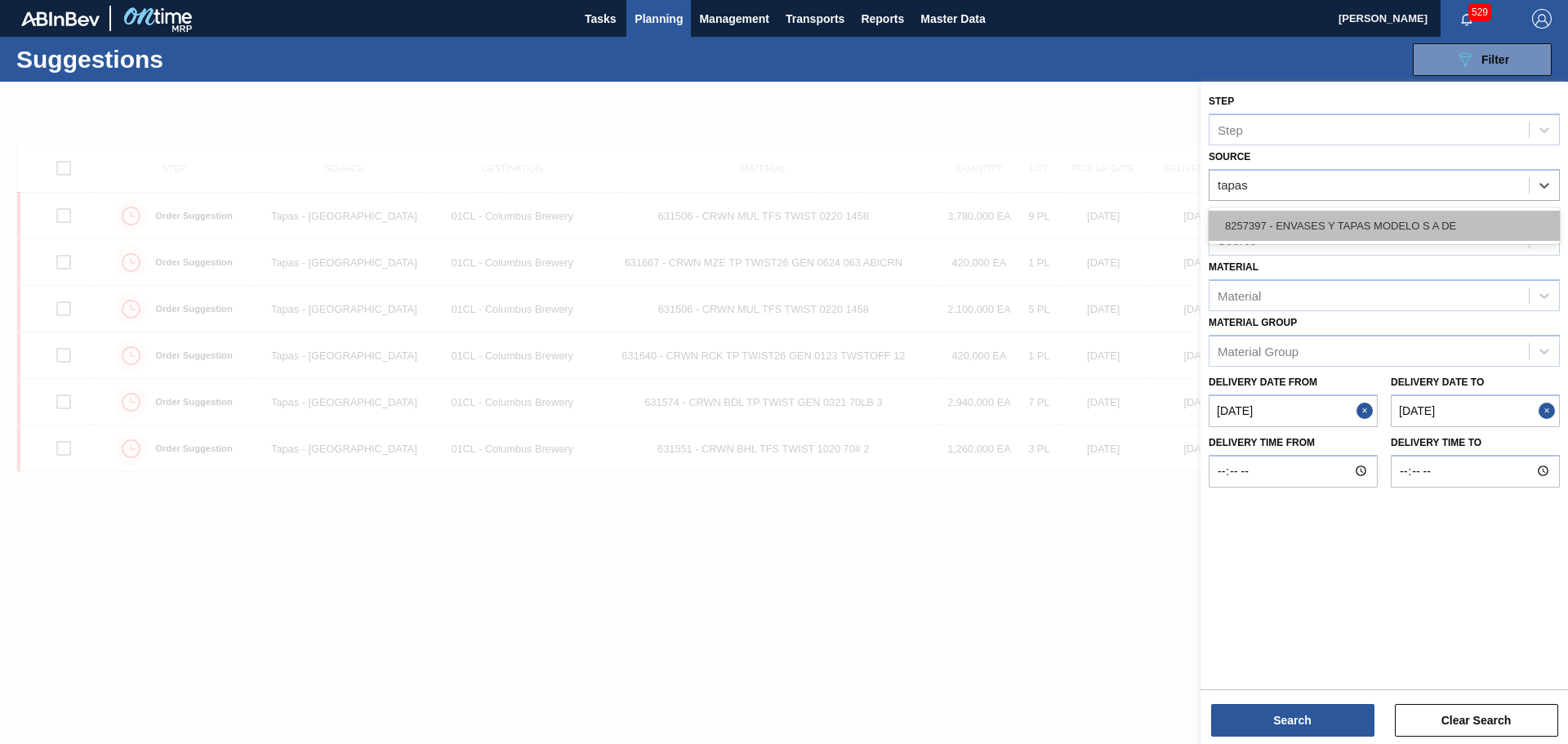
click at [1394, 234] on div "8257397 - ENVASES Y TAPAS MODELO S A DE" at bounding box center [1383, 225] width 351 height 30
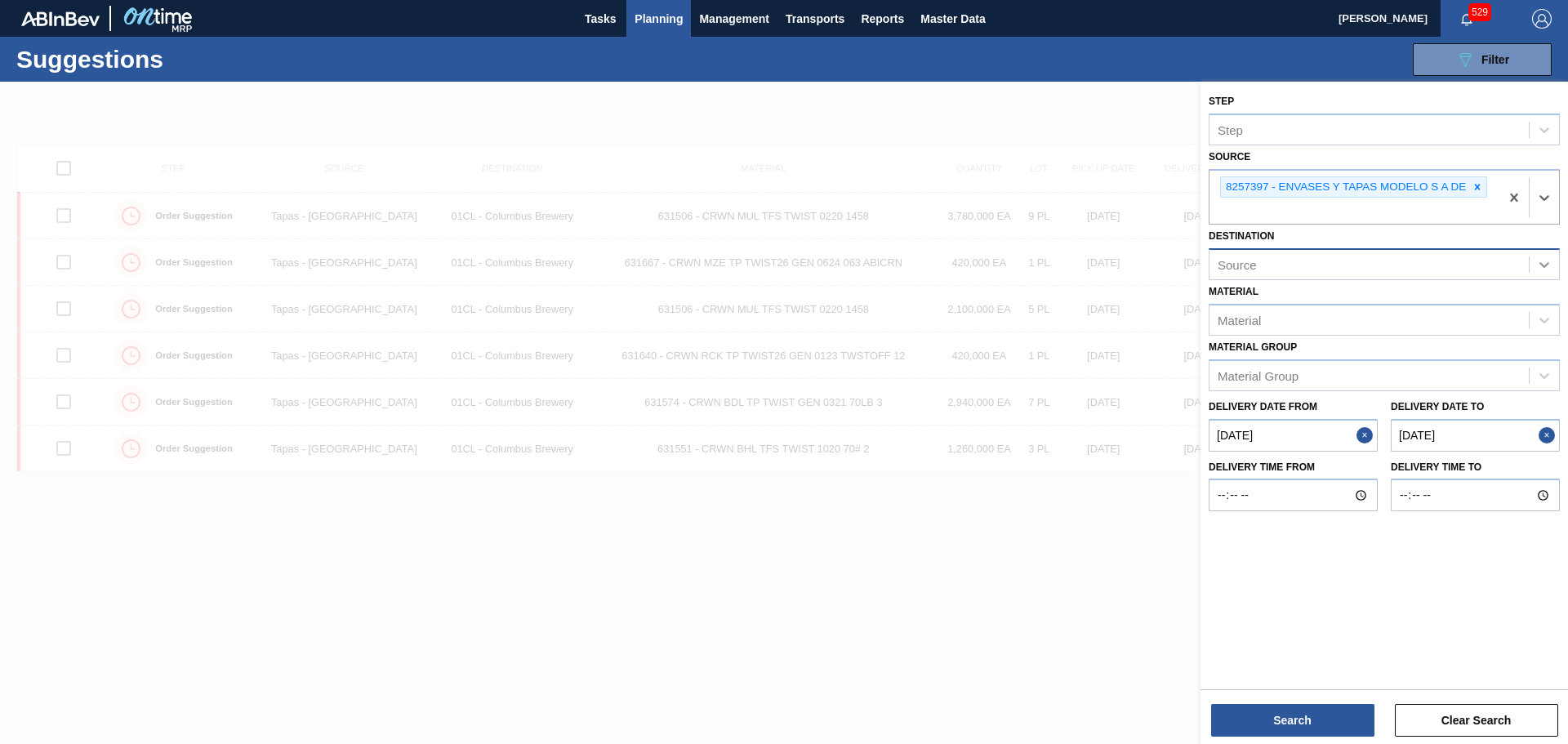
click at [1543, 264] on icon at bounding box center [1544, 265] width 10 height 6
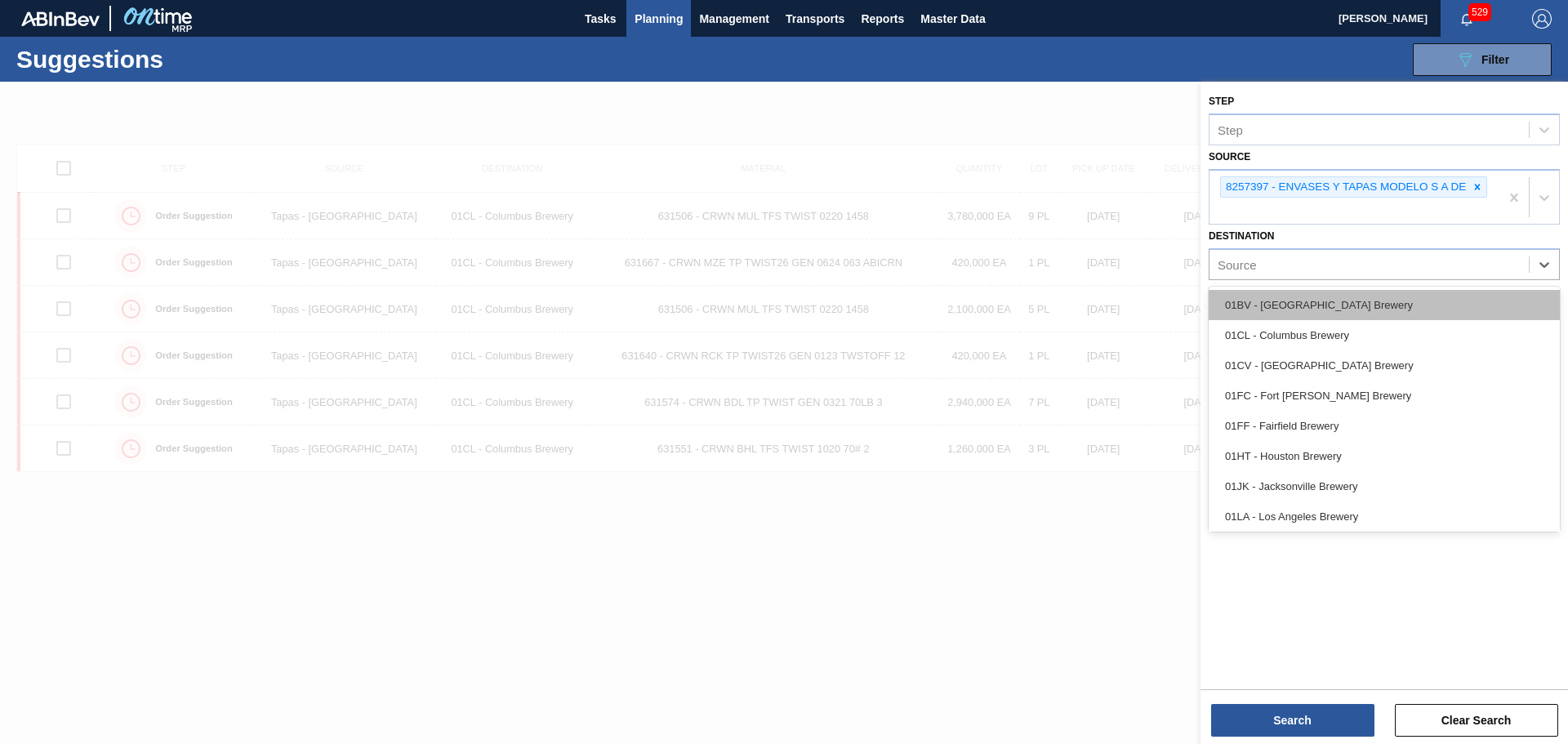
click at [1363, 305] on div "01BV - [GEOGRAPHIC_DATA] Brewery" at bounding box center [1383, 305] width 351 height 30
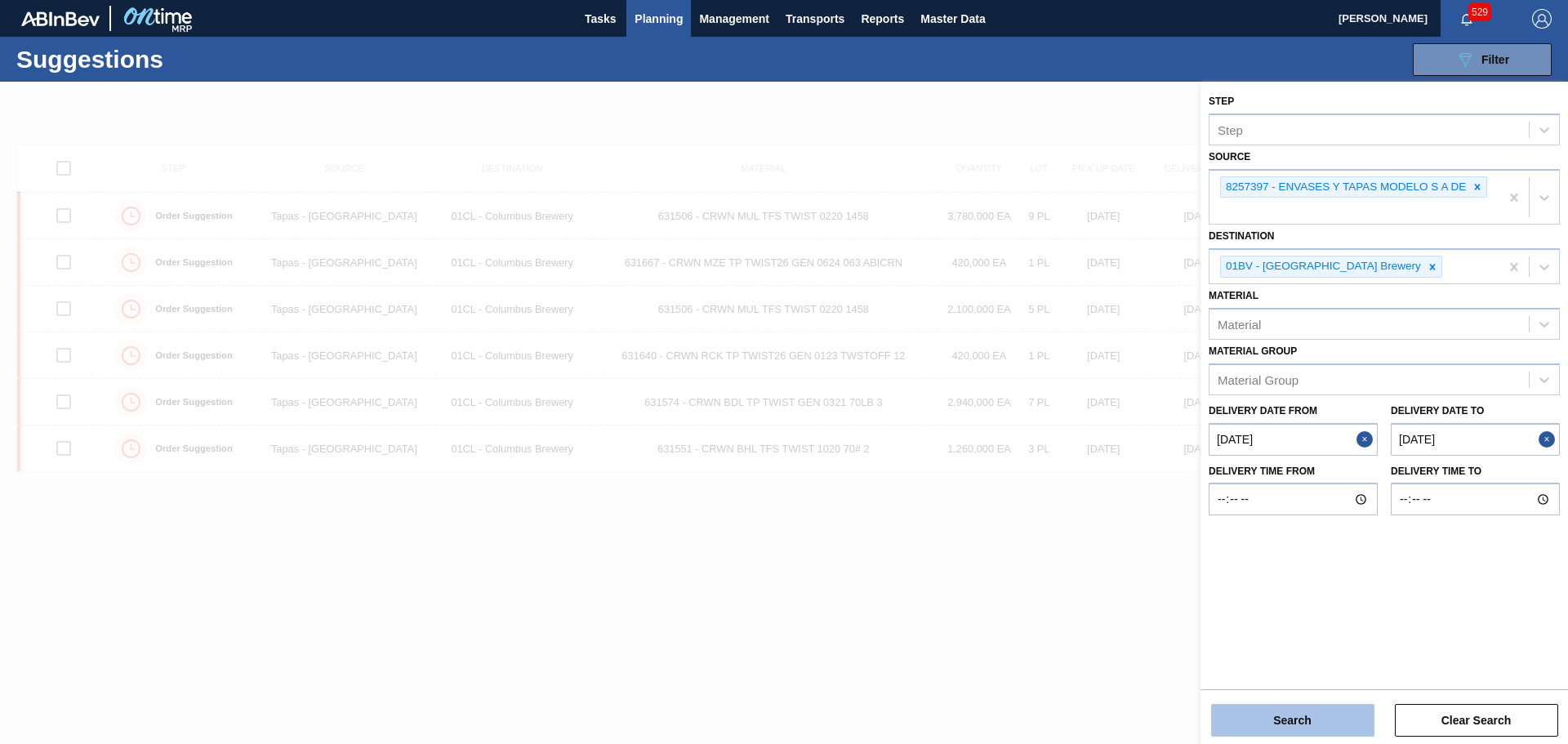
click at [1337, 724] on button "Search" at bounding box center [1293, 721] width 164 height 33
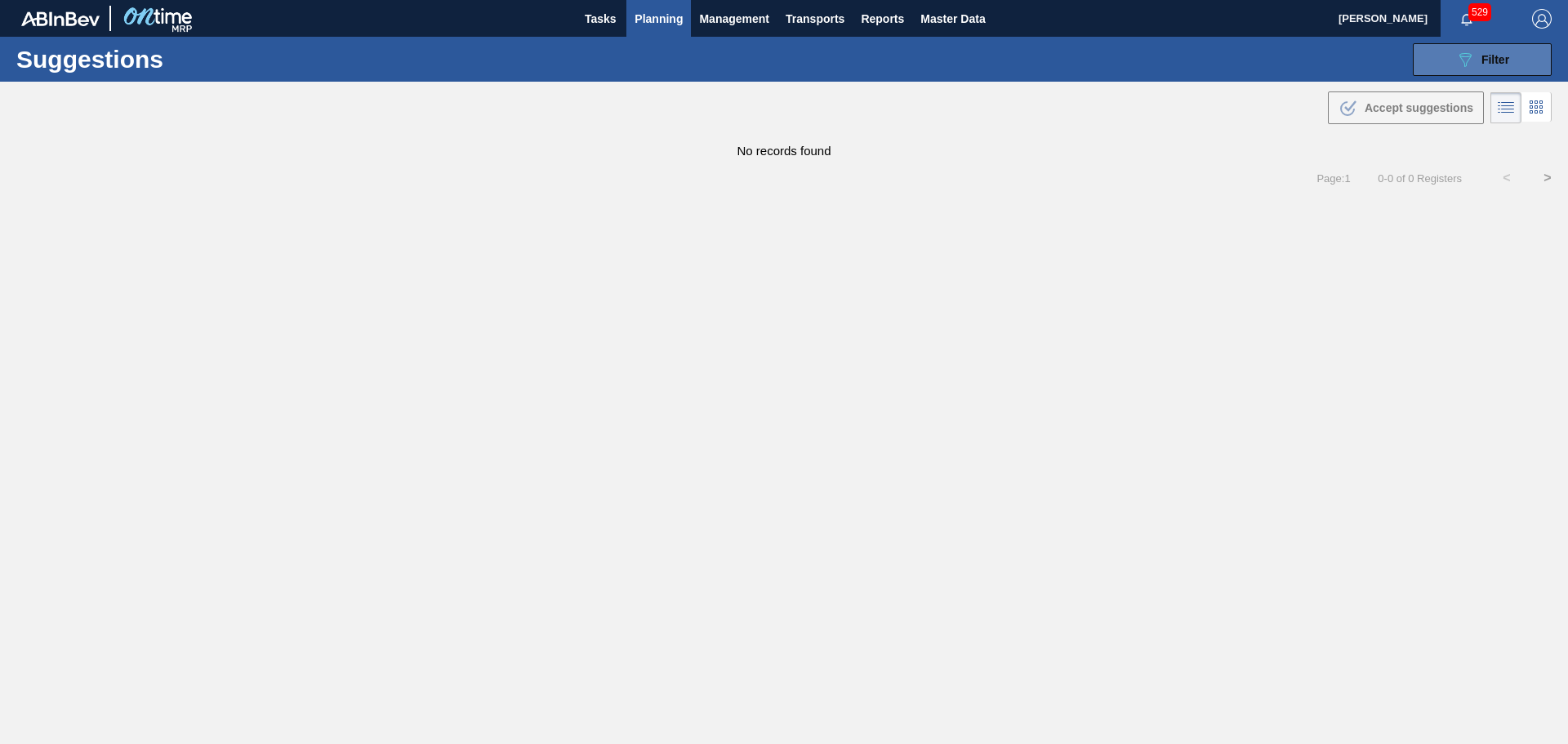
click at [1448, 65] on button "089F7B8B-B2A5-4AFE-B5C0-19BA573D28AC Filter" at bounding box center [1482, 60] width 139 height 33
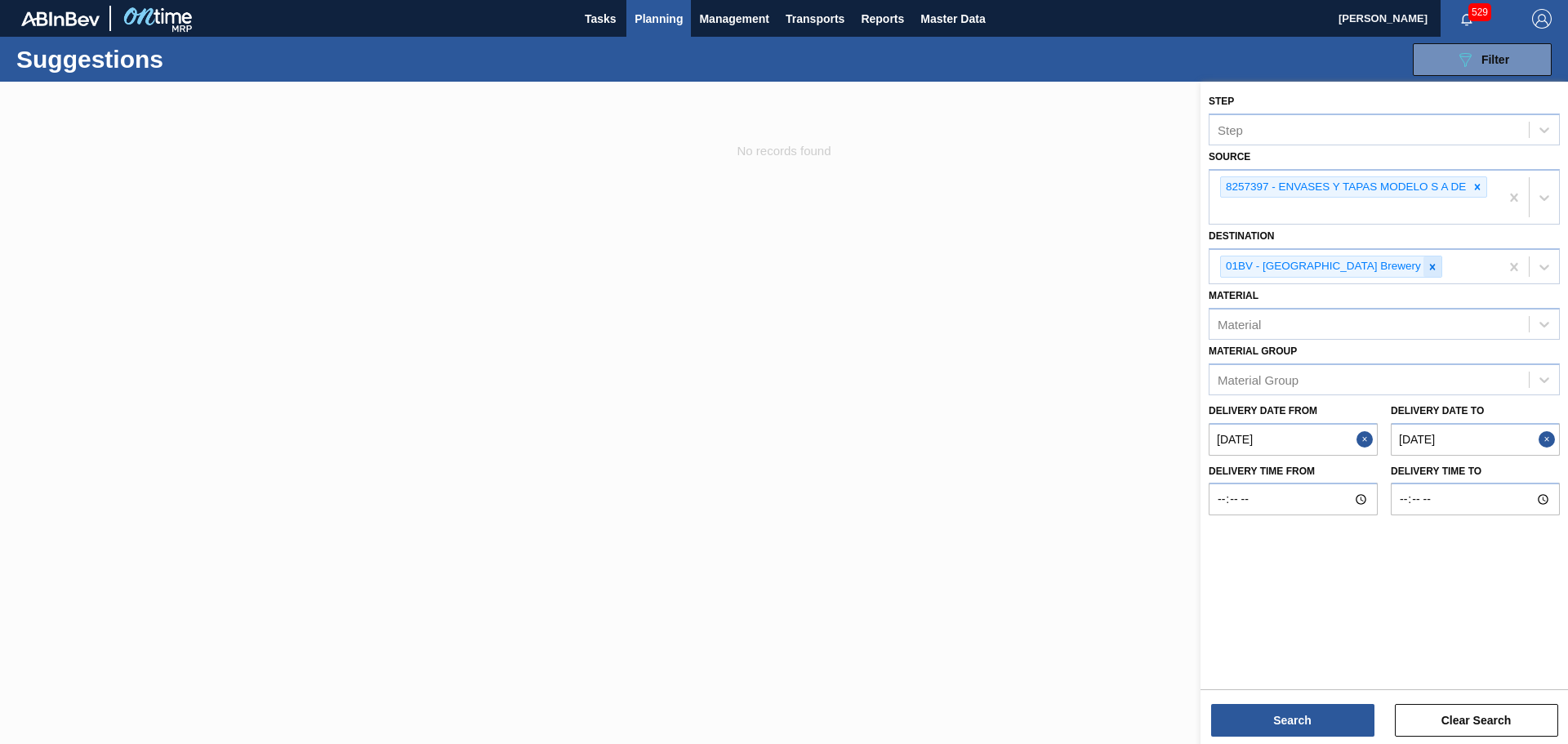
click at [1427, 271] on icon at bounding box center [1432, 267] width 11 height 11
click at [1535, 263] on div at bounding box center [1545, 265] width 29 height 29
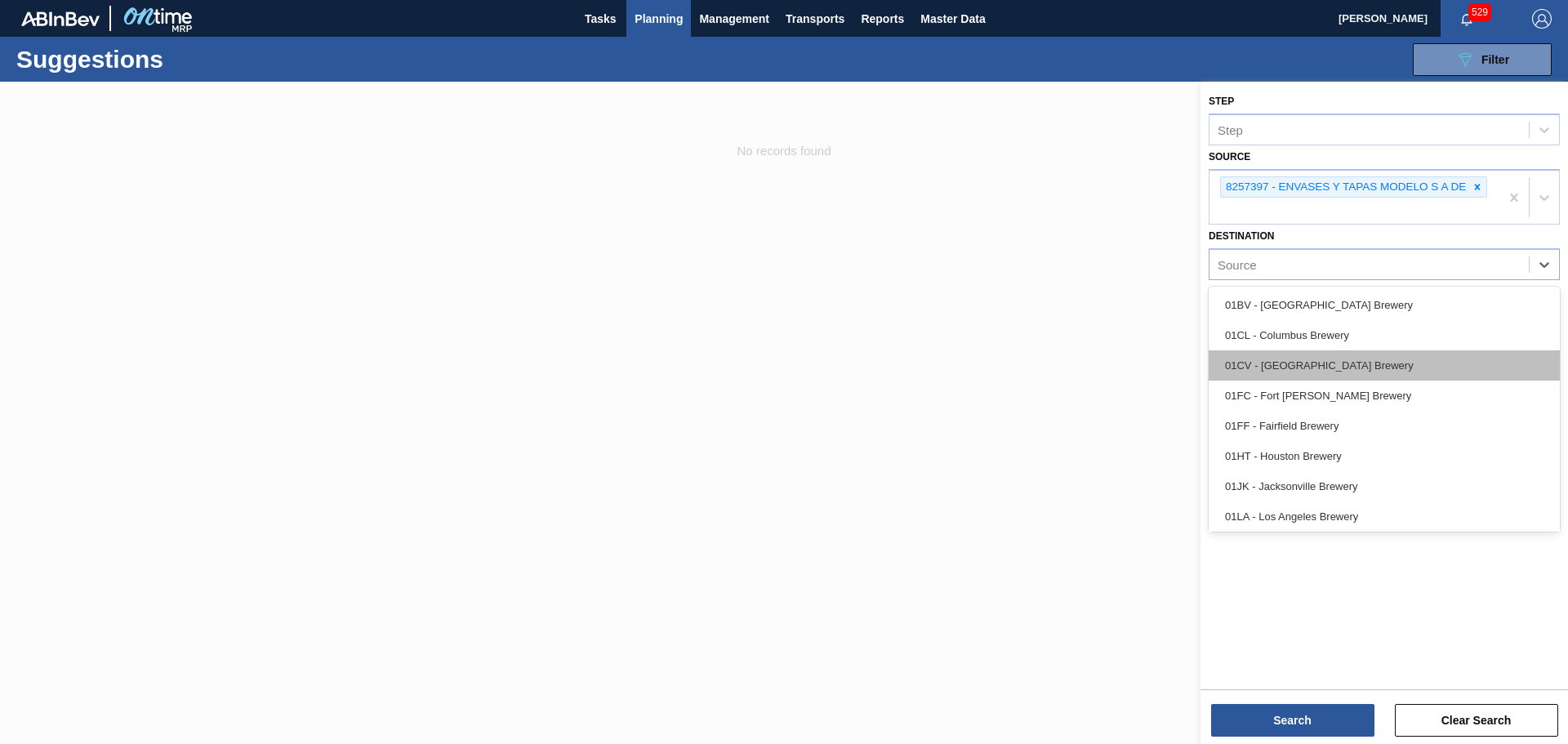
click at [1394, 360] on div "01CV - [GEOGRAPHIC_DATA] Brewery" at bounding box center [1383, 365] width 351 height 30
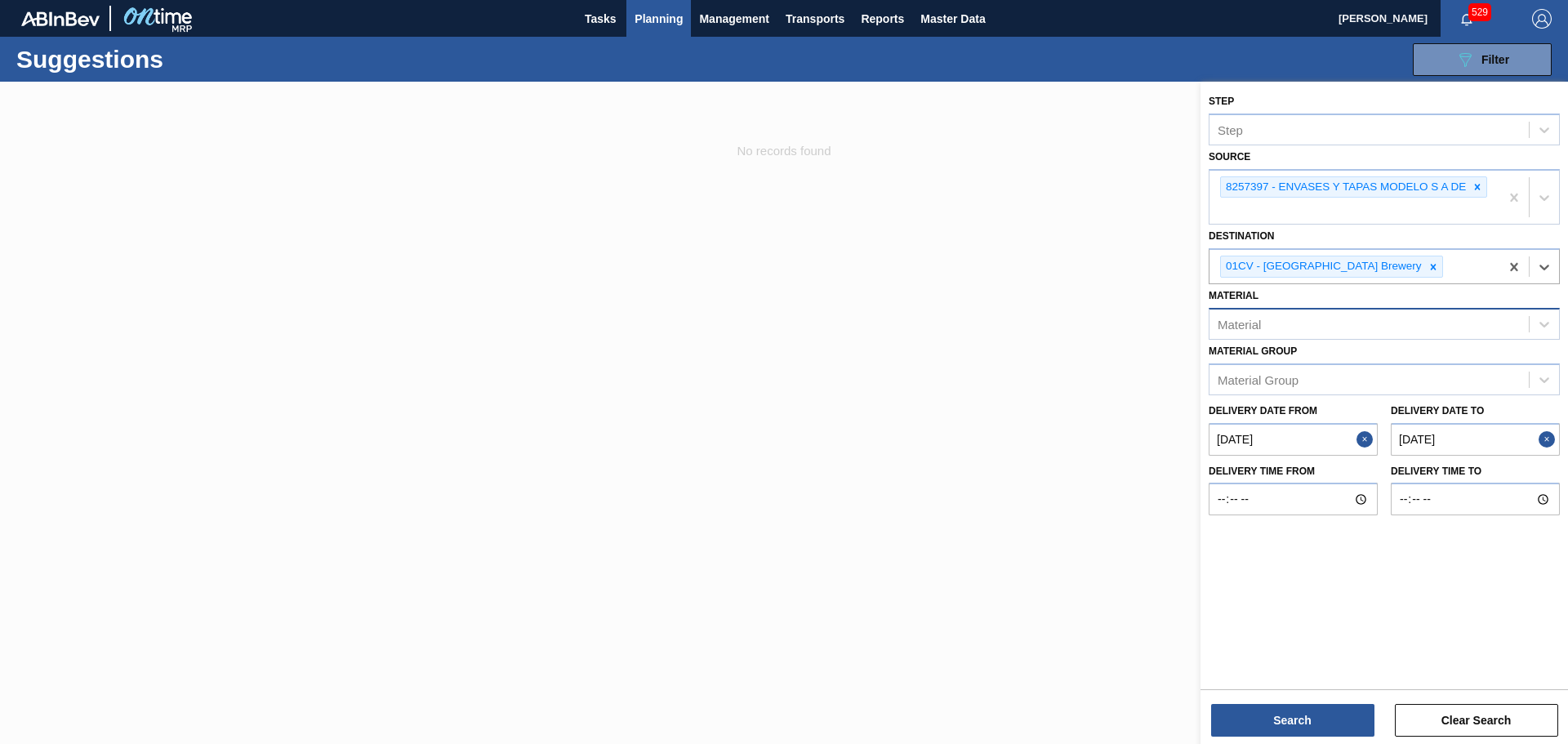
click at [1345, 325] on div "Material" at bounding box center [1369, 323] width 320 height 23
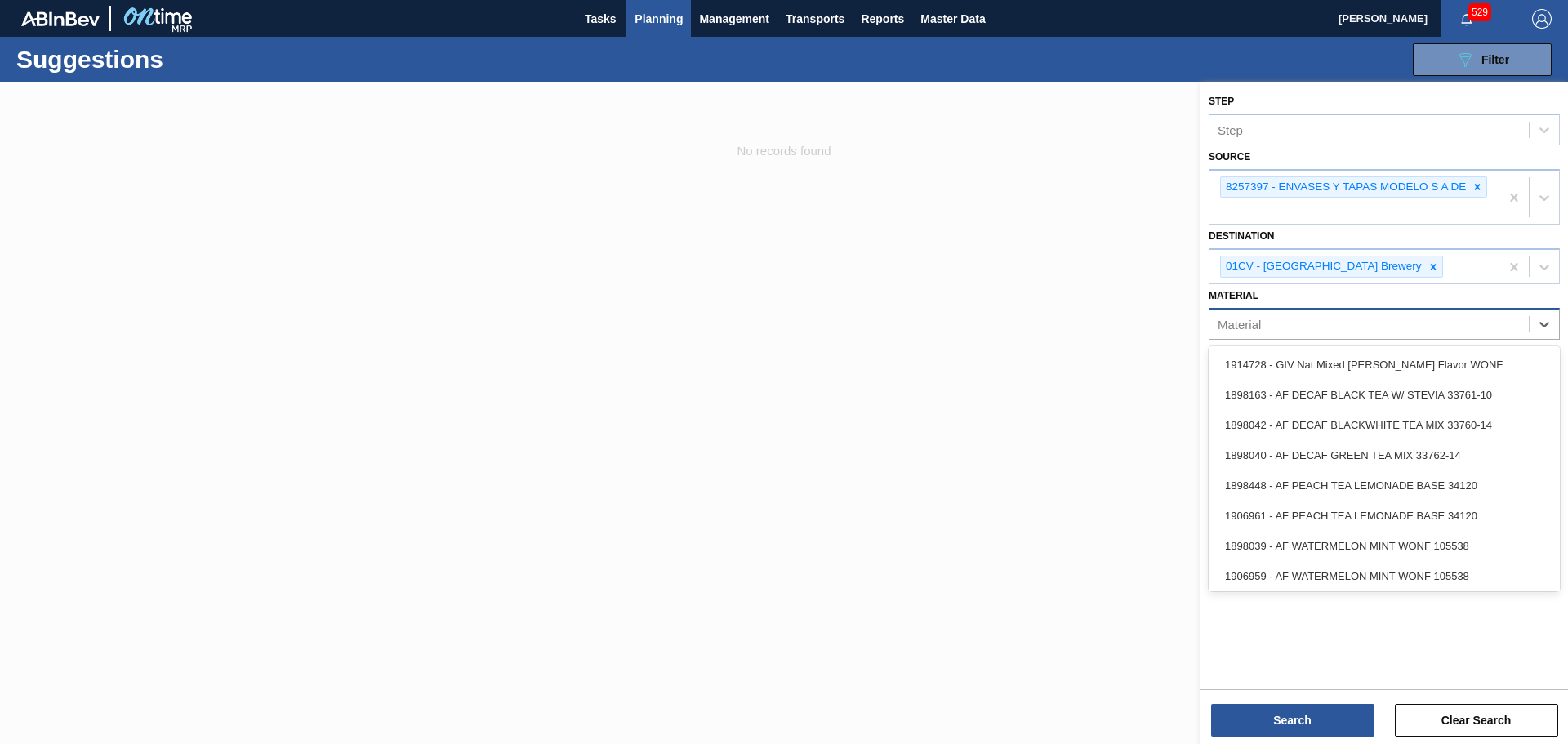
click at [1345, 325] on div "Material" at bounding box center [1369, 323] width 320 height 23
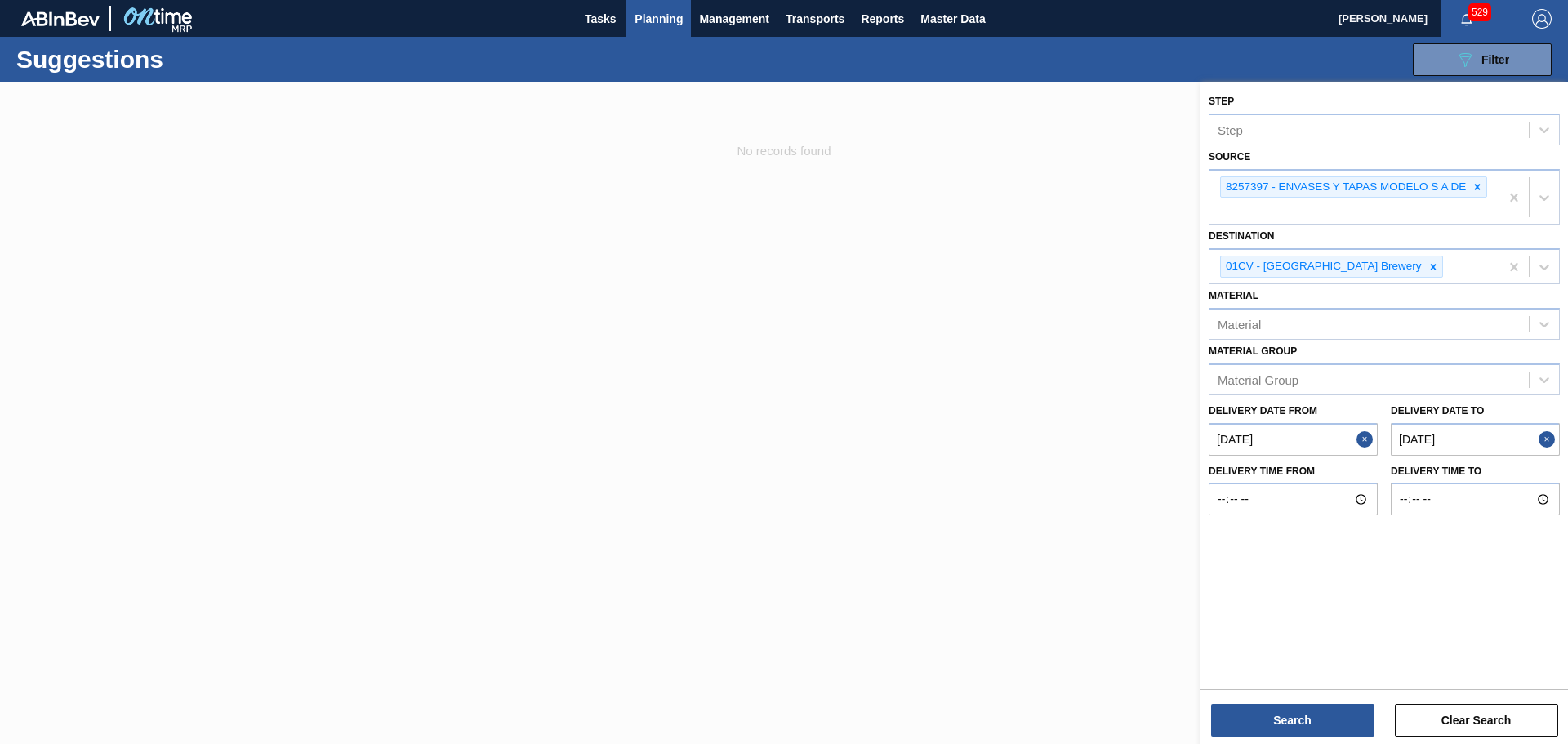
click at [1337, 362] on div "Material [PERSON_NAME] Group" at bounding box center [1383, 367] width 351 height 55
click at [1334, 378] on div "Material Group" at bounding box center [1369, 378] width 320 height 23
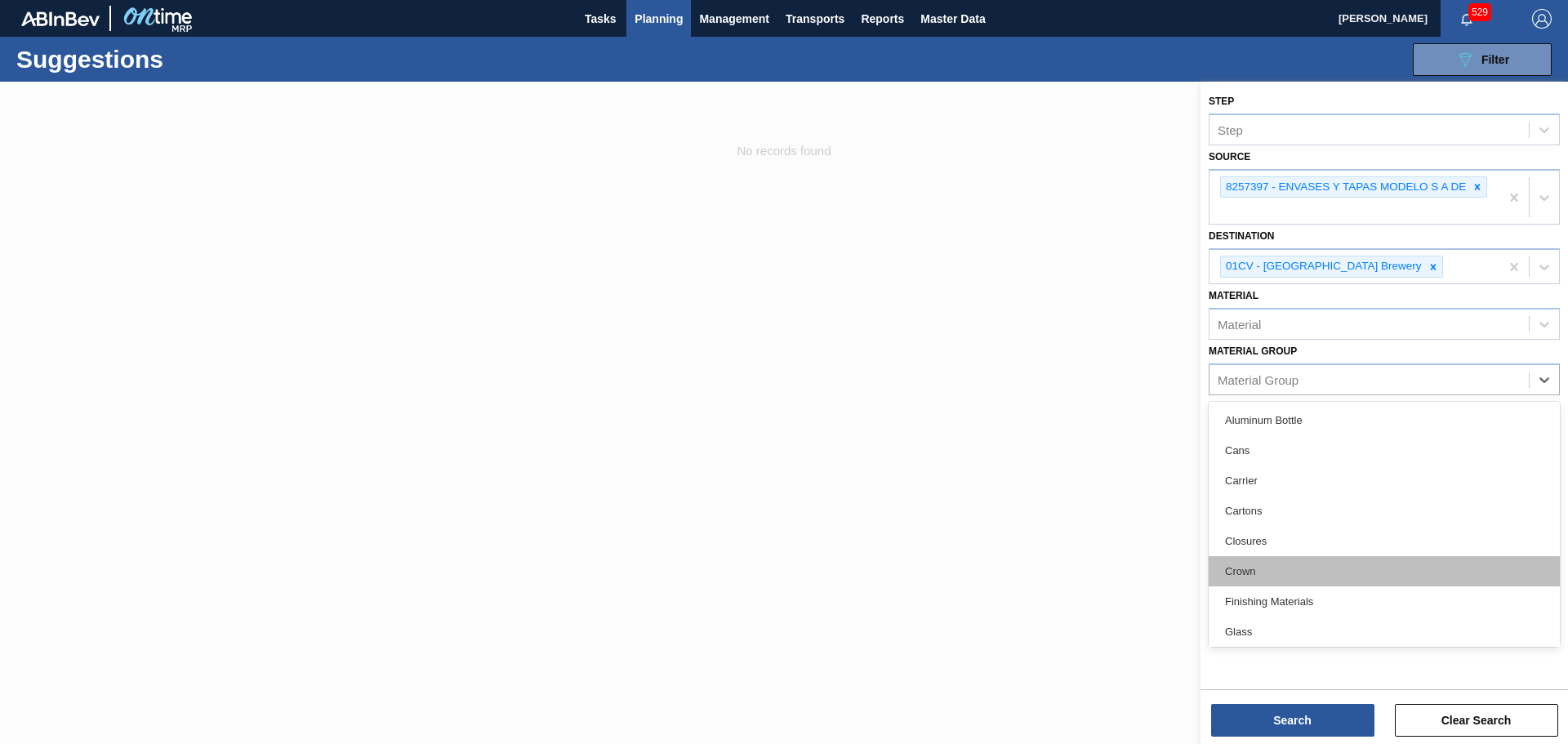
click at [1286, 564] on div "Crown" at bounding box center [1383, 571] width 351 height 30
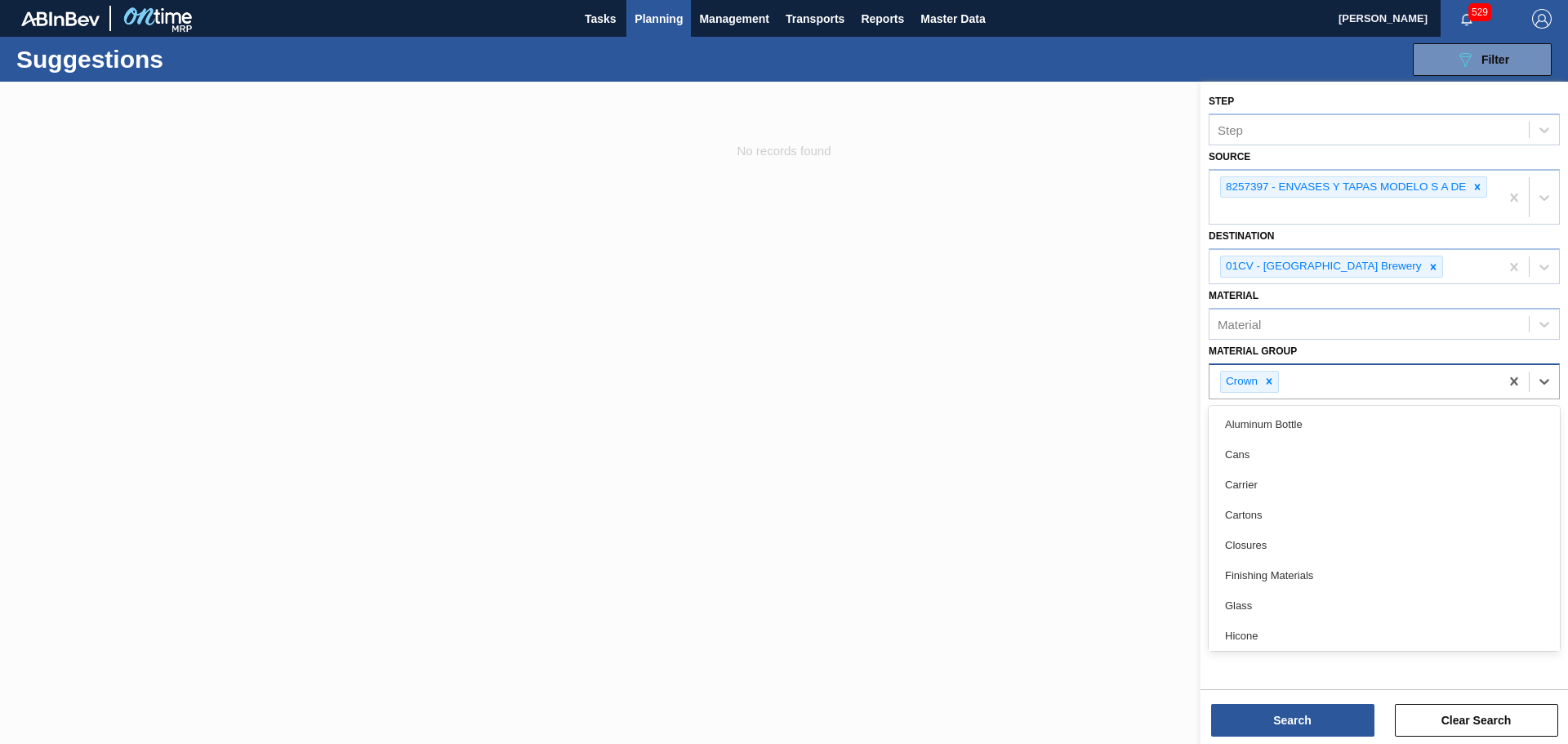
click at [1430, 378] on div "Crown" at bounding box center [1354, 381] width 290 height 34
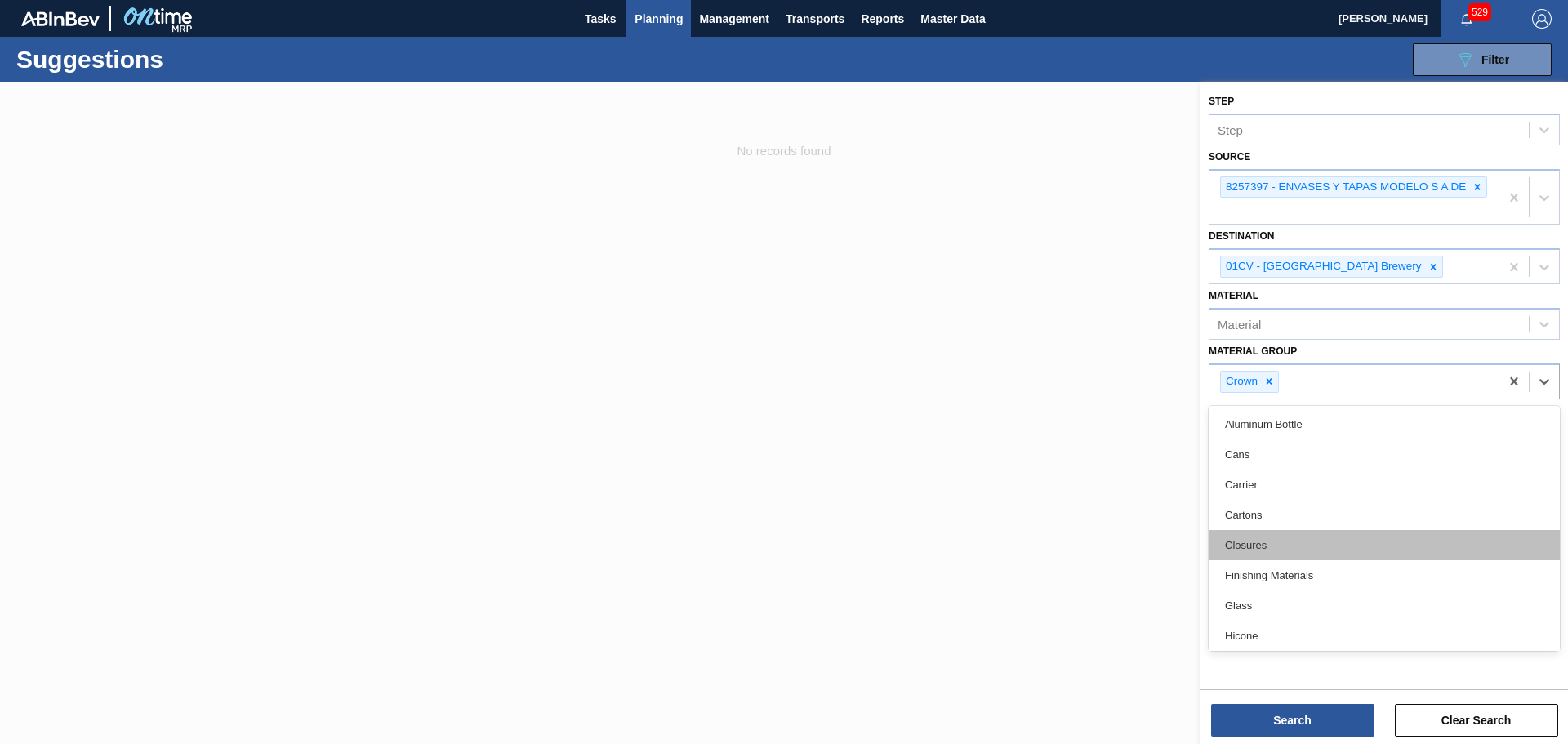
click at [1290, 546] on div "Closures" at bounding box center [1383, 545] width 351 height 30
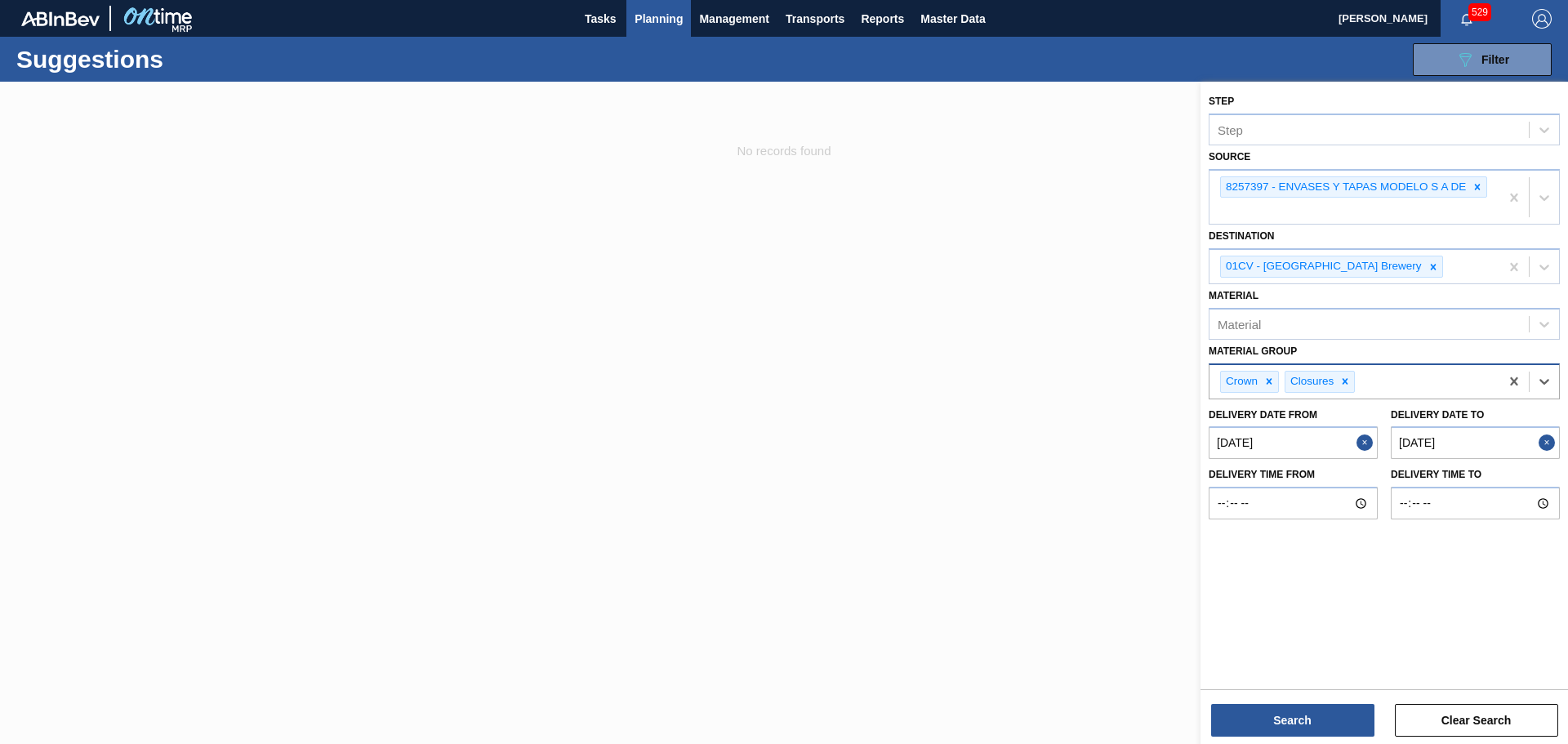
click at [1348, 381] on icon at bounding box center [1344, 381] width 11 height 11
click at [1302, 709] on button "Search" at bounding box center [1293, 721] width 164 height 33
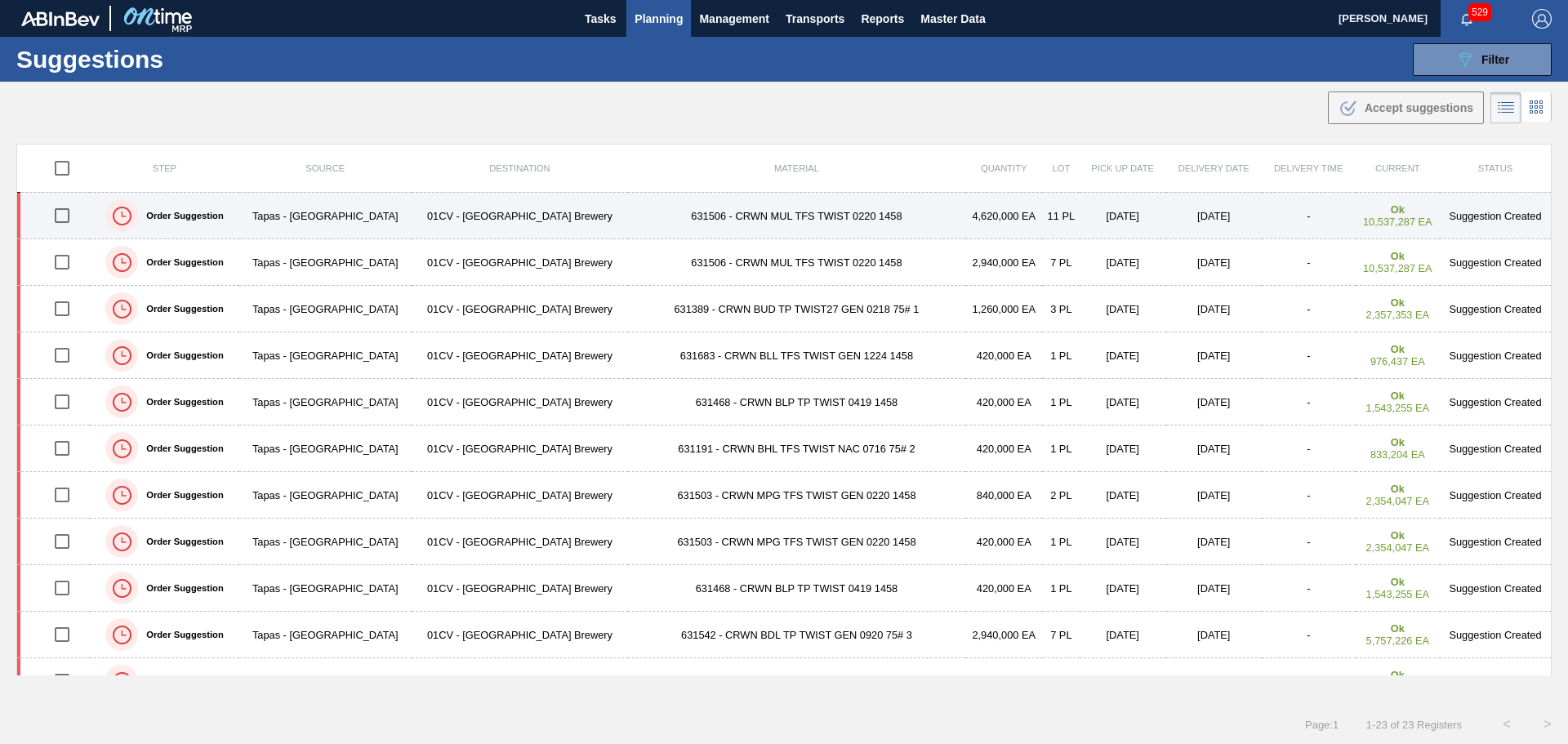
click at [765, 217] on td "631506 - CRWN MUL TFS TWIST 0220 1458" at bounding box center [796, 217] width 336 height 47
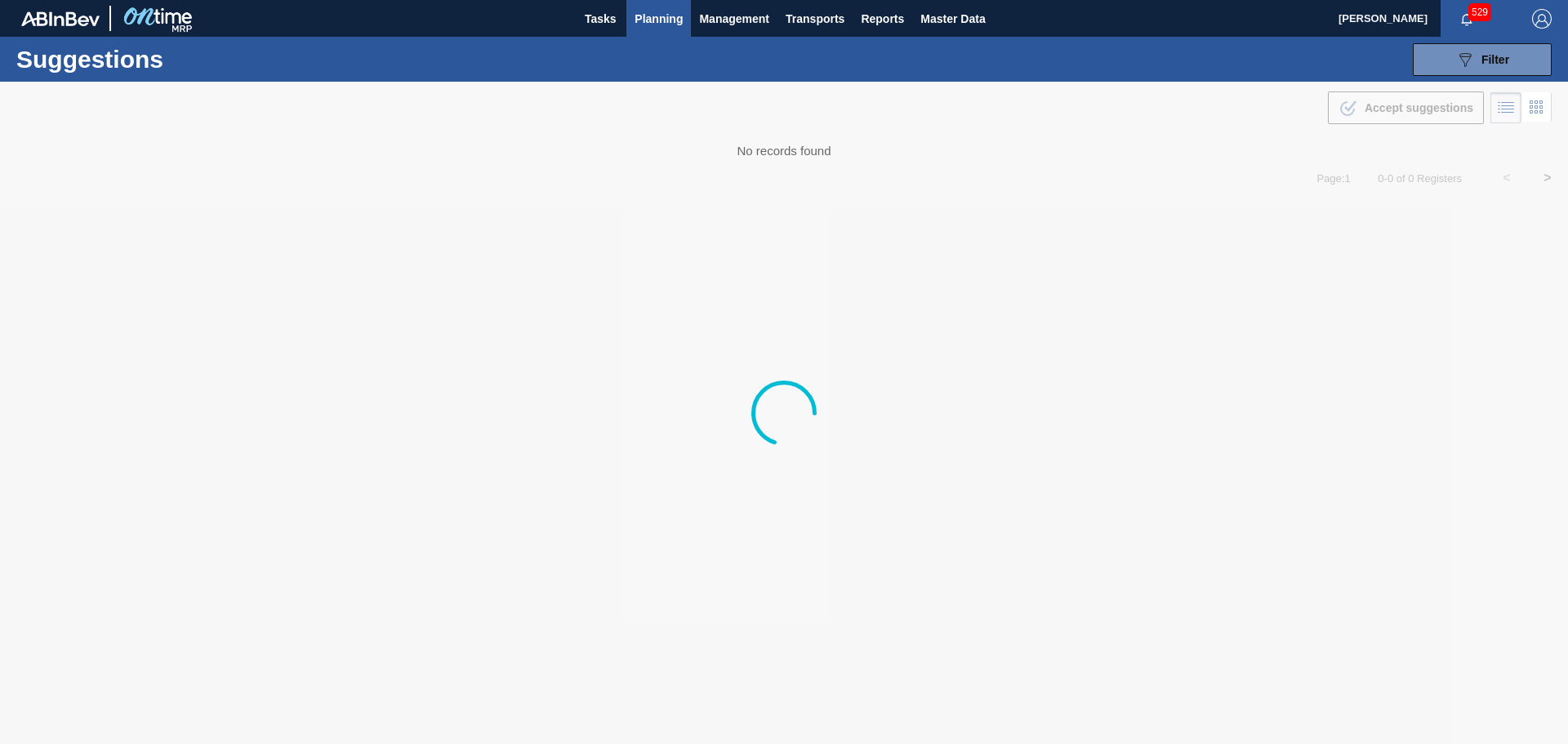
type from "[DATE]"
type to "[DATE]"
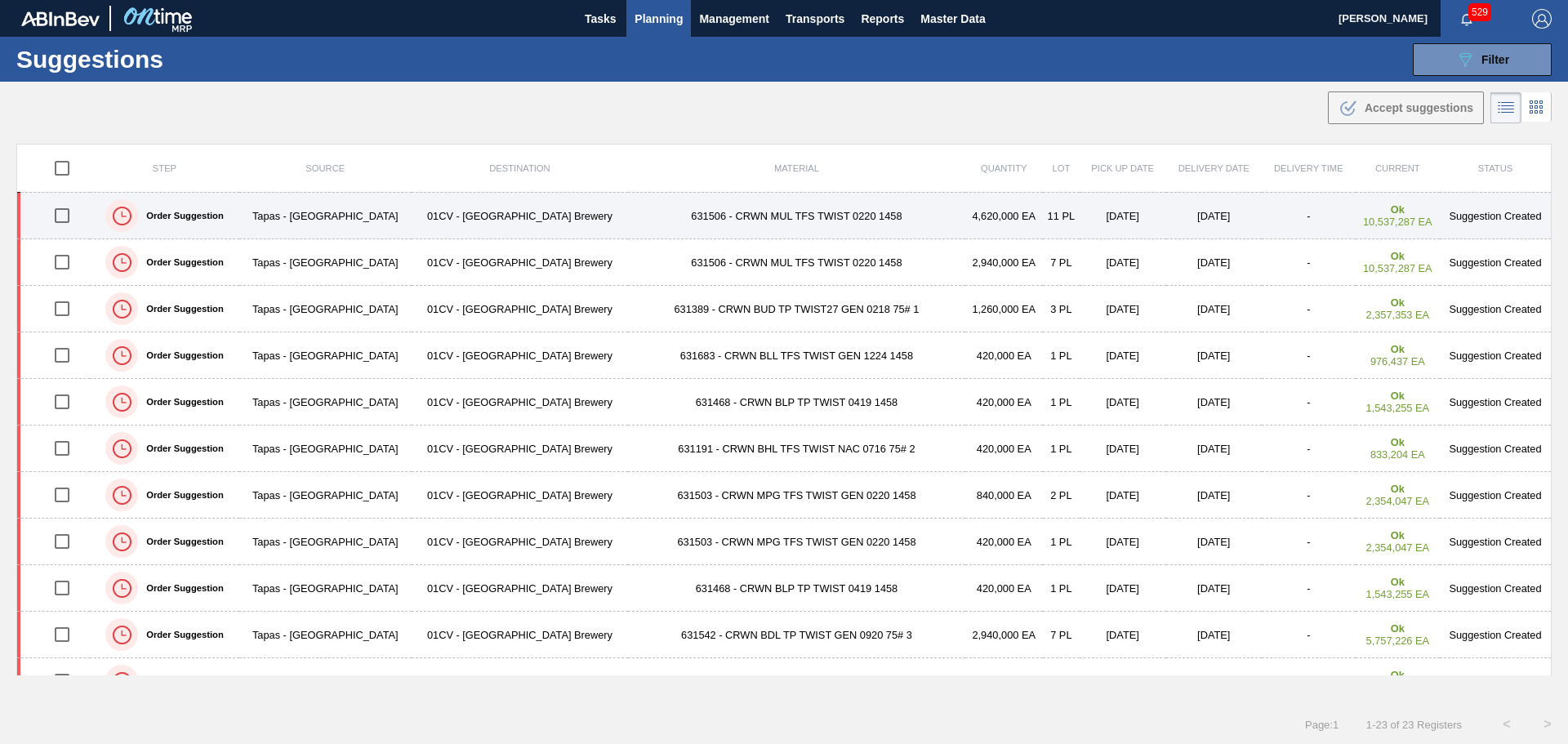
click at [67, 217] on input "checkbox" at bounding box center [62, 216] width 35 height 35
checkbox input "true"
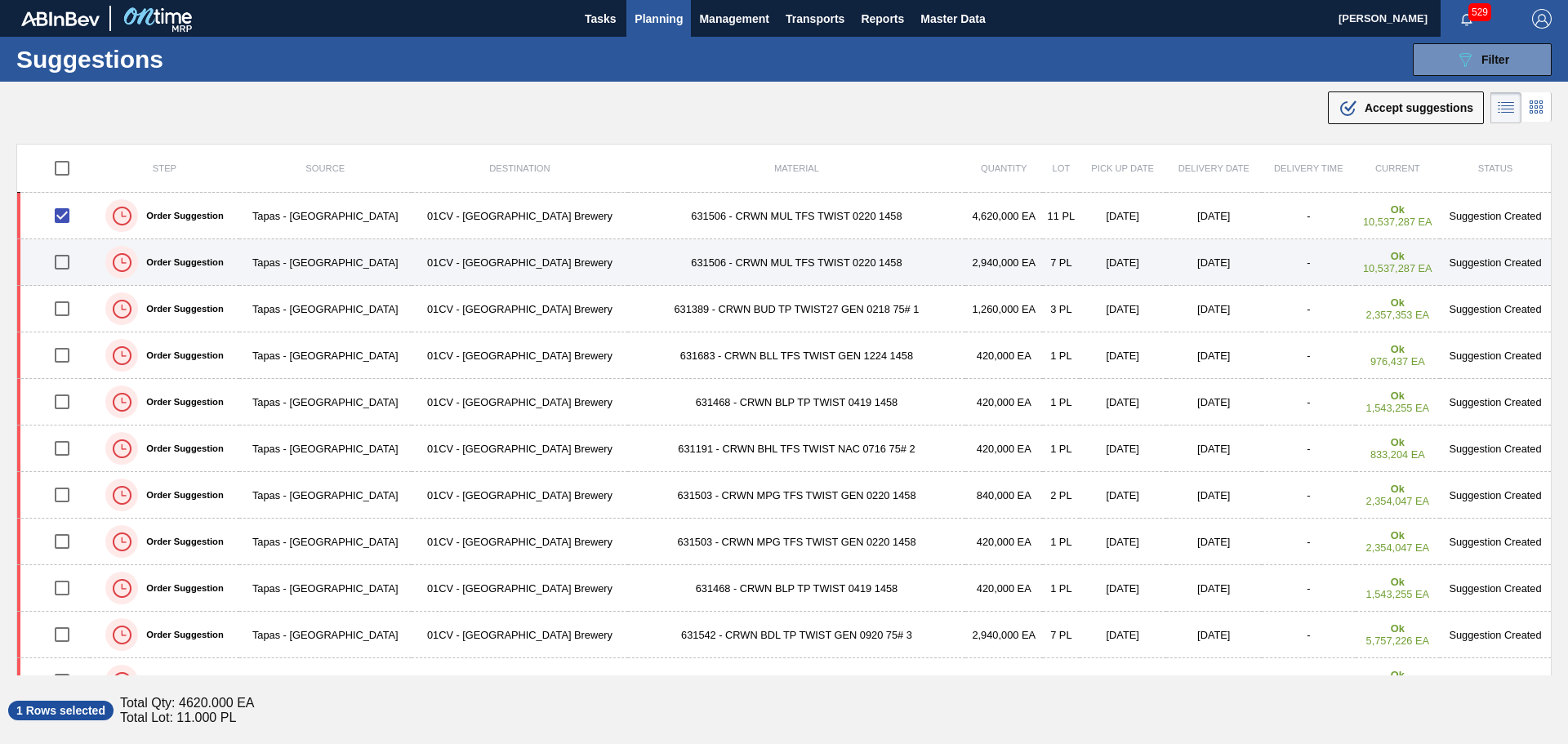
click at [65, 269] on input "checkbox" at bounding box center [62, 262] width 35 height 35
checkbox input "true"
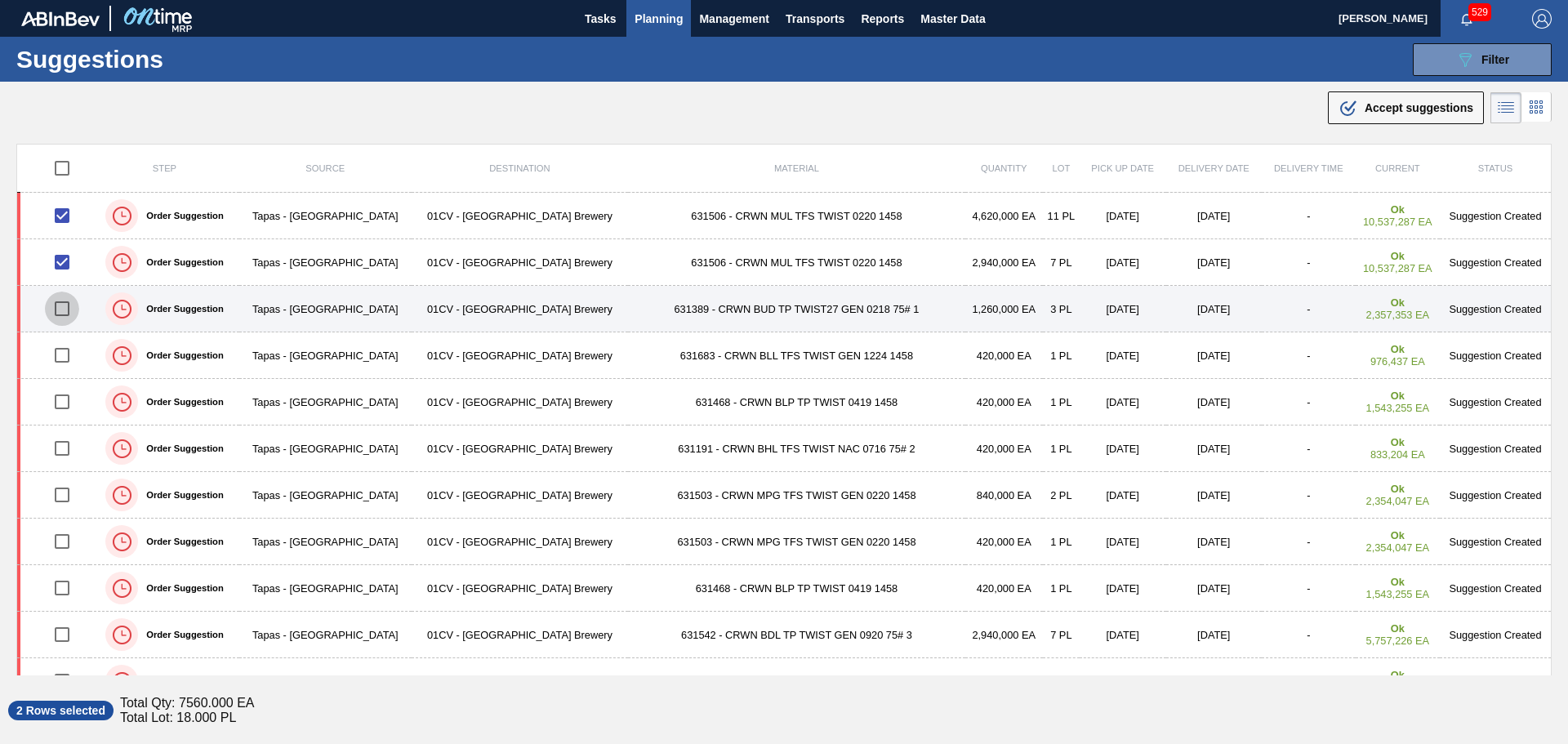
click at [67, 307] on input "checkbox" at bounding box center [62, 309] width 35 height 35
checkbox input "true"
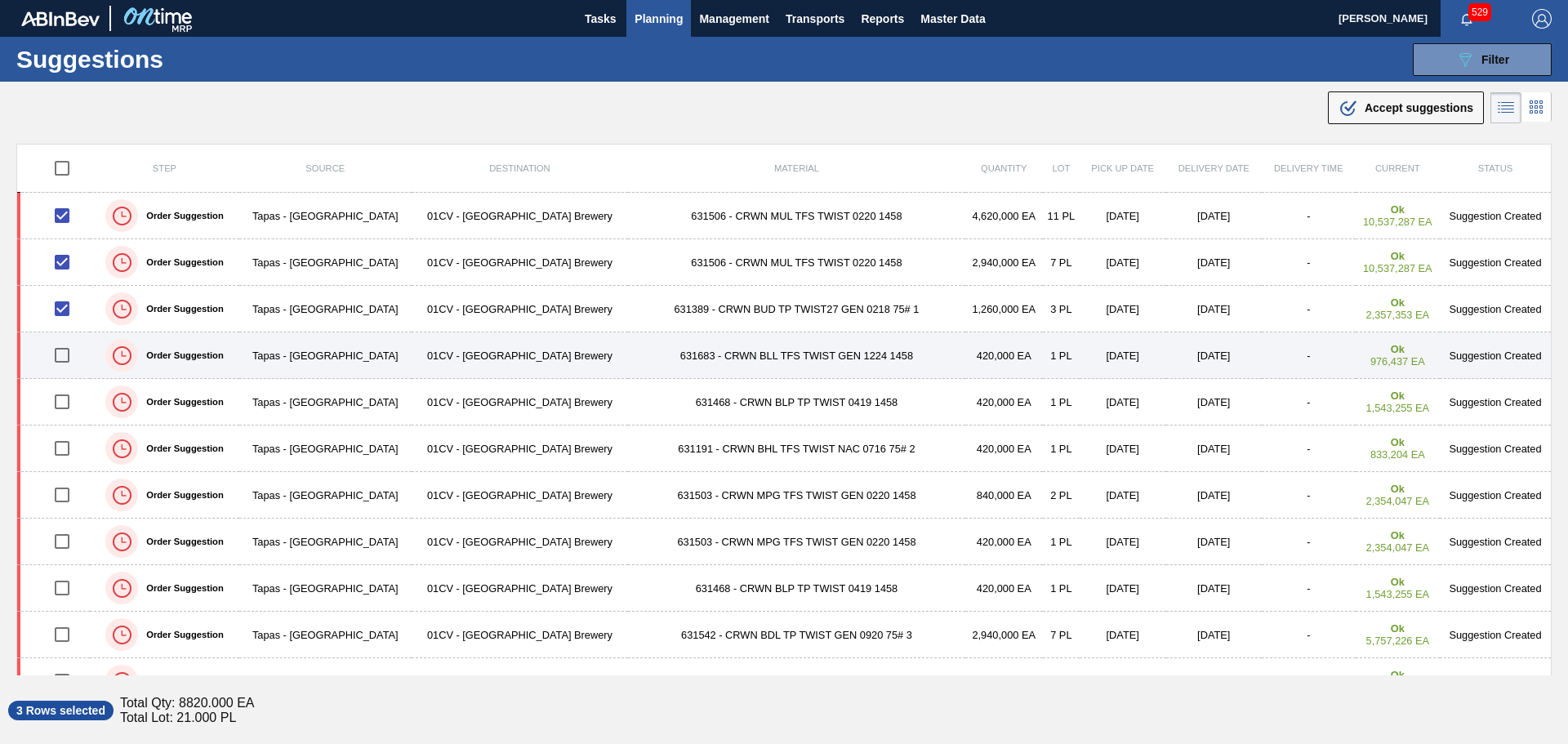
click at [69, 364] on input "checkbox" at bounding box center [62, 355] width 35 height 35
checkbox input "true"
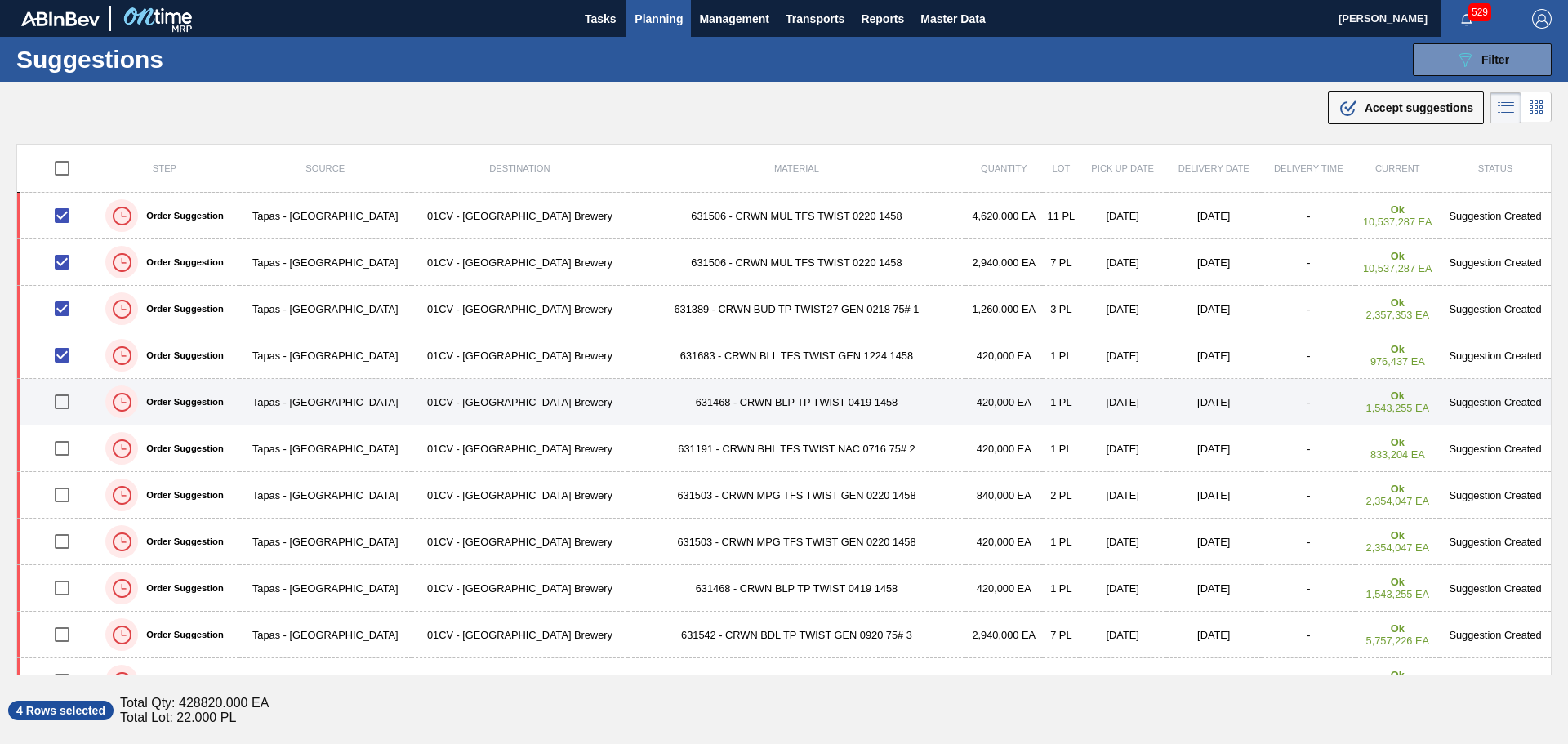
click at [775, 406] on td "631468 - CRWN BLP TP TWIST 0419 1458" at bounding box center [796, 402] width 336 height 47
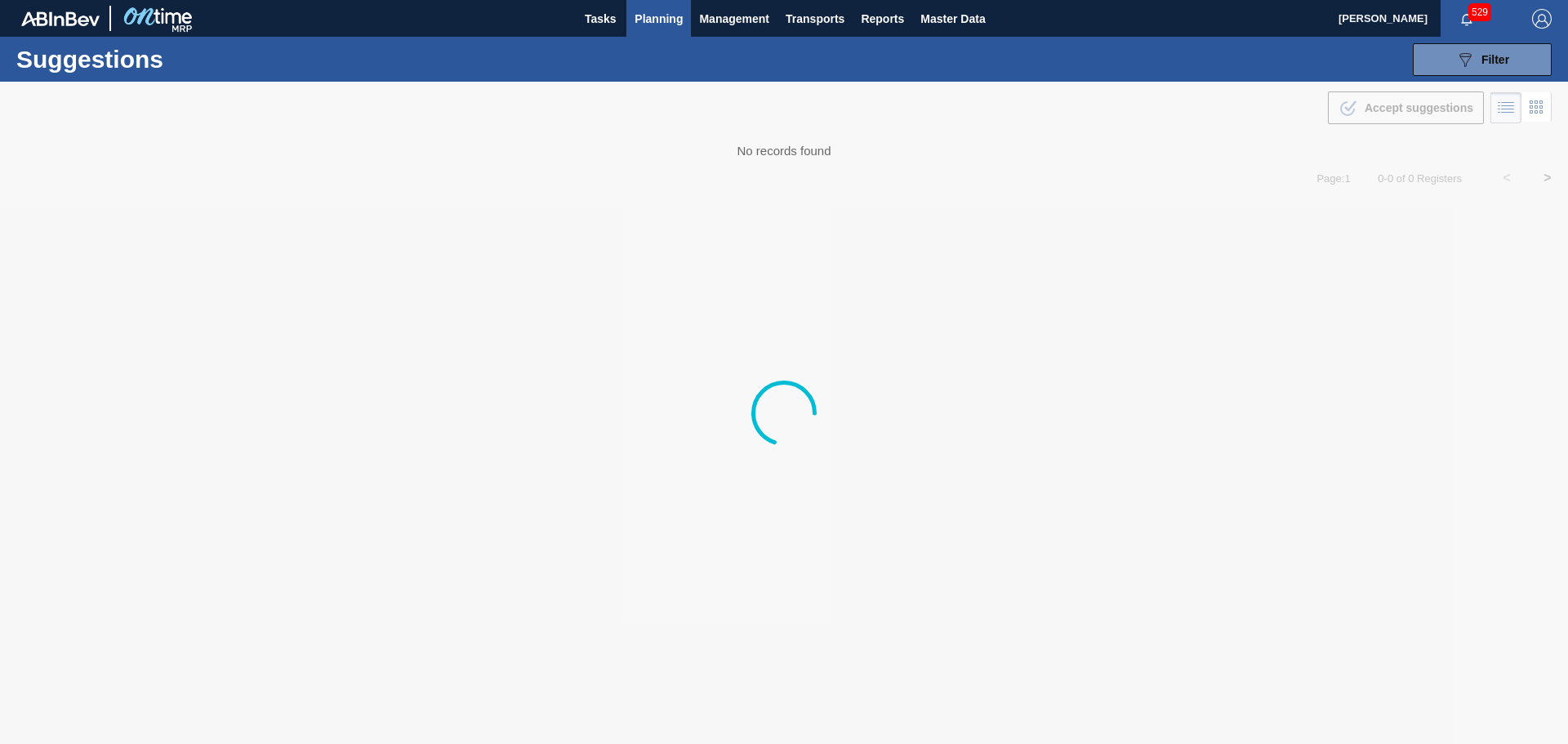
type from "[DATE]"
type to "[DATE]"
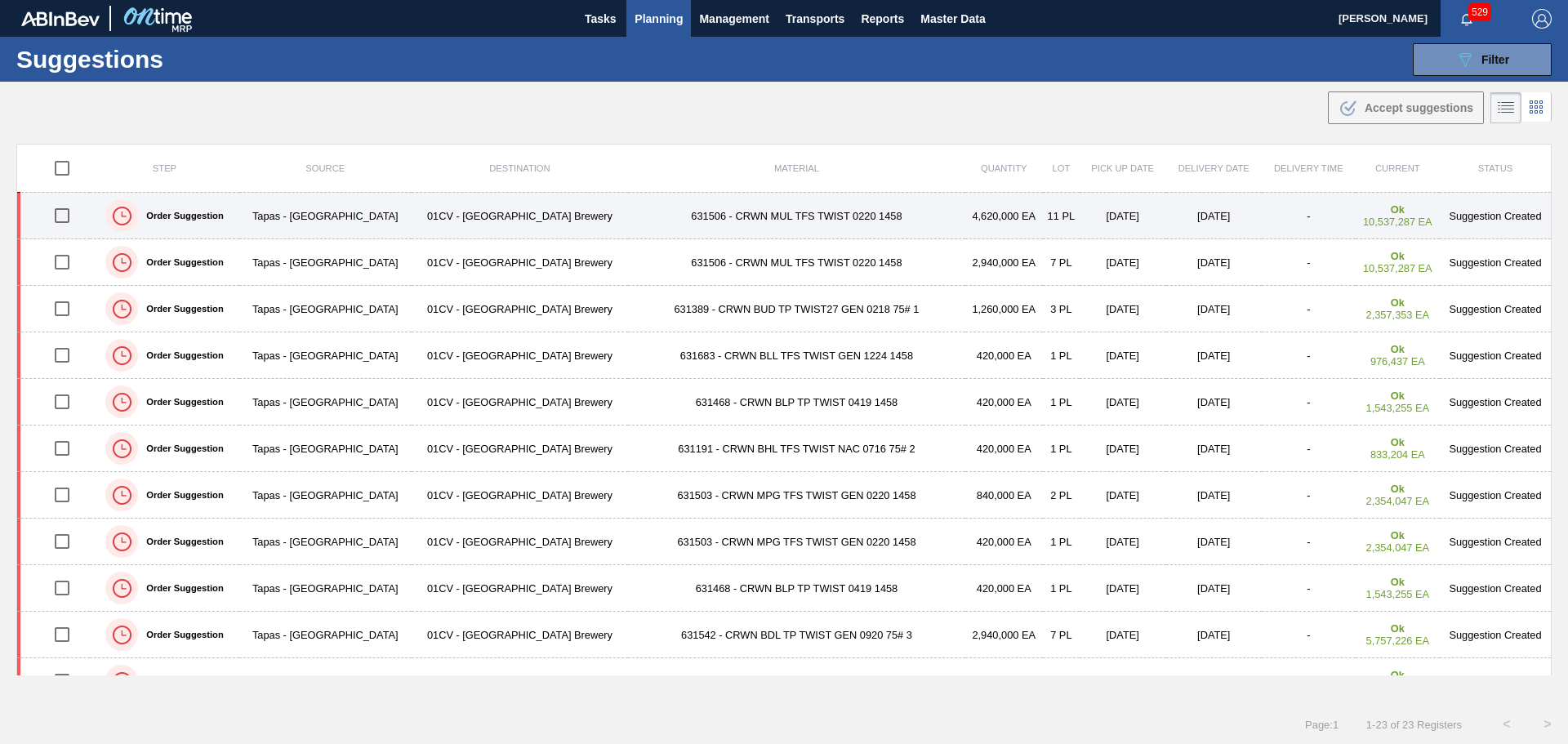
drag, startPoint x: 68, startPoint y: 214, endPoint x: 71, endPoint y: 227, distance: 13.3
click at [69, 215] on input "checkbox" at bounding box center [62, 216] width 35 height 35
checkbox input "true"
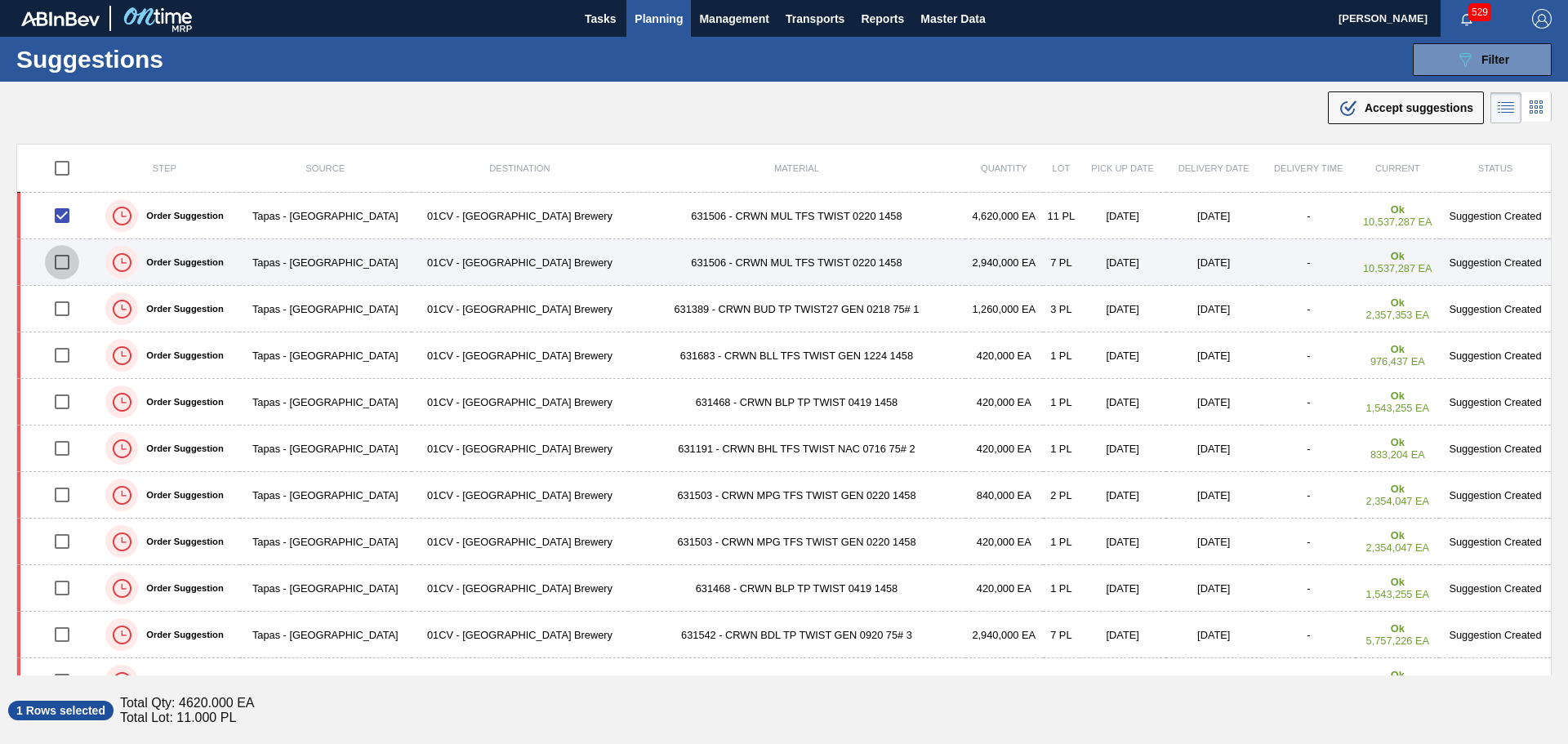
click at [68, 254] on input "checkbox" at bounding box center [62, 262] width 35 height 35
checkbox input "true"
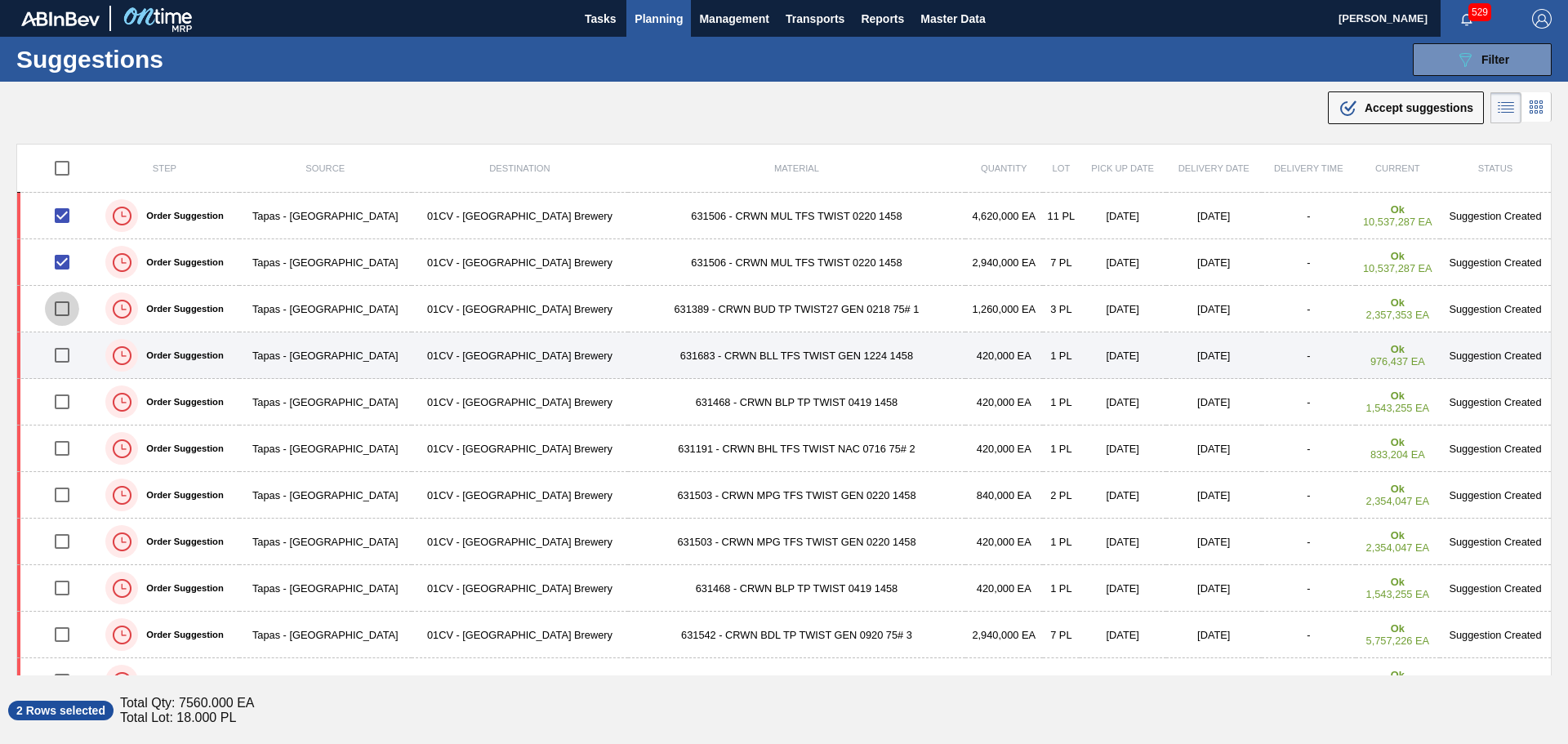
drag, startPoint x: 65, startPoint y: 310, endPoint x: 64, endPoint y: 338, distance: 28.0
click at [66, 311] on input "checkbox" at bounding box center [62, 309] width 35 height 35
checkbox input "true"
click at [64, 348] on input "checkbox" at bounding box center [62, 355] width 35 height 35
checkbox input "true"
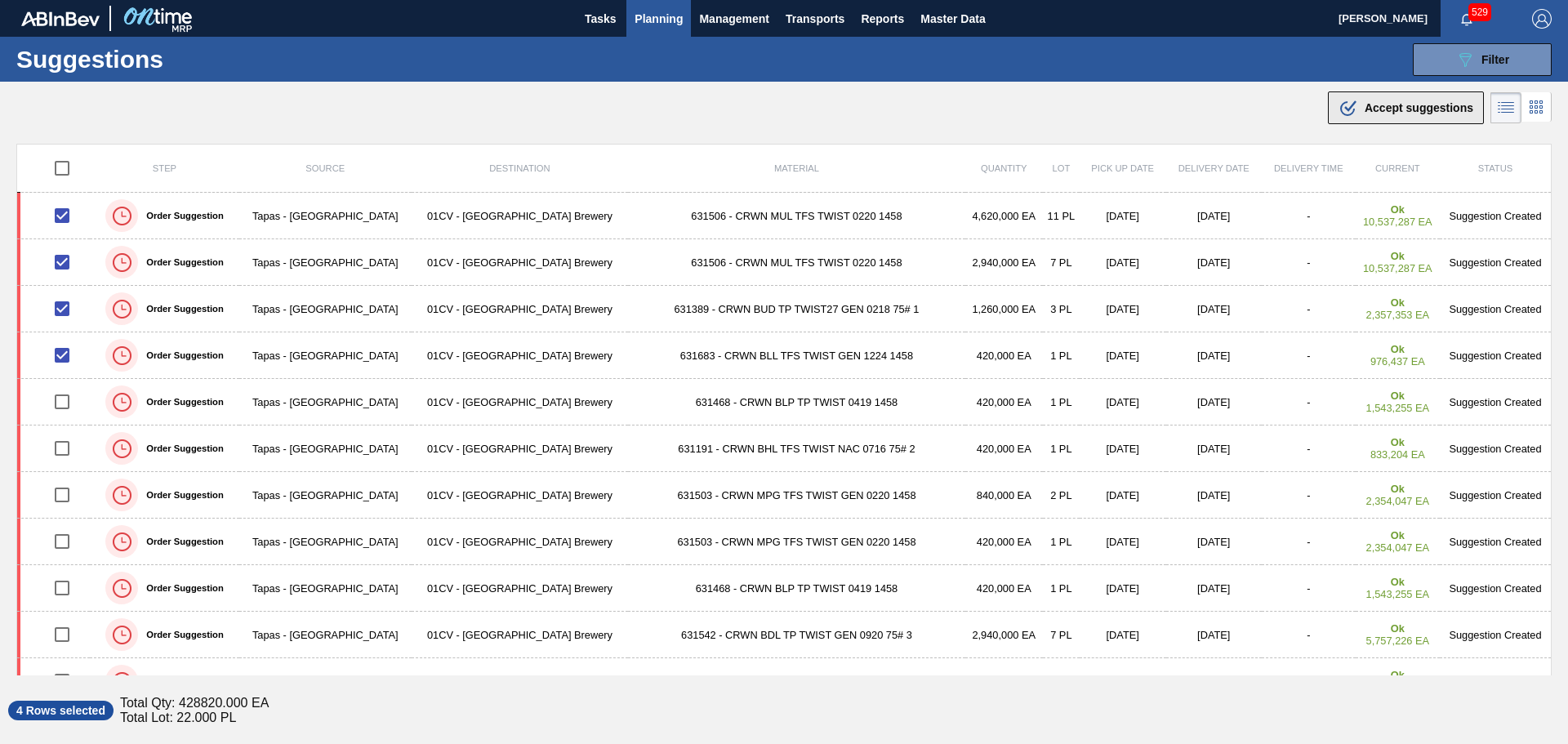
click at [1383, 107] on span "Accept suggestions" at bounding box center [1419, 107] width 108 height 13
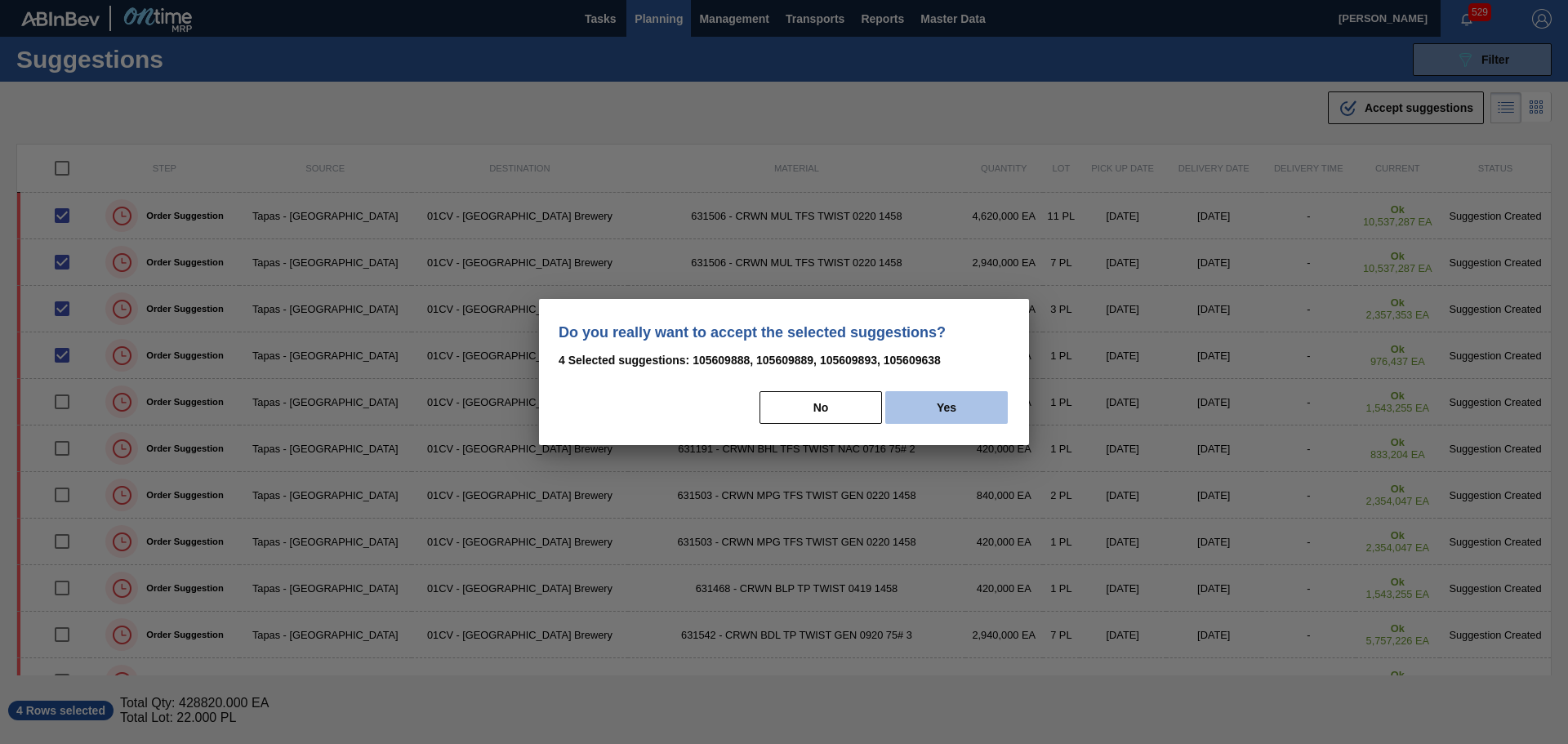
click at [964, 409] on button "Yes" at bounding box center [946, 408] width 122 height 33
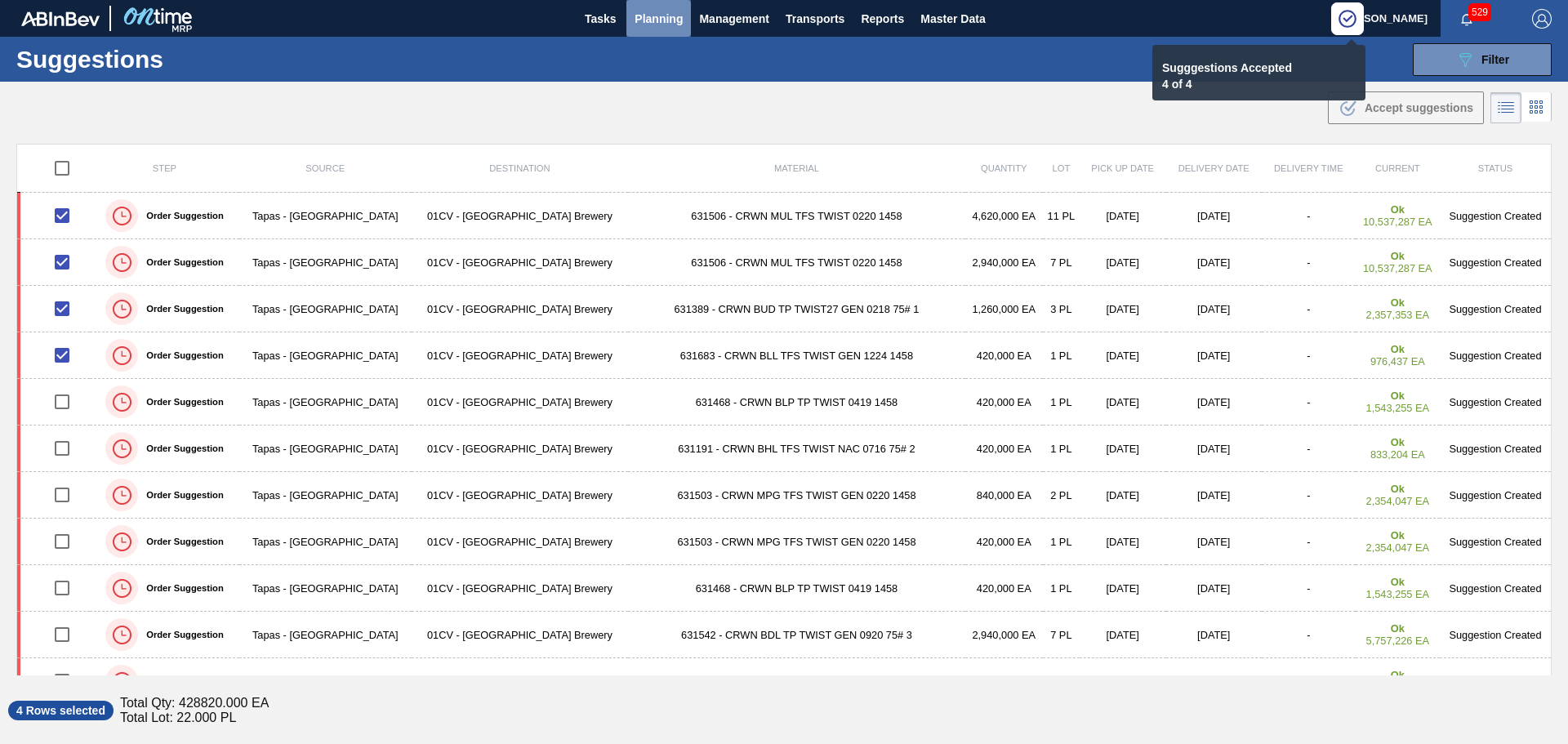
click at [652, 22] on span "Planning" at bounding box center [659, 18] width 49 height 20
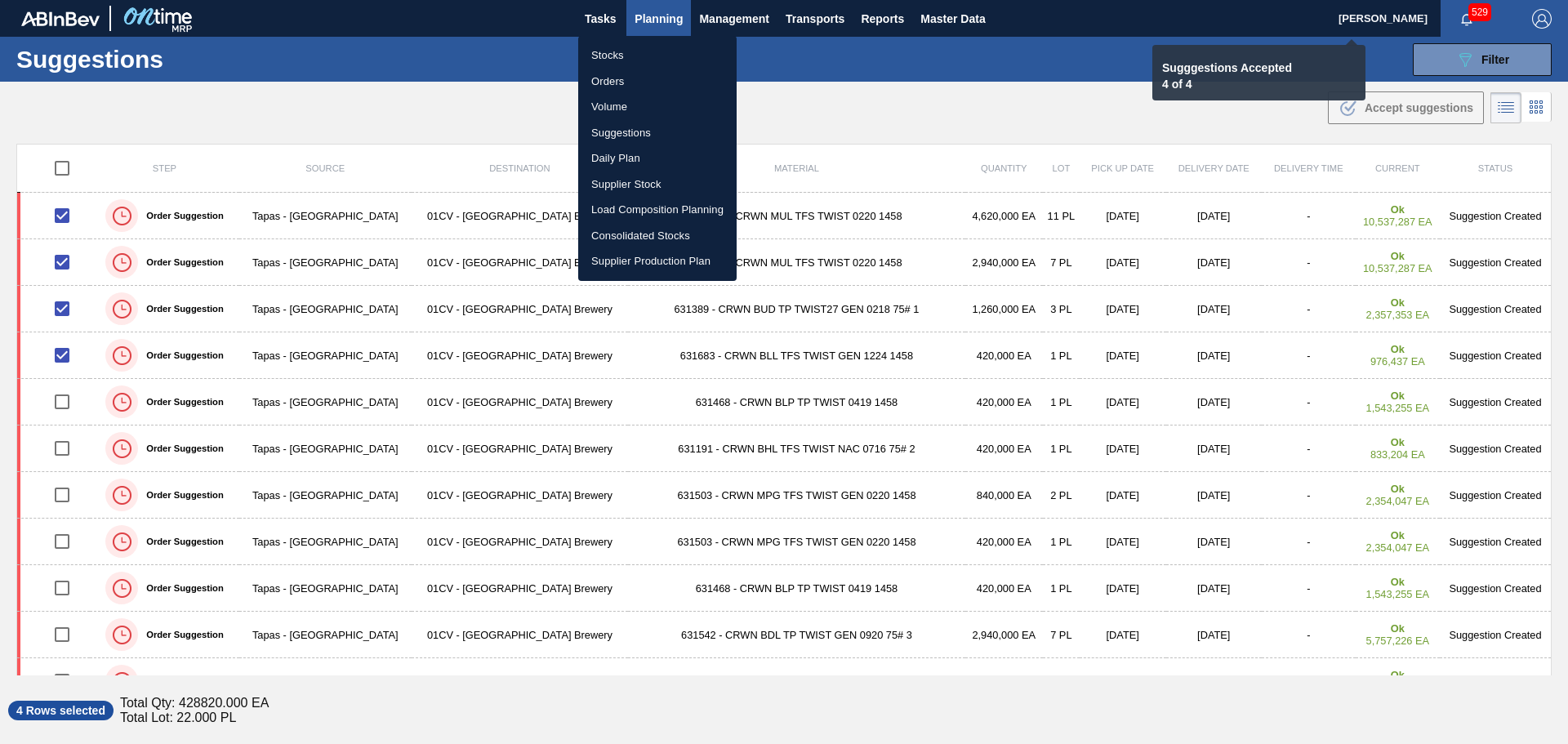
checkbox input "false"
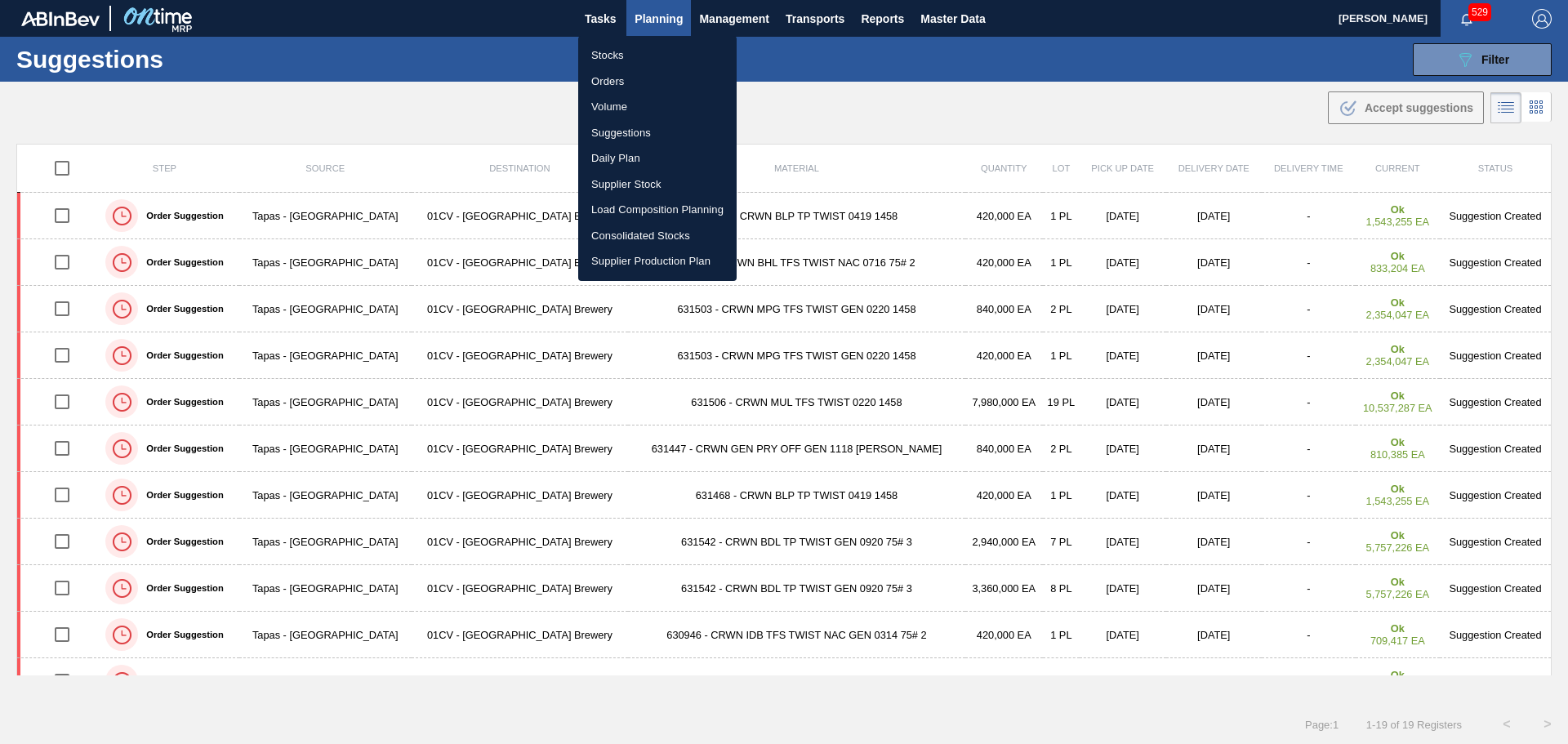
drag, startPoint x: 835, startPoint y: 22, endPoint x: 823, endPoint y: 16, distance: 13.4
click at [829, 19] on div at bounding box center [784, 372] width 1568 height 744
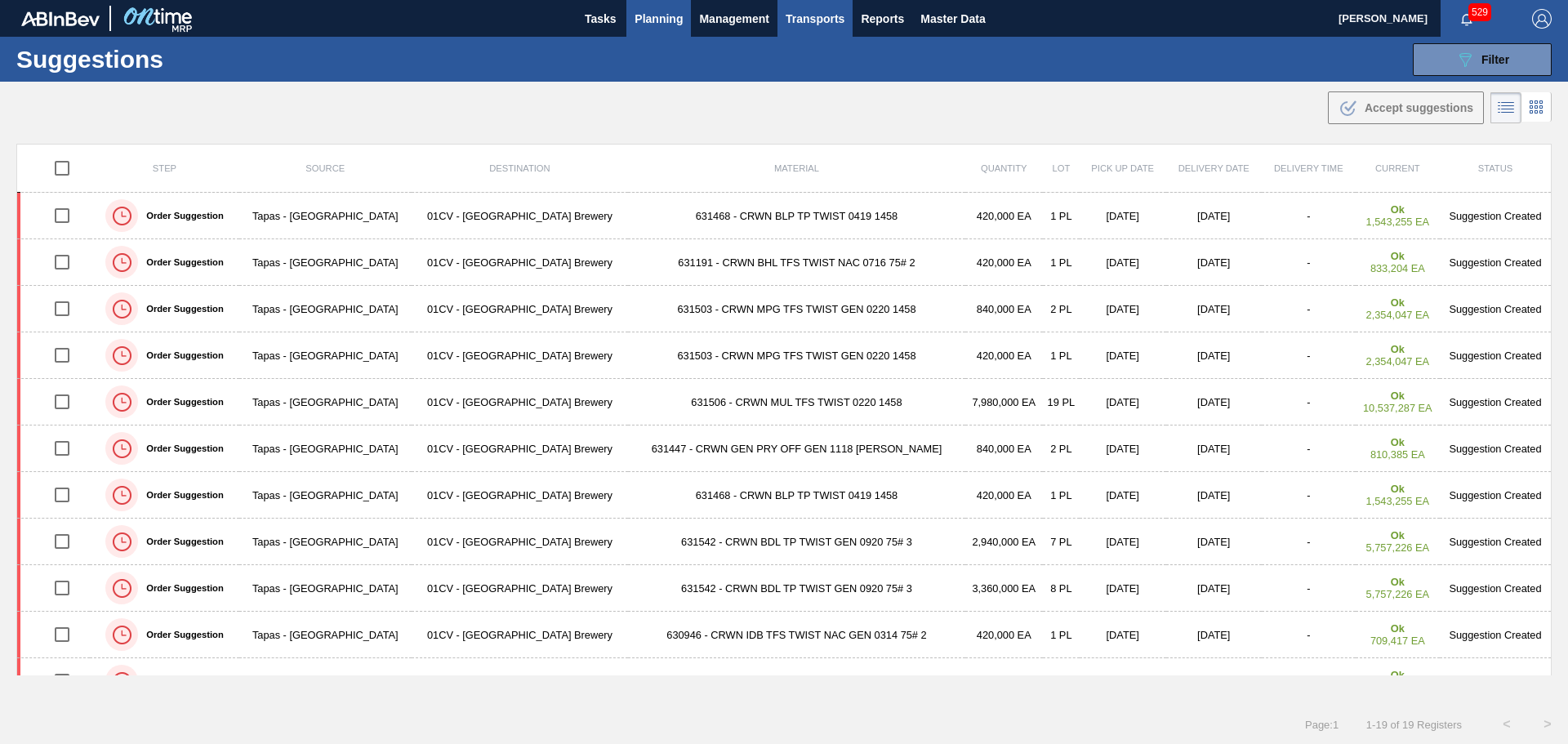
click at [812, 19] on span "Transports" at bounding box center [815, 18] width 59 height 20
click at [803, 81] on li "[GEOGRAPHIC_DATA]" at bounding box center [826, 81] width 138 height 26
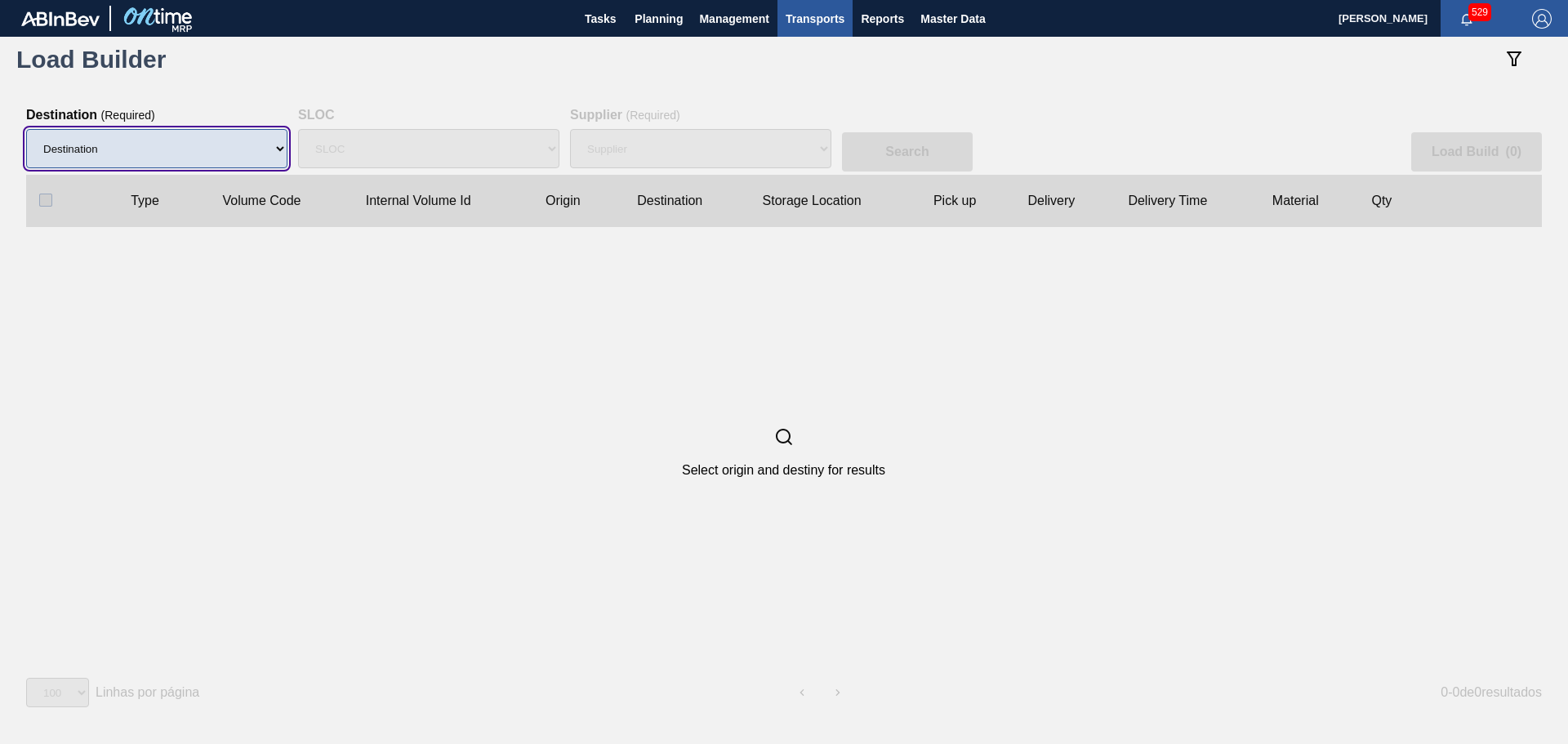
click at [185, 136] on select "Destination 01BV - [GEOGRAPHIC_DATA] 01CL - [GEOGRAPHIC_DATA] 01CV - [GEOGRAPHI…" at bounding box center [157, 148] width 262 height 39
select select "6"
click at [26, 129] on select "Destination 01BV - [GEOGRAPHIC_DATA] 01CL - [GEOGRAPHIC_DATA] 01CV - [GEOGRAPHI…" at bounding box center [157, 148] width 262 height 39
select select "N/A"
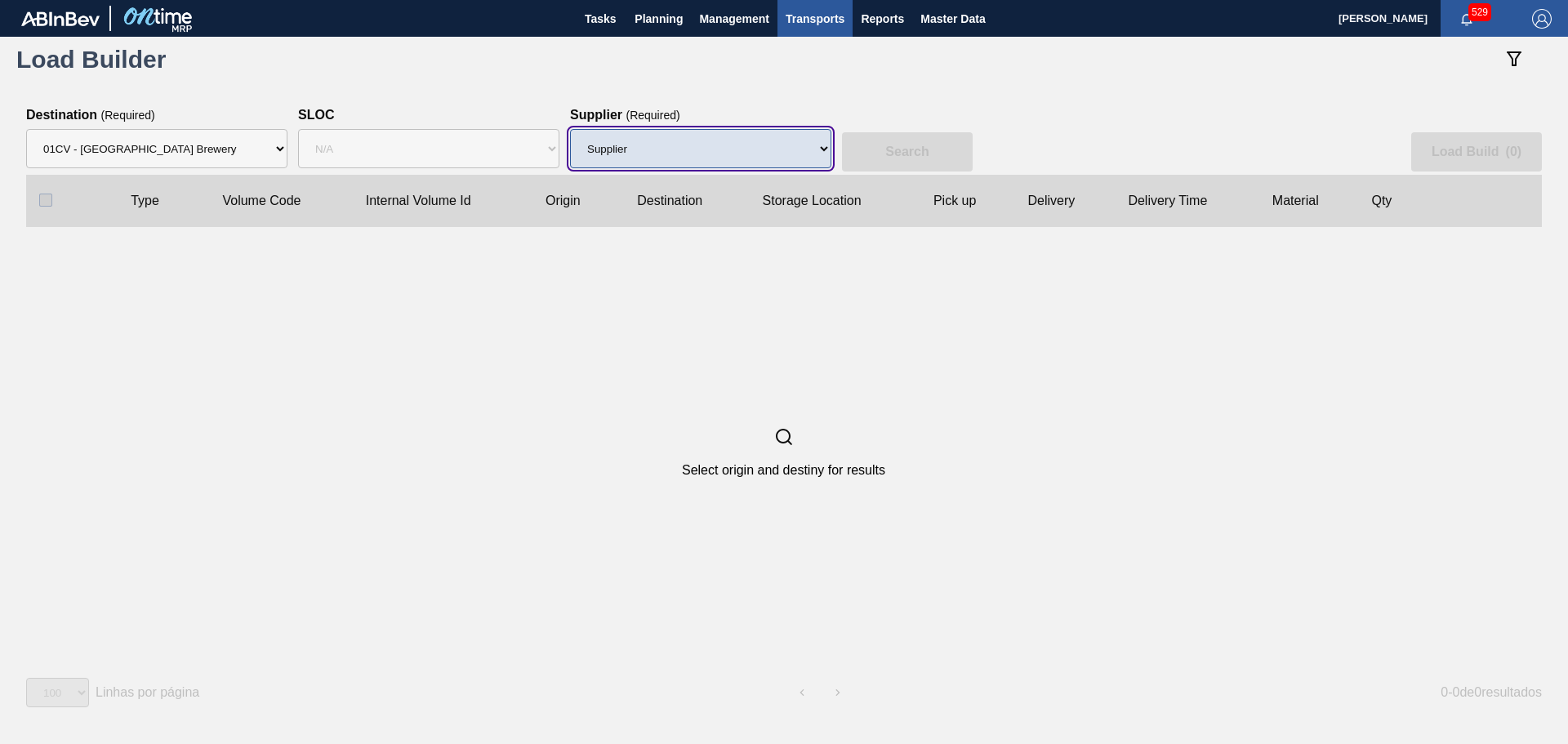
click at [657, 156] on select "Supplier 8329501 - ACCORD CARTON CO 8341298 - ACCREDO PACKAGING INC 8359644 - […" at bounding box center [701, 148] width 262 height 39
click at [670, 156] on select "Supplier 8329501 - ACCORD CARTON CO 8341298 - ACCREDO PACKAGING INC 8359644 - […" at bounding box center [701, 148] width 262 height 39
select select "64"
click at [570, 129] on select "Supplier 8329501 - ACCORD CARTON CO 8341298 - ACCREDO PACKAGING INC 8359644 - […" at bounding box center [701, 148] width 262 height 39
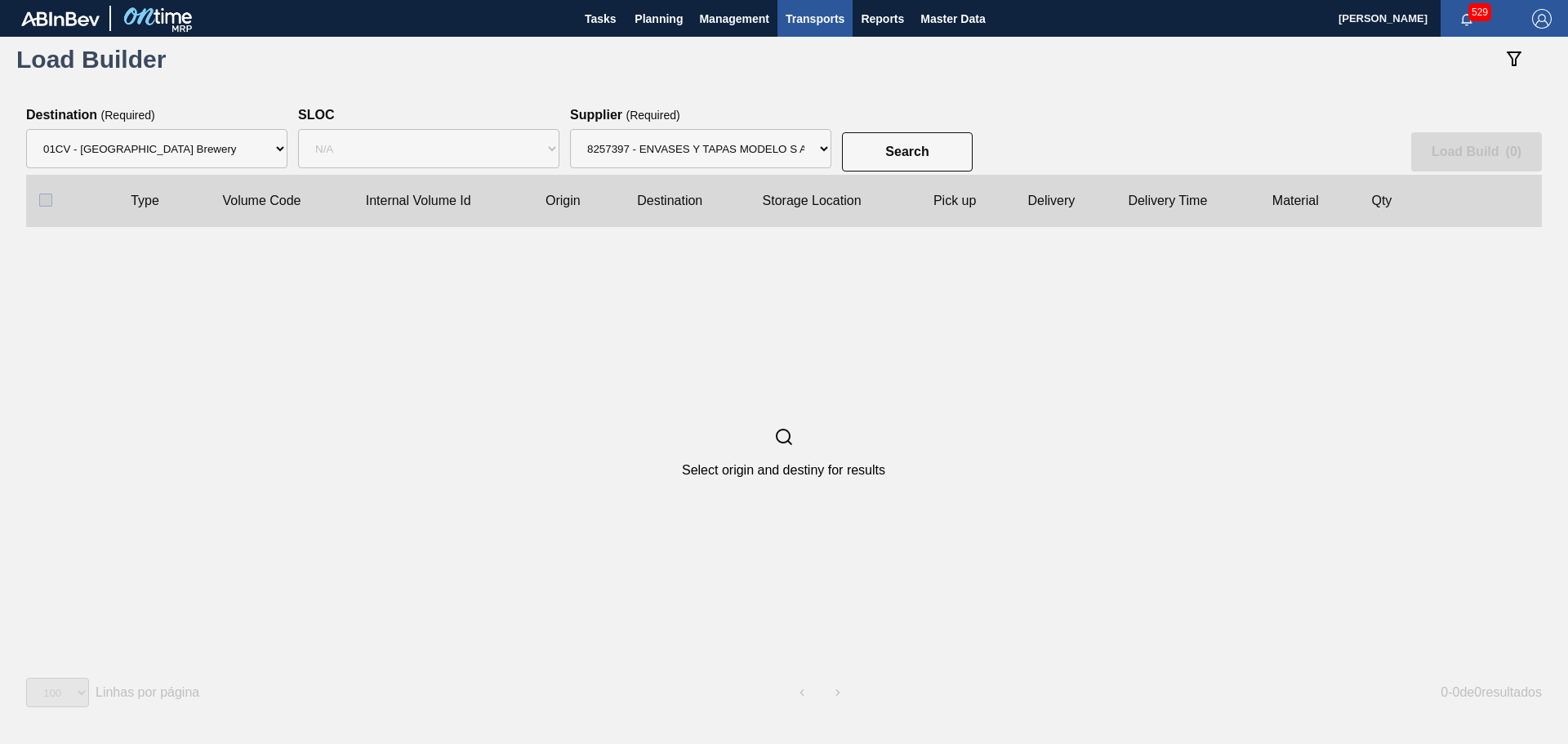
drag, startPoint x: 757, startPoint y: 315, endPoint x: 761, endPoint y: 324, distance: 9.8
click at [757, 316] on div "Select origin and destiny for results" at bounding box center [783, 452] width 1515 height 450
click at [0, 0] on slot "Search" at bounding box center [0, 0] width 0 height 0
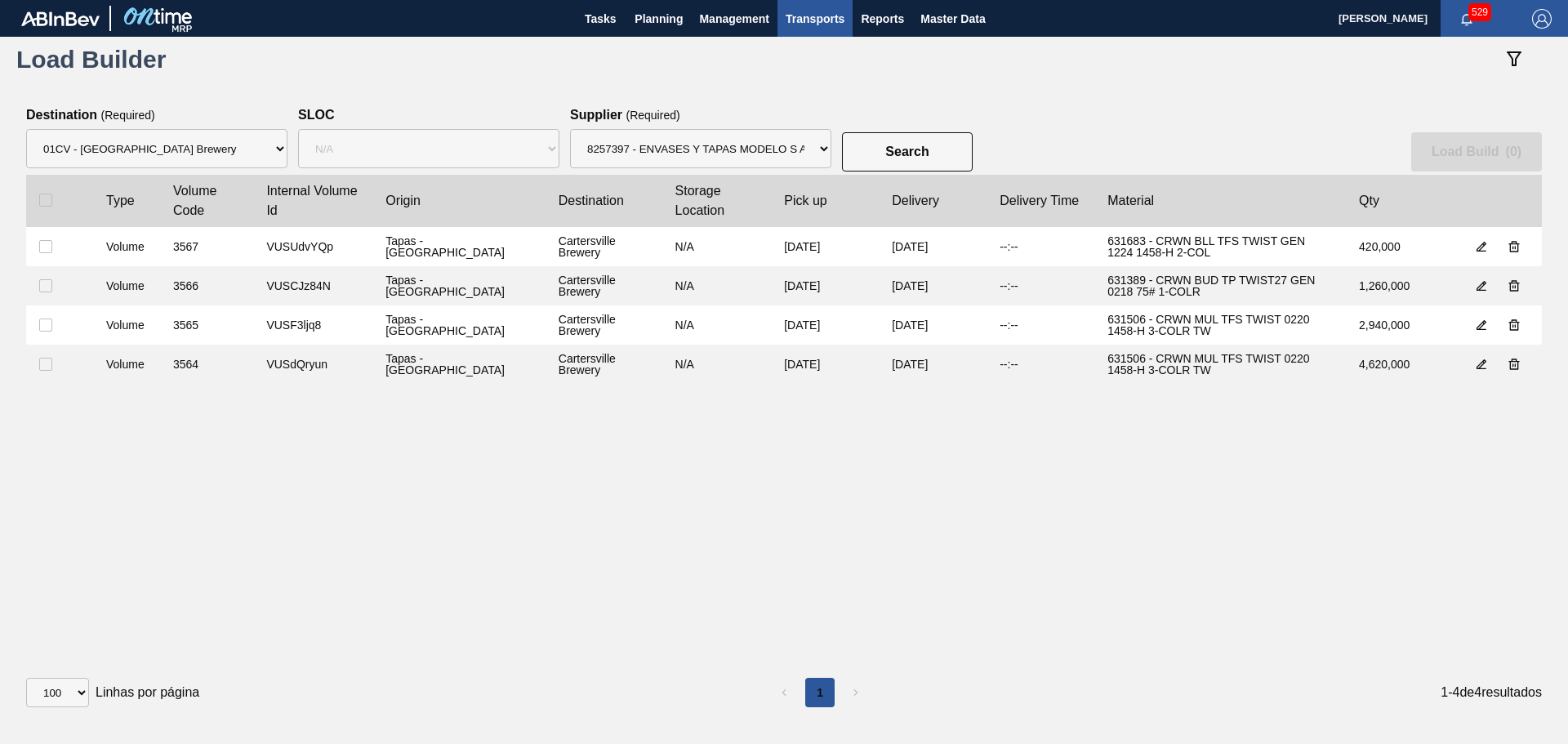
drag, startPoint x: 44, startPoint y: 249, endPoint x: 42, endPoint y: 264, distance: 15.1
click at [44, 250] on input "checkbox" at bounding box center [45, 246] width 13 height 13
checkbox input "true"
click at [42, 281] on input "checkbox" at bounding box center [45, 285] width 13 height 13
checkbox input "true"
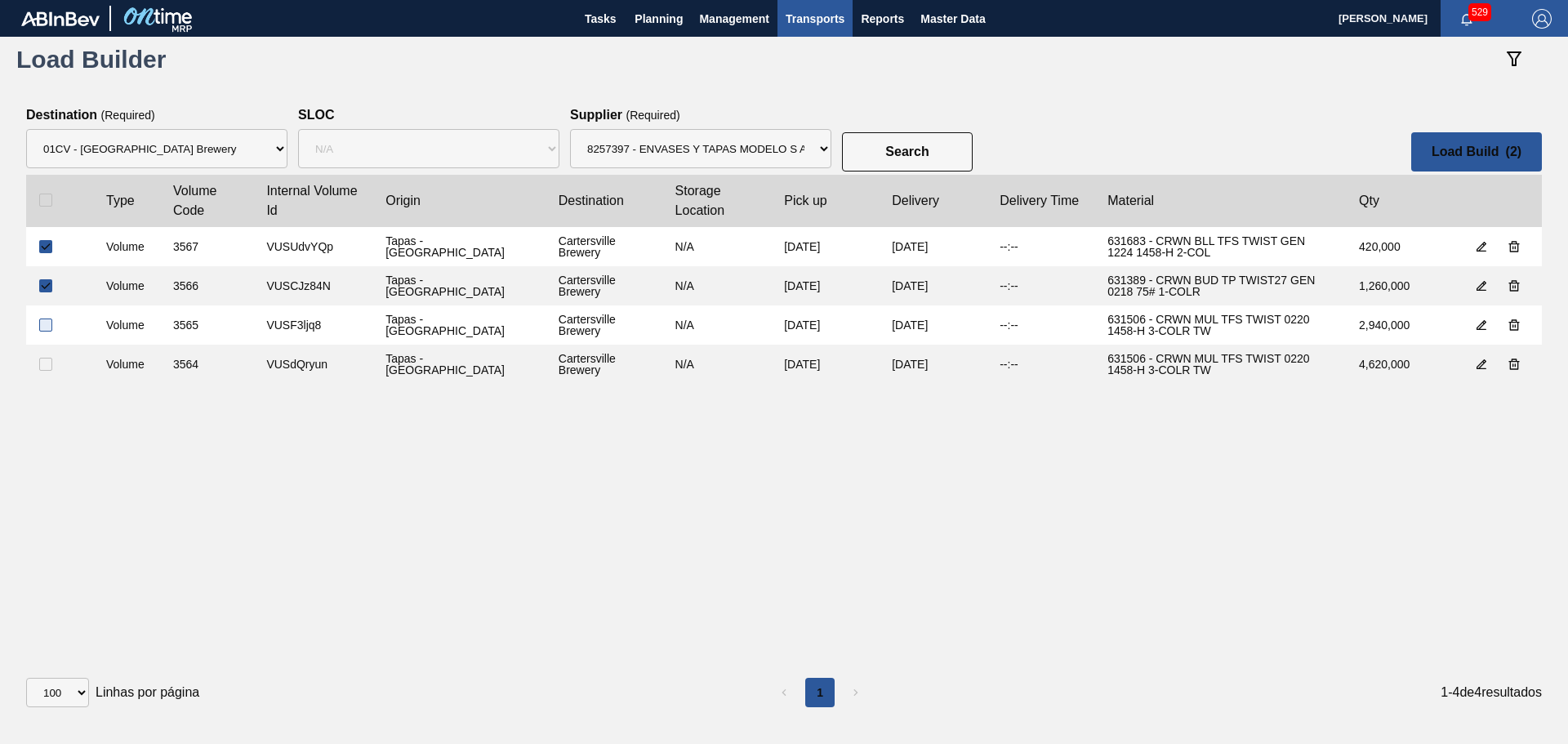
click at [48, 327] on input "checkbox" at bounding box center [45, 325] width 13 height 13
checkbox input "true"
click at [48, 364] on input "checkbox" at bounding box center [45, 364] width 13 height 13
checkbox input "true"
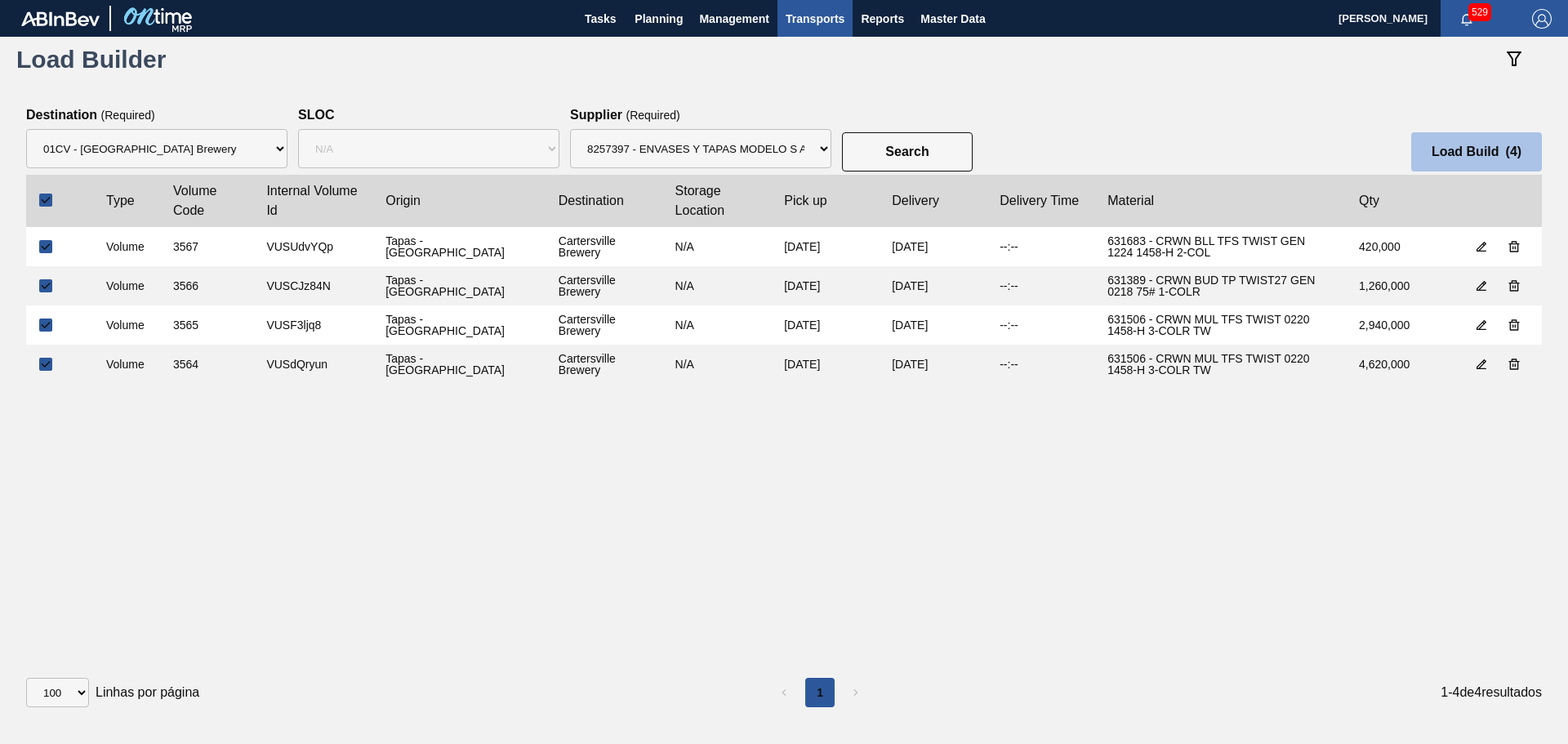
click at [0, 0] on slot "Load Build ( 4 )" at bounding box center [0, 0] width 0 height 0
select select "Undefined"
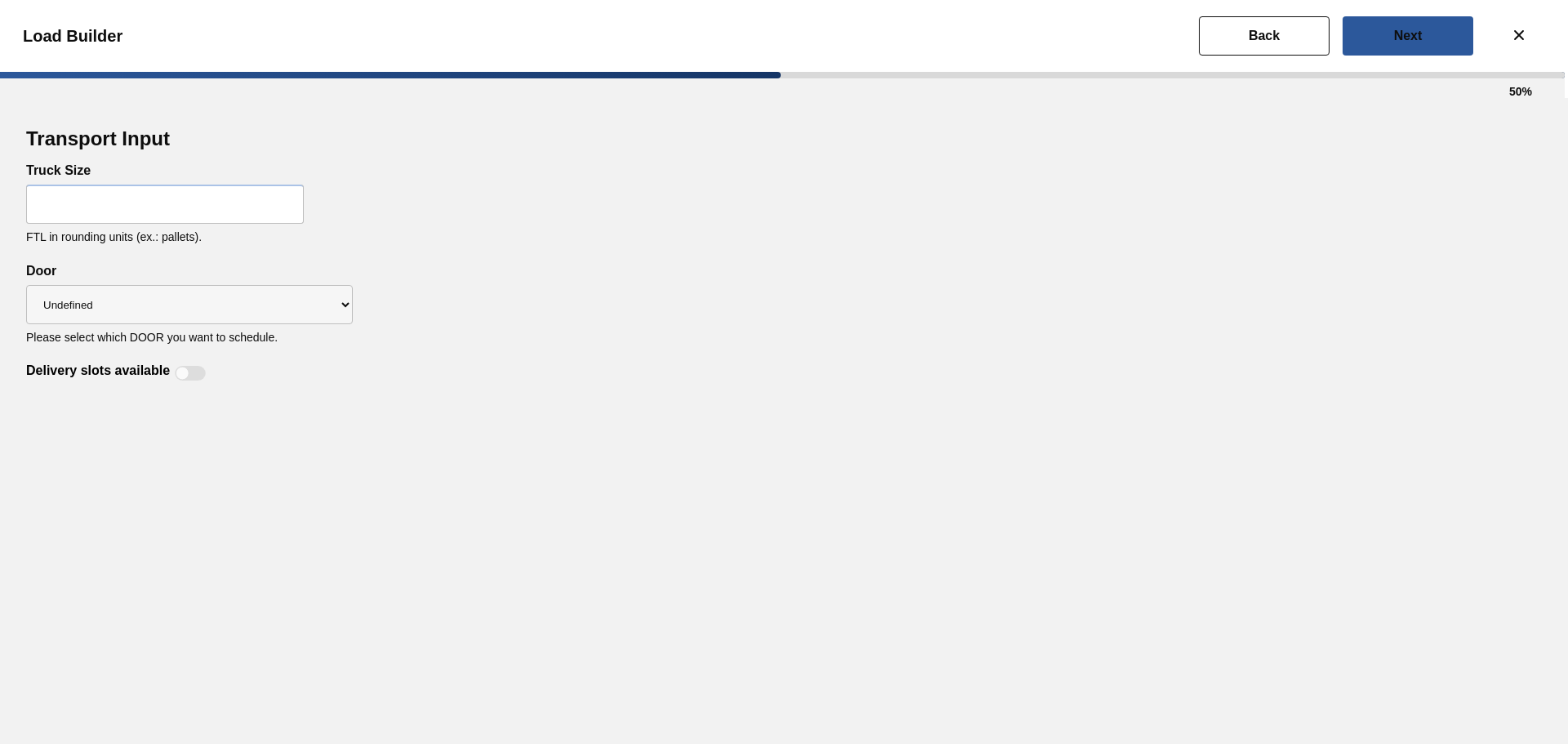
click at [193, 205] on input "text" at bounding box center [165, 204] width 278 height 39
type input "22"
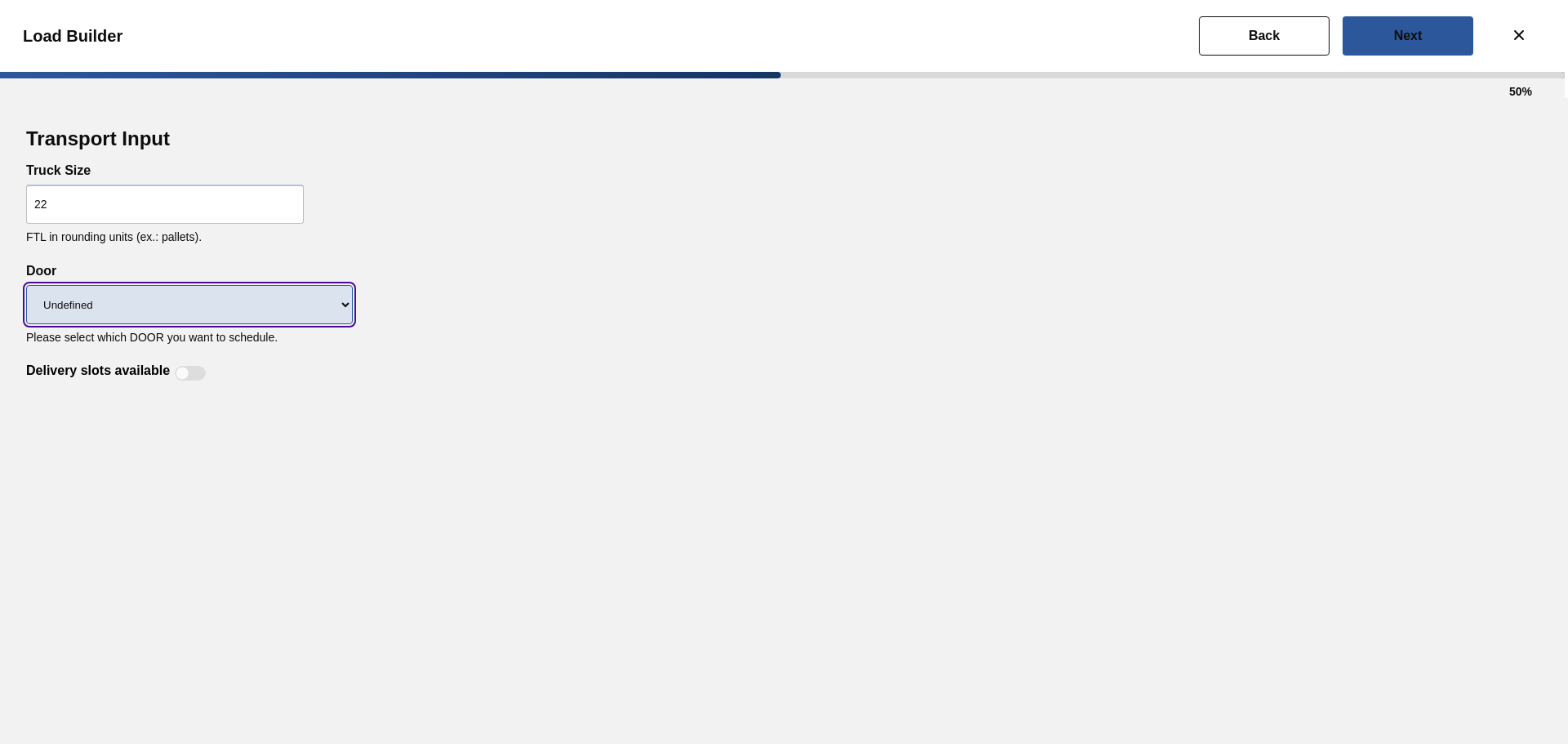
click at [308, 307] on select "Undefined CROWNS LIDS" at bounding box center [189, 304] width 327 height 39
select select "CROWNS"
click at [26, 285] on select "Undefined CROWNS LIDS" at bounding box center [189, 304] width 327 height 39
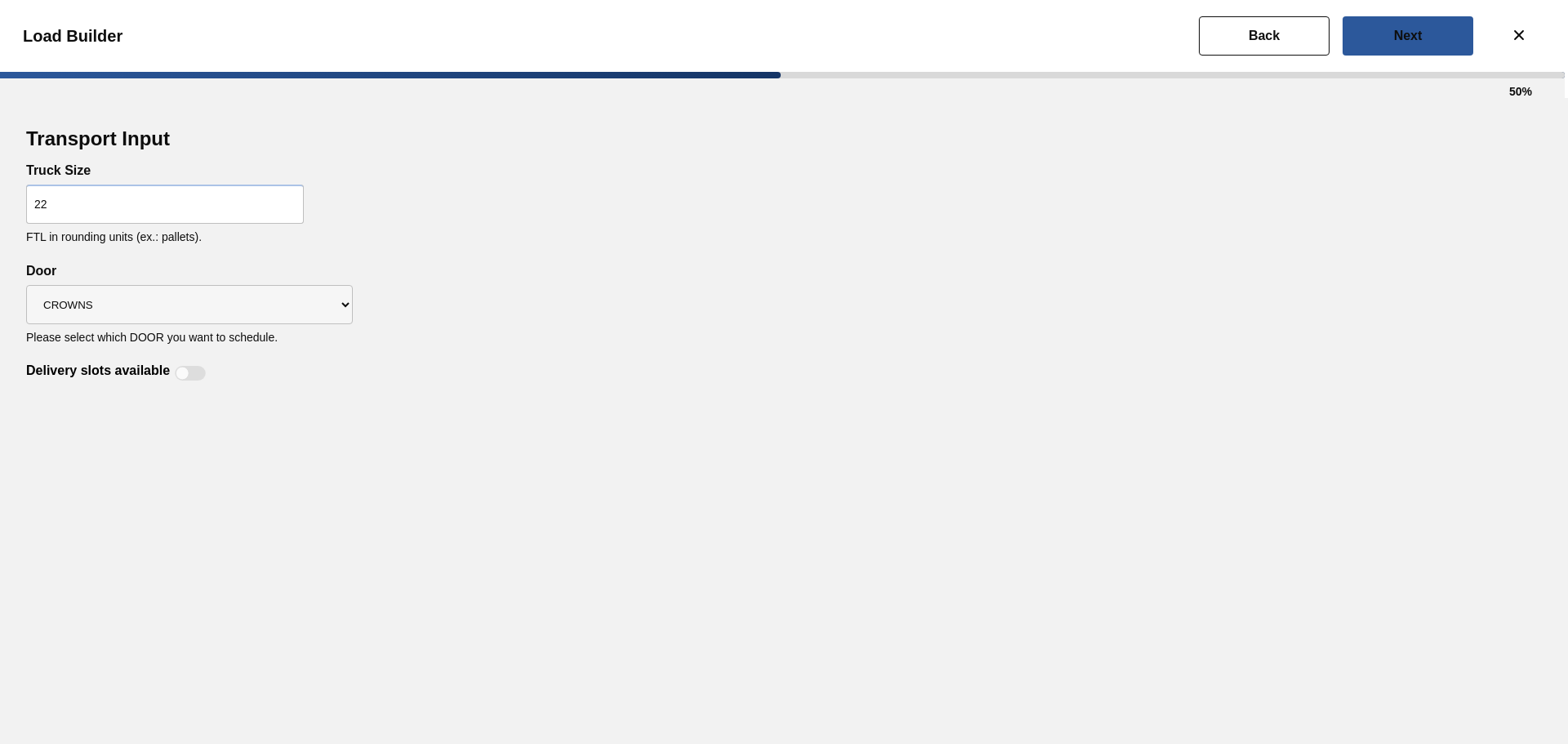
click at [193, 378] on div at bounding box center [191, 372] width 31 height 15
click at [195, 378] on div at bounding box center [199, 373] width 14 height 14
click at [262, 409] on div "Transport Input Truck Size 22 FTL in rounding units (ex.: pallets). Delivery sl…" at bounding box center [784, 421] width 1568 height 646
click at [190, 378] on div at bounding box center [191, 372] width 31 height 15
checkbox input "true"
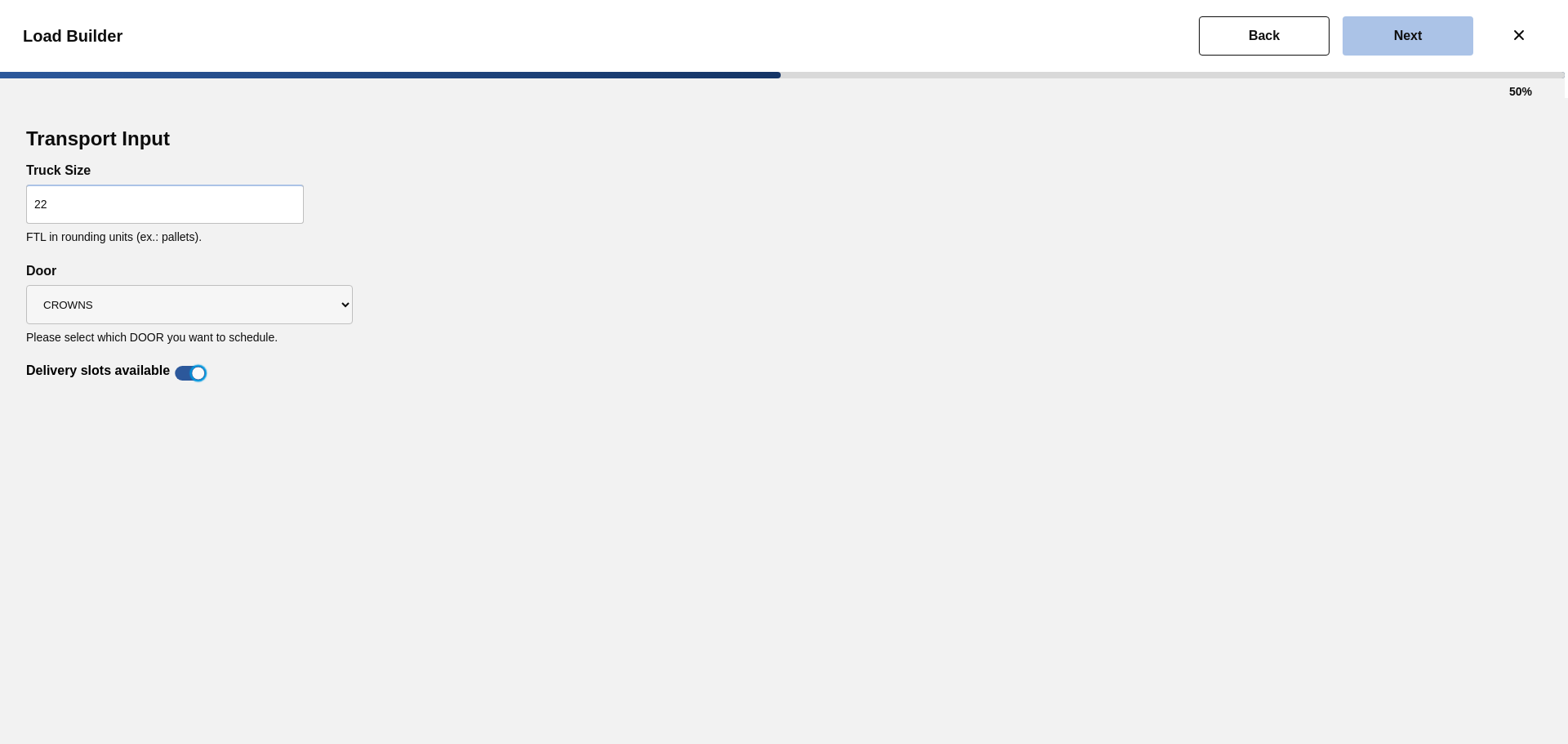
click at [1379, 28] on button "Next" at bounding box center [1408, 36] width 131 height 39
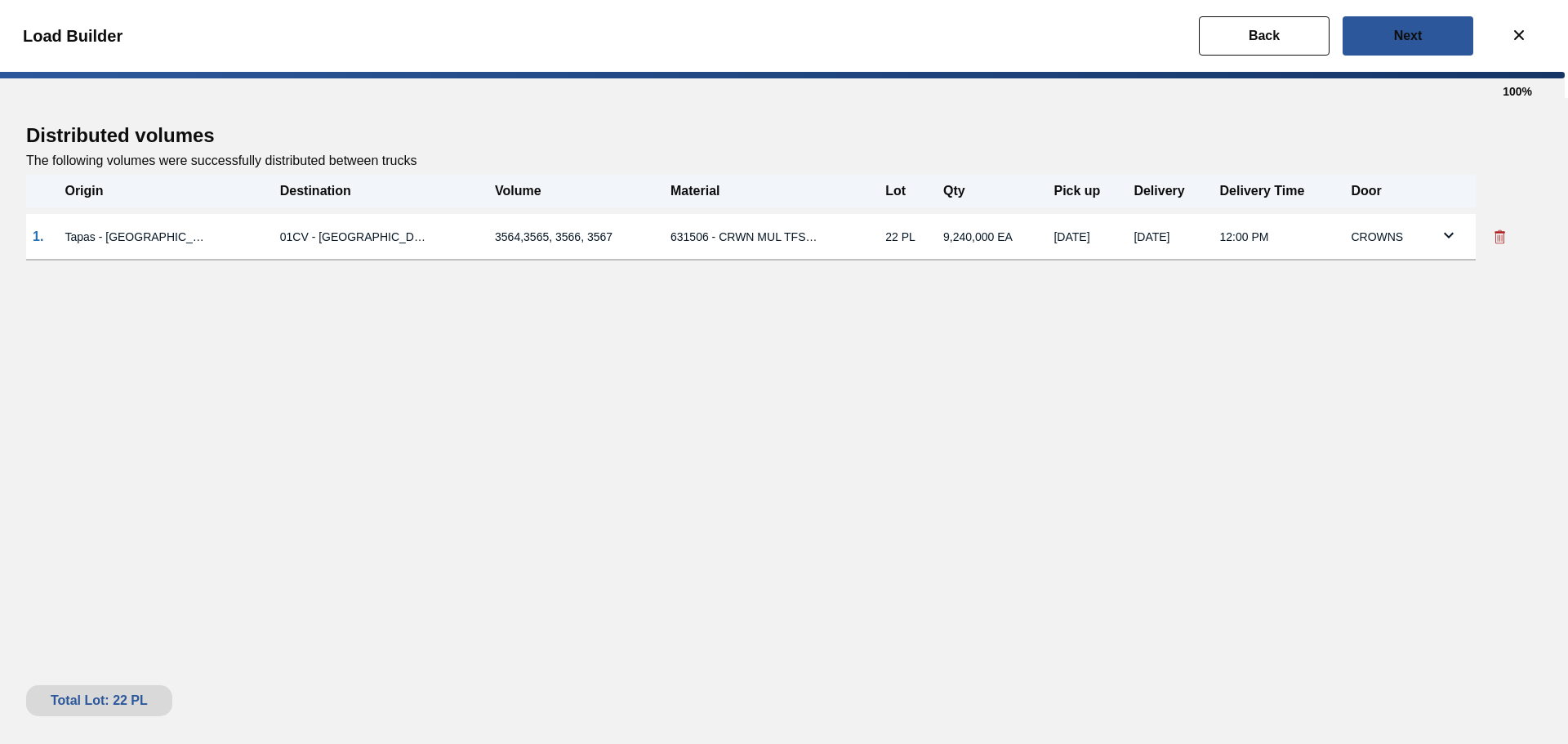
click at [1448, 235] on icon at bounding box center [1448, 236] width 10 height 6
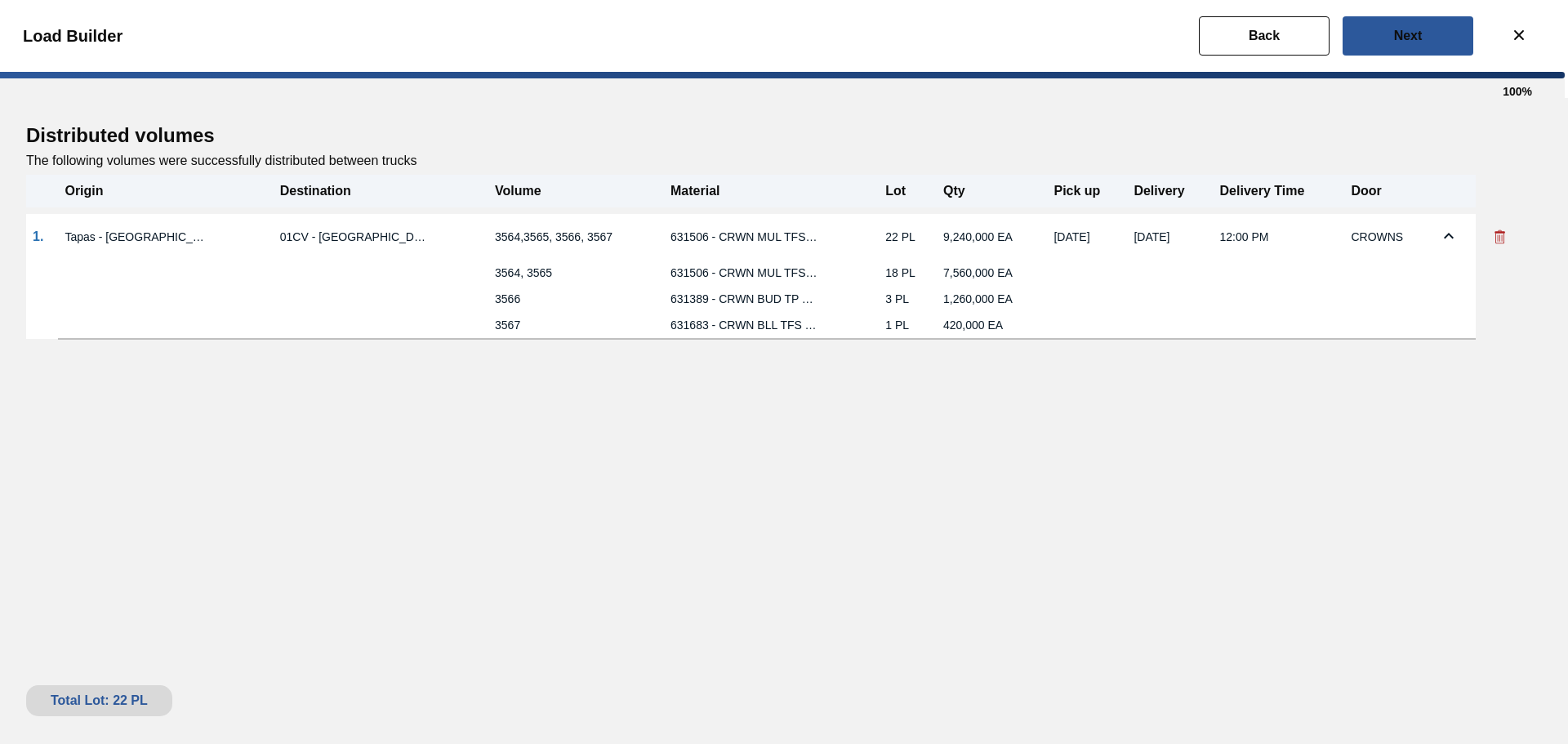
click at [1447, 239] on icon at bounding box center [1448, 236] width 20 height 20
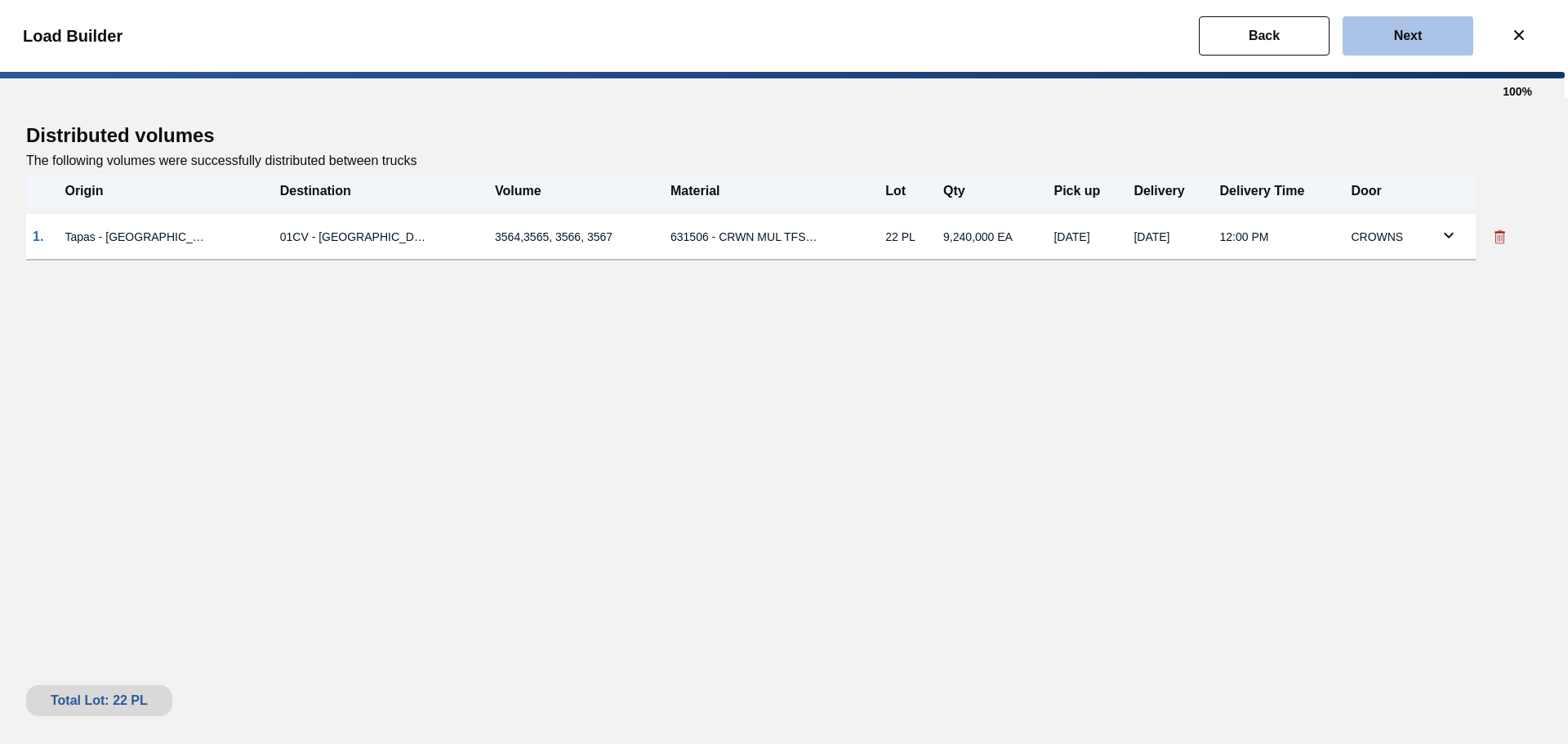
click at [0, 0] on slot "Next" at bounding box center [0, 0] width 0 height 0
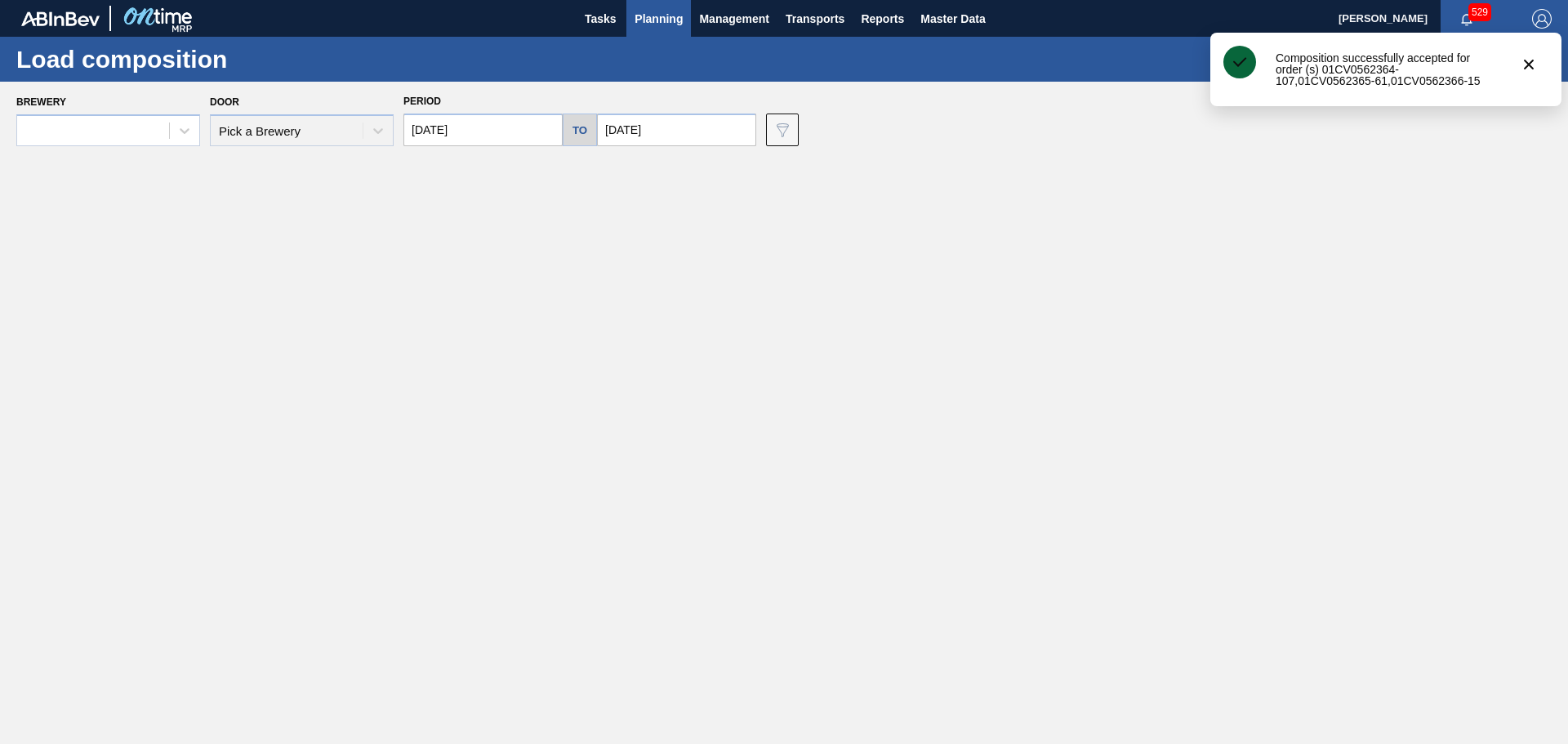
type input "[DATE]"
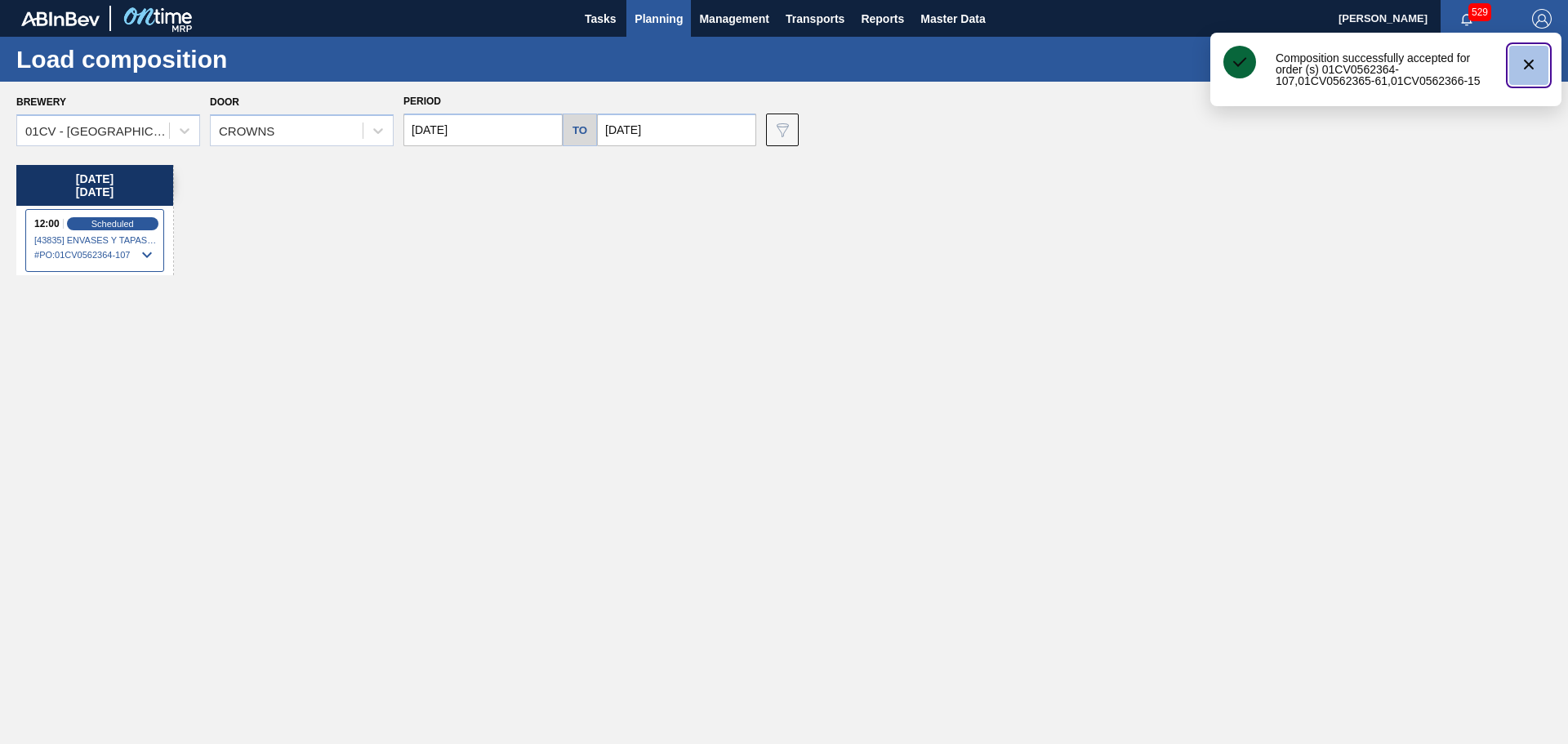
click at [1531, 68] on icon "botão de ícone" at bounding box center [1529, 64] width 20 height 20
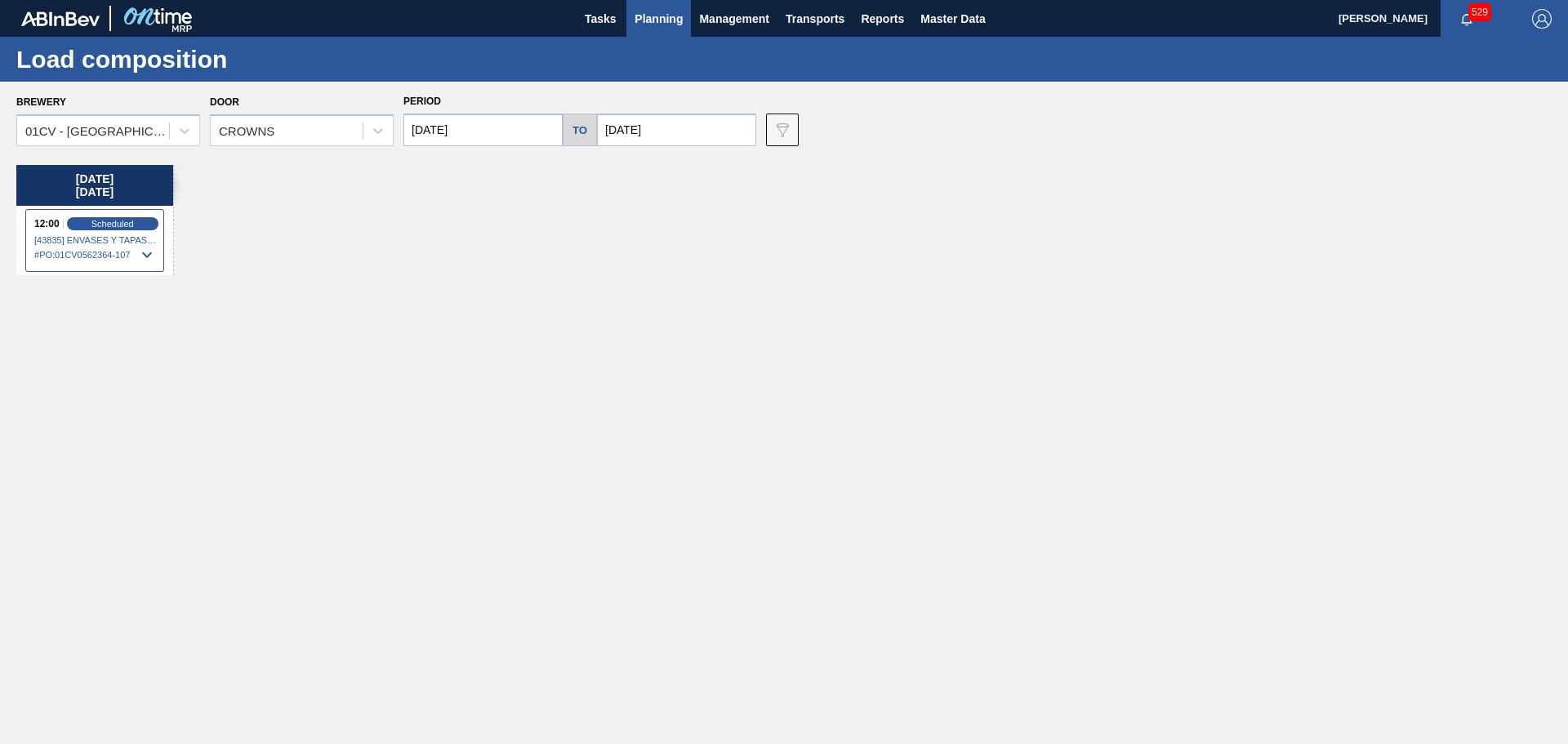
click at [373, 209] on div "[DATE] 12:00 Scheduled [43835] ENVASES Y TAPAS MODELO S A DE - 0008257397 # PO …" at bounding box center [788, 450] width 1544 height 570
click at [178, 131] on icon at bounding box center [185, 130] width 16 height 16
click at [175, 127] on div at bounding box center [185, 131] width 29 height 29
click at [535, 312] on div "[DATE] 12:00 Scheduled [43835] ENVASES Y TAPAS MODELO S A DE - 0008257397 # PO …" at bounding box center [788, 450] width 1544 height 570
click at [661, 9] on span "Planning" at bounding box center [659, 18] width 49 height 20
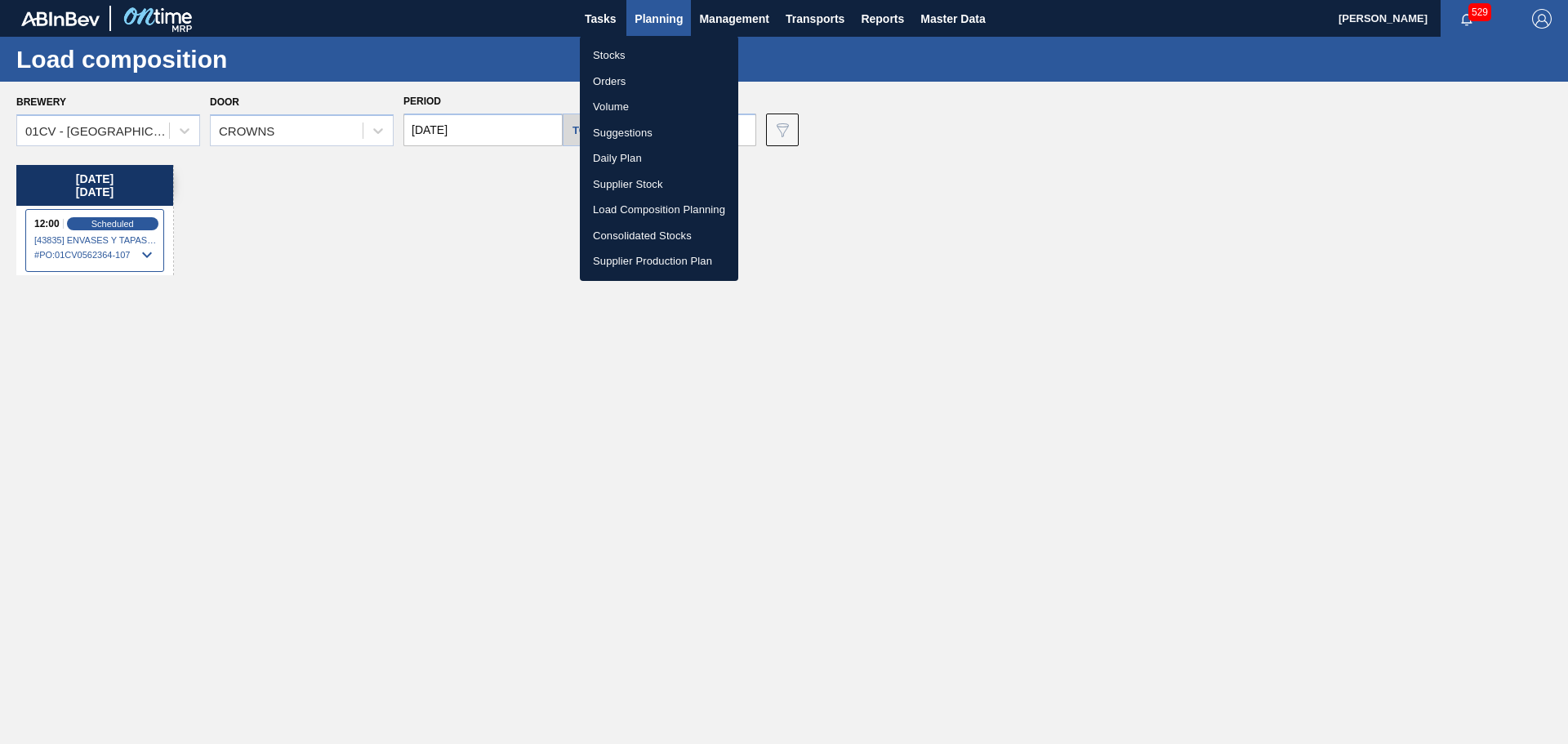
click at [630, 133] on li "Suggestions" at bounding box center [658, 133] width 159 height 26
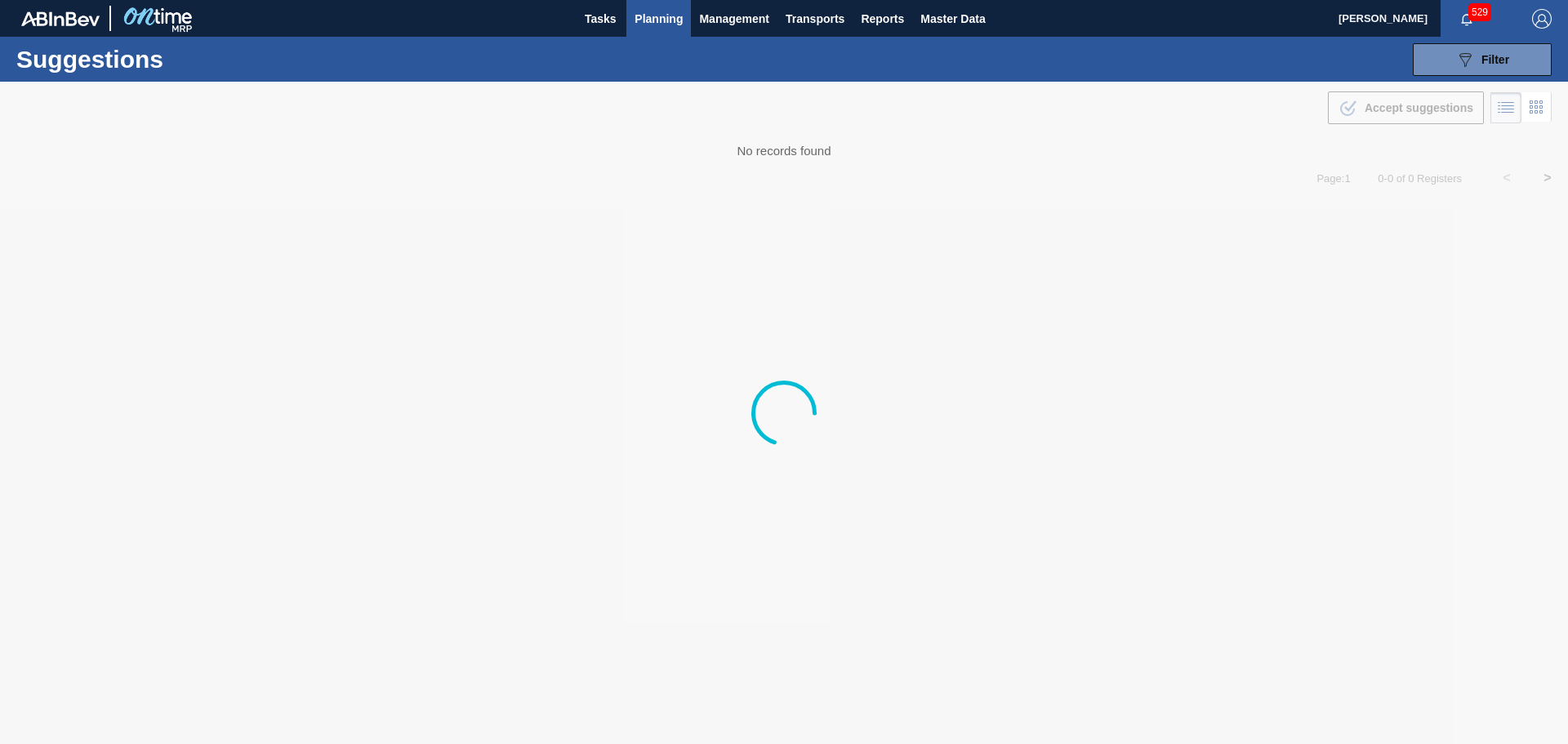
type from "[DATE]"
type to "[DATE]"
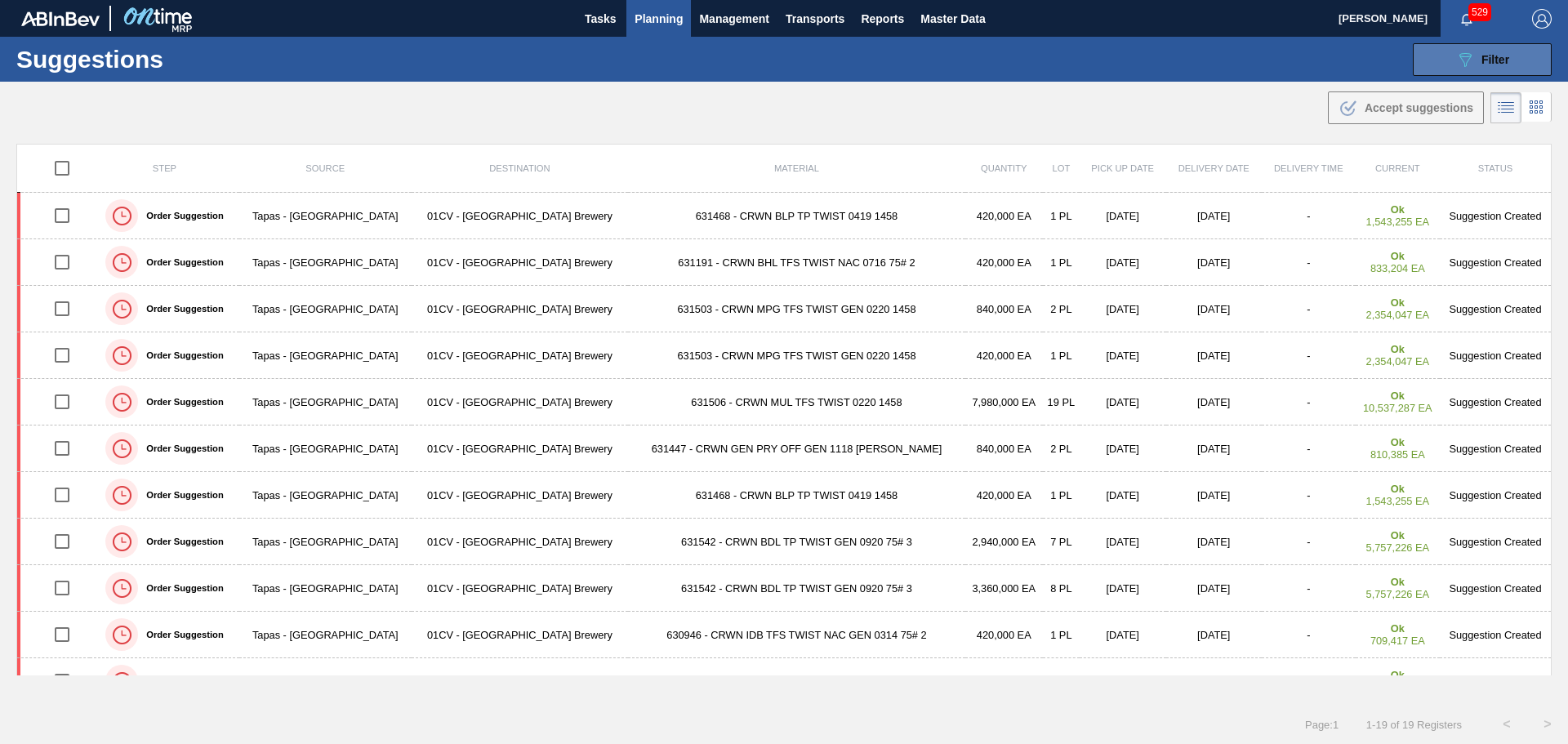
click at [1449, 66] on button "089F7B8B-B2A5-4AFE-B5C0-19BA573D28AC Filter" at bounding box center [1482, 60] width 139 height 33
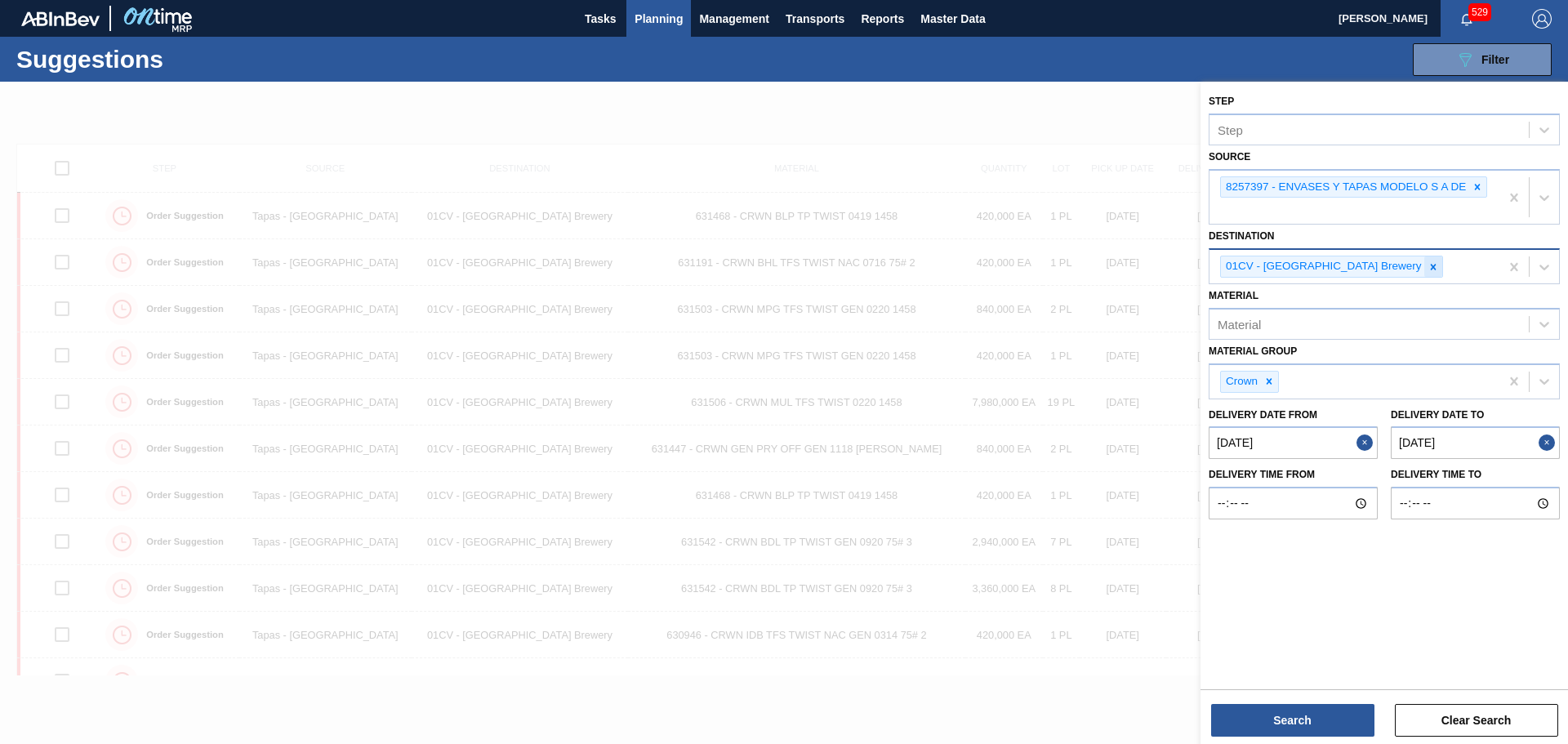
click at [1430, 265] on icon at bounding box center [1433, 267] width 6 height 6
click at [1409, 269] on div "Source" at bounding box center [1369, 264] width 320 height 23
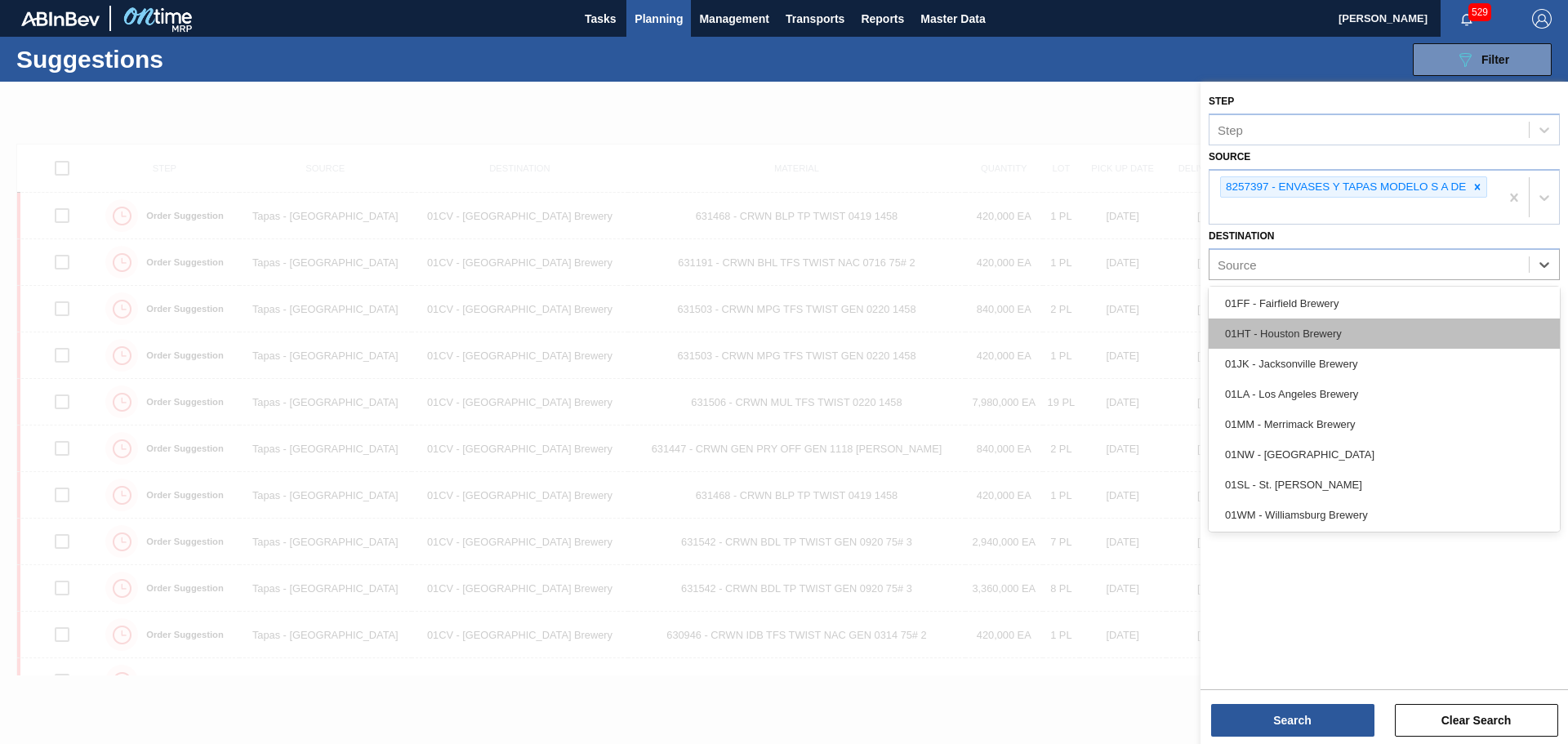
scroll to position [124, 0]
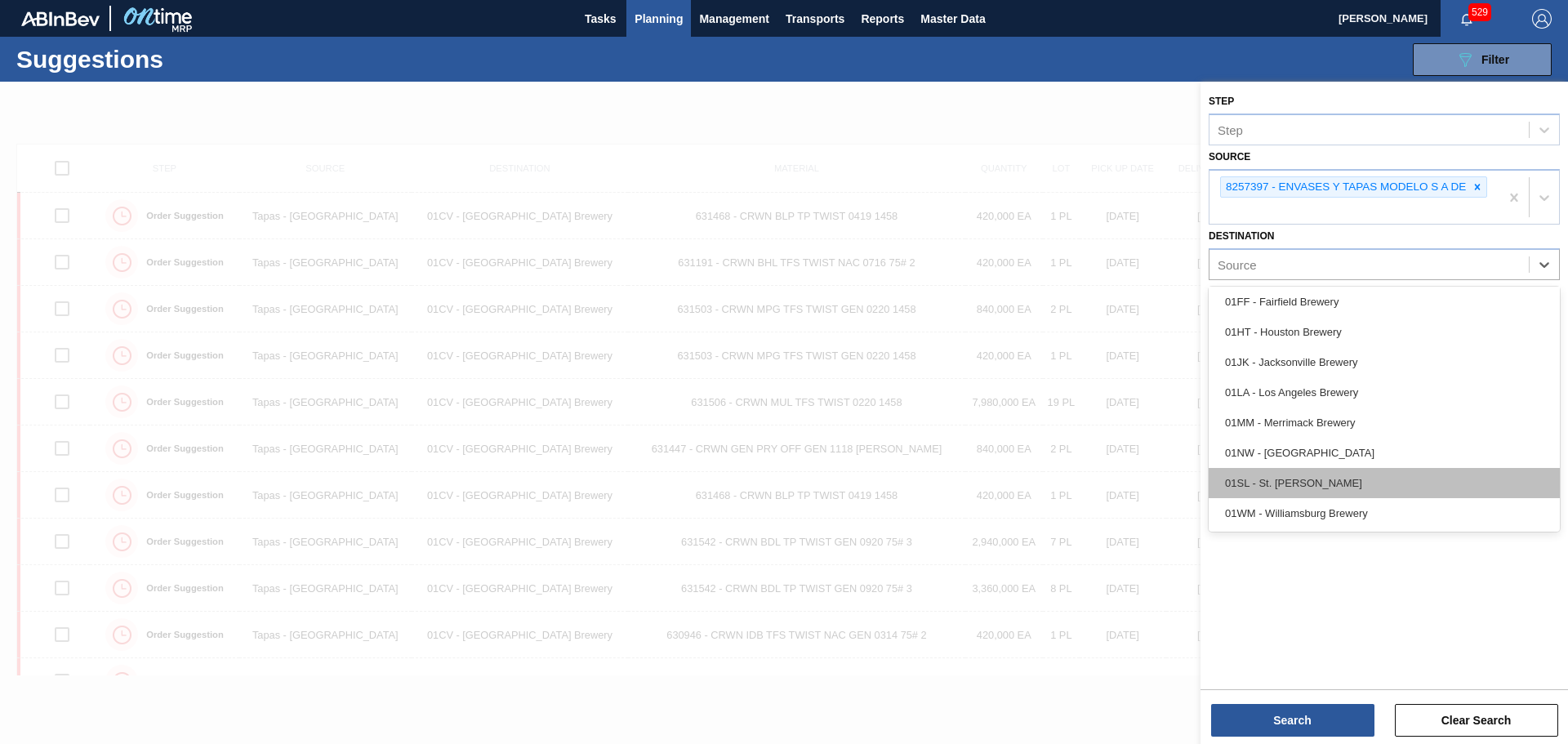
click at [1308, 480] on div "01SL - St. [PERSON_NAME]" at bounding box center [1383, 482] width 351 height 30
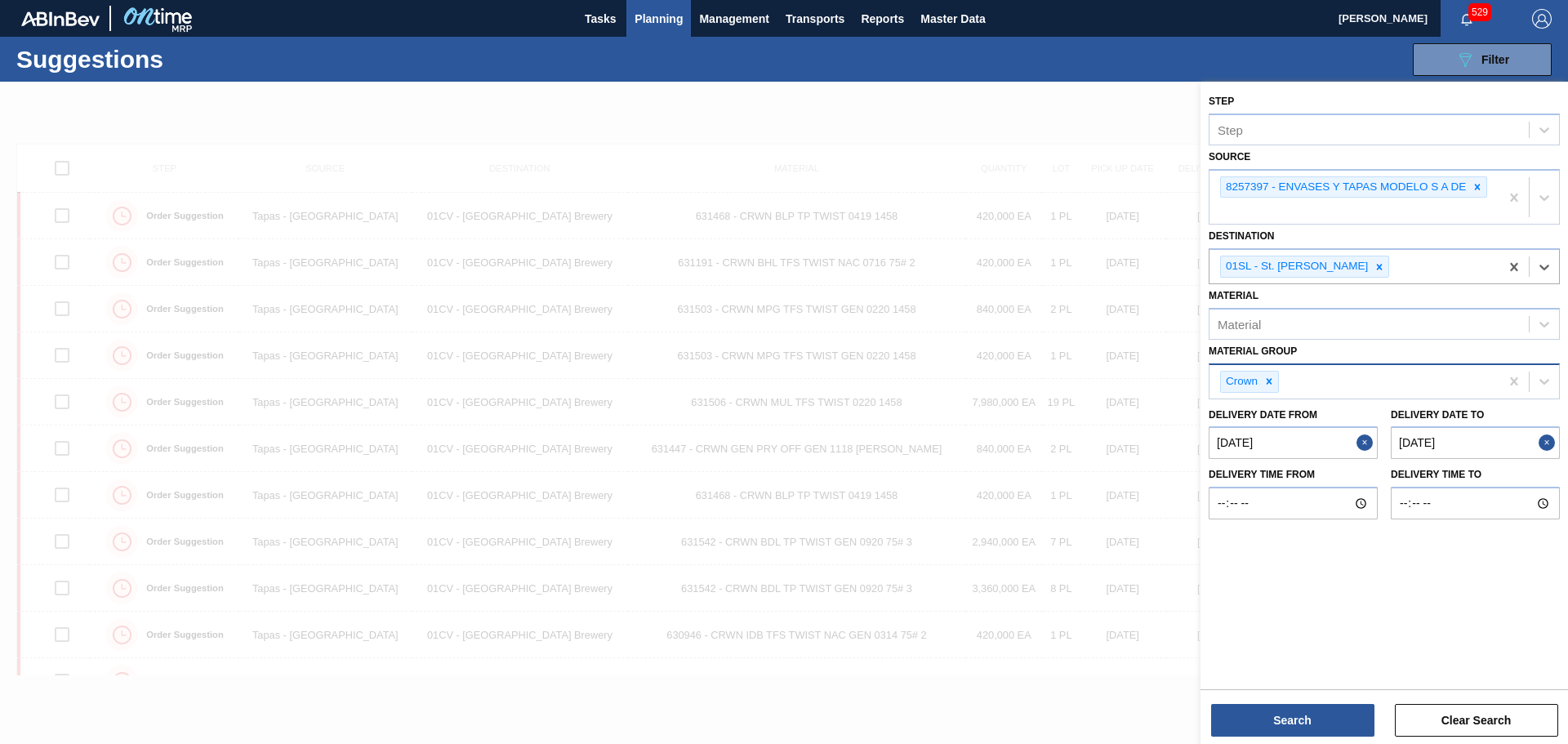
click at [1324, 376] on div "Crown" at bounding box center [1354, 381] width 290 height 34
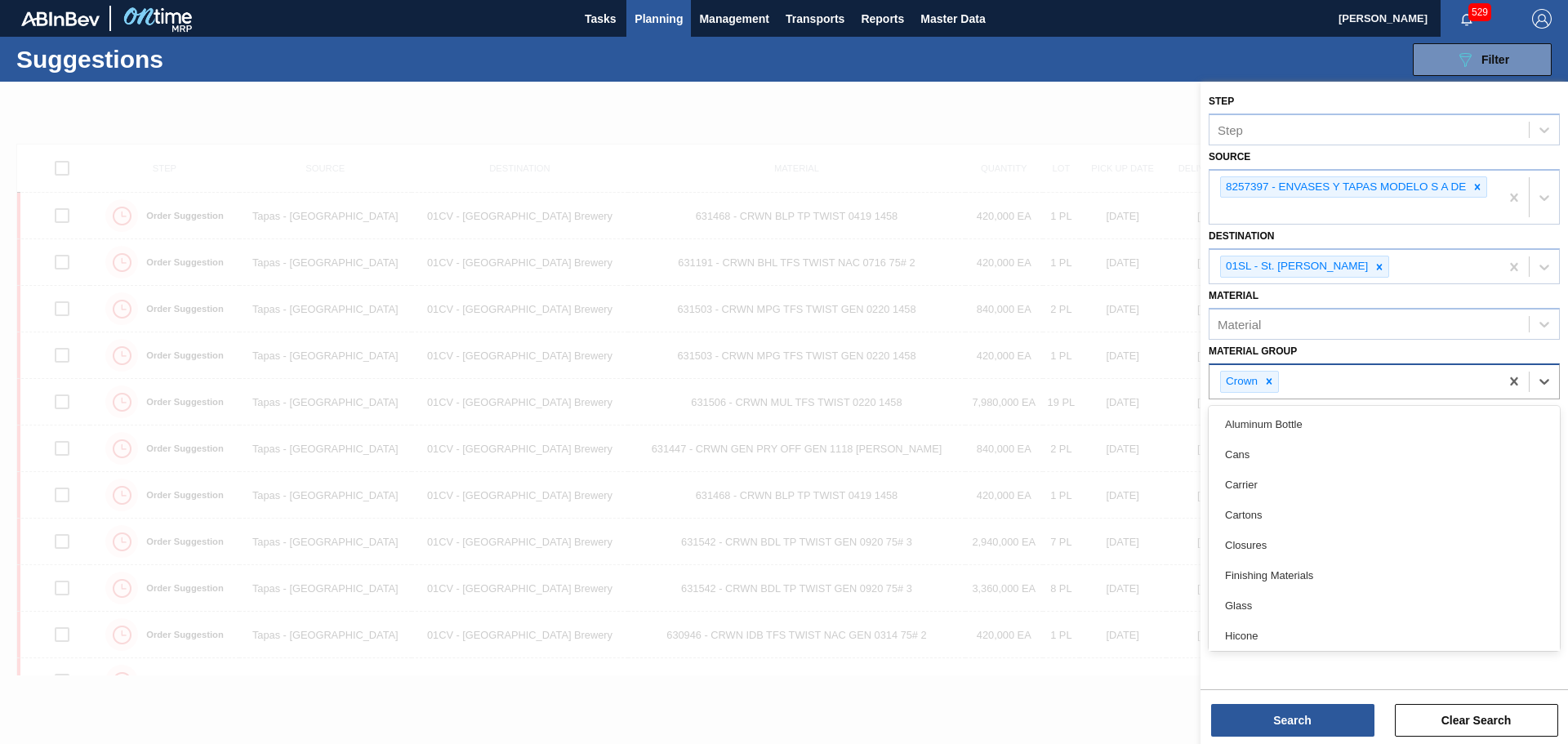
click at [1345, 369] on div "Crown" at bounding box center [1354, 381] width 290 height 34
click at [1316, 373] on div "Crown" at bounding box center [1354, 381] width 290 height 34
click at [1277, 548] on div "Closures" at bounding box center [1383, 545] width 351 height 30
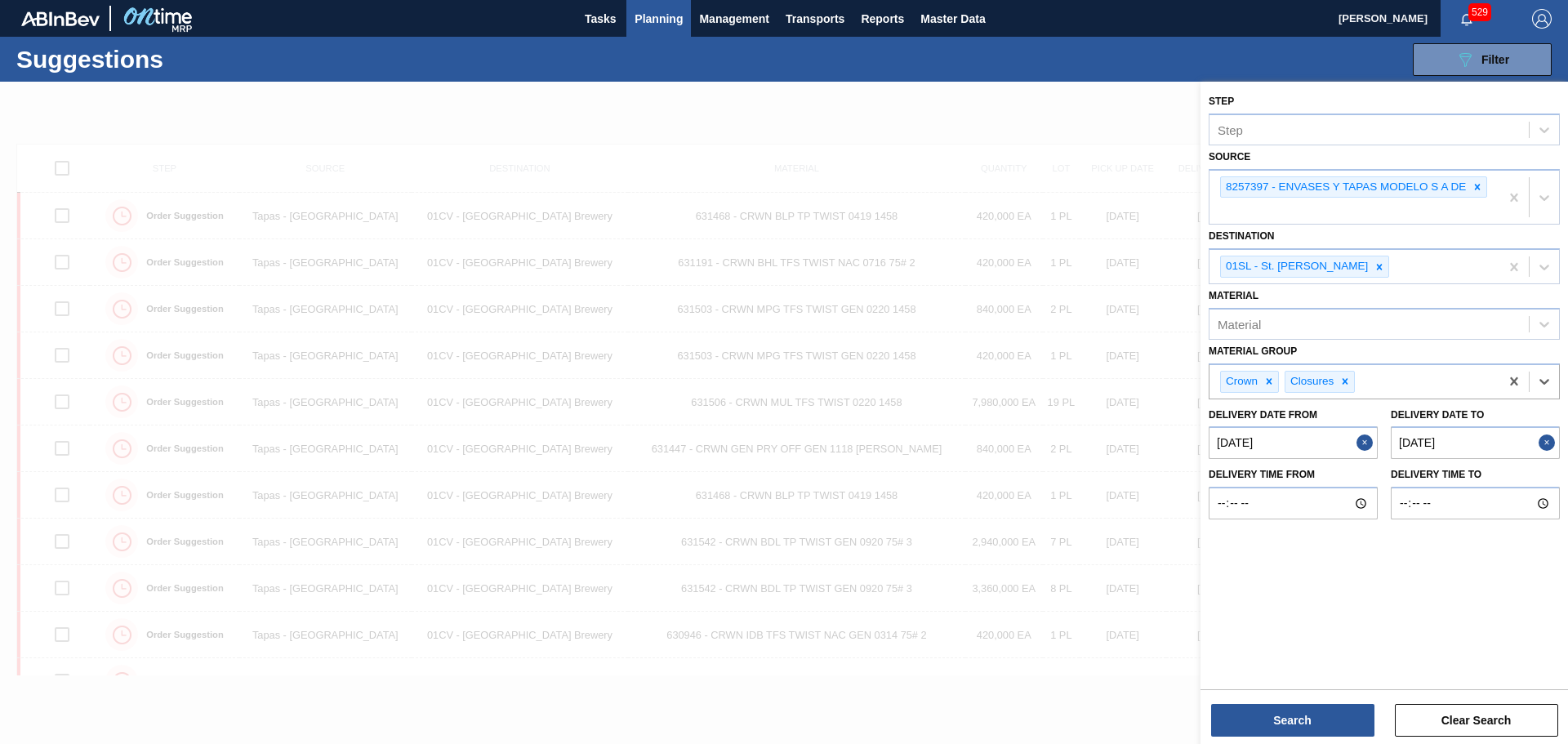
click at [1314, 634] on div "Step Step Source 8257397 - ENVASES Y TAPAS MODELO S A DE Destination 01SL - St.…" at bounding box center [1384, 384] width 367 height 605
click at [1311, 715] on button "Search" at bounding box center [1293, 721] width 164 height 33
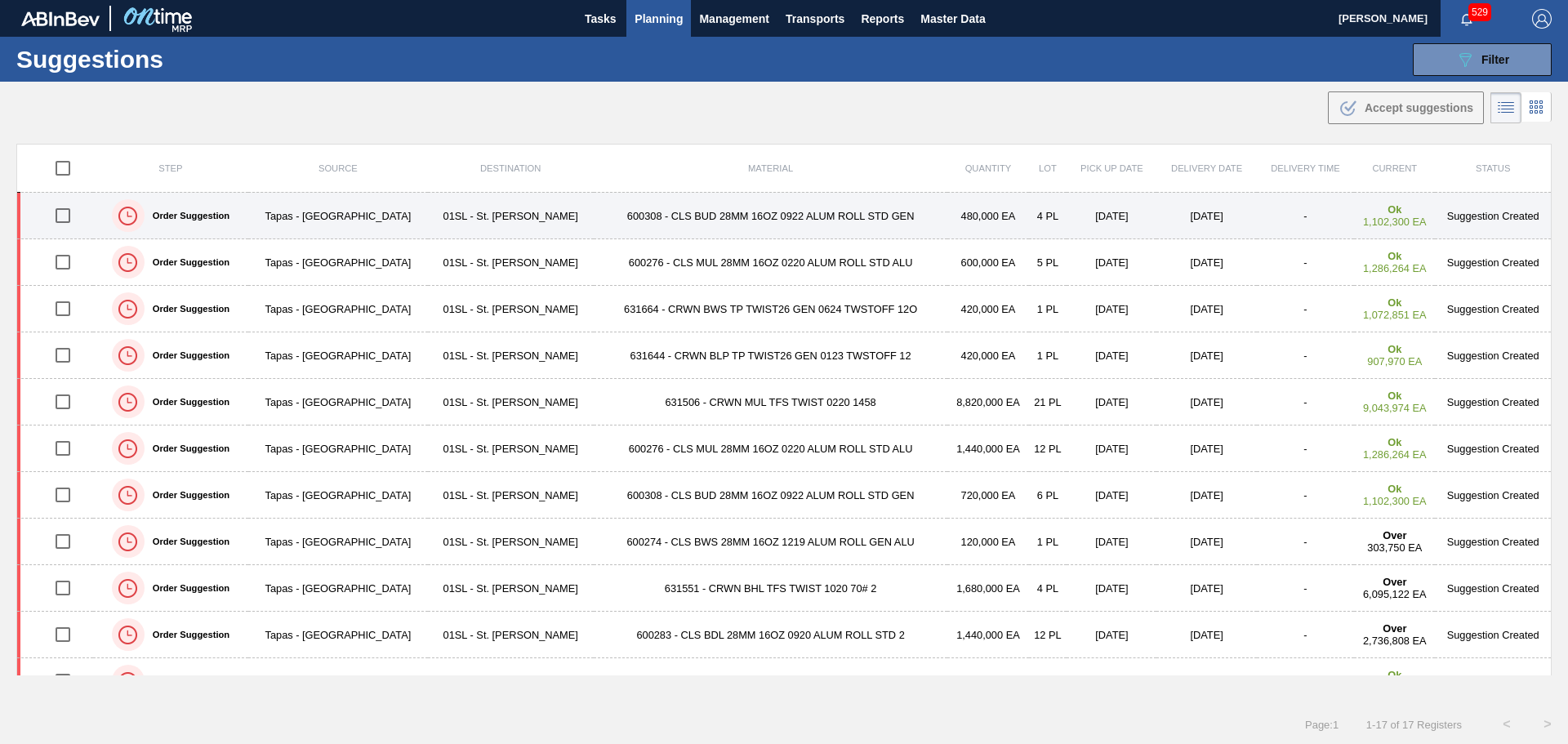
click at [622, 212] on td "600308 - CLS BUD 28MM 16OZ 0922 ALUM ROLL STD GEN" at bounding box center [770, 217] width 354 height 47
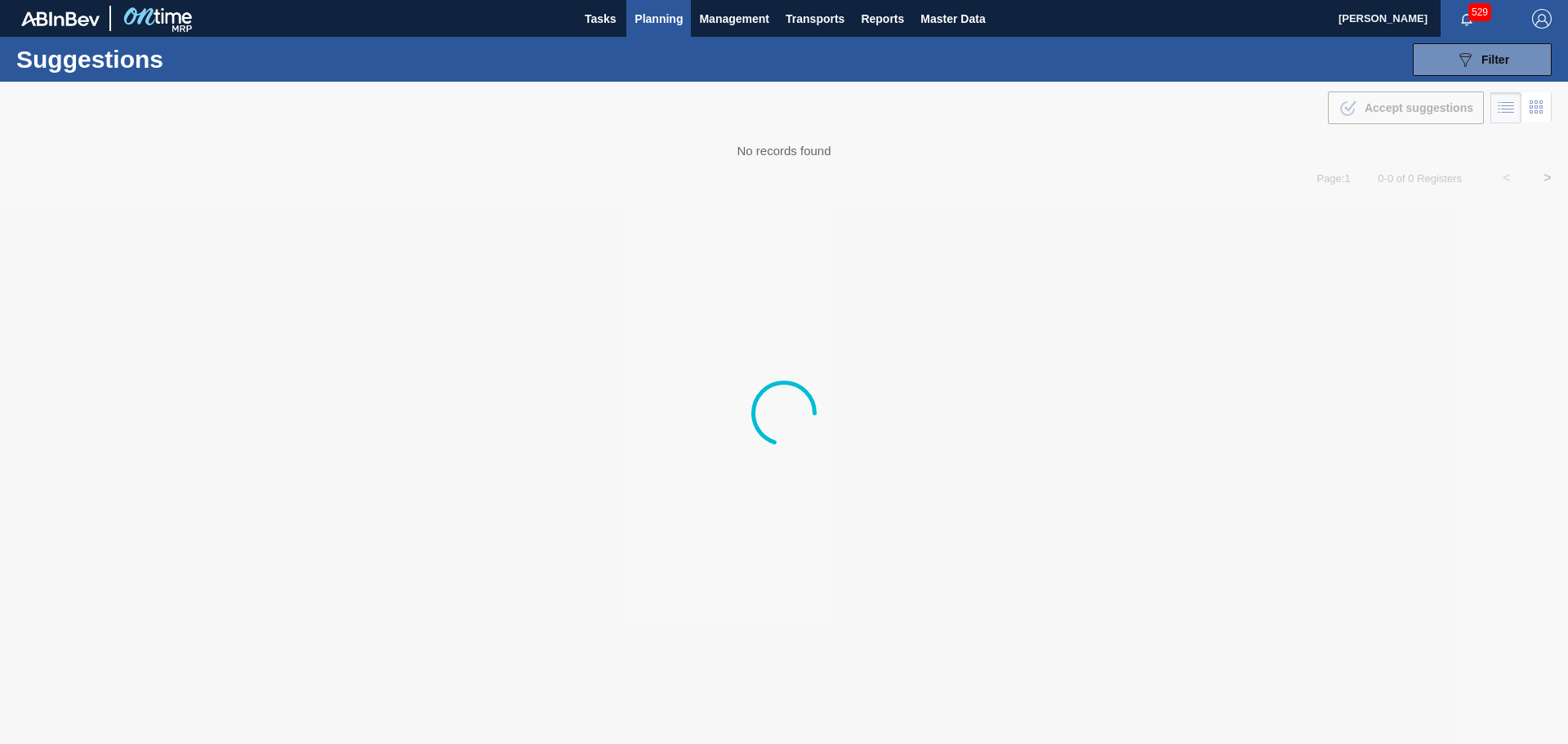
type from "[DATE]"
type to "[DATE]"
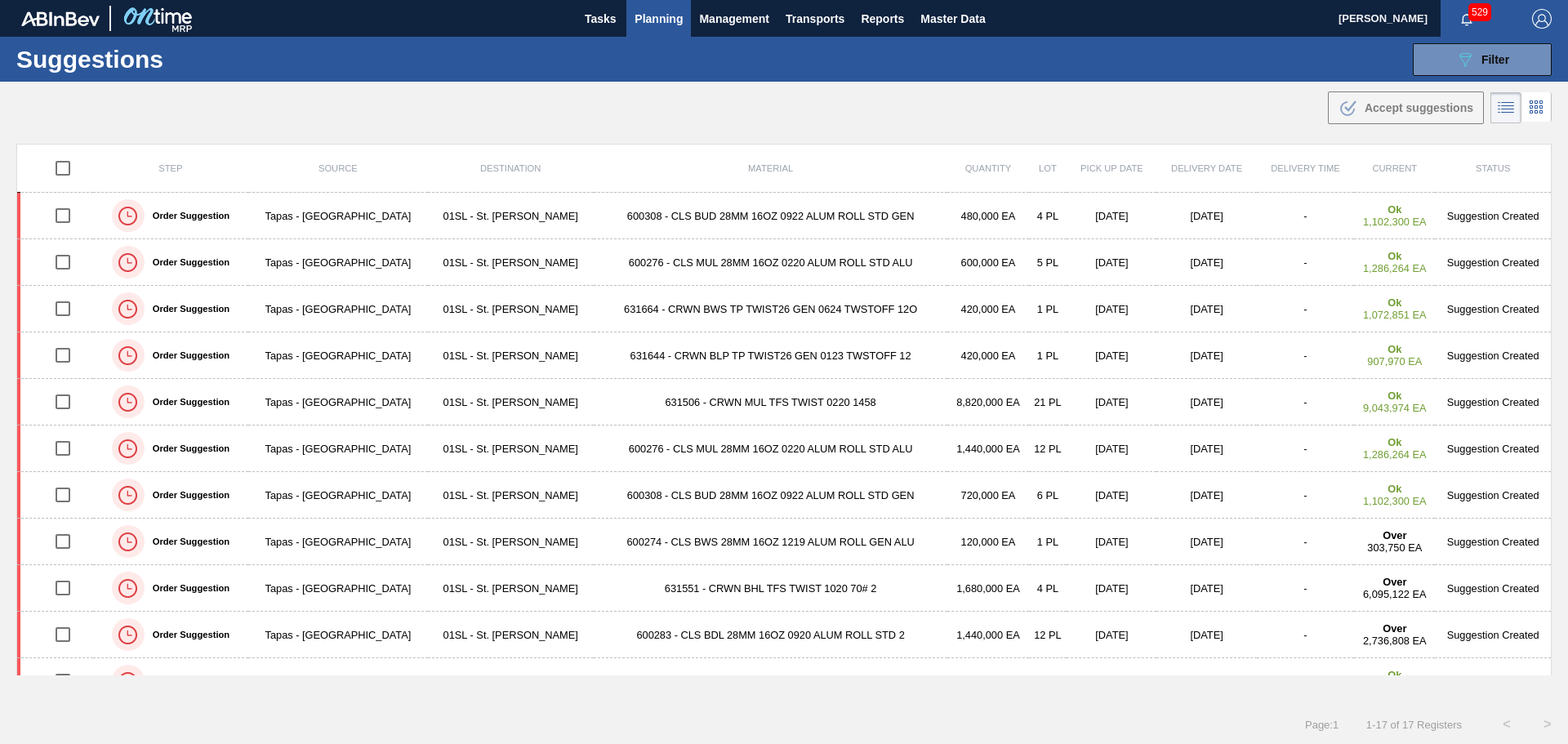
click at [658, 10] on span "Planning" at bounding box center [659, 18] width 49 height 20
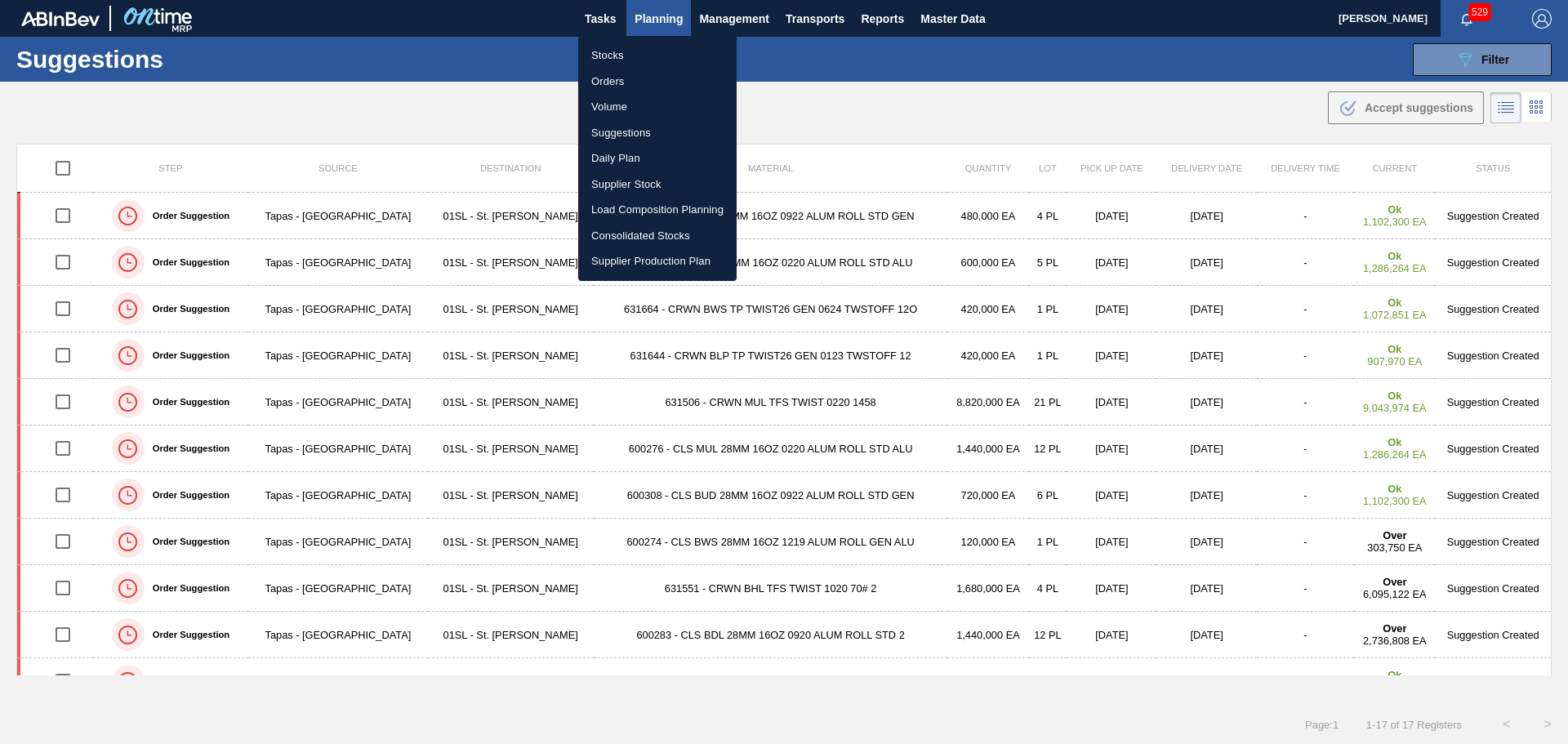
click at [682, 208] on li "Load Composition Planning" at bounding box center [658, 210] width 159 height 26
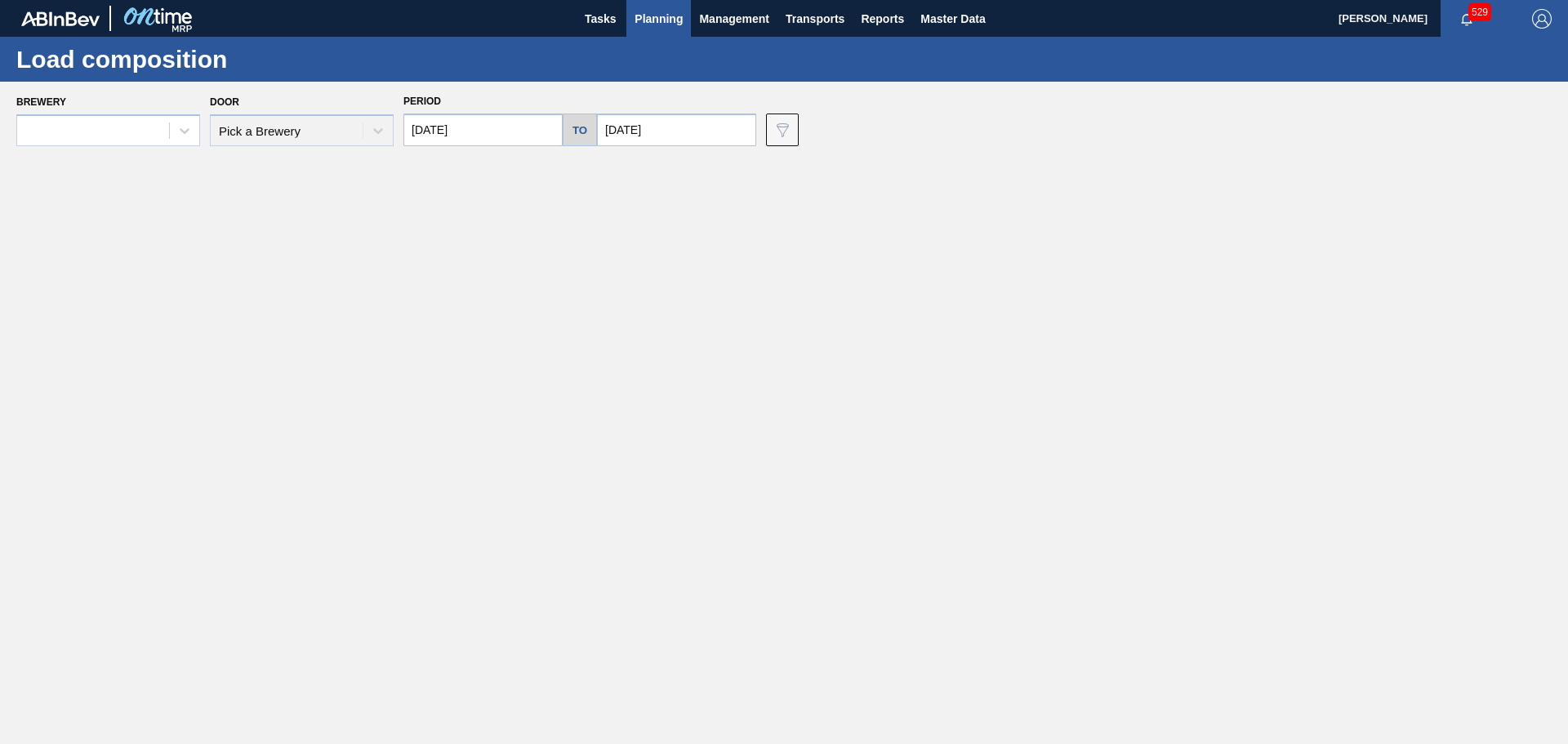
click at [357, 136] on div "Door Pick a Brewery" at bounding box center [301, 119] width 184 height 55
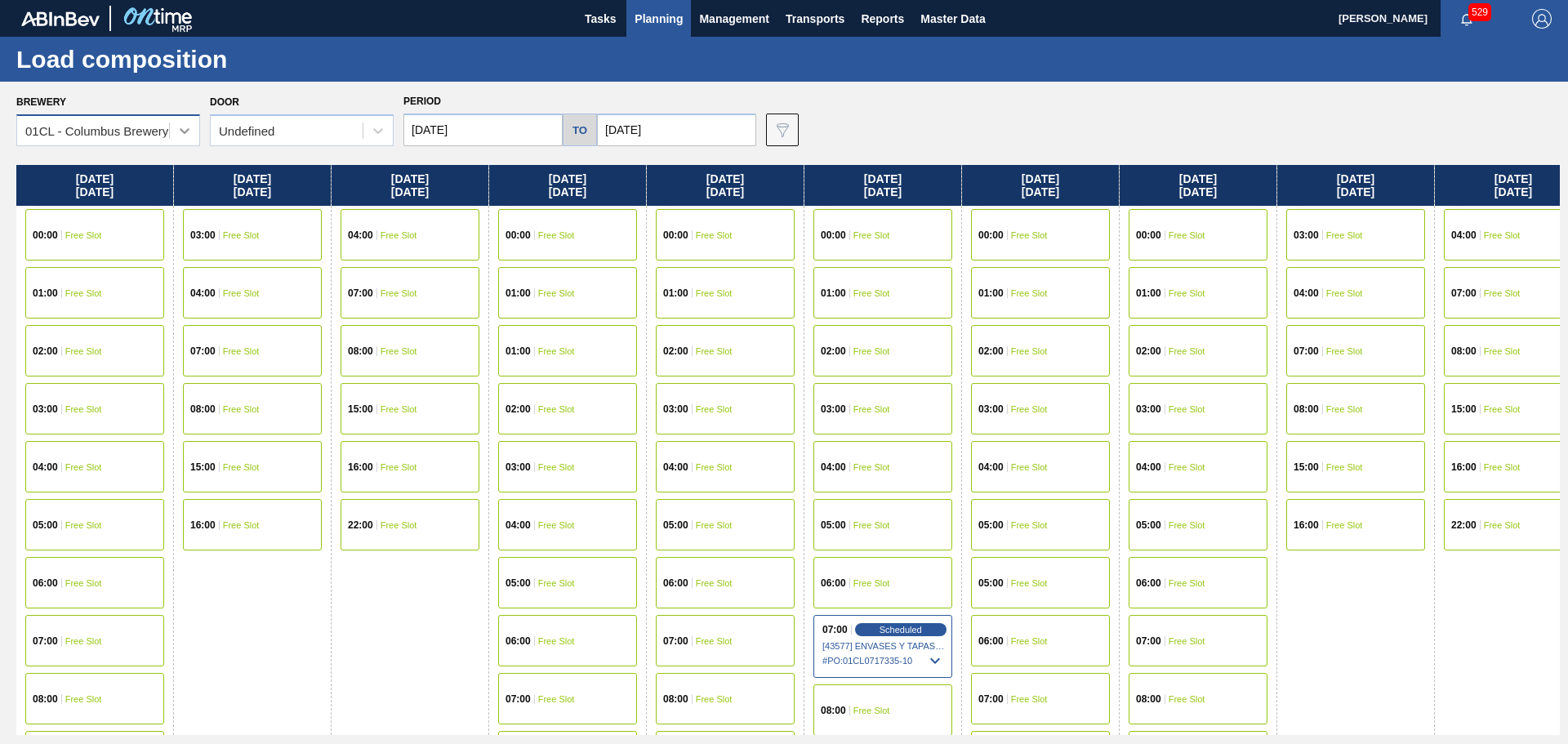
click at [177, 130] on icon at bounding box center [185, 130] width 16 height 16
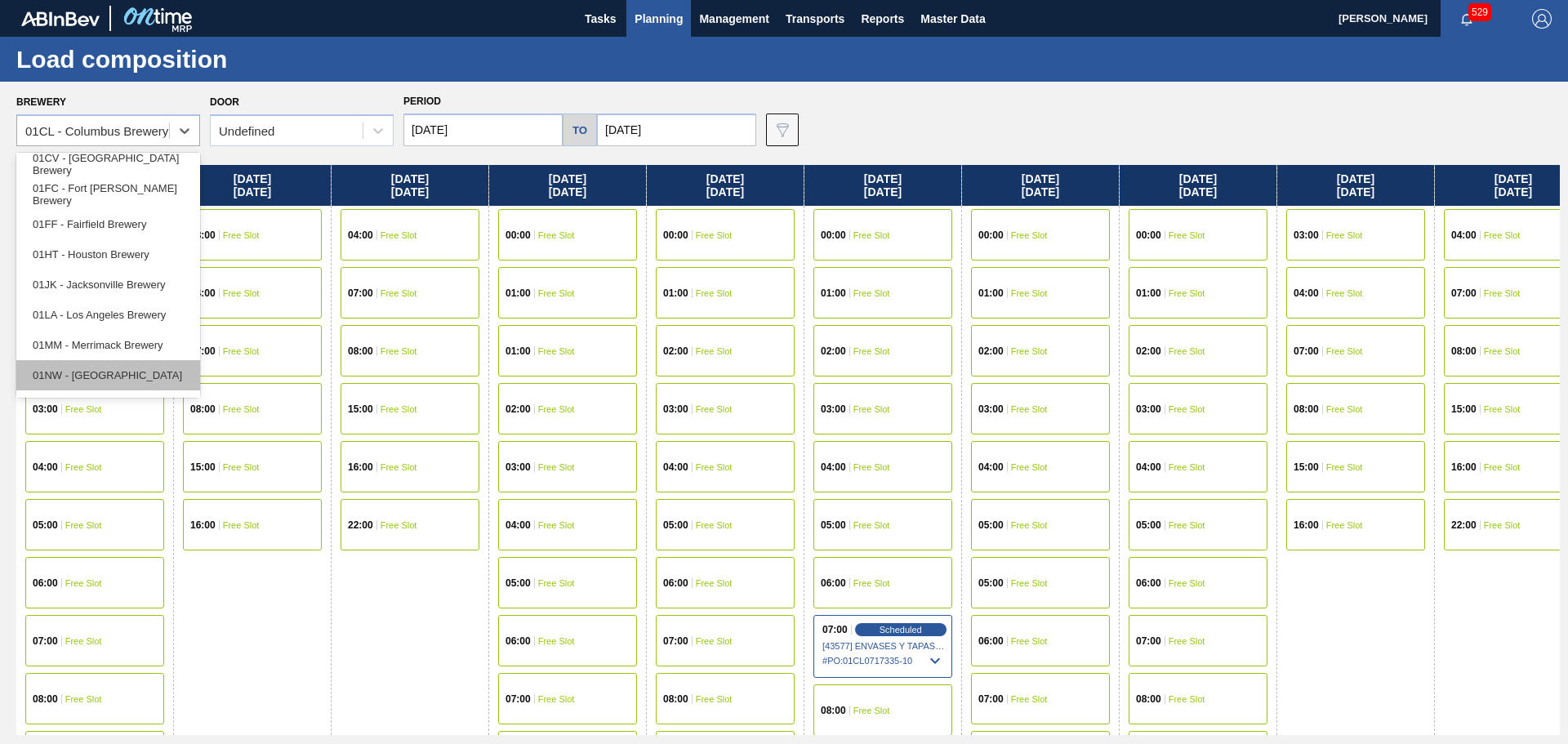
scroll to position [124, 0]
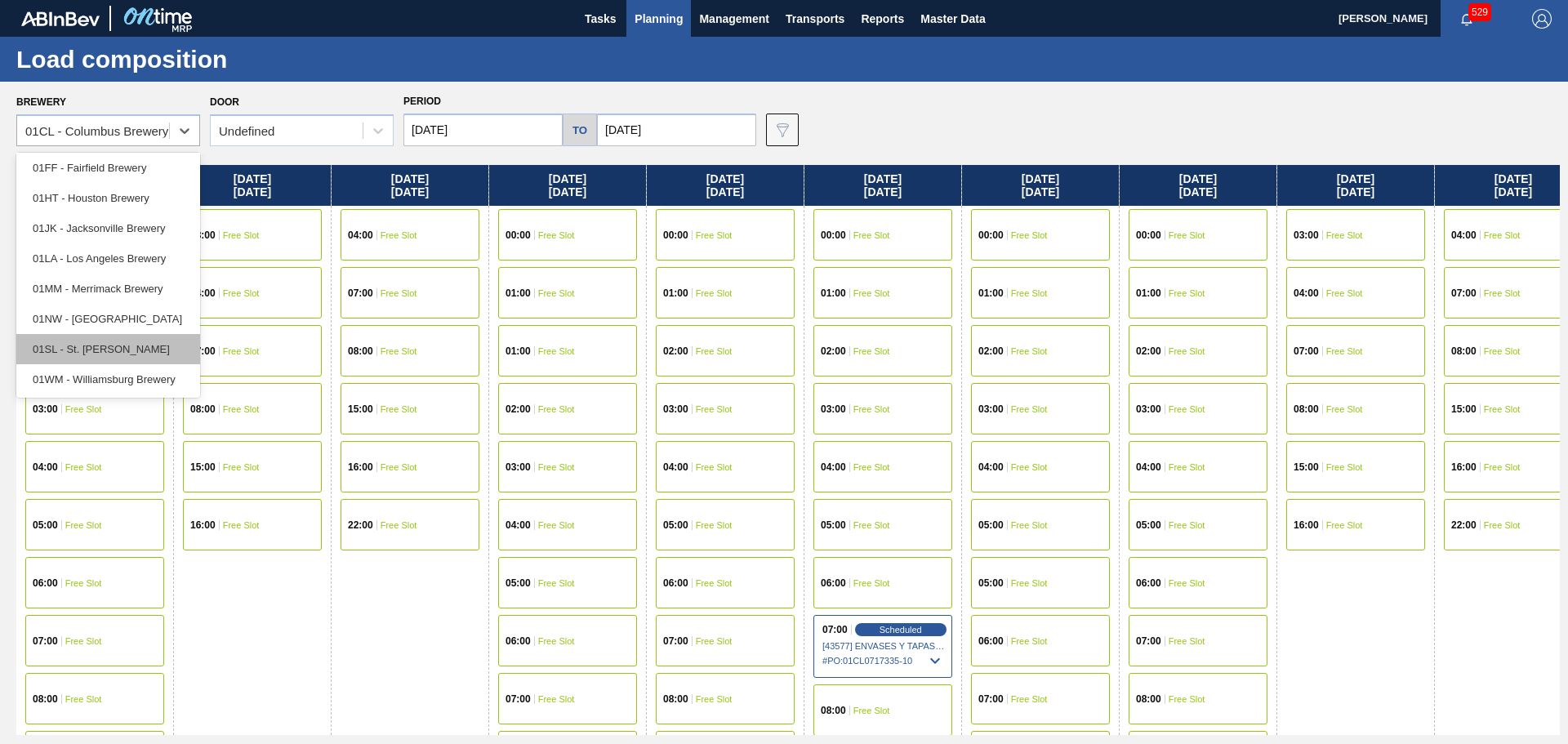
click at [114, 342] on div "01SL - St. [PERSON_NAME]" at bounding box center [108, 349] width 184 height 30
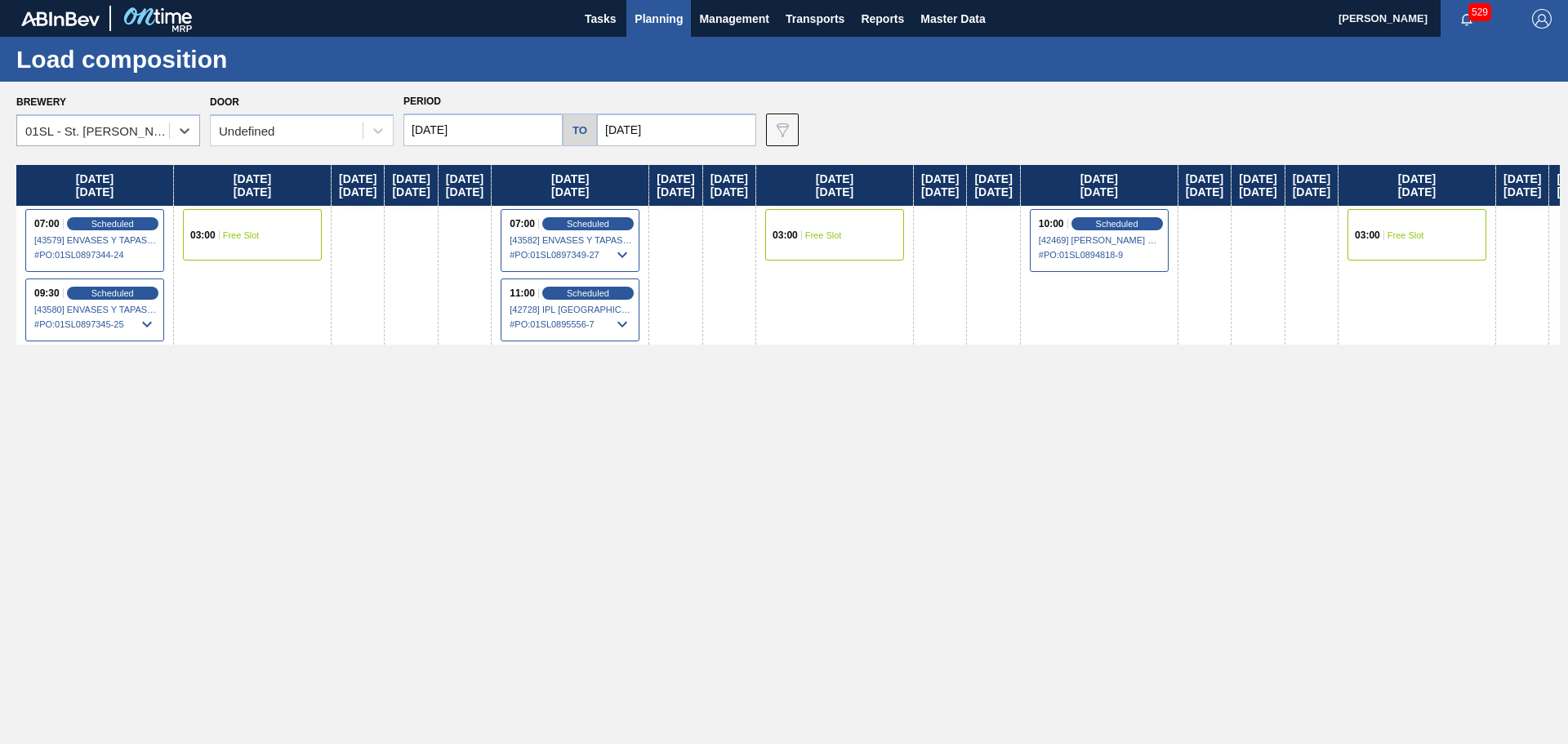
click at [632, 256] on icon at bounding box center [622, 255] width 20 height 20
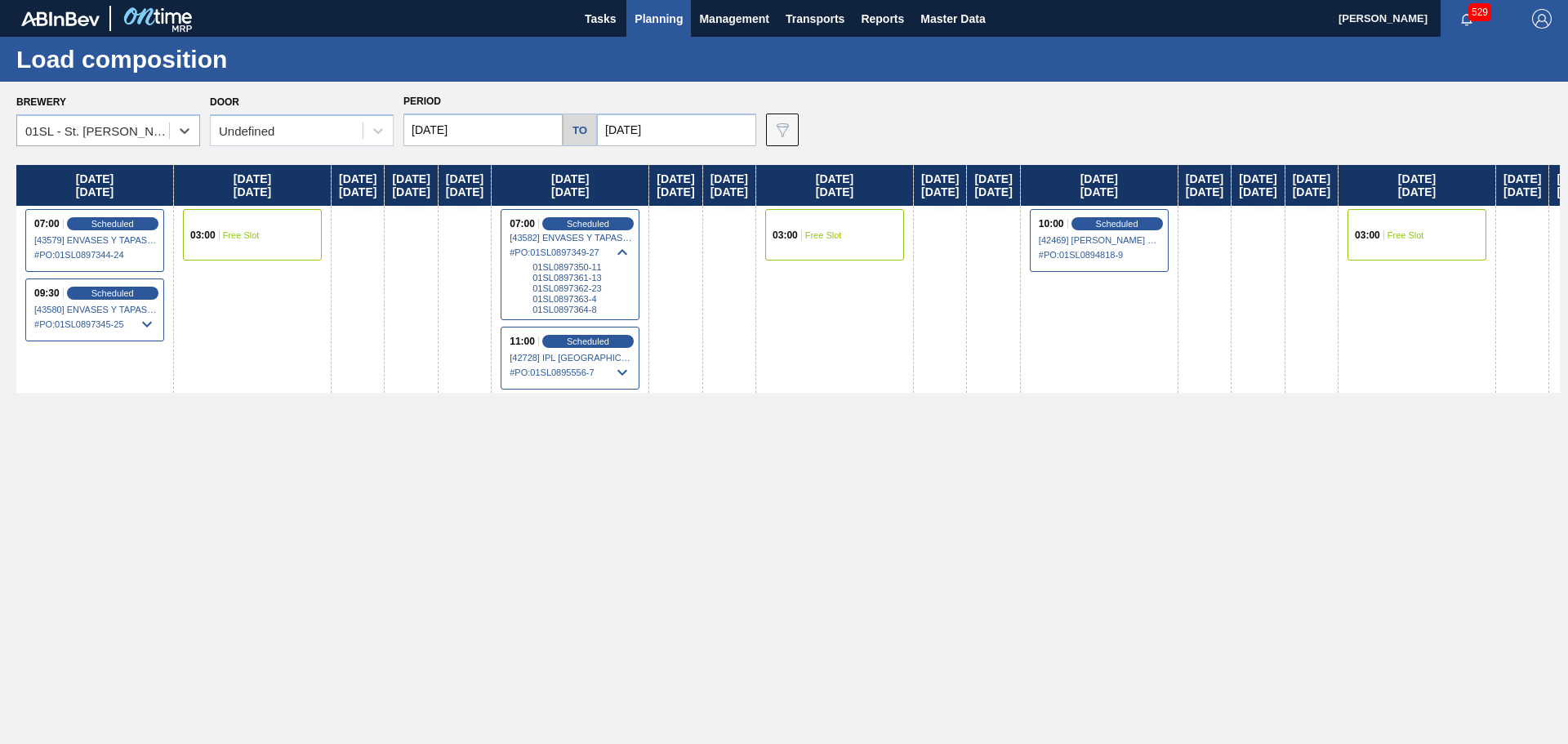
click at [632, 250] on span "# PO : 01SL0897349-27" at bounding box center [570, 252] width 122 height 20
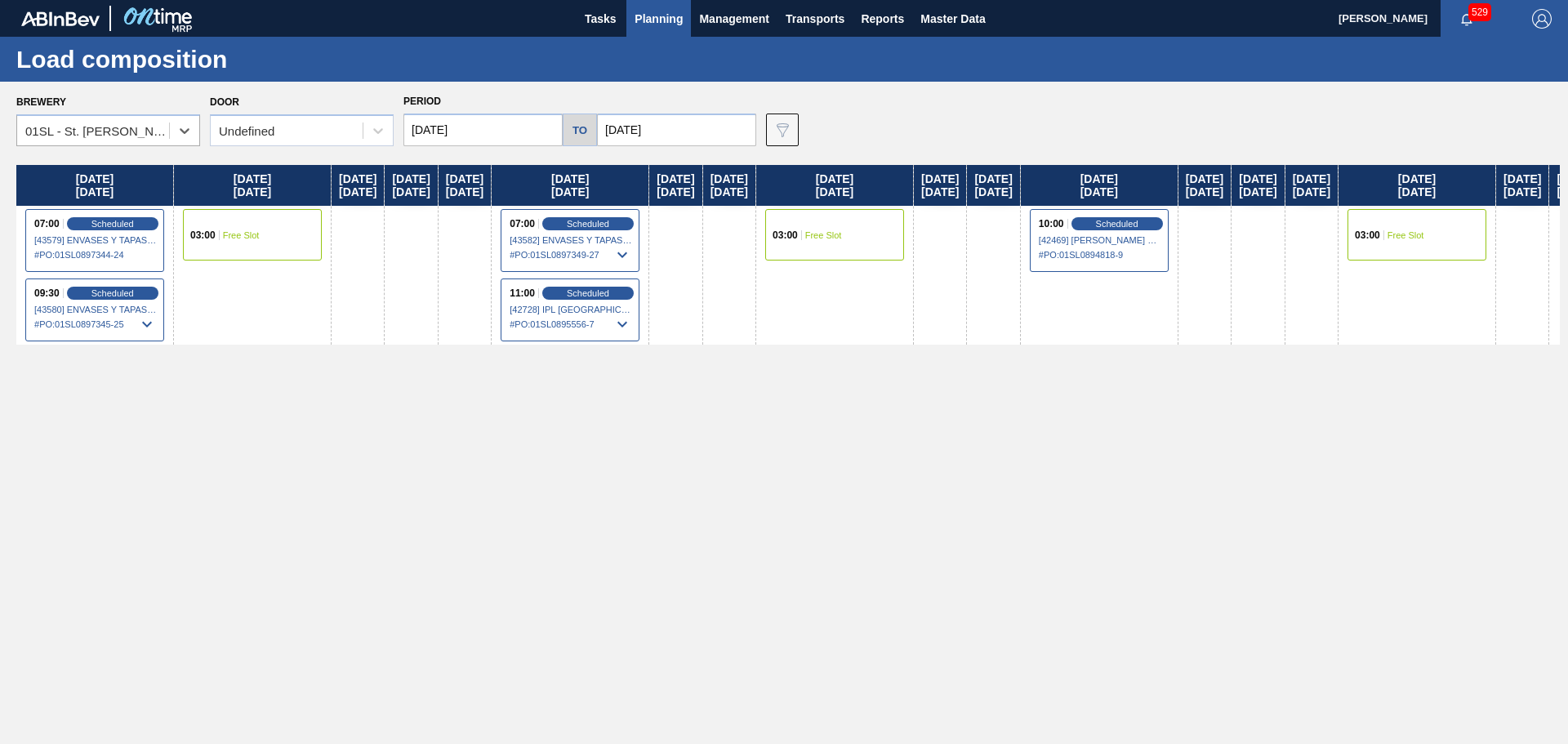
click at [632, 251] on span "# PO : 01SL0897349-27" at bounding box center [570, 255] width 122 height 20
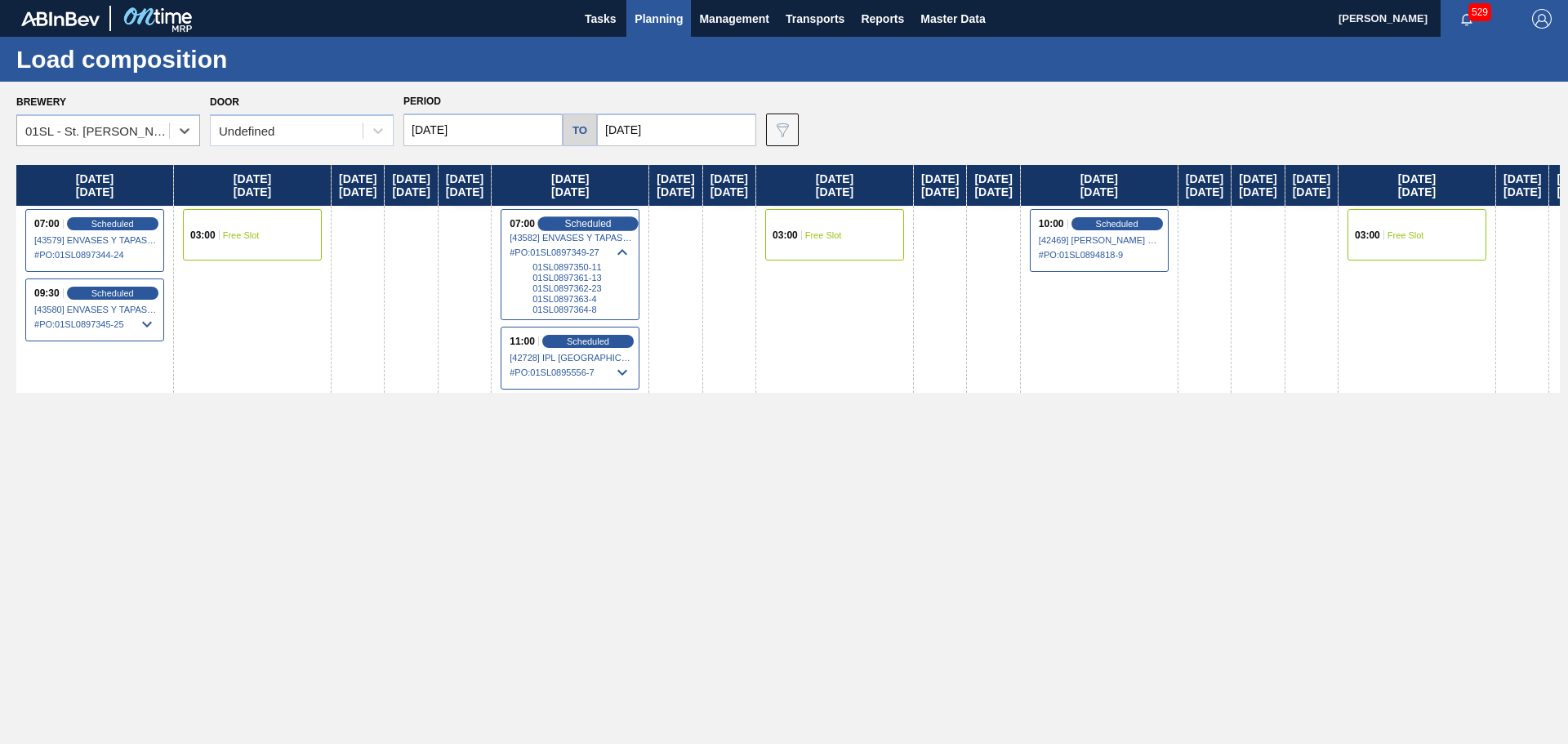
click at [616, 223] on div "Scheduled" at bounding box center [587, 223] width 100 height 15
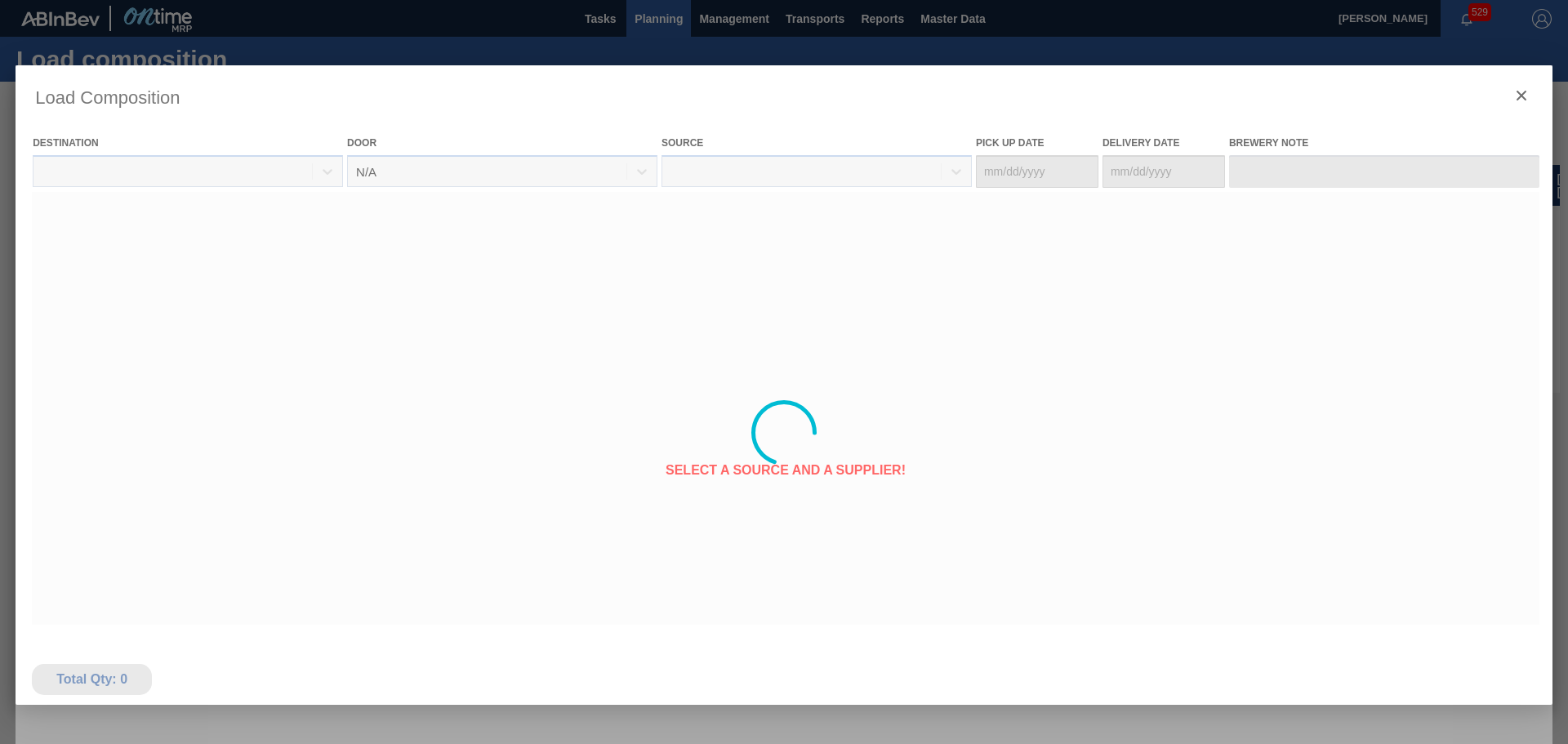
type Date "[DATE]"
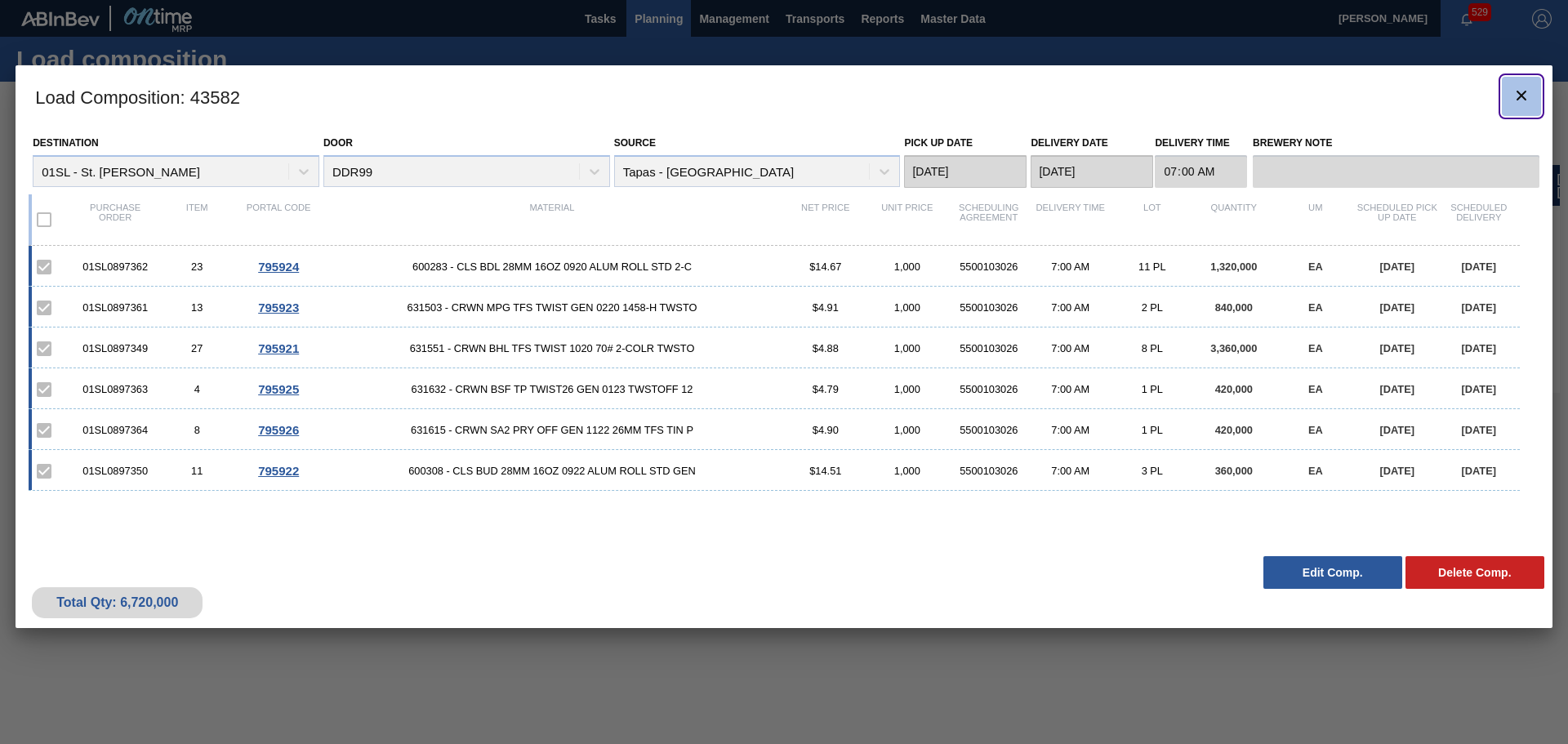
click at [1525, 95] on icon "botão de ícone" at bounding box center [1521, 95] width 20 height 20
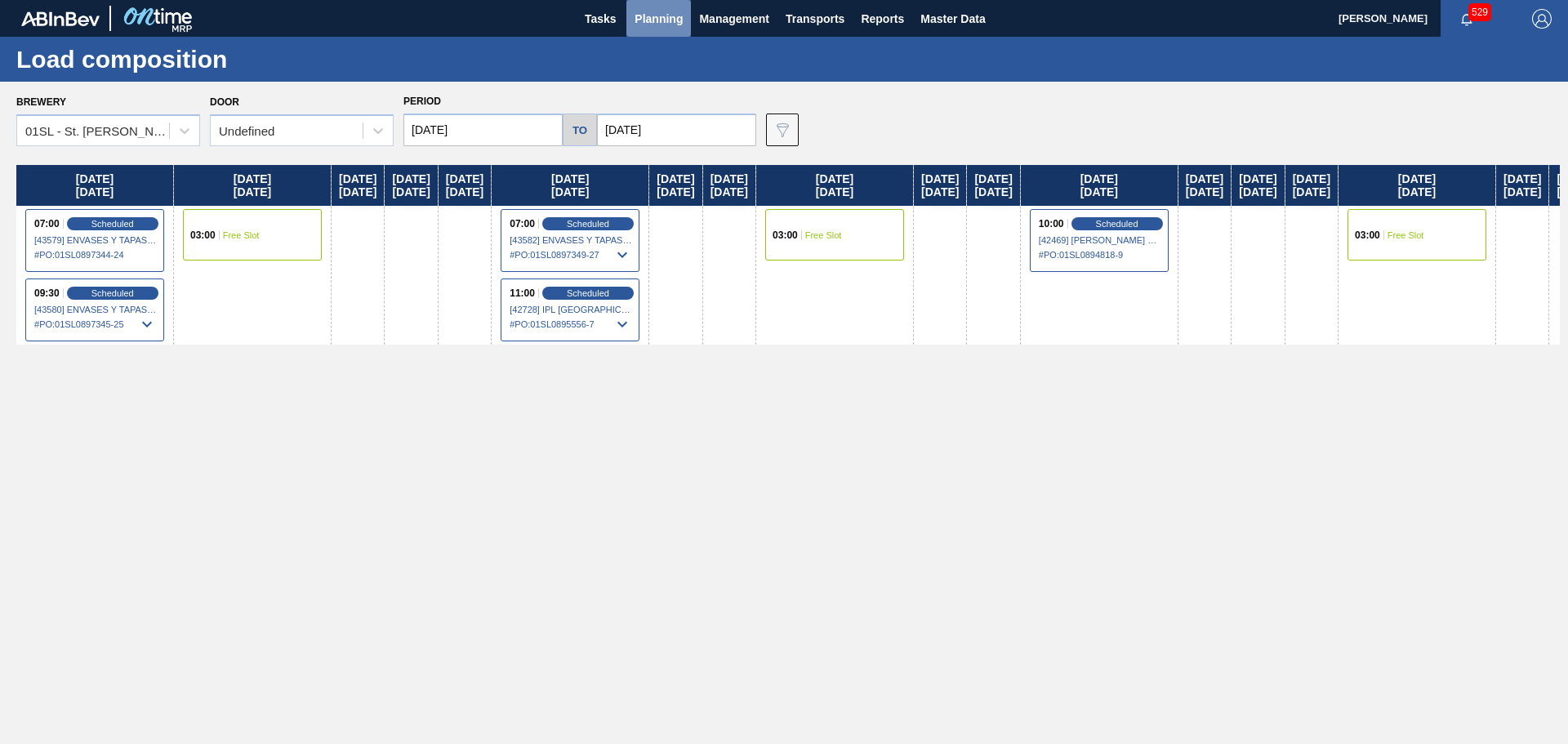
click at [643, 16] on span "Planning" at bounding box center [659, 18] width 49 height 20
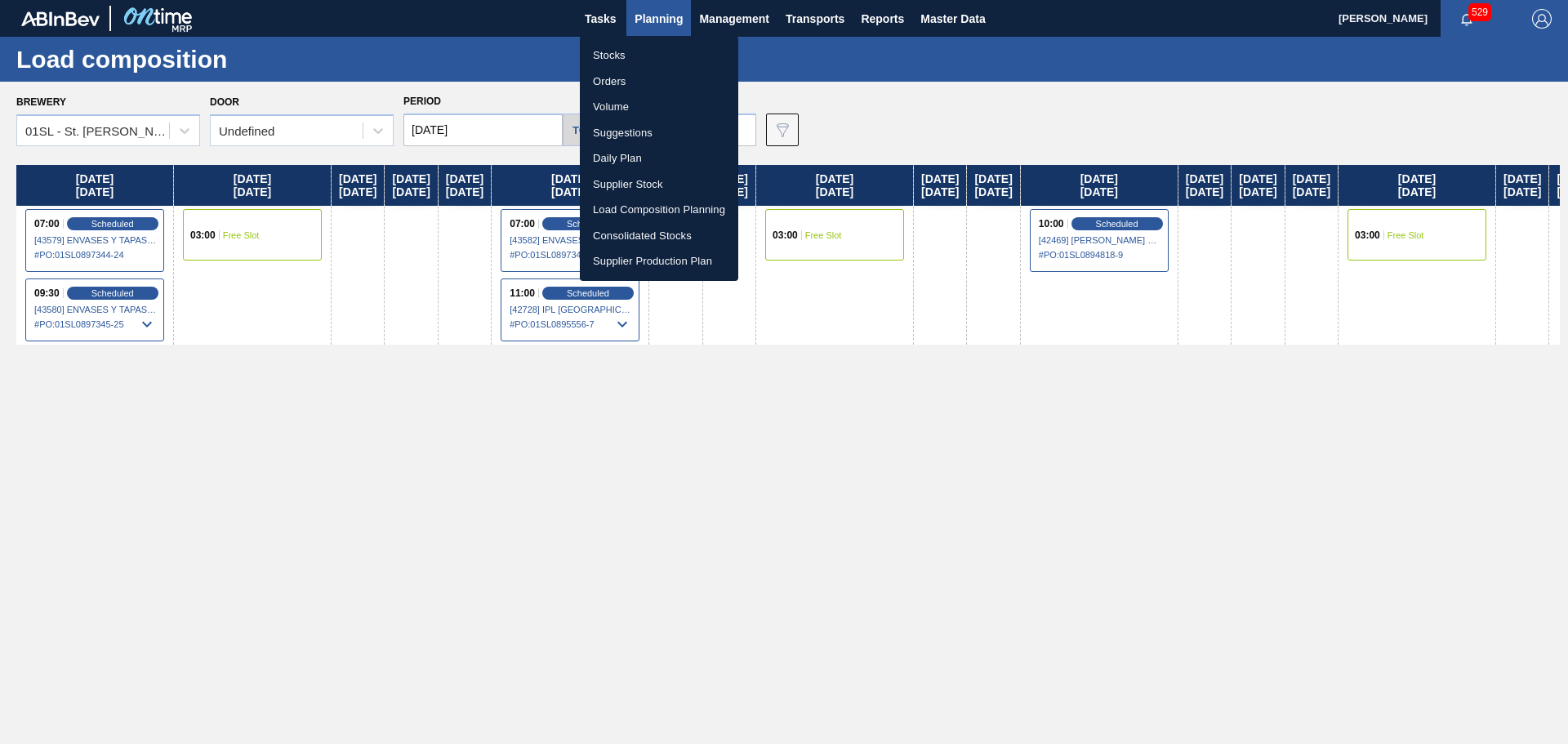
click at [632, 129] on li "Suggestions" at bounding box center [658, 133] width 159 height 26
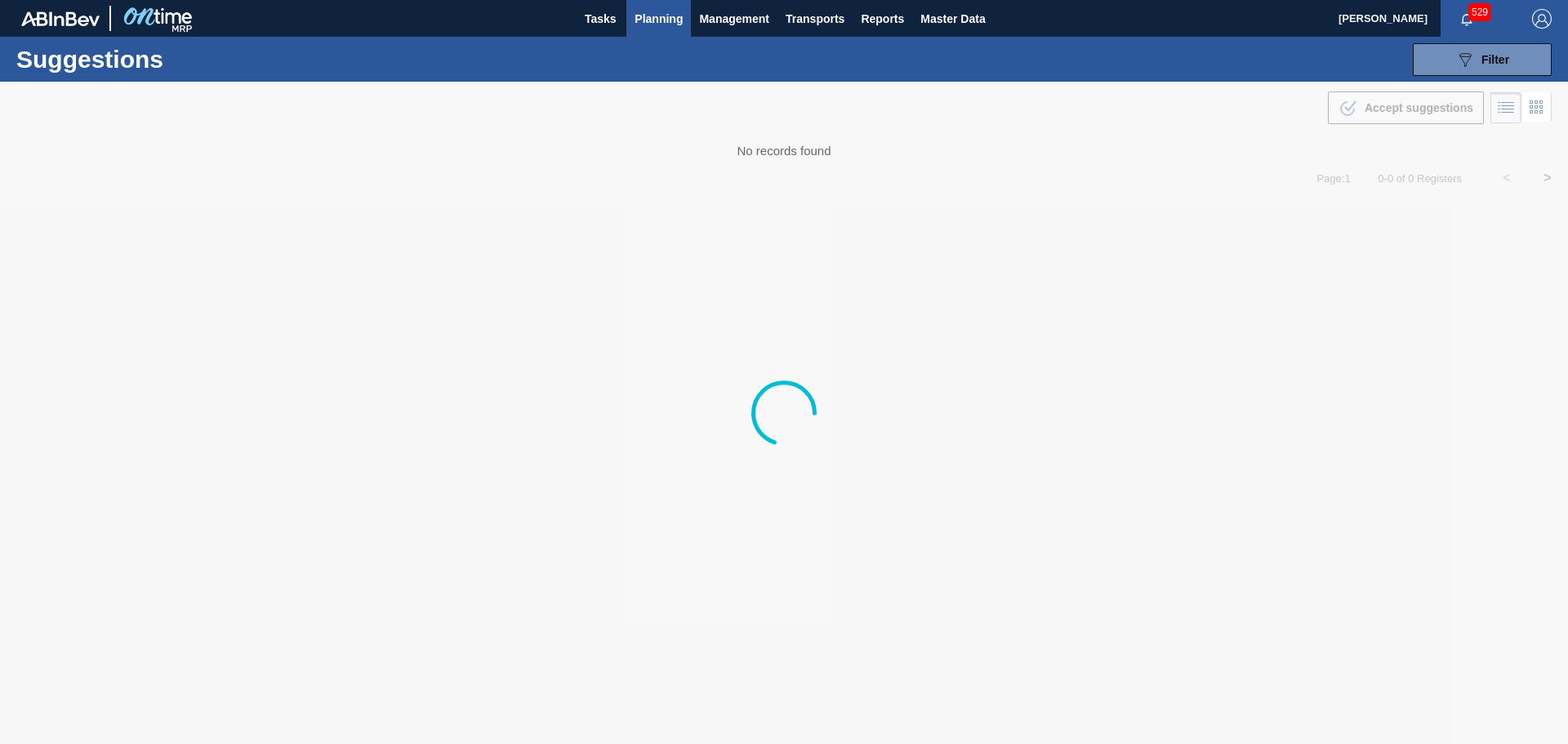
type from "[DATE]"
type to "[DATE]"
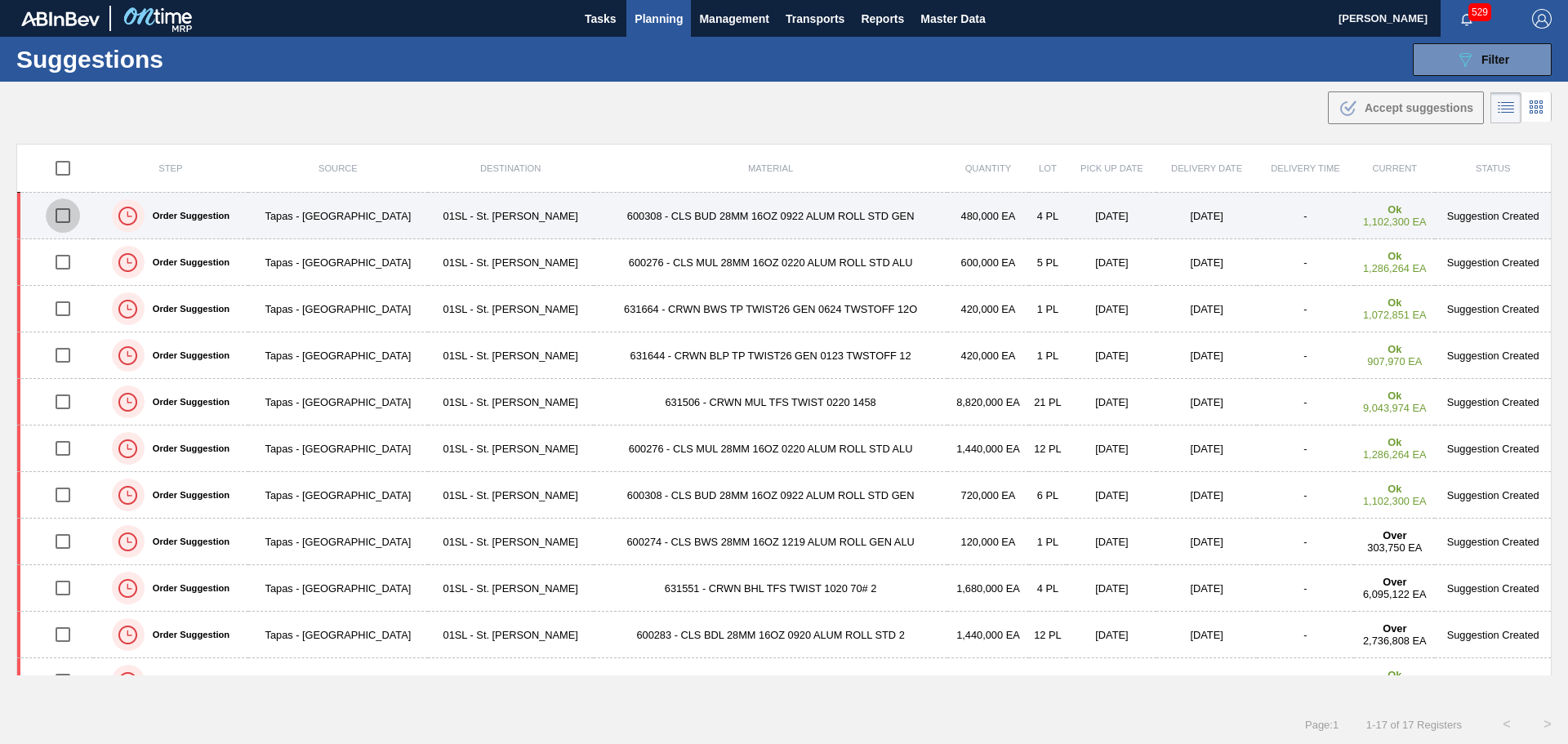
click at [62, 217] on input "checkbox" at bounding box center [63, 216] width 35 height 35
checkbox input "true"
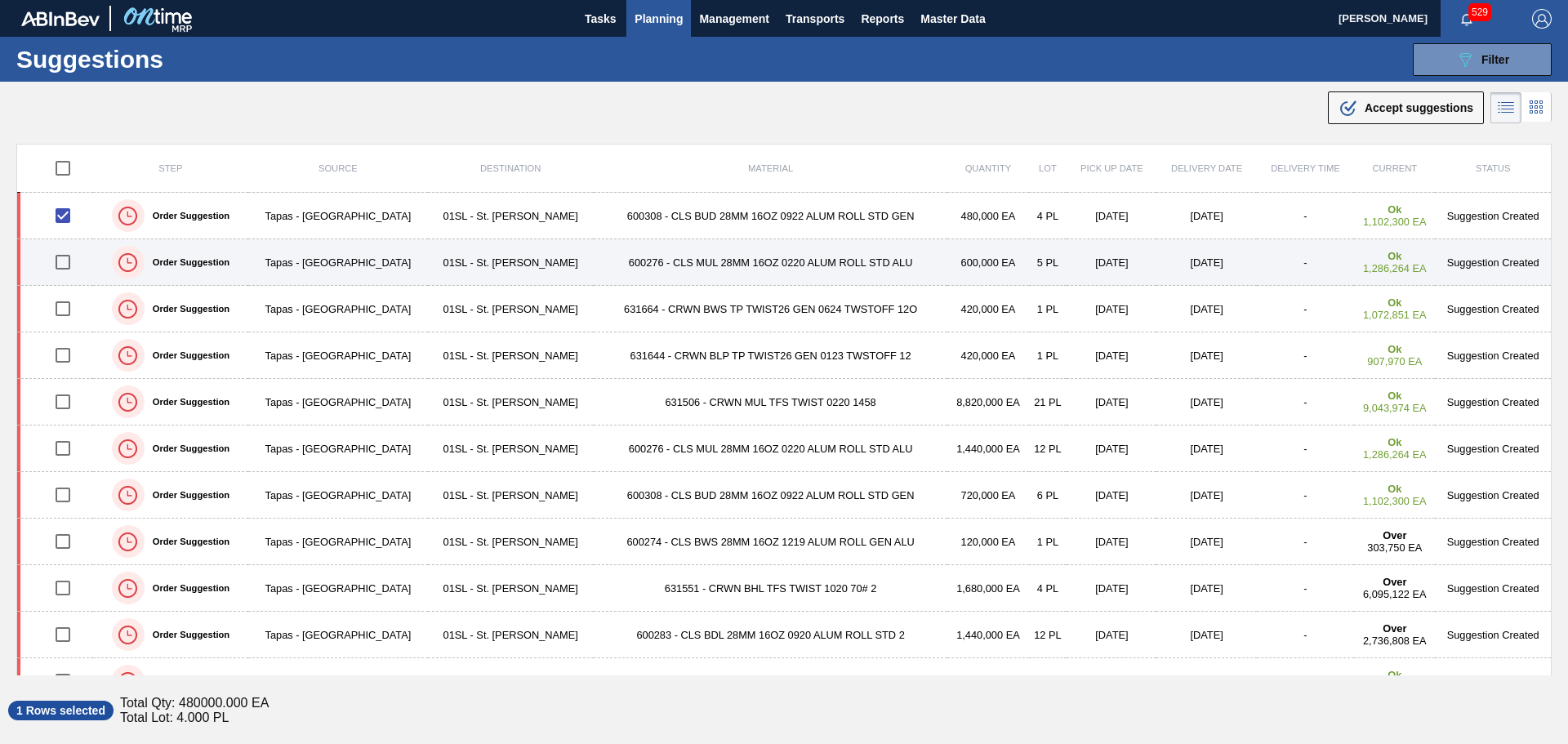
click at [67, 268] on input "checkbox" at bounding box center [63, 262] width 35 height 35
checkbox input "true"
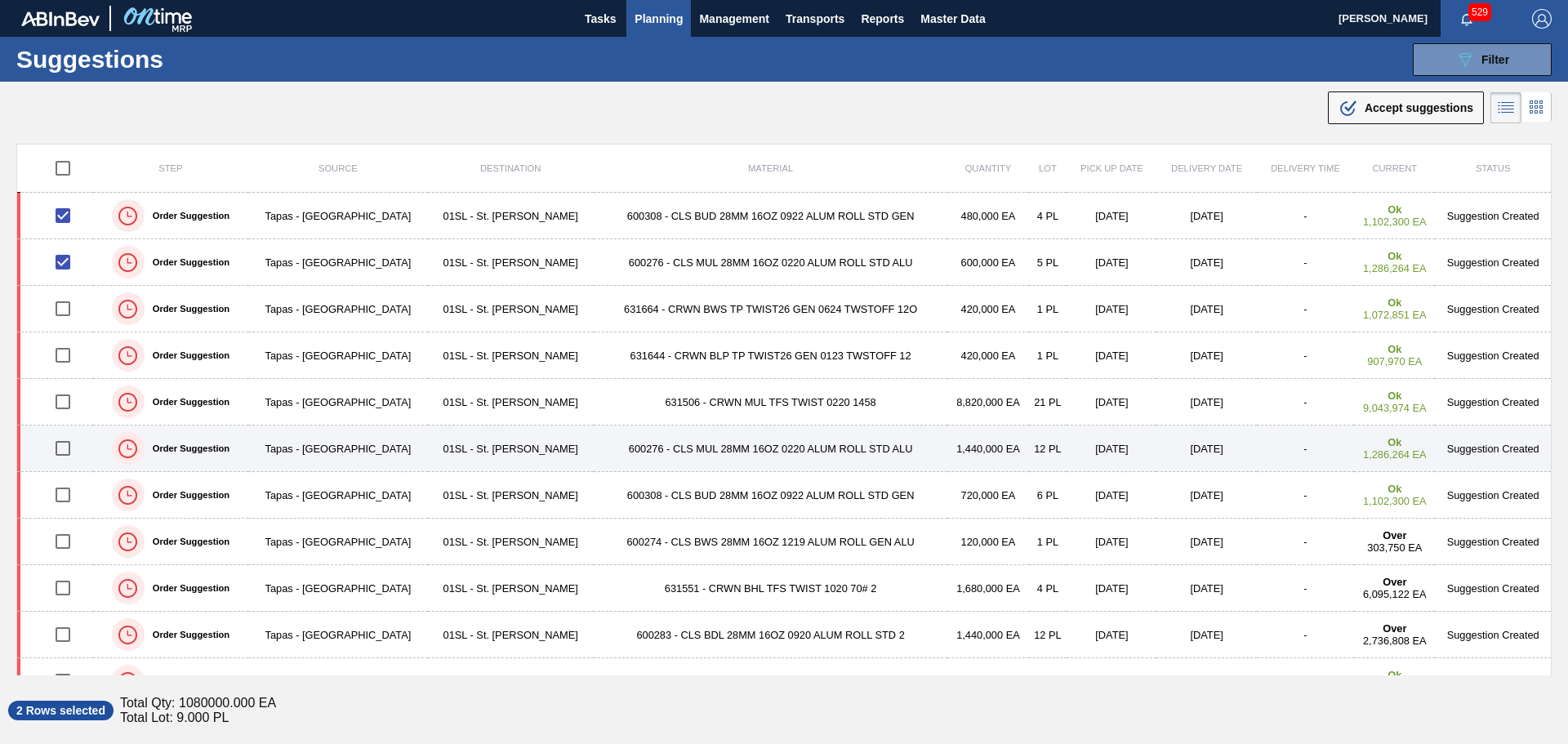
click at [68, 446] on input "checkbox" at bounding box center [63, 449] width 35 height 35
checkbox input "true"
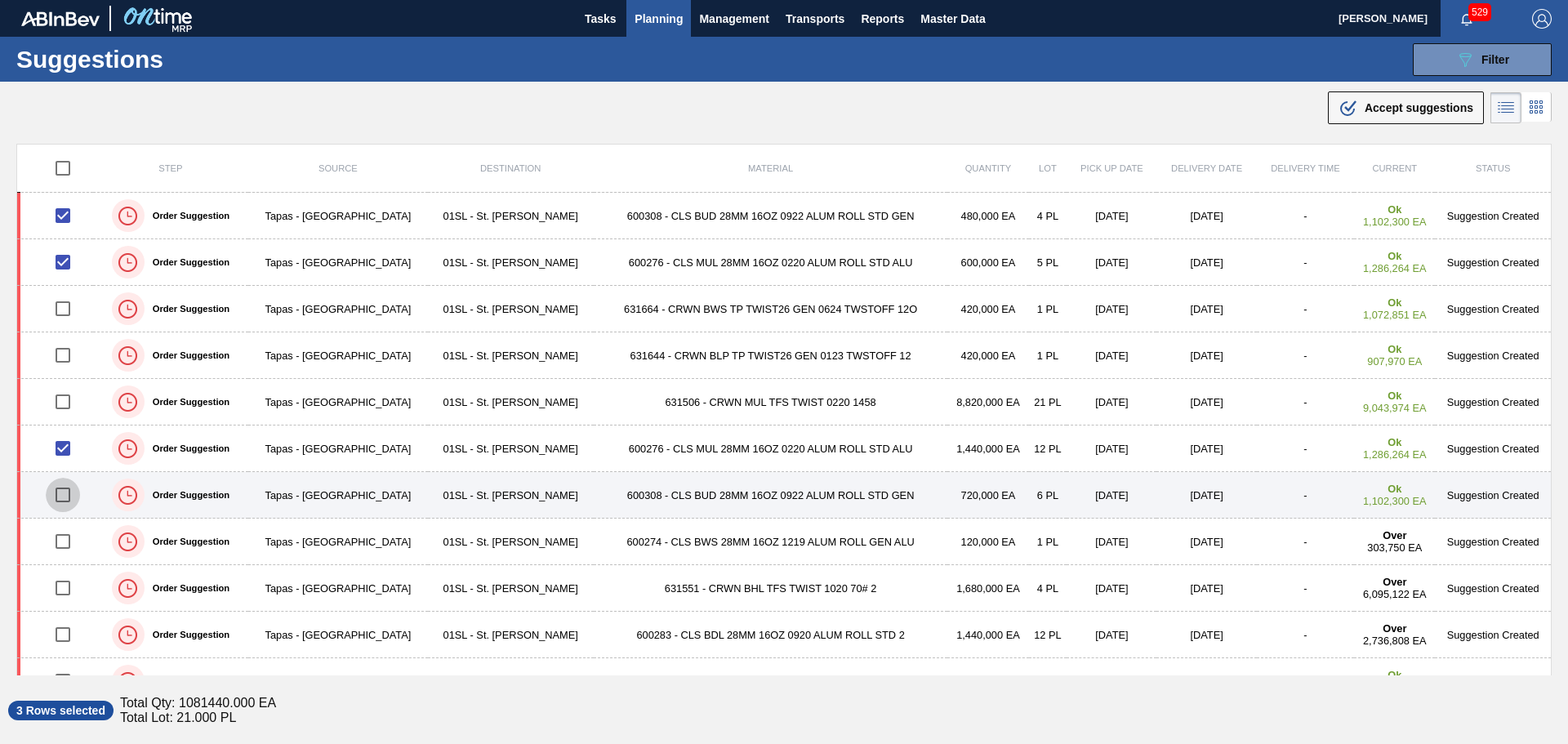
click at [68, 496] on input "checkbox" at bounding box center [63, 495] width 35 height 35
checkbox input "true"
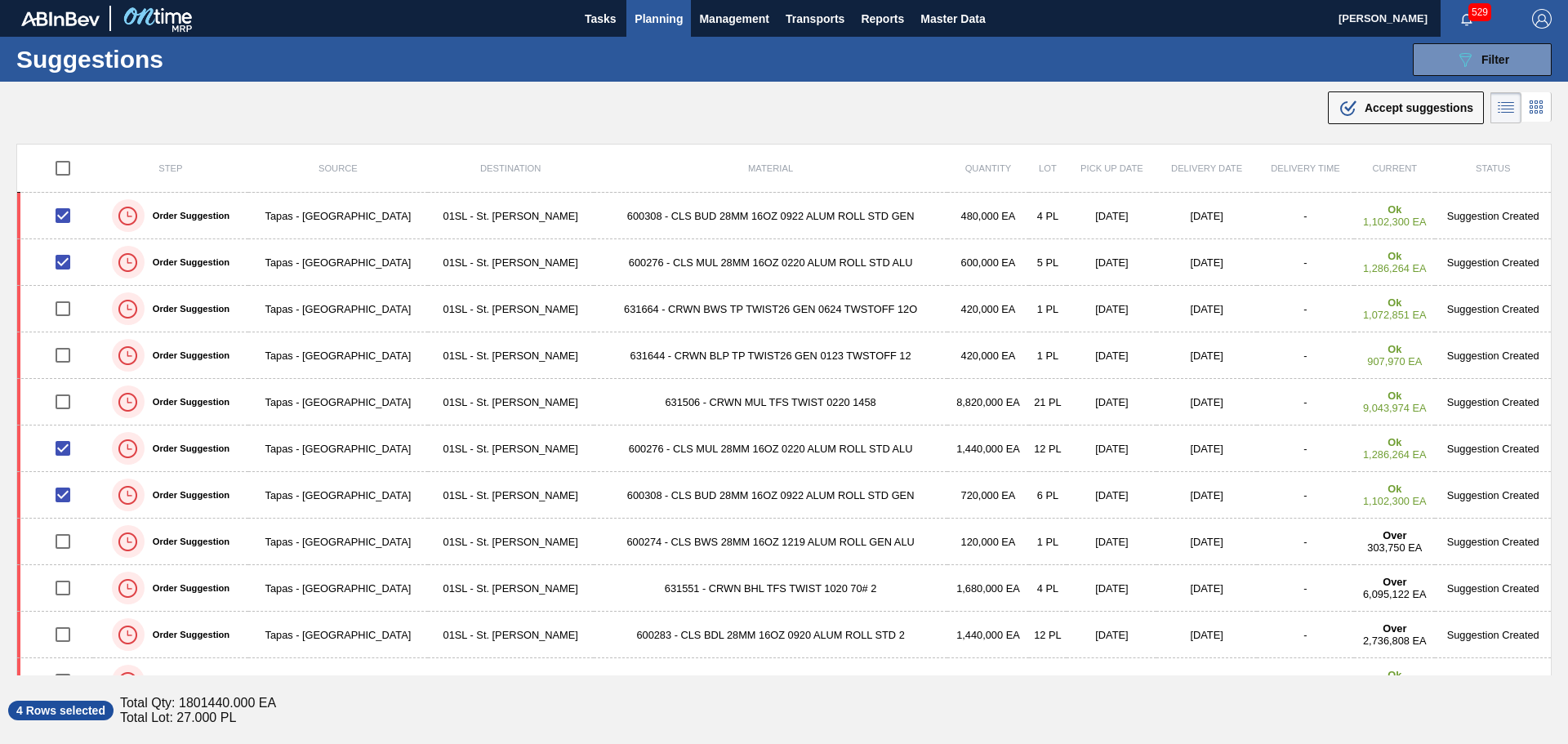
click at [1137, 694] on div "Step Source Destination Material Quantity Lot Pick up Date Delivery Date Delive…" at bounding box center [784, 437] width 1568 height 585
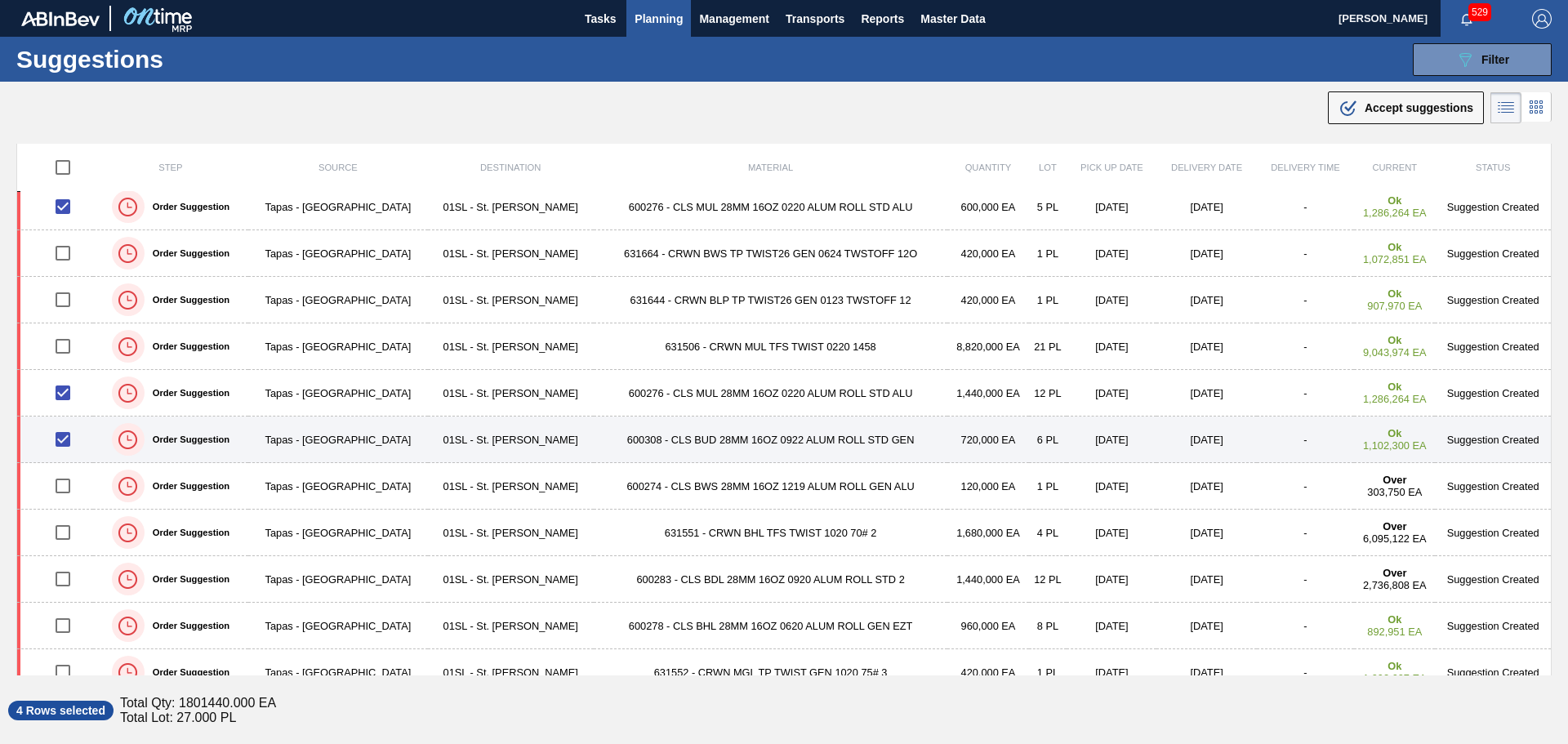
scroll to position [81, 0]
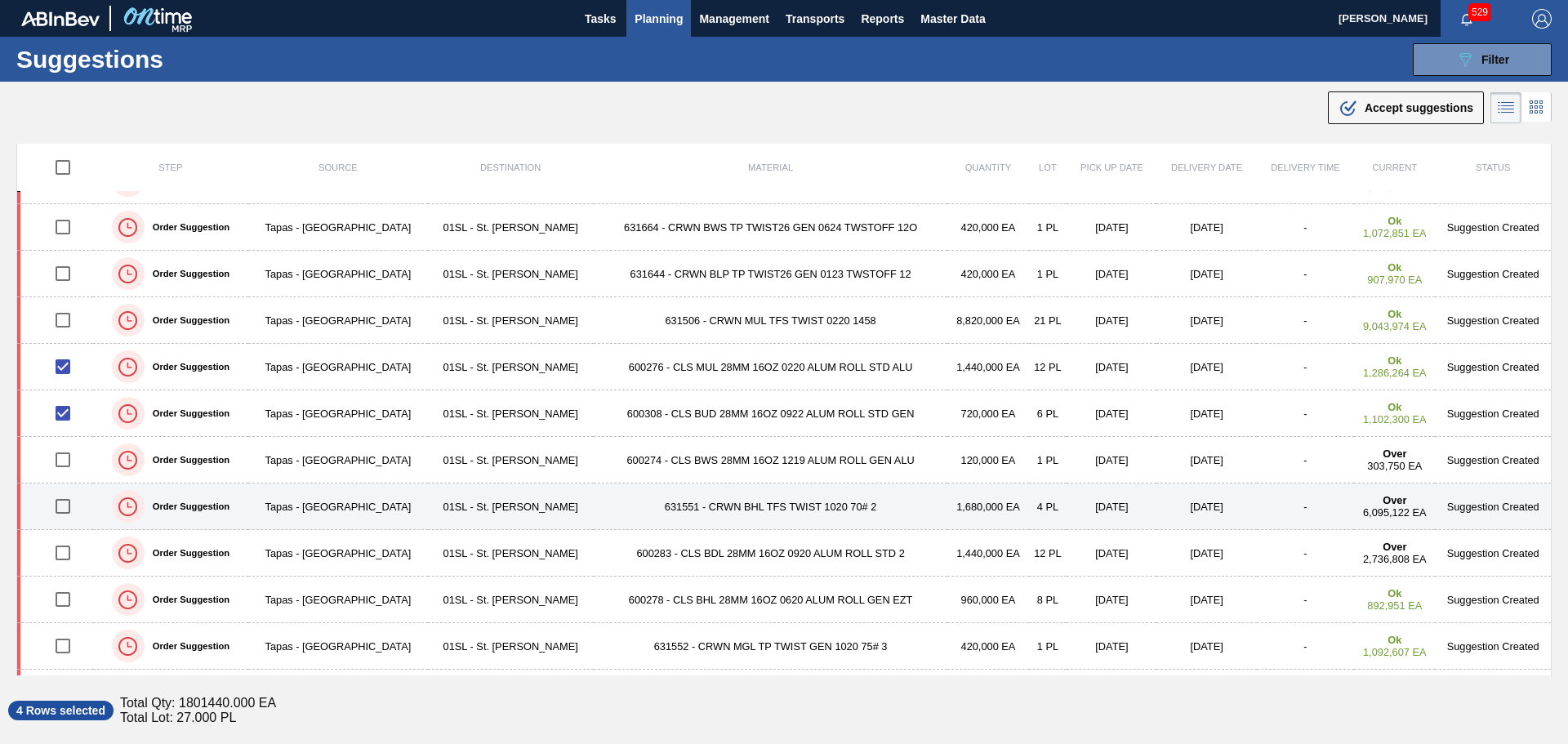
click at [64, 508] on input "checkbox" at bounding box center [63, 507] width 35 height 35
checkbox input "true"
click at [593, 509] on td "631551 - CRWN BHL TFS TWIST 1020 70# 2" at bounding box center [770, 507] width 354 height 47
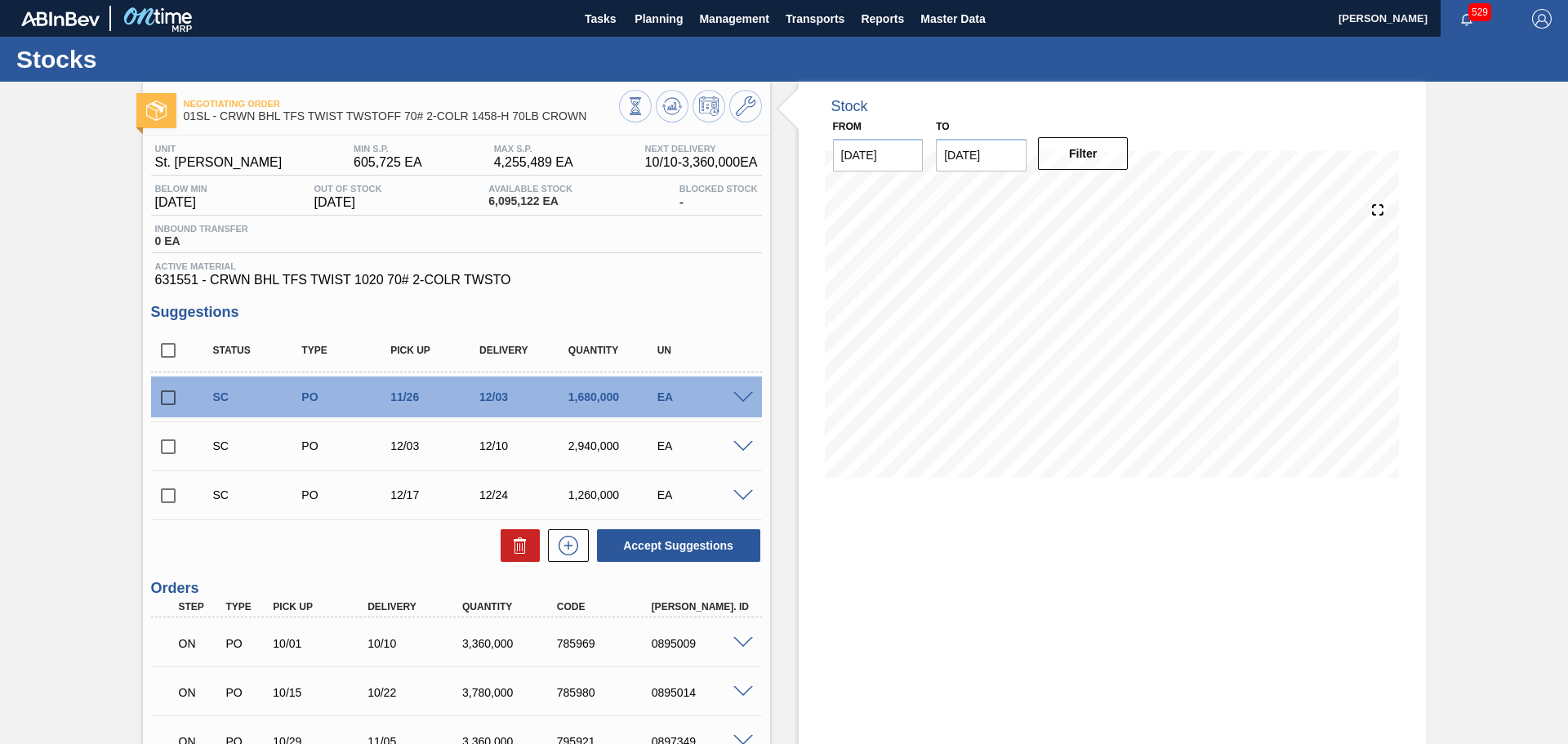
click at [1465, 21] on icon "button" at bounding box center [1467, 19] width 13 height 13
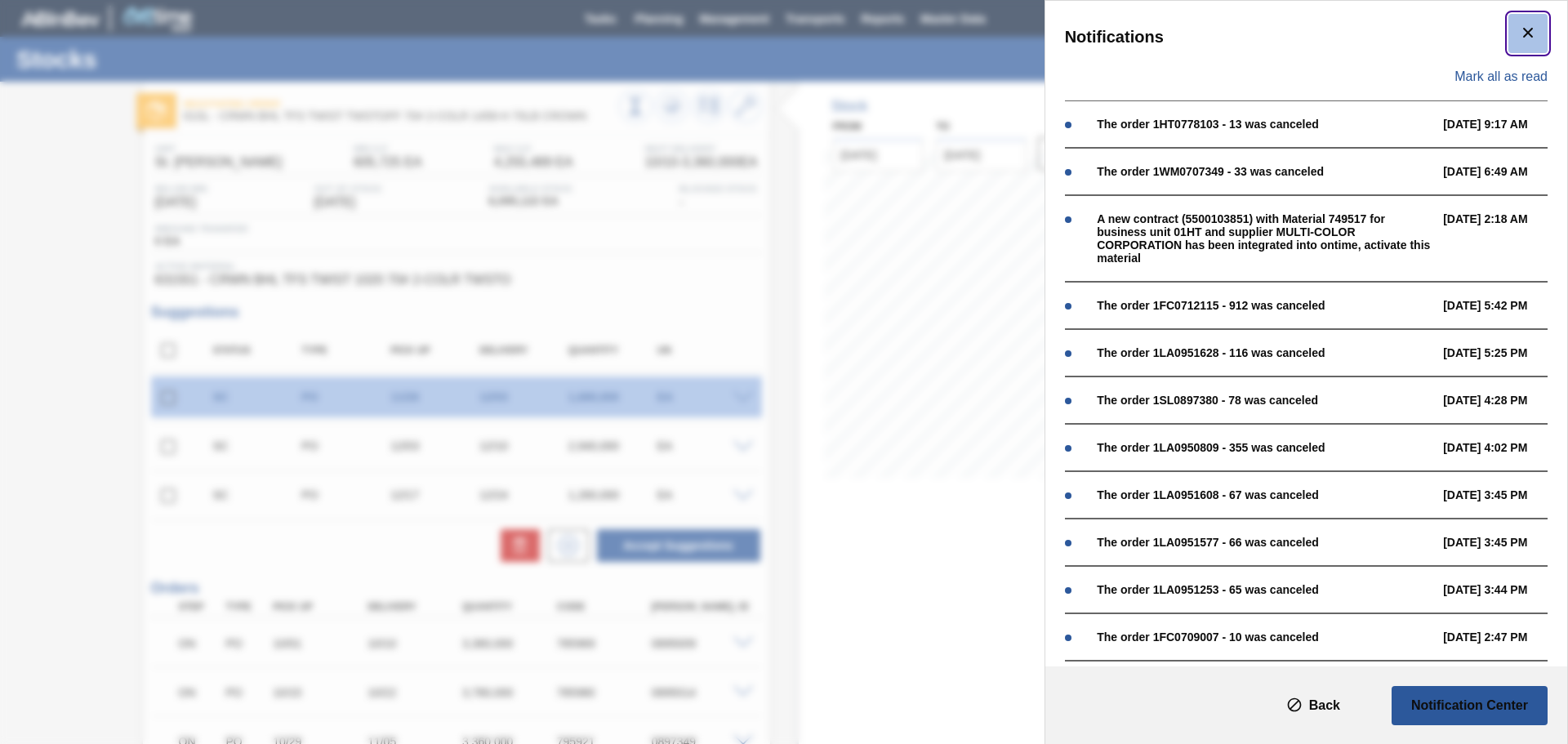
click at [1521, 28] on icon "botão de ícone" at bounding box center [1528, 32] width 20 height 20
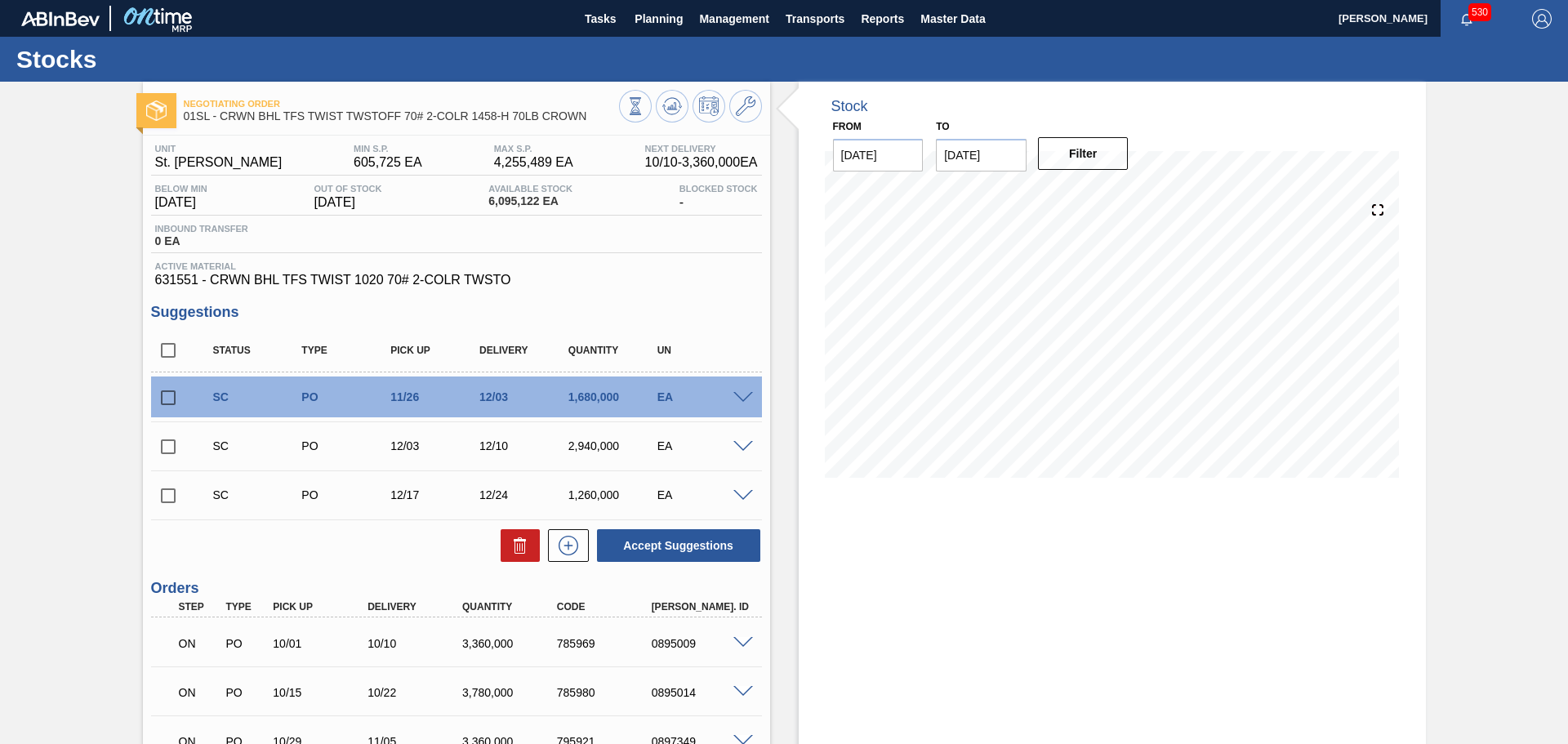
click at [1059, 540] on div "Stock From [DATE] to [DATE] Filter 11/26 Stock Projection 3,840,102 SAP Plannin…" at bounding box center [1112, 489] width 627 height 817
click at [1469, 22] on icon "button" at bounding box center [1467, 19] width 13 height 13
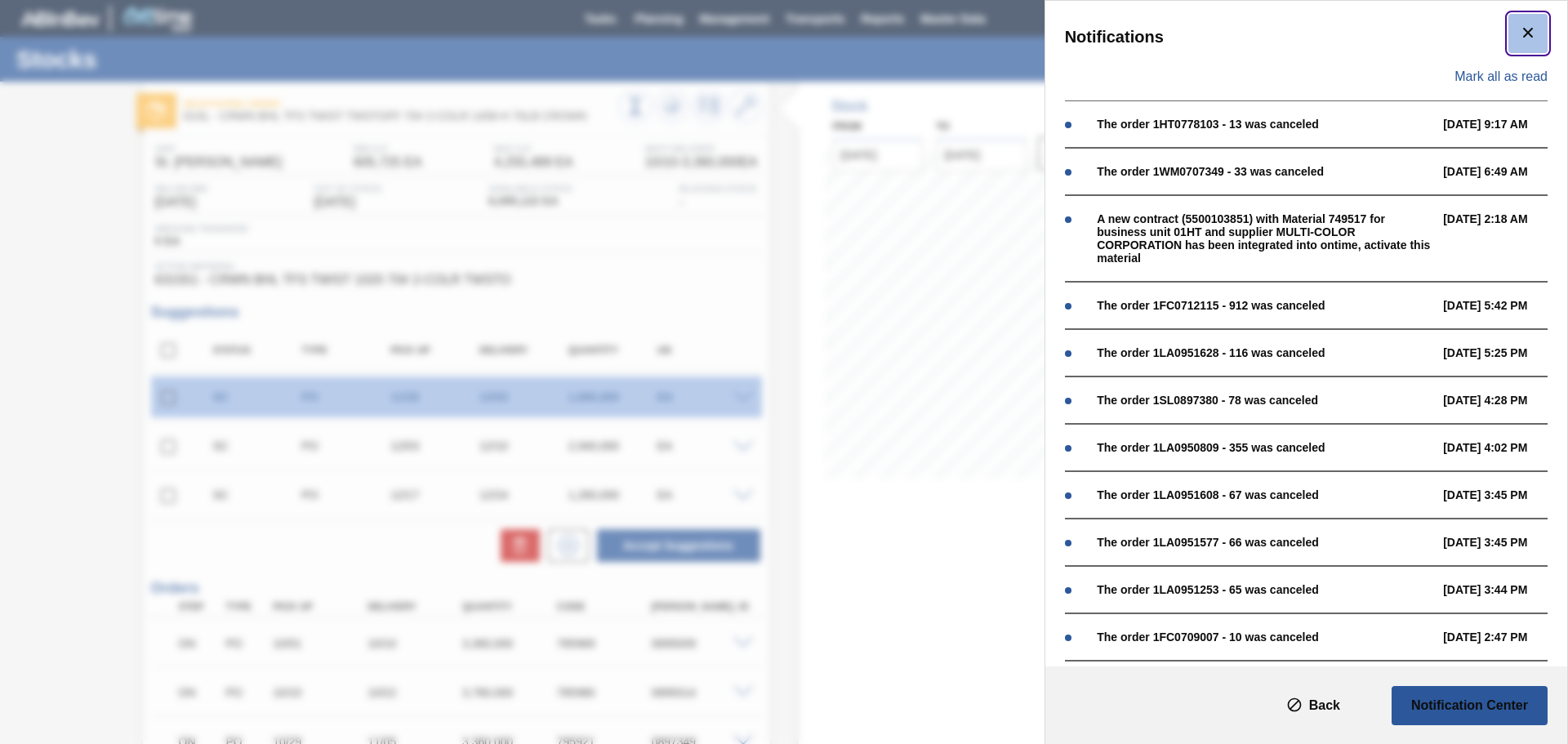
click at [1531, 36] on icon "botão de ícone" at bounding box center [1528, 32] width 20 height 20
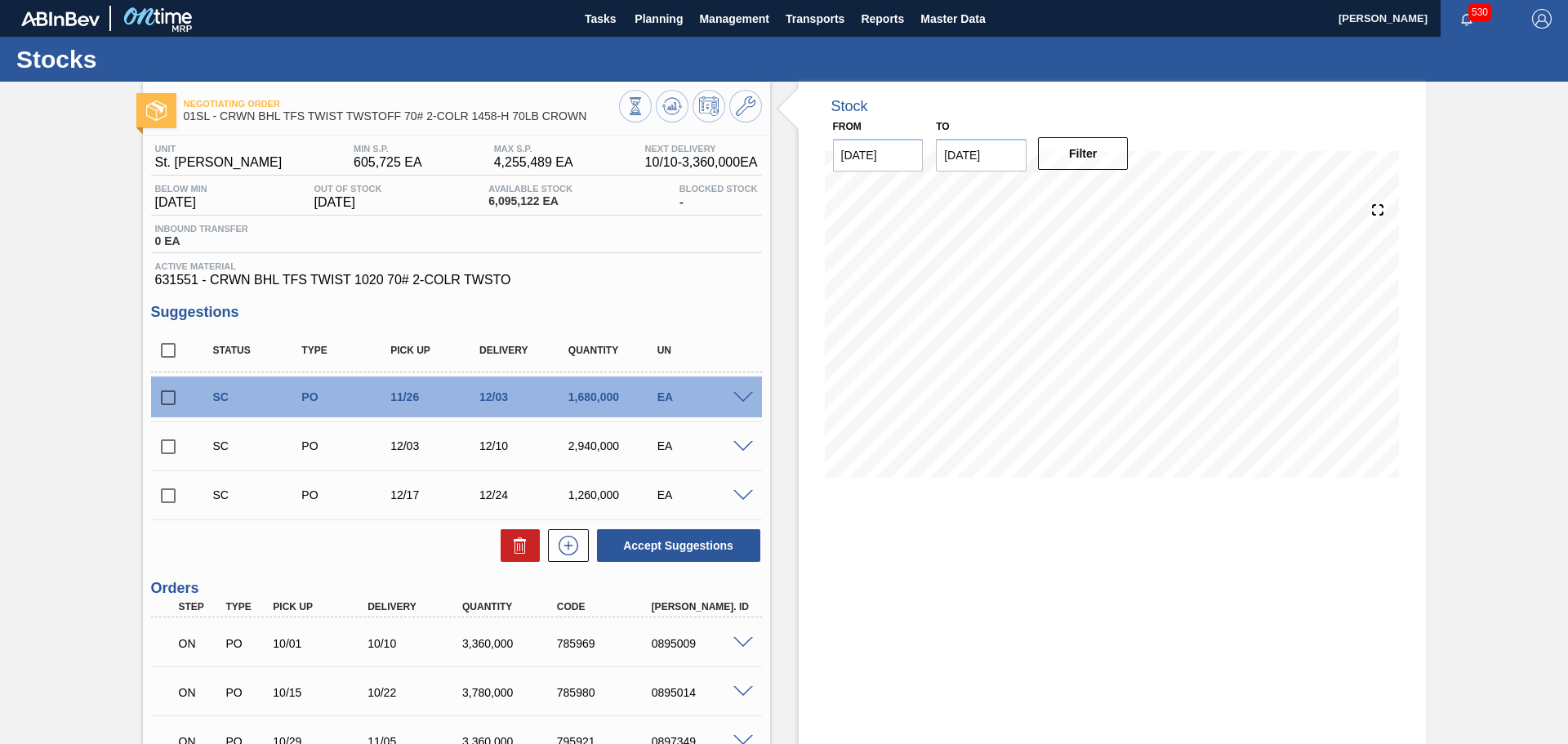
click at [989, 567] on div "Stock From [DATE] to [DATE] Filter 10/12 Stock Projection 7,908,726 SAP Plannin…" at bounding box center [1112, 489] width 627 height 817
click at [651, 18] on span "Planning" at bounding box center [659, 18] width 49 height 20
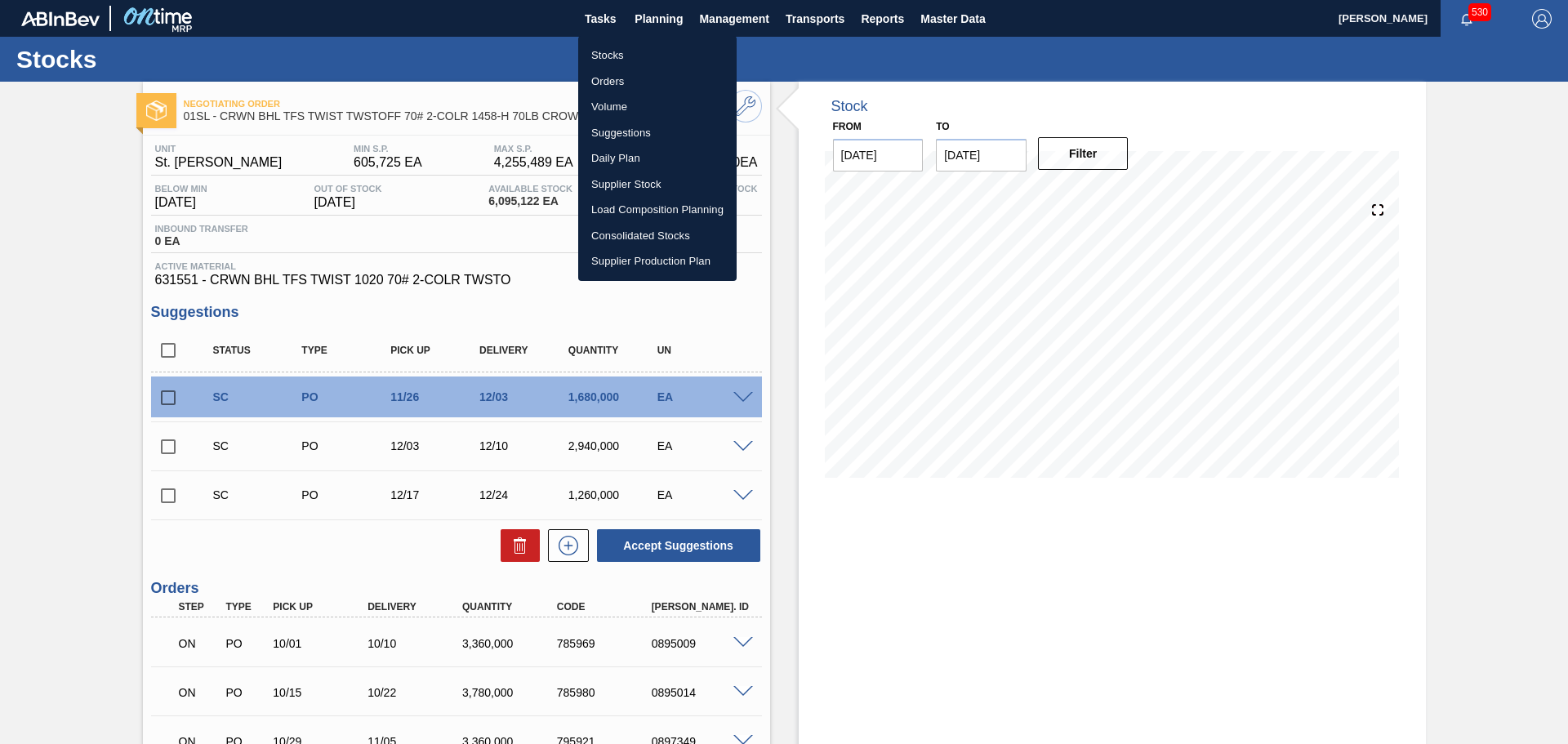
drag, startPoint x: 632, startPoint y: 120, endPoint x: 636, endPoint y: 128, distance: 8.9
click at [632, 120] on li "Suggestions" at bounding box center [658, 133] width 159 height 26
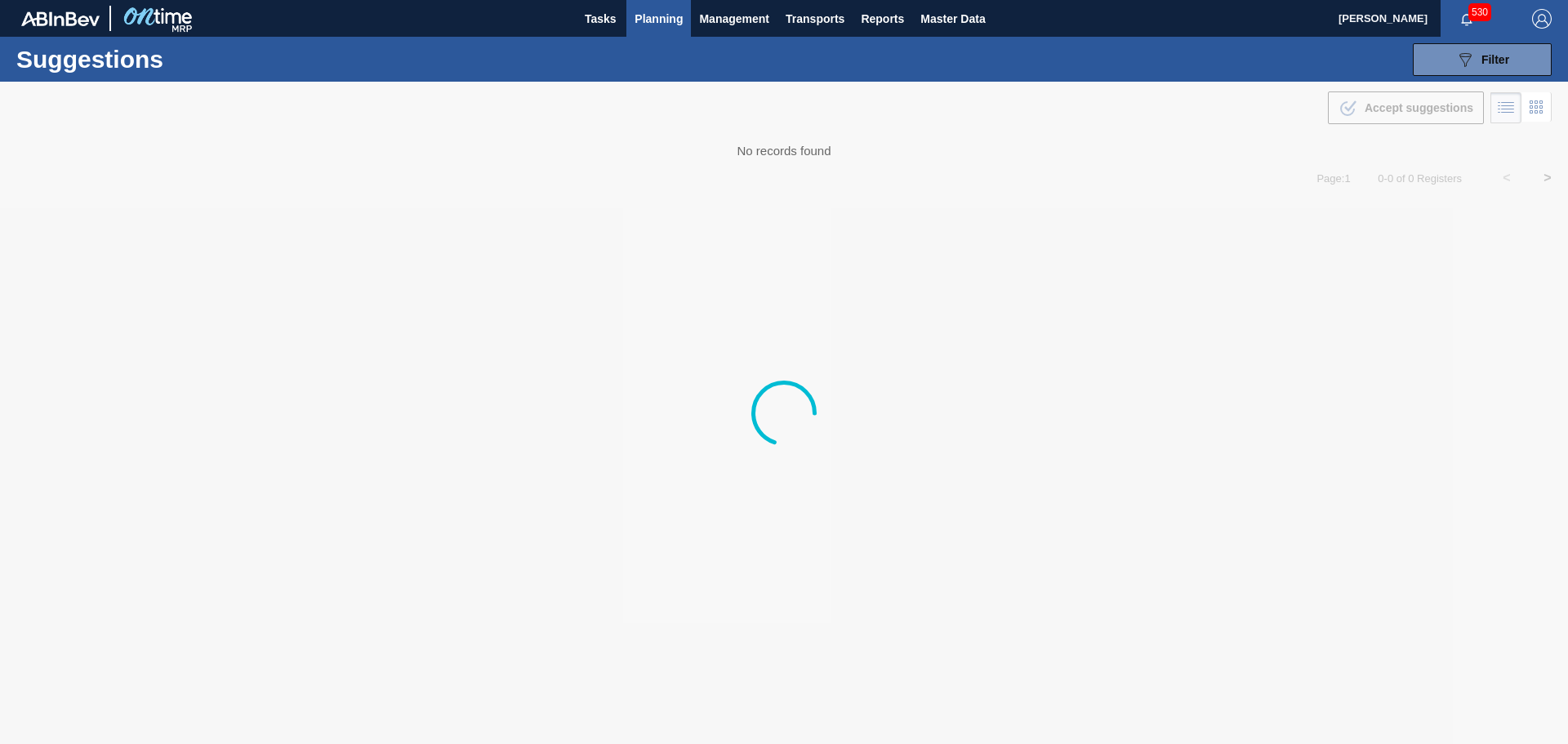
type from "[DATE]"
type to "[DATE]"
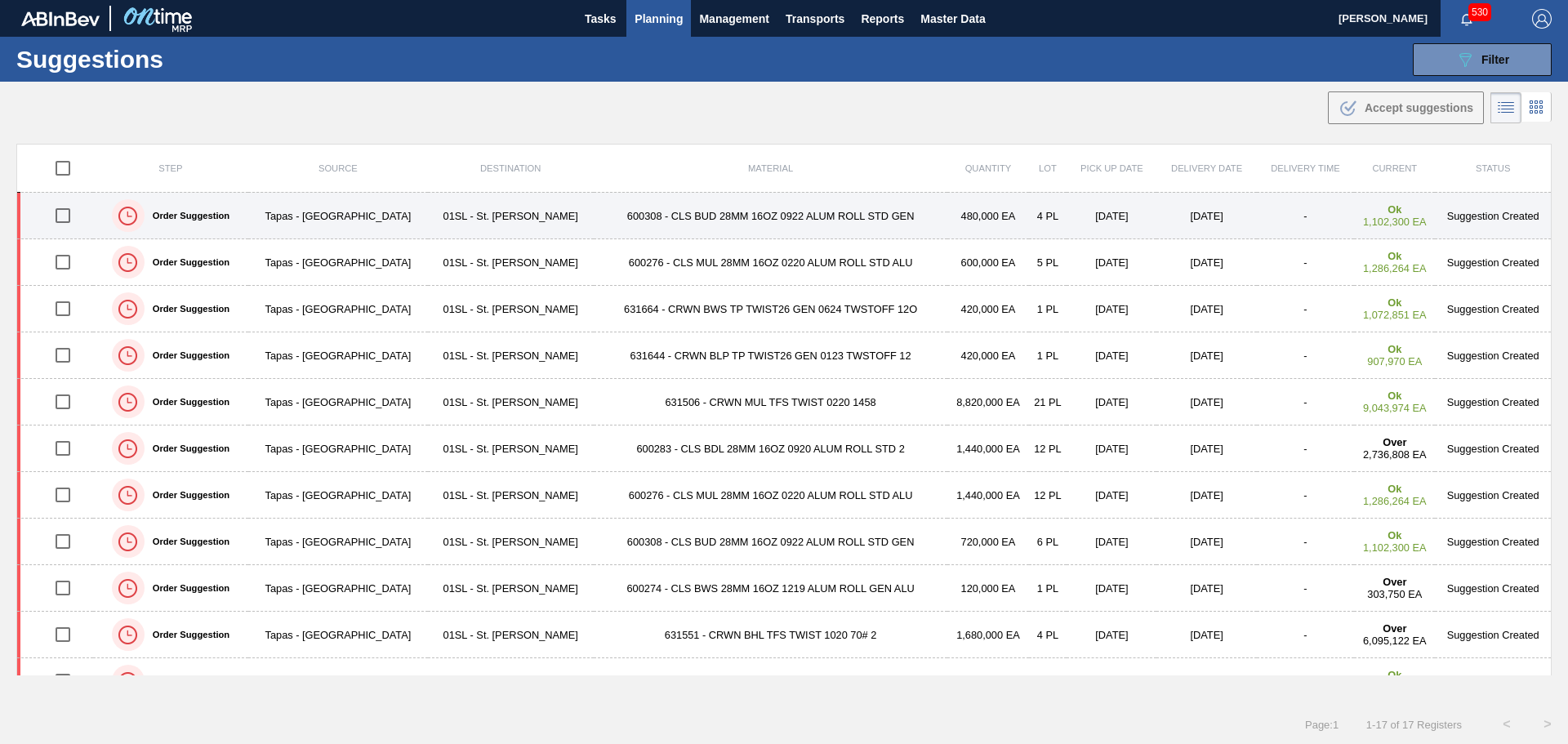
click at [650, 213] on td "600308 - CLS BUD 28MM 16OZ 0922 ALUM ROLL STD GEN" at bounding box center [770, 217] width 354 height 47
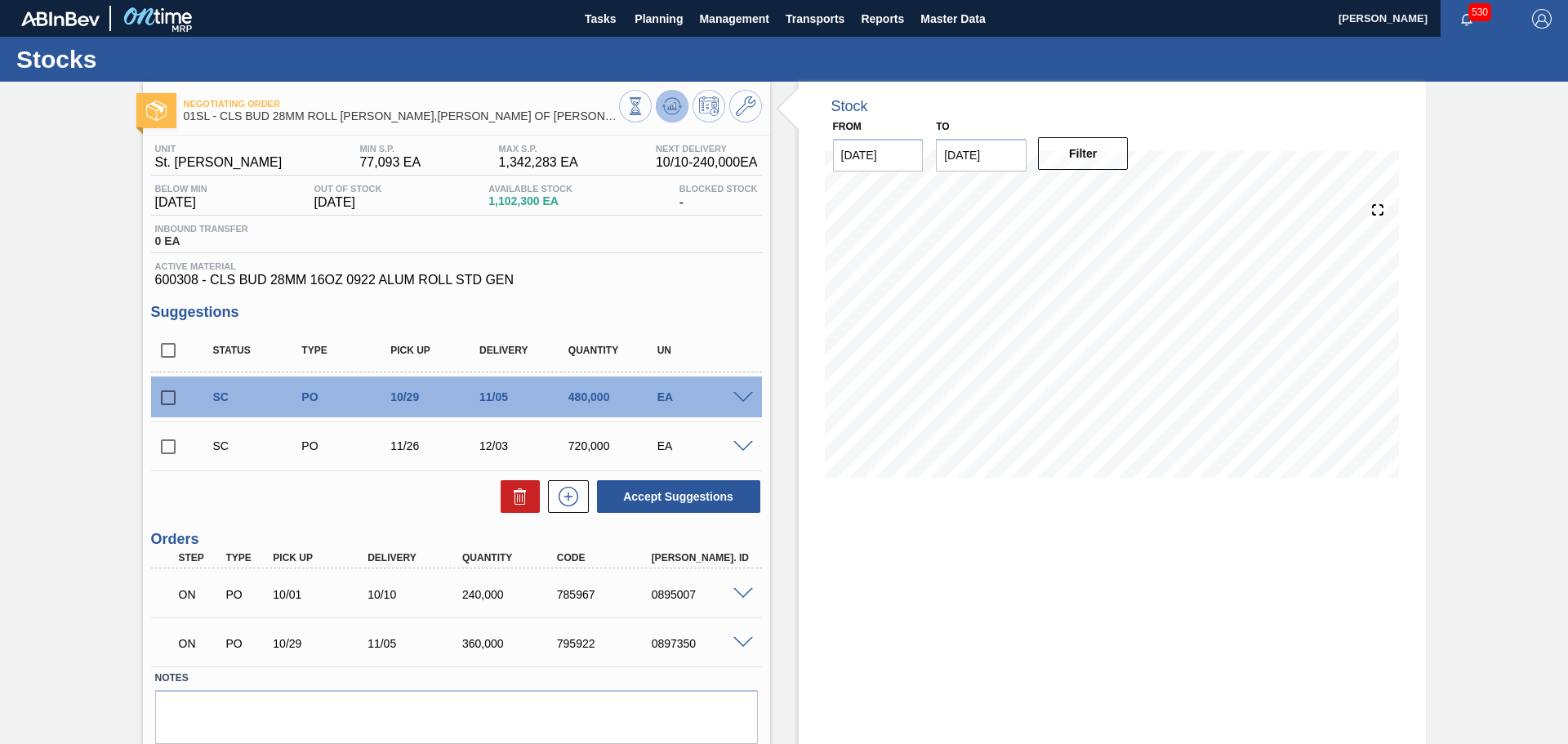
click at [673, 109] on icon at bounding box center [671, 106] width 10 height 7
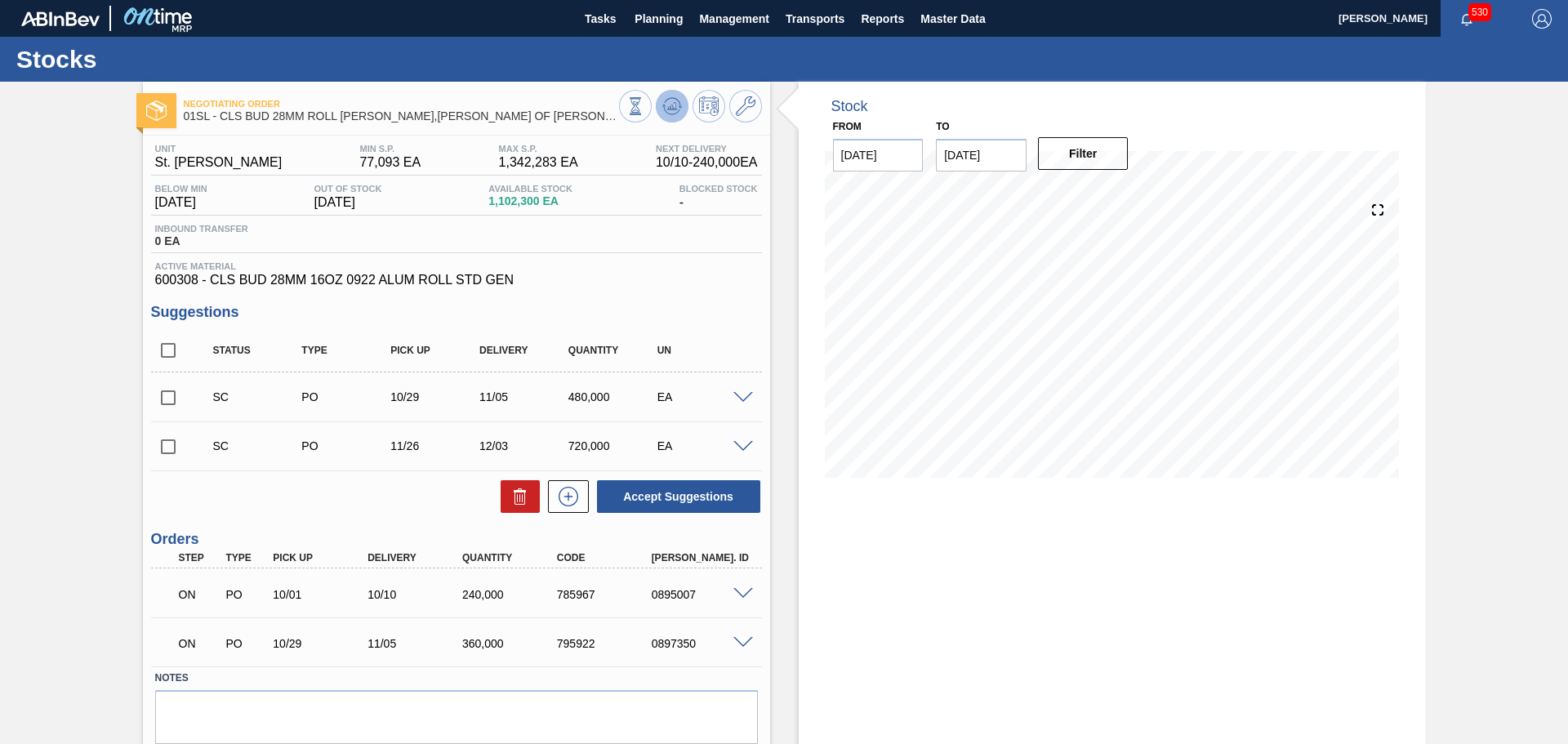
click at [665, 113] on icon at bounding box center [671, 110] width 16 height 8
